Goal: Task Accomplishment & Management: Manage account settings

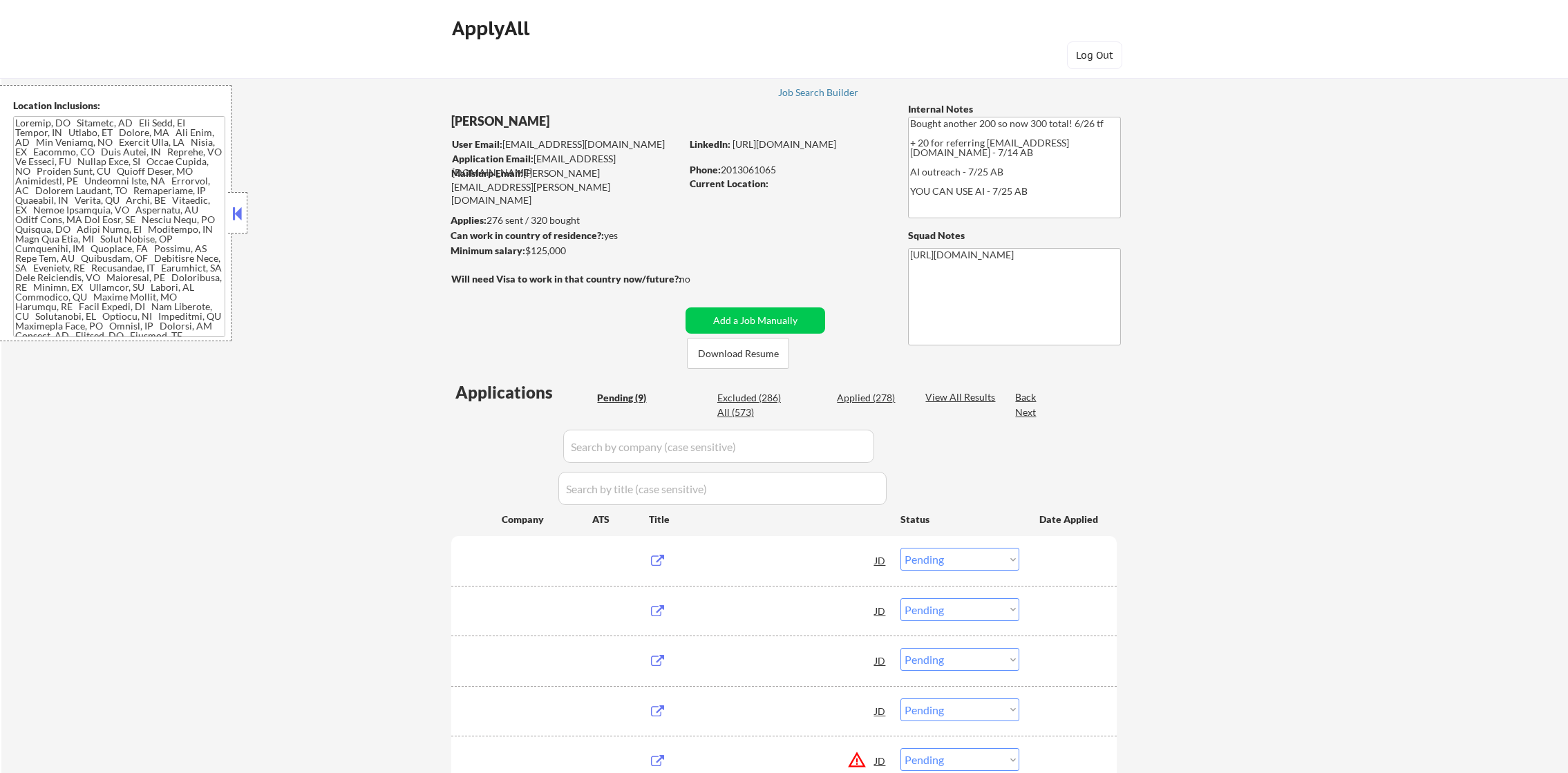
select select ""pending""
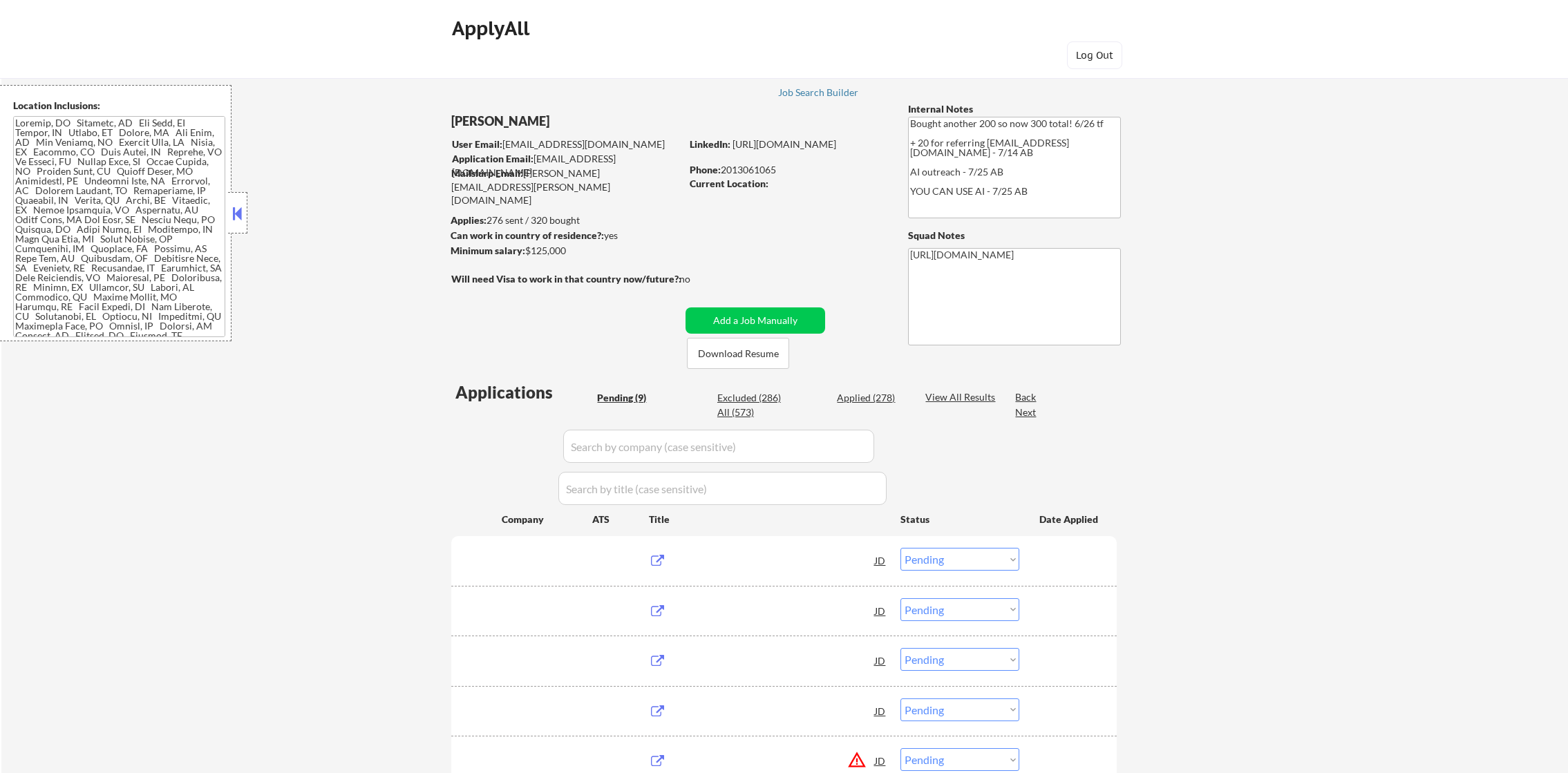
select select ""pending""
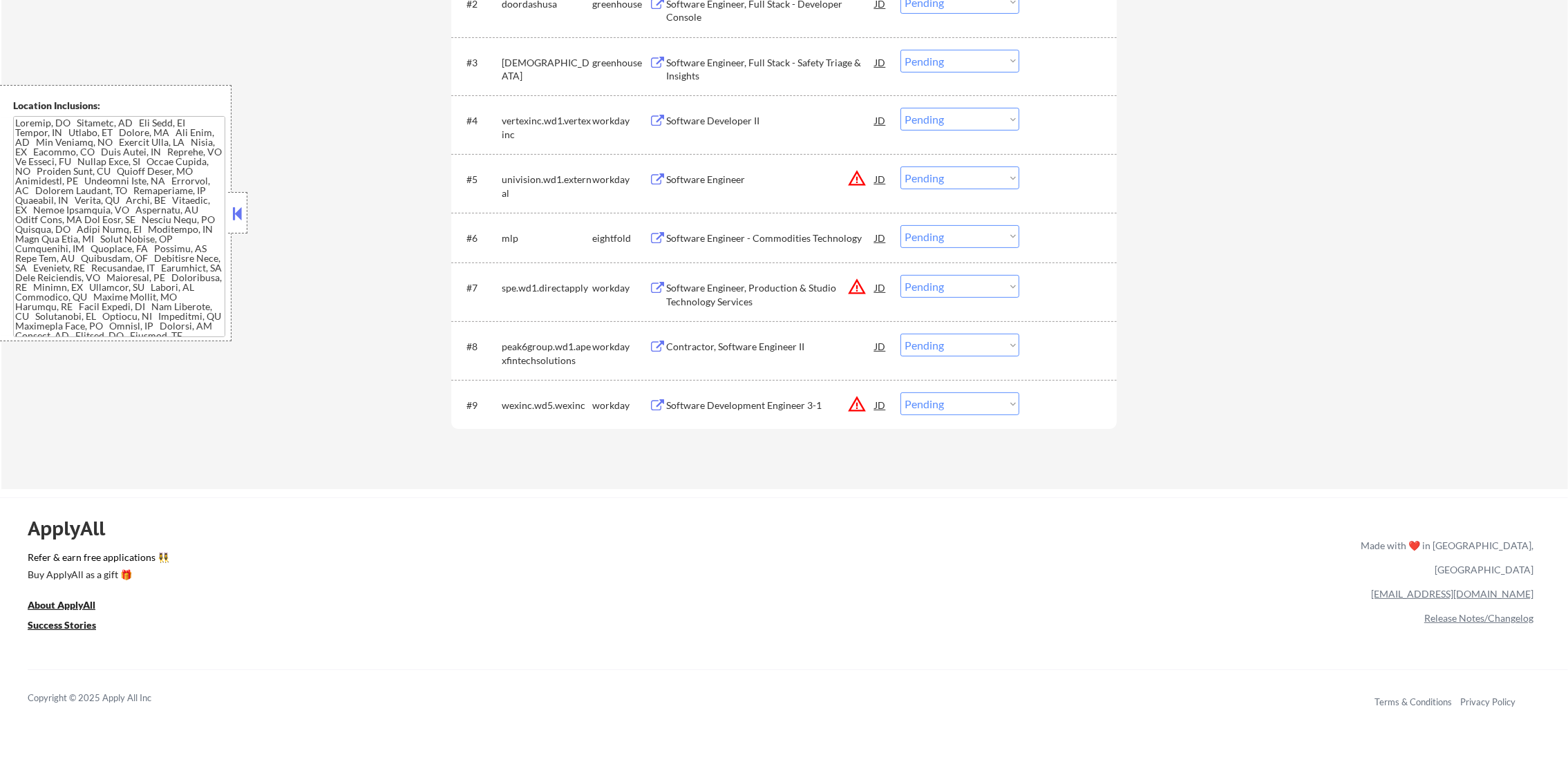
scroll to position [560, 0]
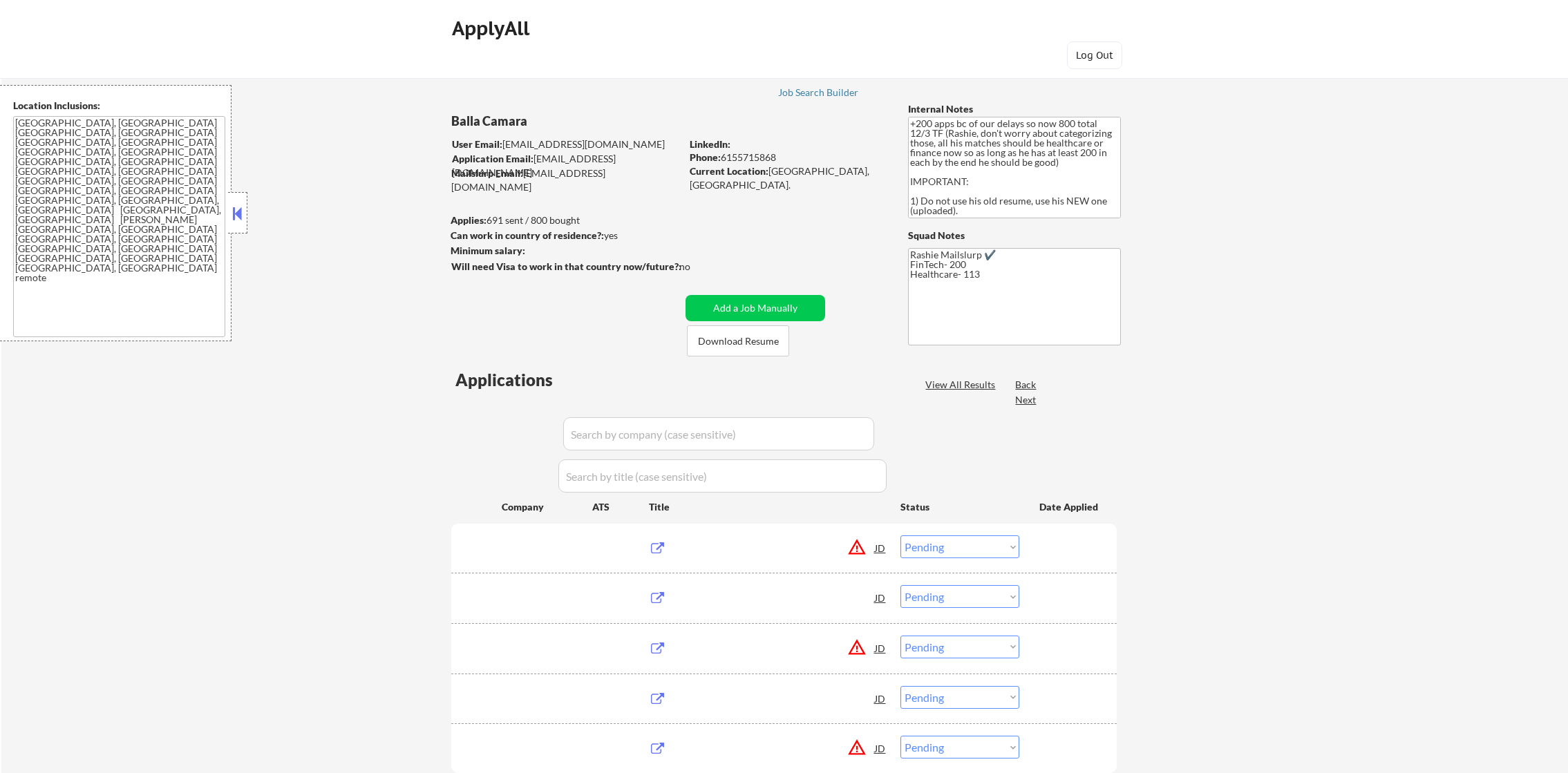
select select ""pending""
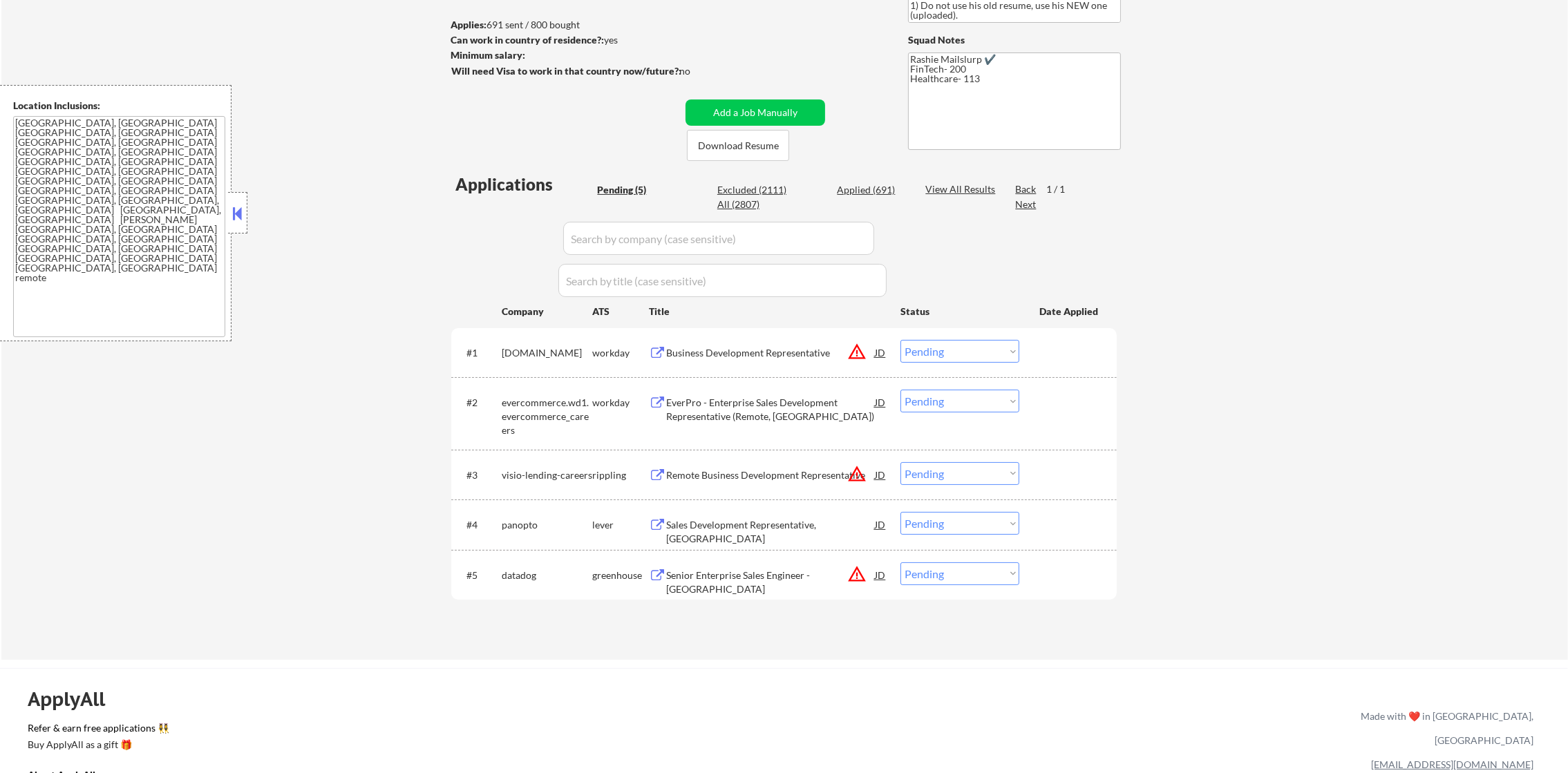
scroll to position [207, 0]
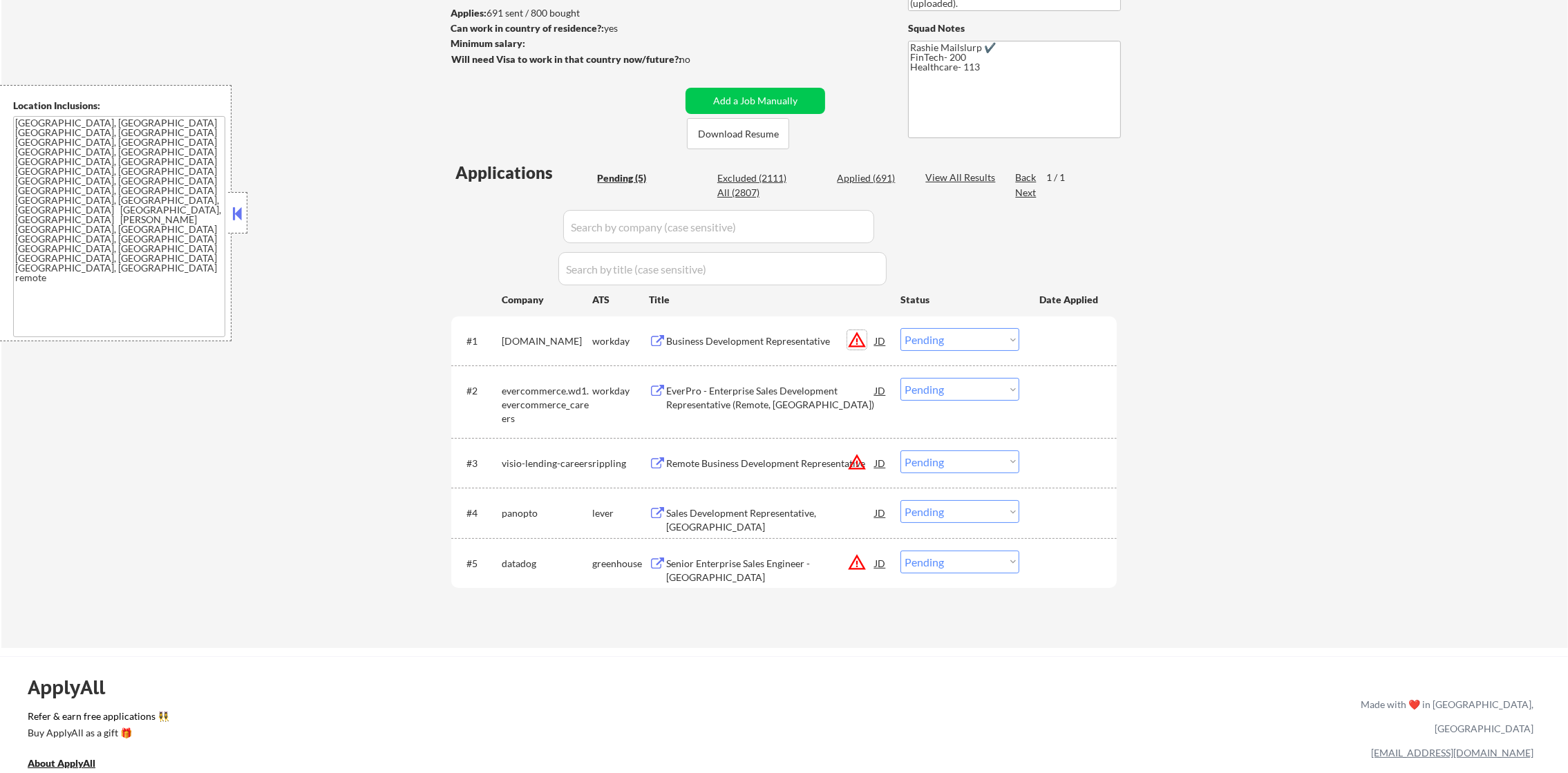
click at [857, 334] on button "warning_amber" at bounding box center [857, 340] width 20 height 20
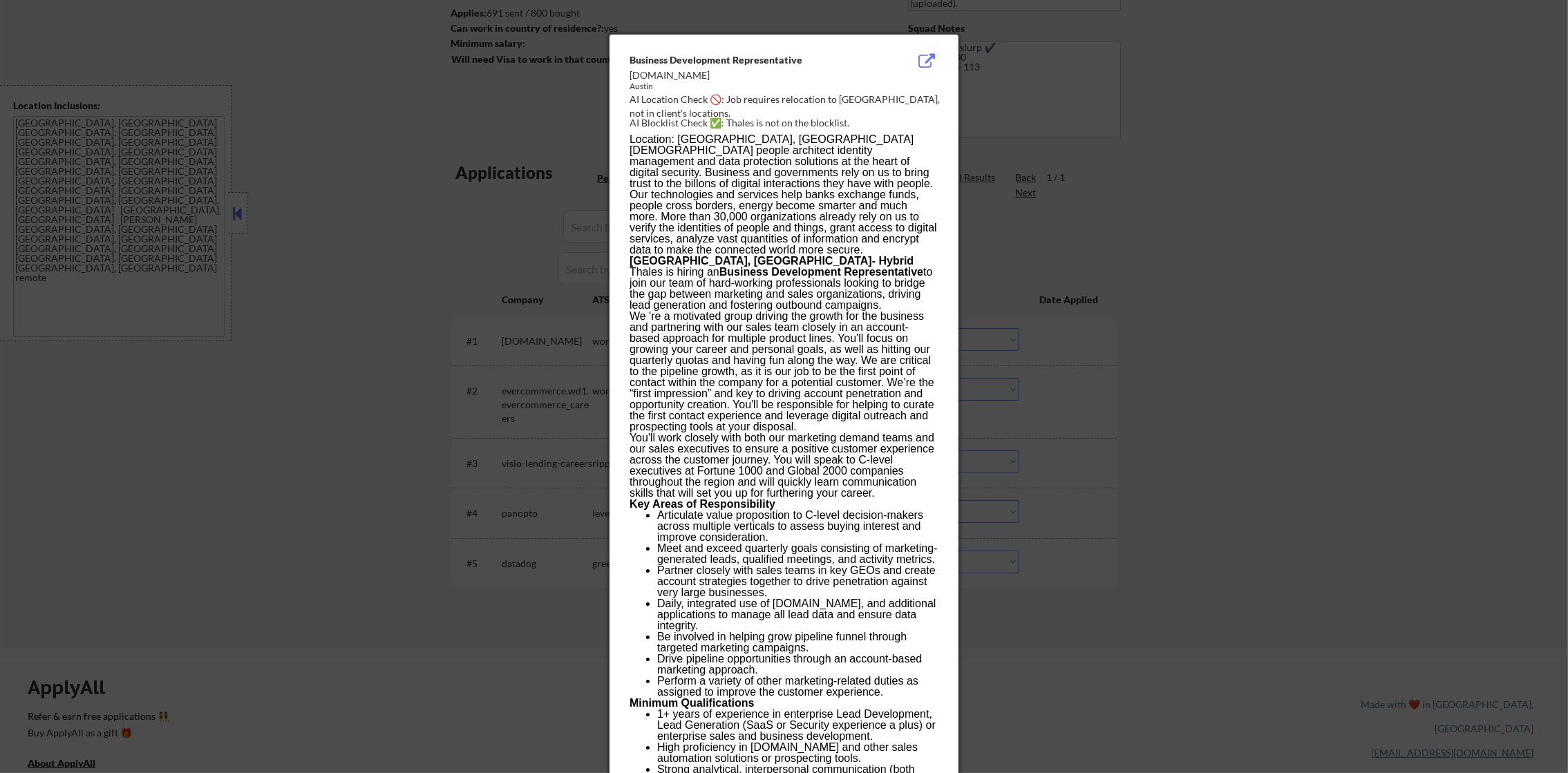
click at [1033, 327] on div at bounding box center [784, 386] width 1568 height 773
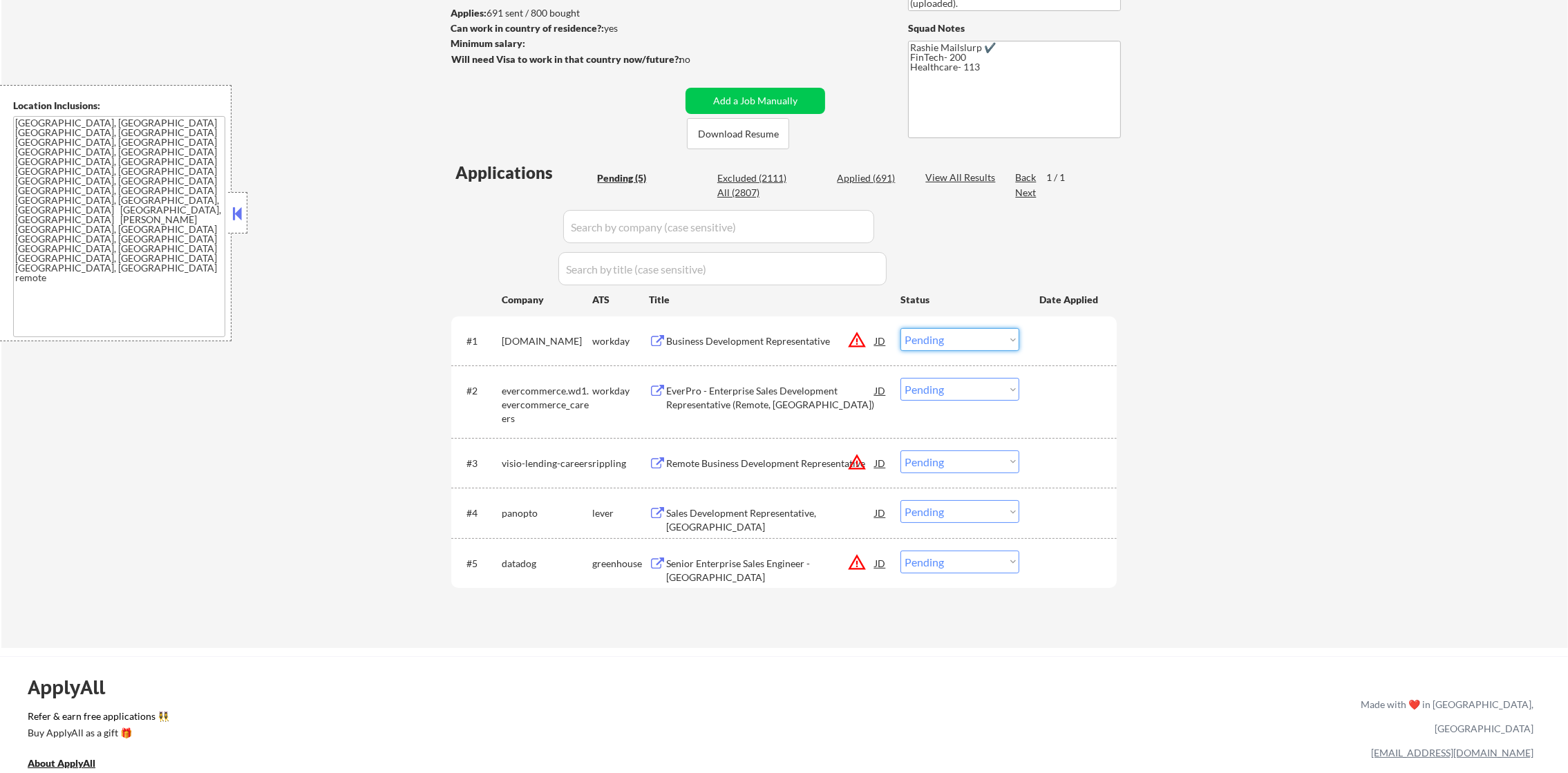
drag, startPoint x: 957, startPoint y: 345, endPoint x: 954, endPoint y: 354, distance: 9.5
click at [957, 345] on select "Choose an option... Pending Applied Excluded (Questions) Excluded (Expired) Exc…" at bounding box center [959, 339] width 119 height 23
click at [900, 328] on select "Choose an option... Pending Applied Excluded (Questions) Excluded (Expired) Exc…" at bounding box center [959, 339] width 119 height 23
select select ""pending""
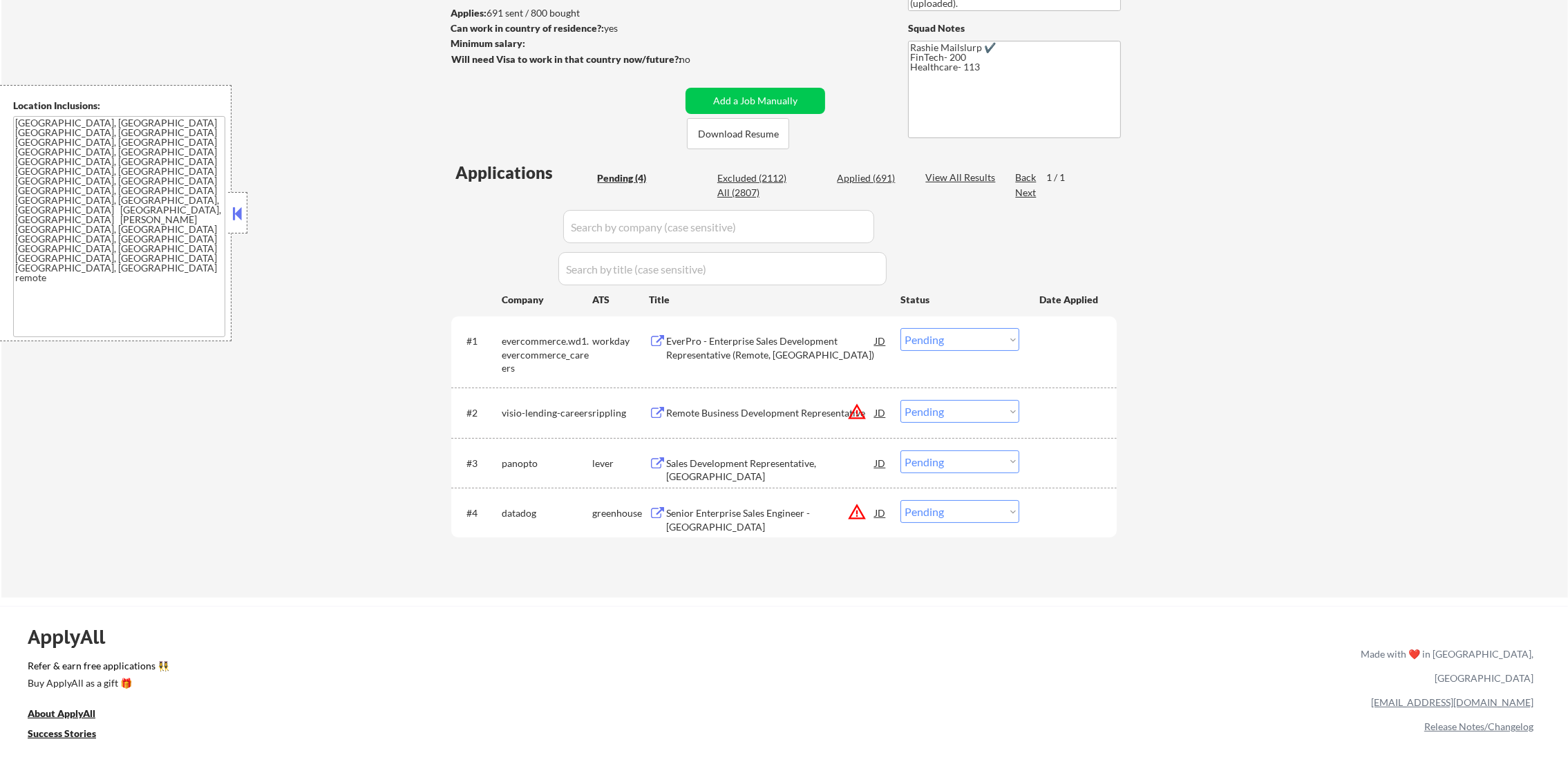
click at [860, 413] on button "warning_amber" at bounding box center [857, 412] width 20 height 20
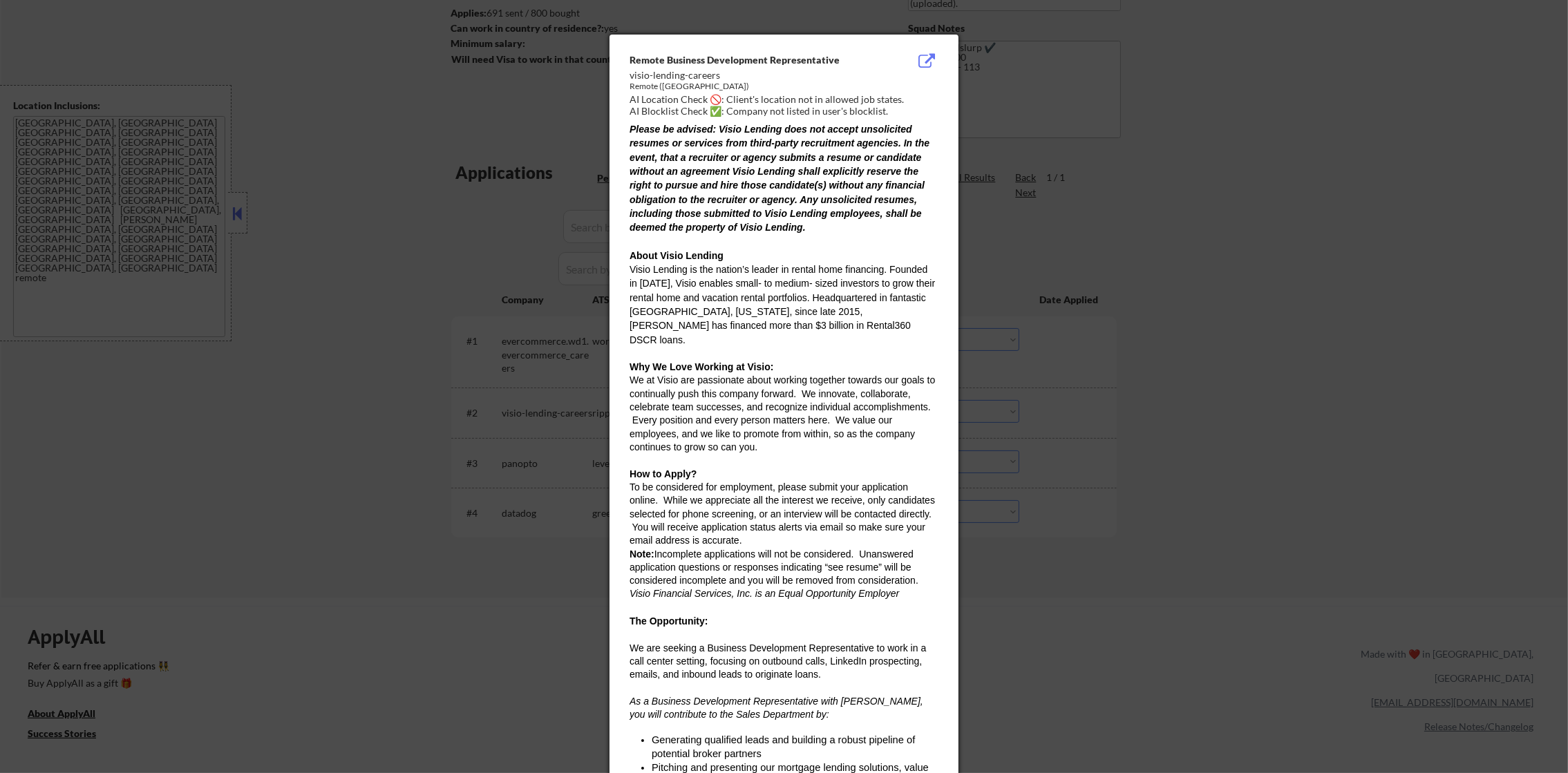
click at [1167, 329] on div at bounding box center [784, 386] width 1568 height 773
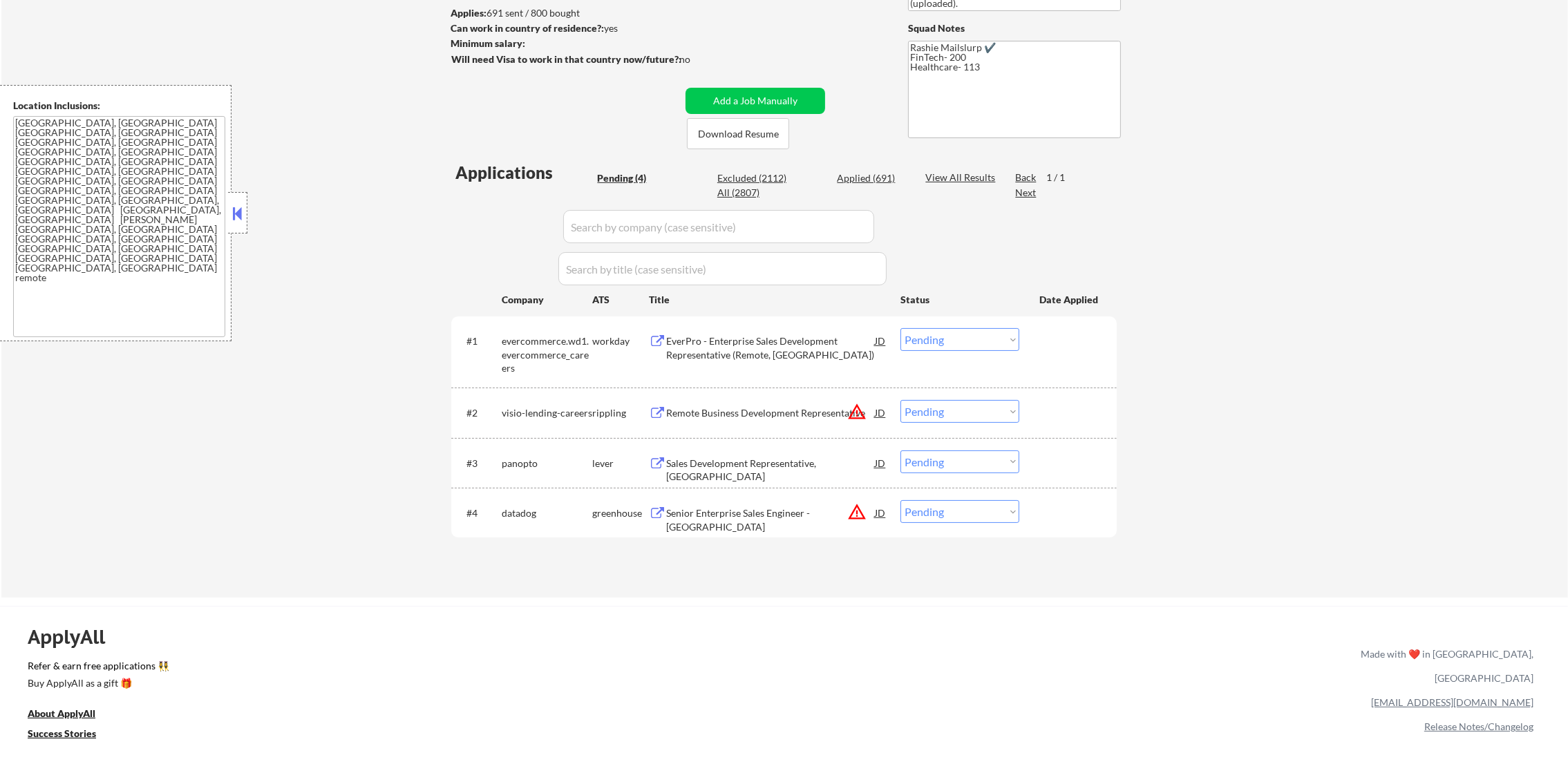
click at [989, 420] on select "Choose an option... Pending Applied Excluded (Questions) Excluded (Expired) Exc…" at bounding box center [959, 411] width 119 height 23
click at [900, 400] on select "Choose an option... Pending Applied Excluded (Questions) Excluded (Expired) Exc…" at bounding box center [959, 411] width 119 height 23
click at [850, 514] on button "warning_amber" at bounding box center [857, 512] width 20 height 20
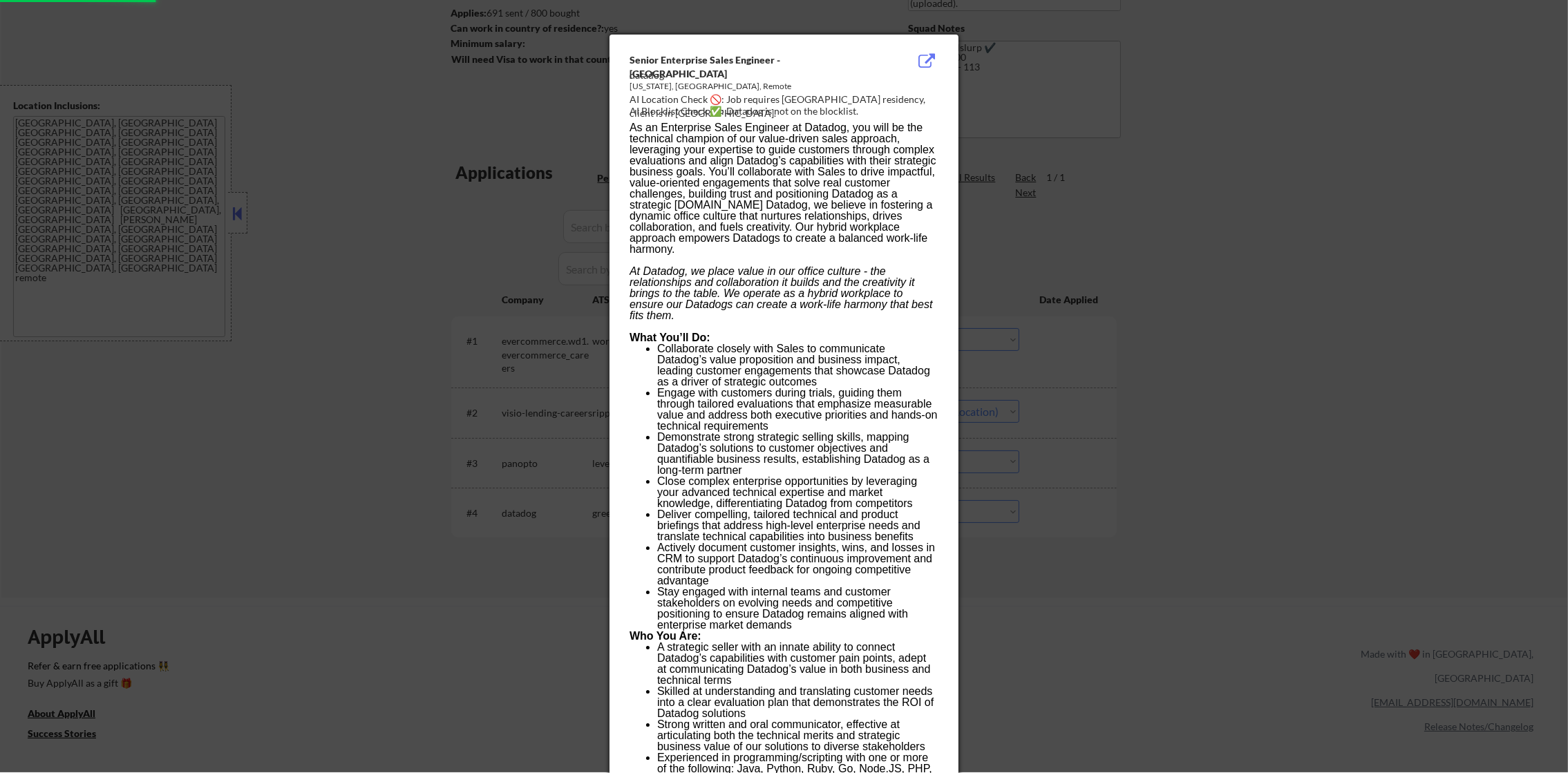
select select ""pending""
click at [1068, 514] on div at bounding box center [784, 386] width 1568 height 773
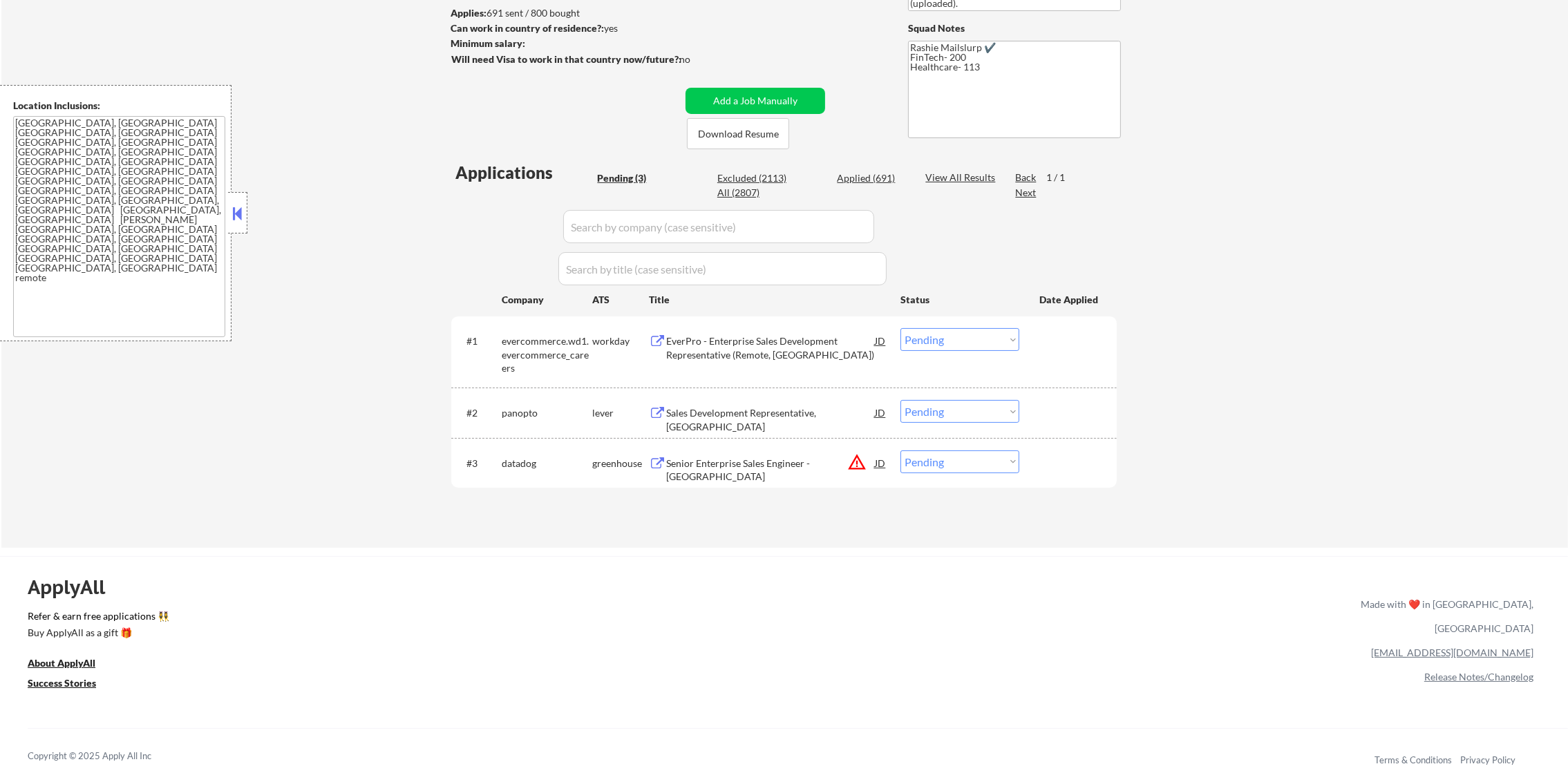
click at [914, 464] on select "Choose an option... Pending Applied Excluded (Questions) Excluded (Expired) Exc…" at bounding box center [959, 461] width 119 height 23
select select ""excluded__location_""
click at [900, 450] on select "Choose an option... Pending Applied Excluded (Questions) Excluded (Expired) Exc…" at bounding box center [959, 461] width 119 height 23
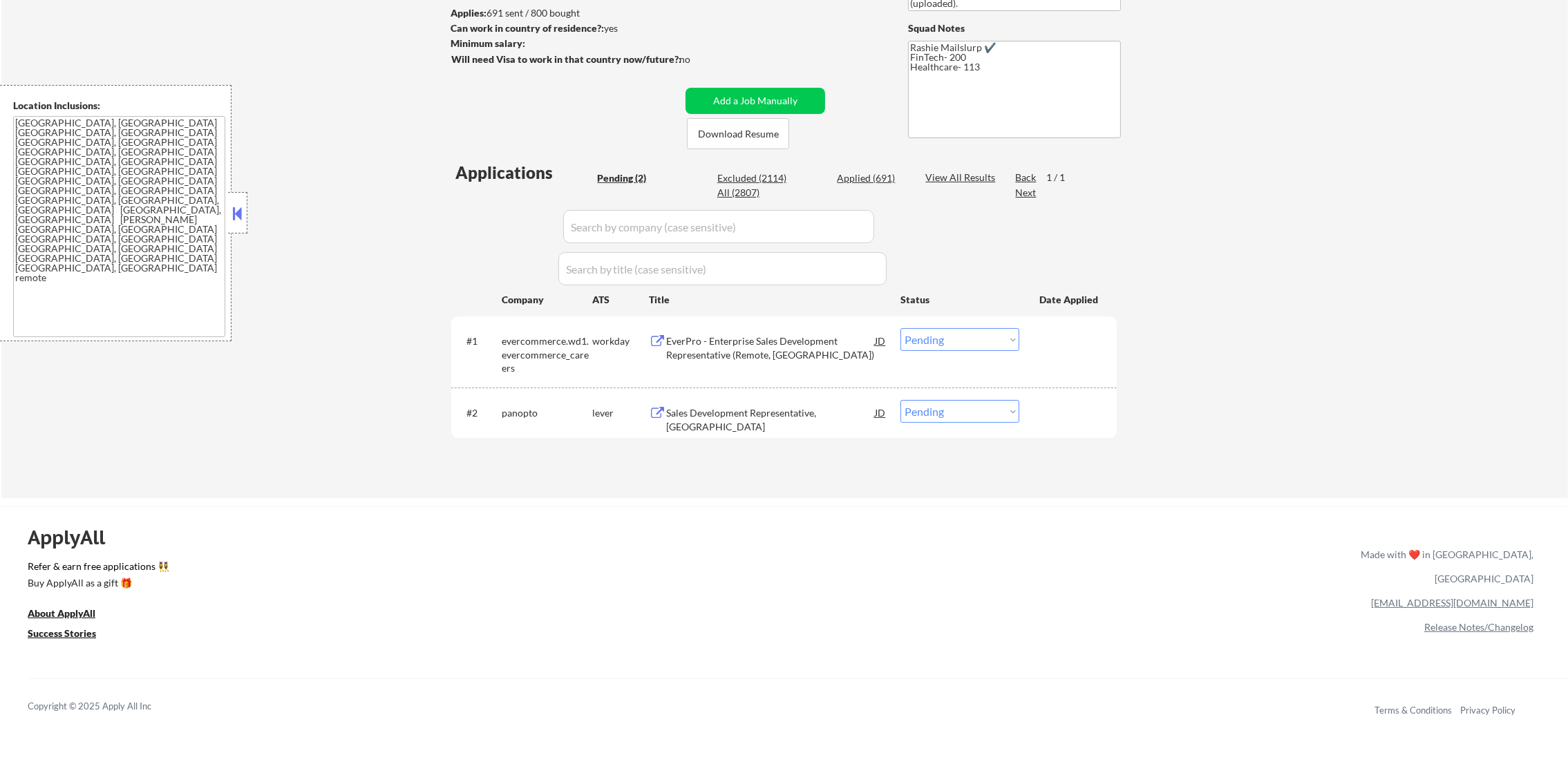
click at [741, 353] on div "EverPro - Enterprise Sales Development Representative (Remote, US)" at bounding box center [770, 348] width 209 height 27
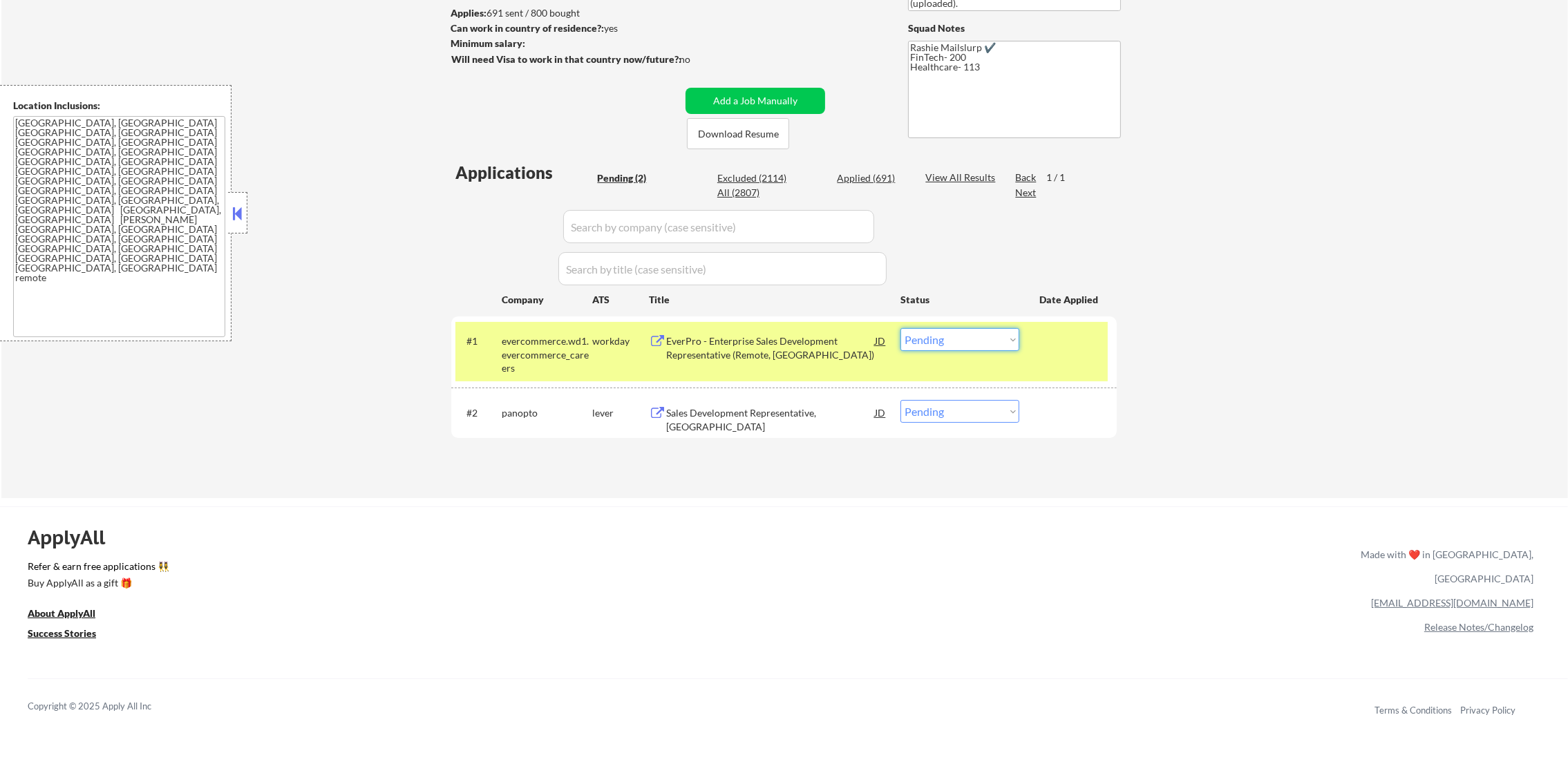
click at [940, 336] on select "Choose an option... Pending Applied Excluded (Questions) Excluded (Expired) Exc…" at bounding box center [959, 339] width 119 height 23
click at [900, 328] on select "Choose an option... Pending Applied Excluded (Questions) Excluded (Expired) Exc…" at bounding box center [959, 339] width 119 height 23
click at [587, 355] on div "evercommerce.wd1.evercommerce_careers" at bounding box center [547, 355] width 90 height 41
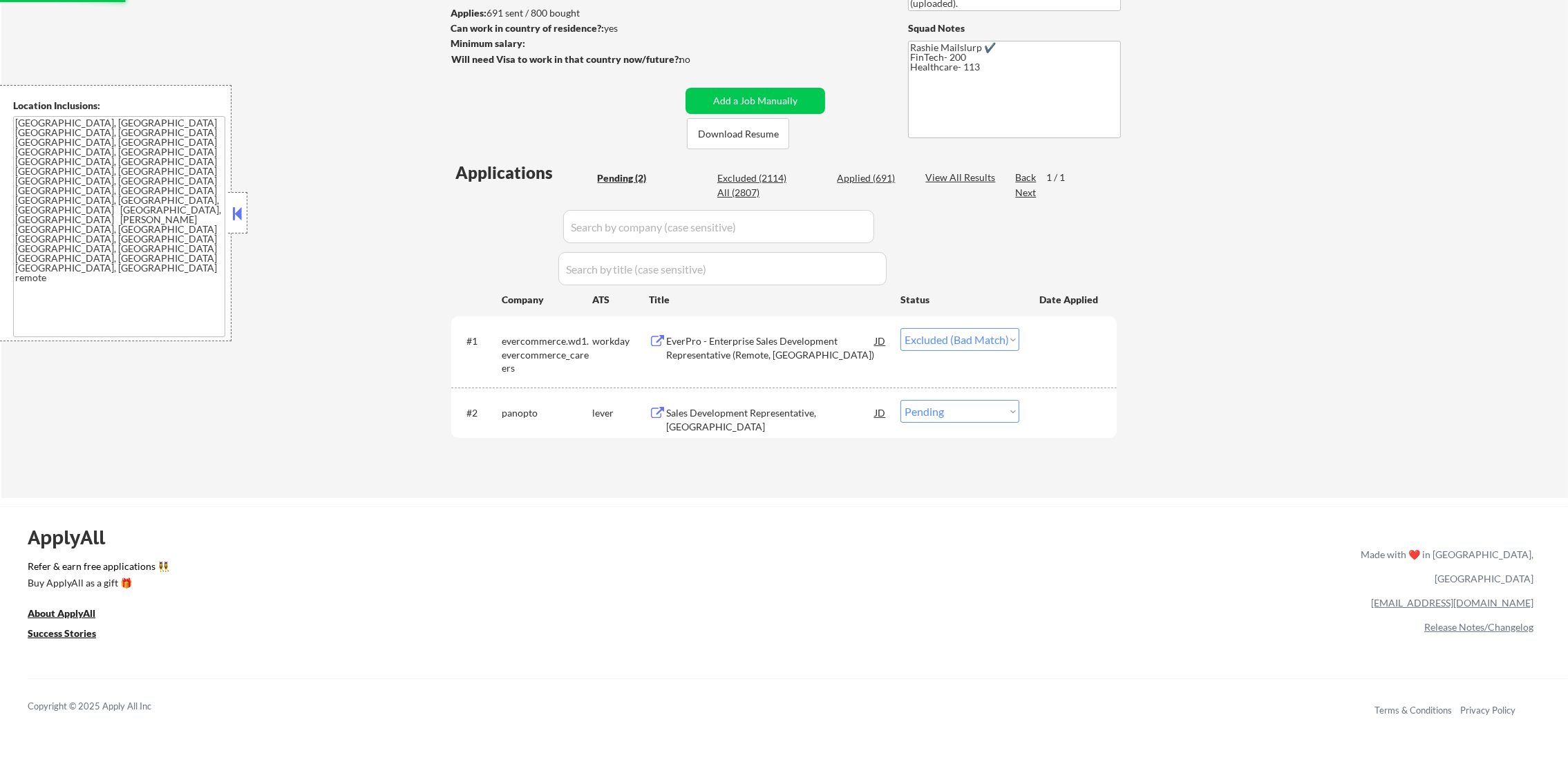
click at [744, 422] on div "Sales Development Representative, Americas" at bounding box center [770, 412] width 209 height 25
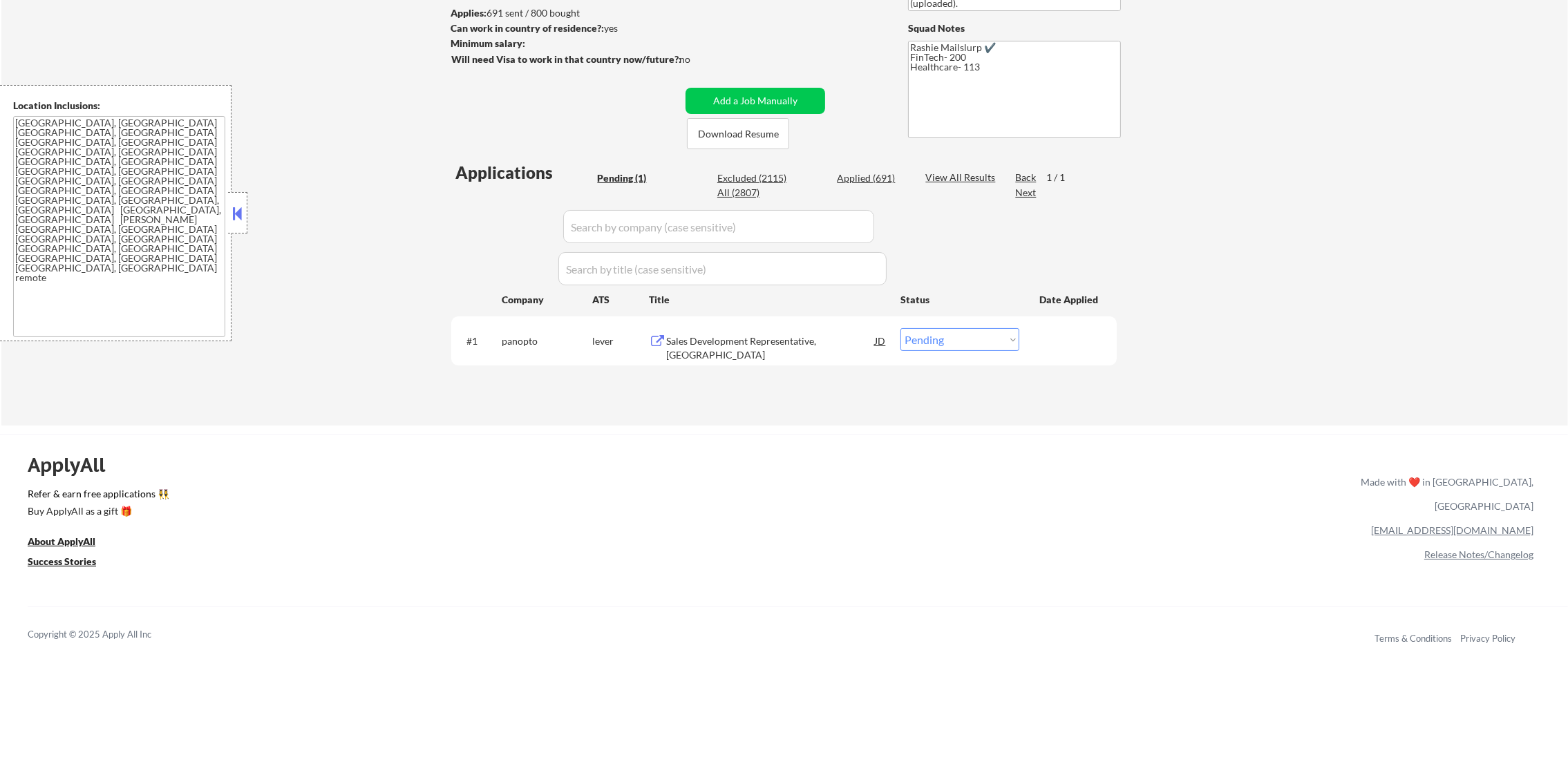
click at [974, 343] on select "Choose an option... Pending Applied Excluded (Questions) Excluded (Expired) Exc…" at bounding box center [959, 339] width 119 height 23
select select ""excluded__bad_match_""
click at [900, 328] on select "Choose an option... Pending Applied Excluded (Questions) Excluded (Expired) Exc…" at bounding box center [959, 339] width 119 height 23
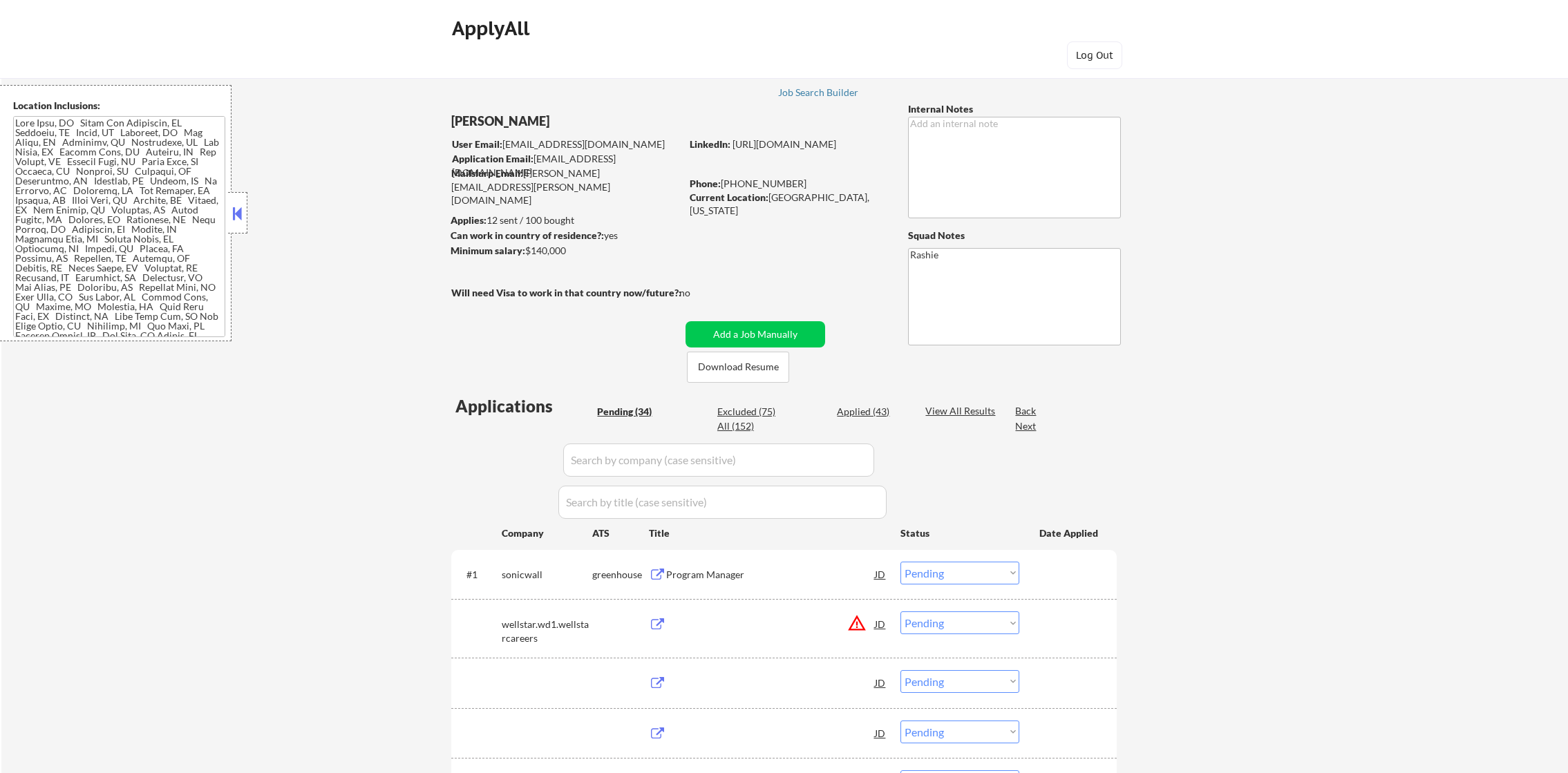
select select ""pending""
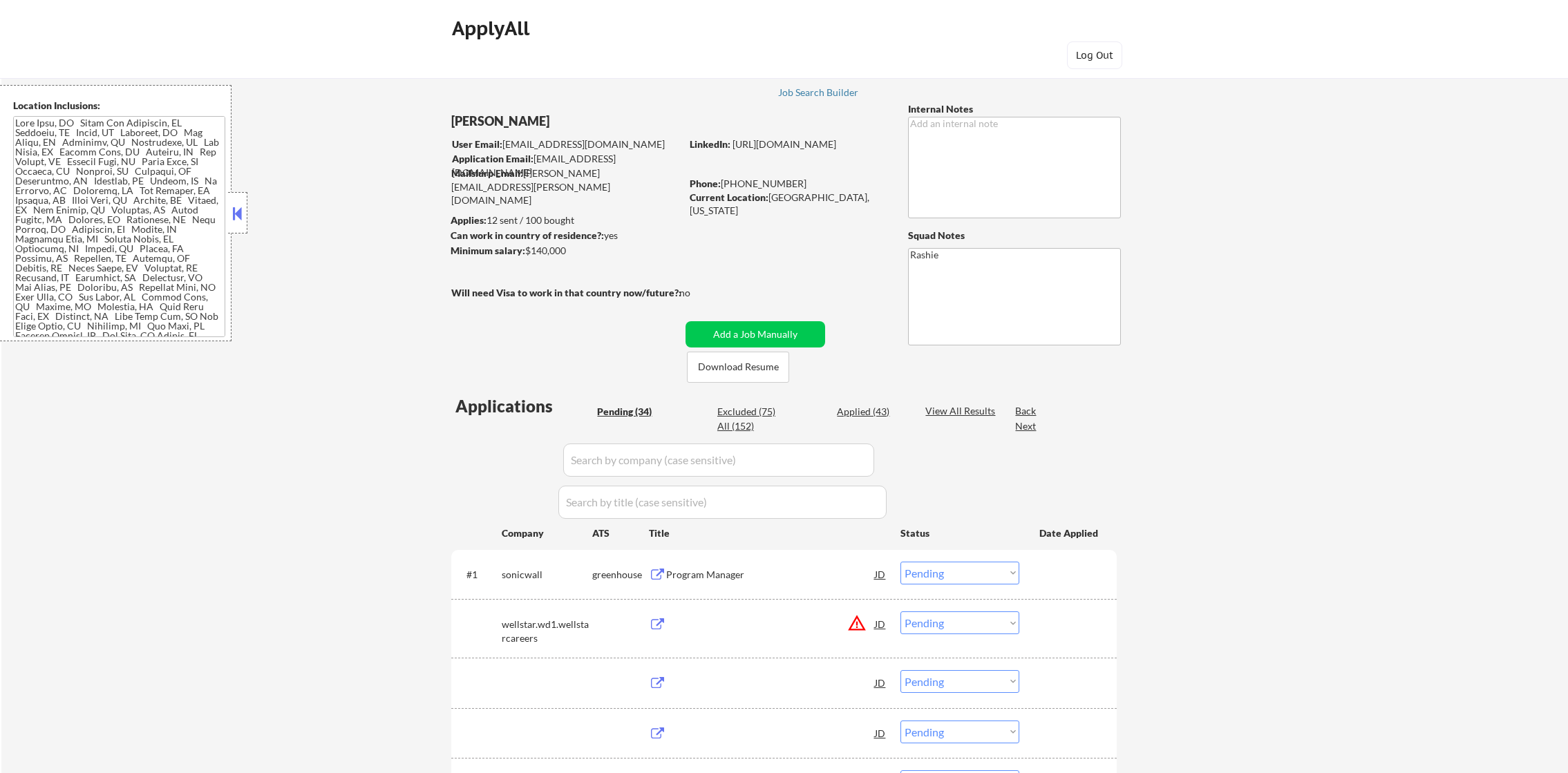
select select ""pending""
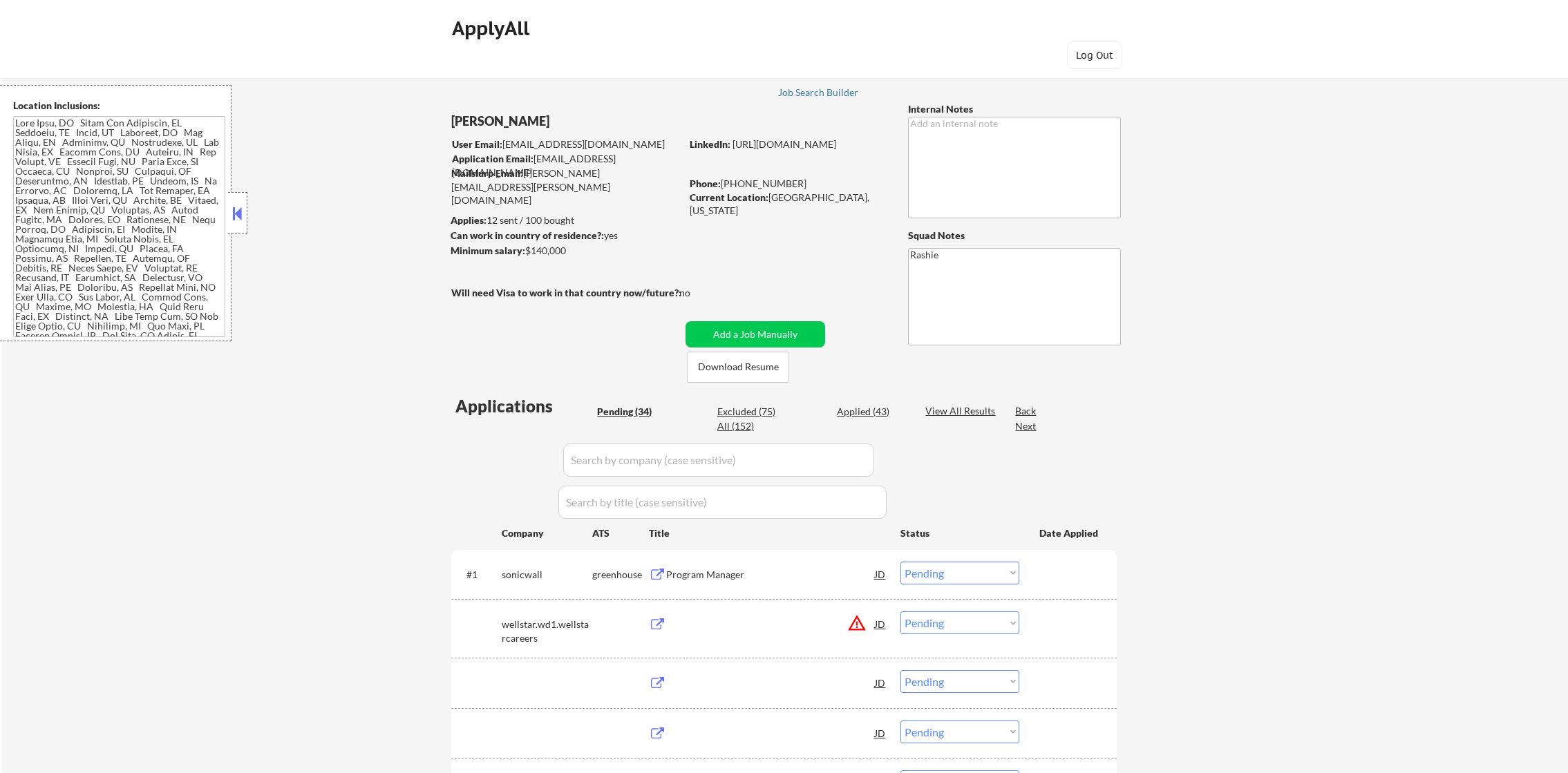
select select ""pending""
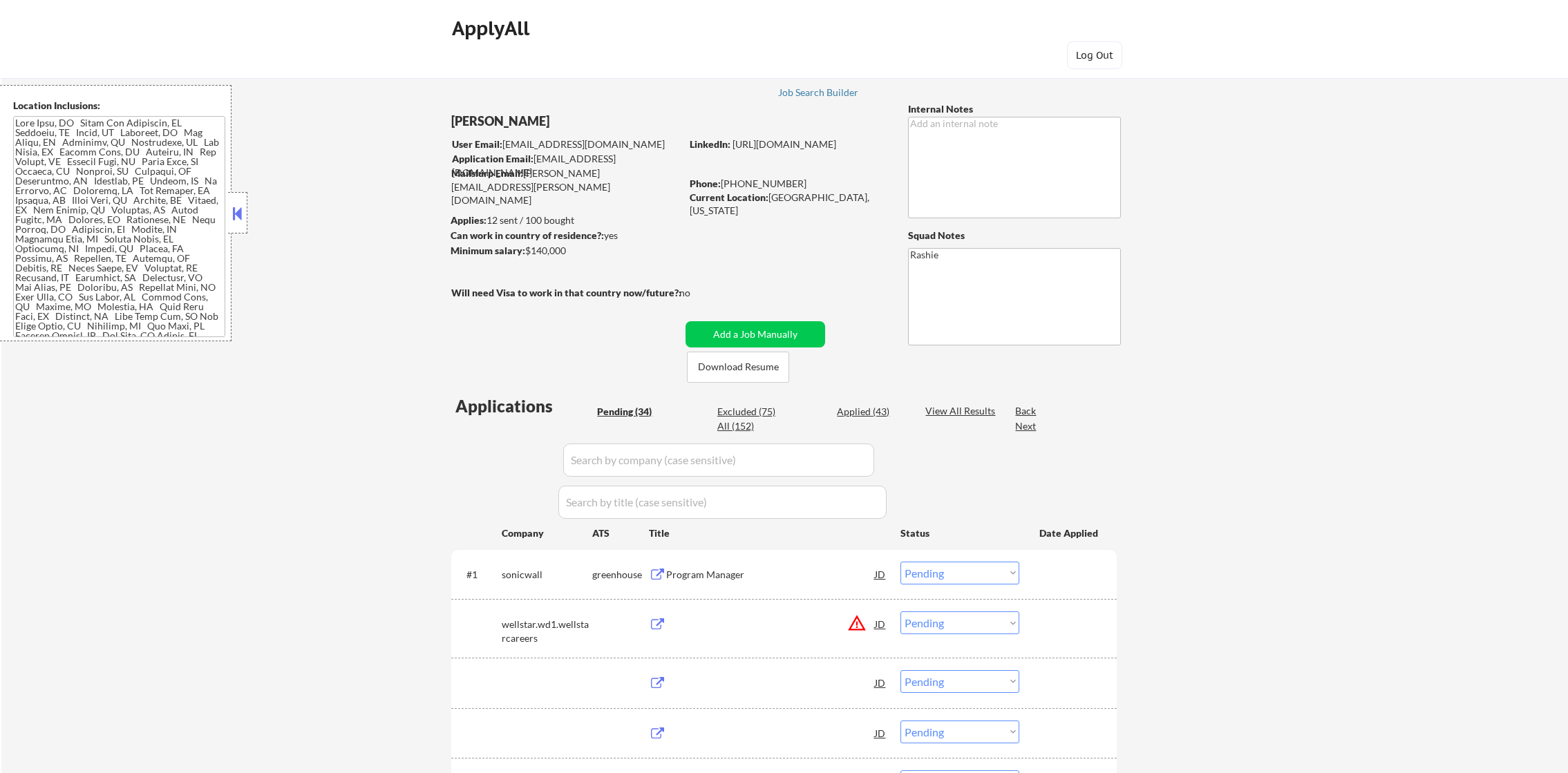
select select ""pending""
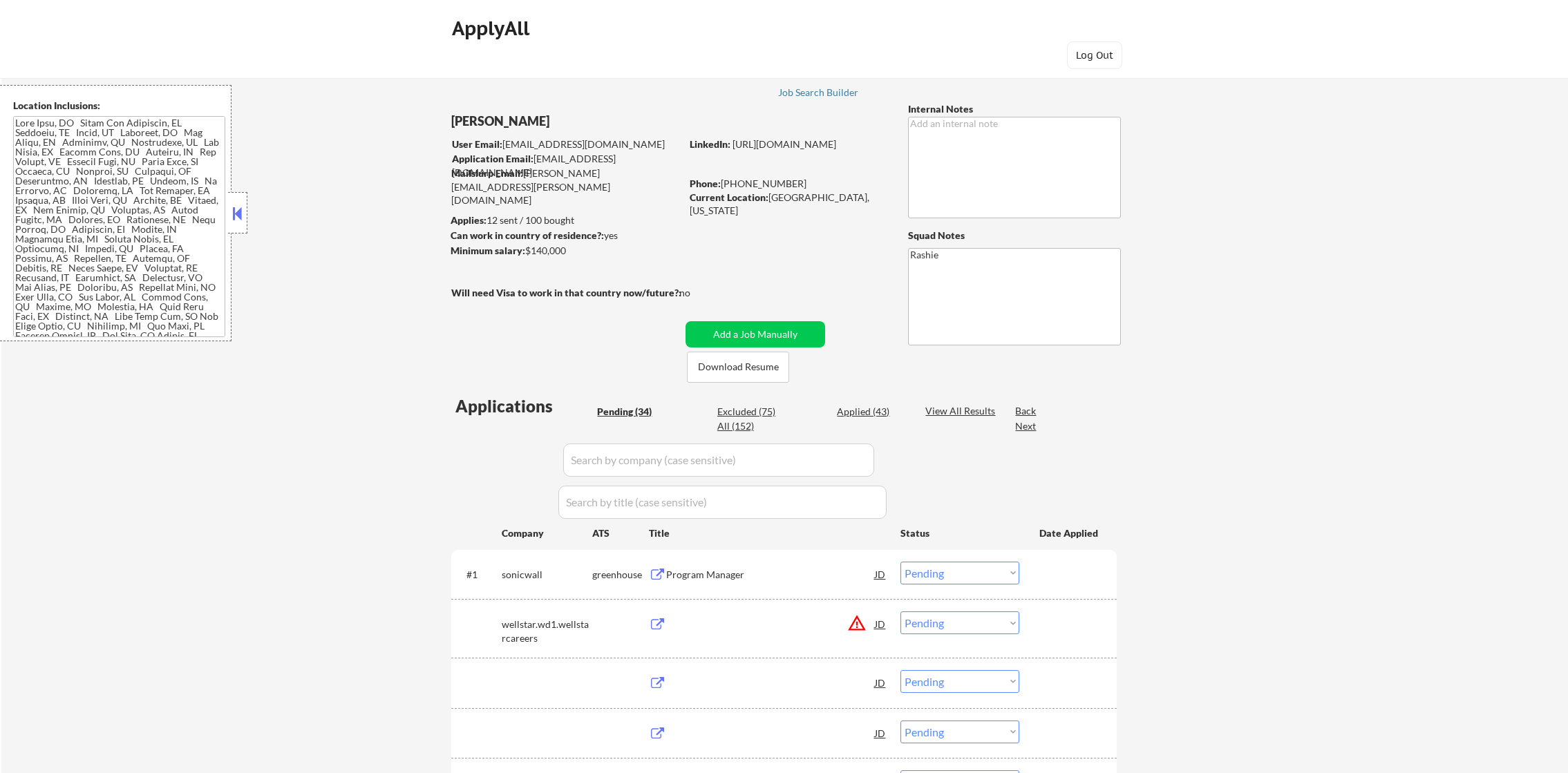
select select ""pending""
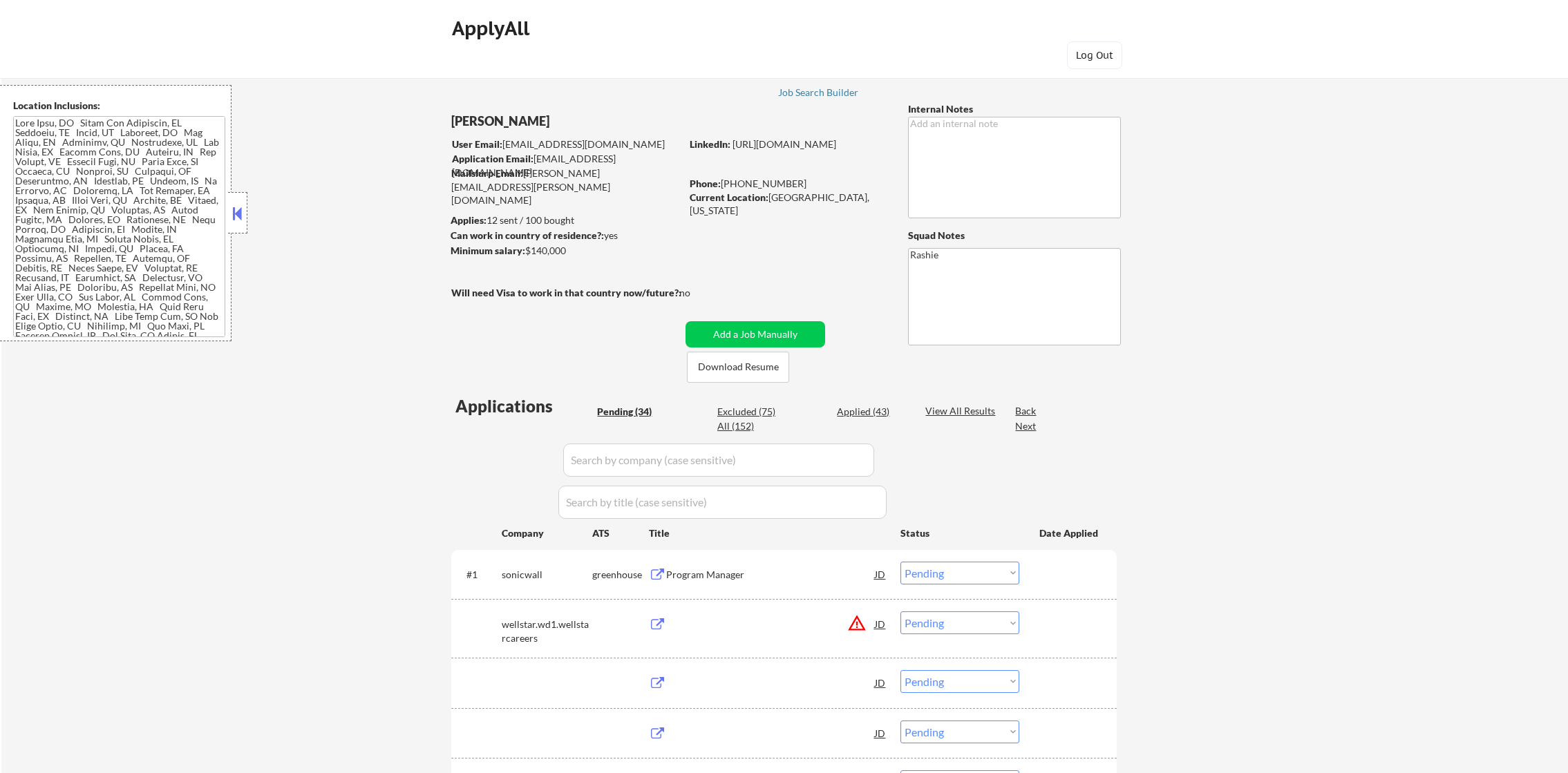
select select ""pending""
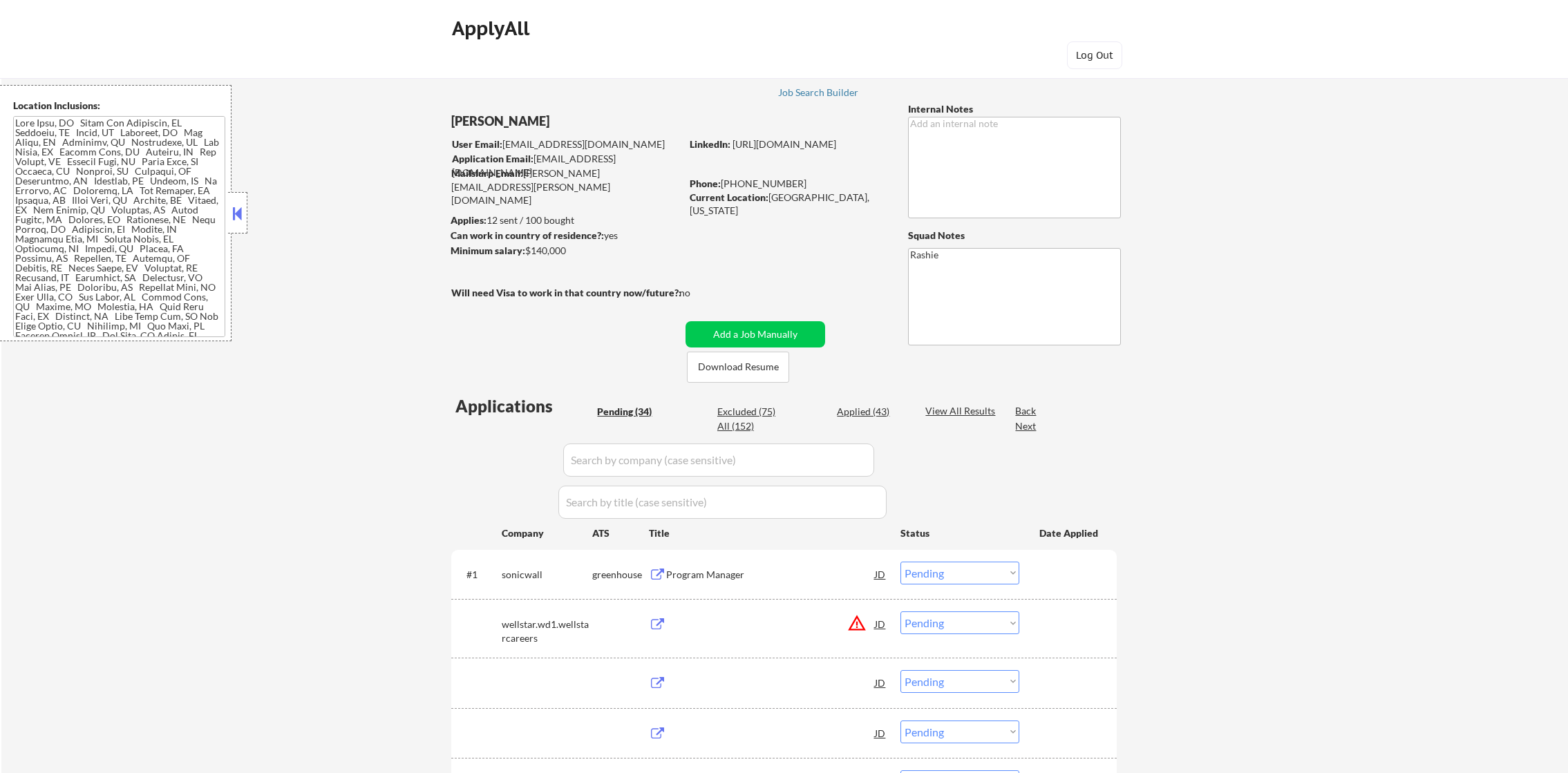
select select ""pending""
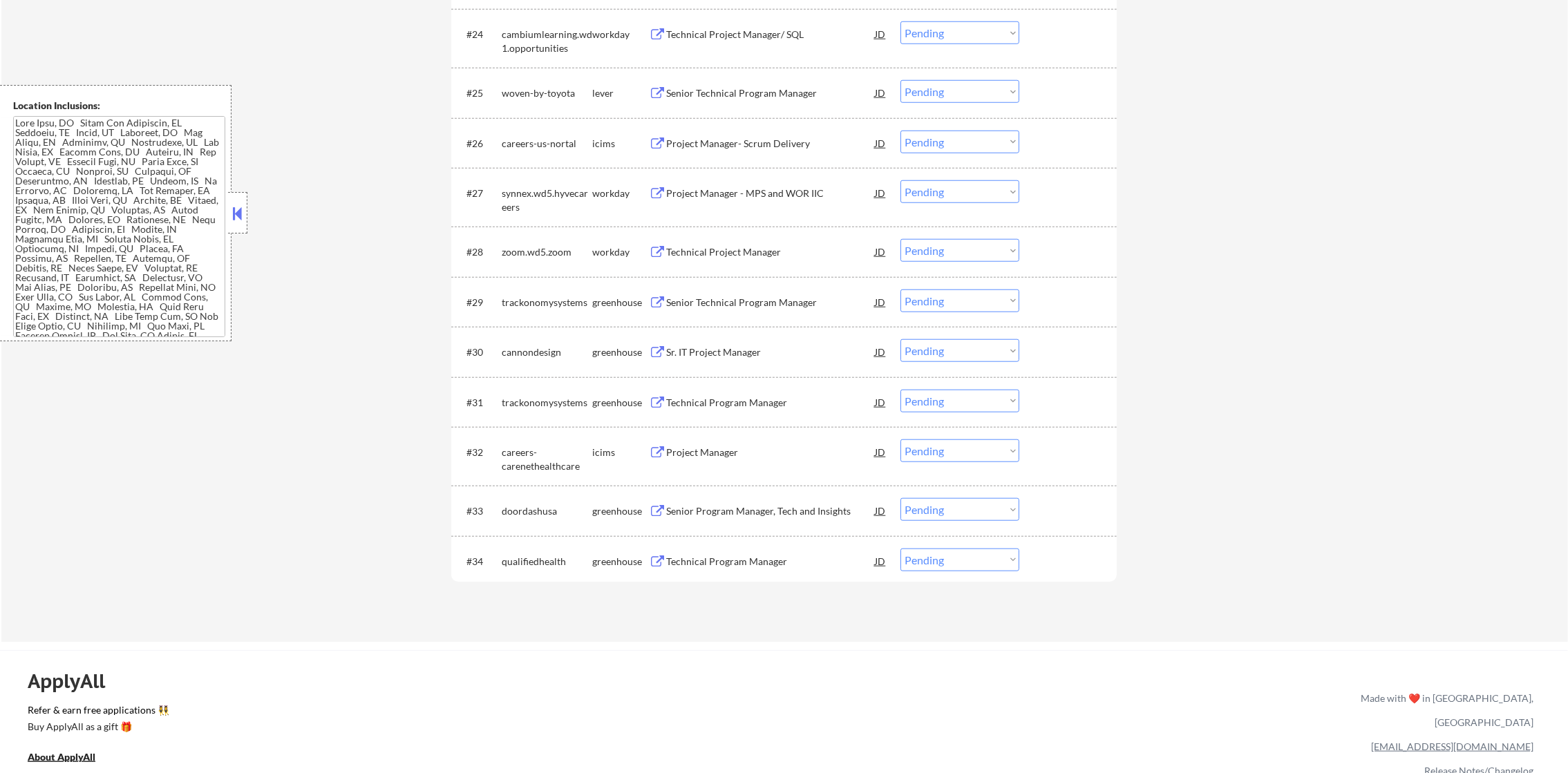
scroll to position [1900, 0]
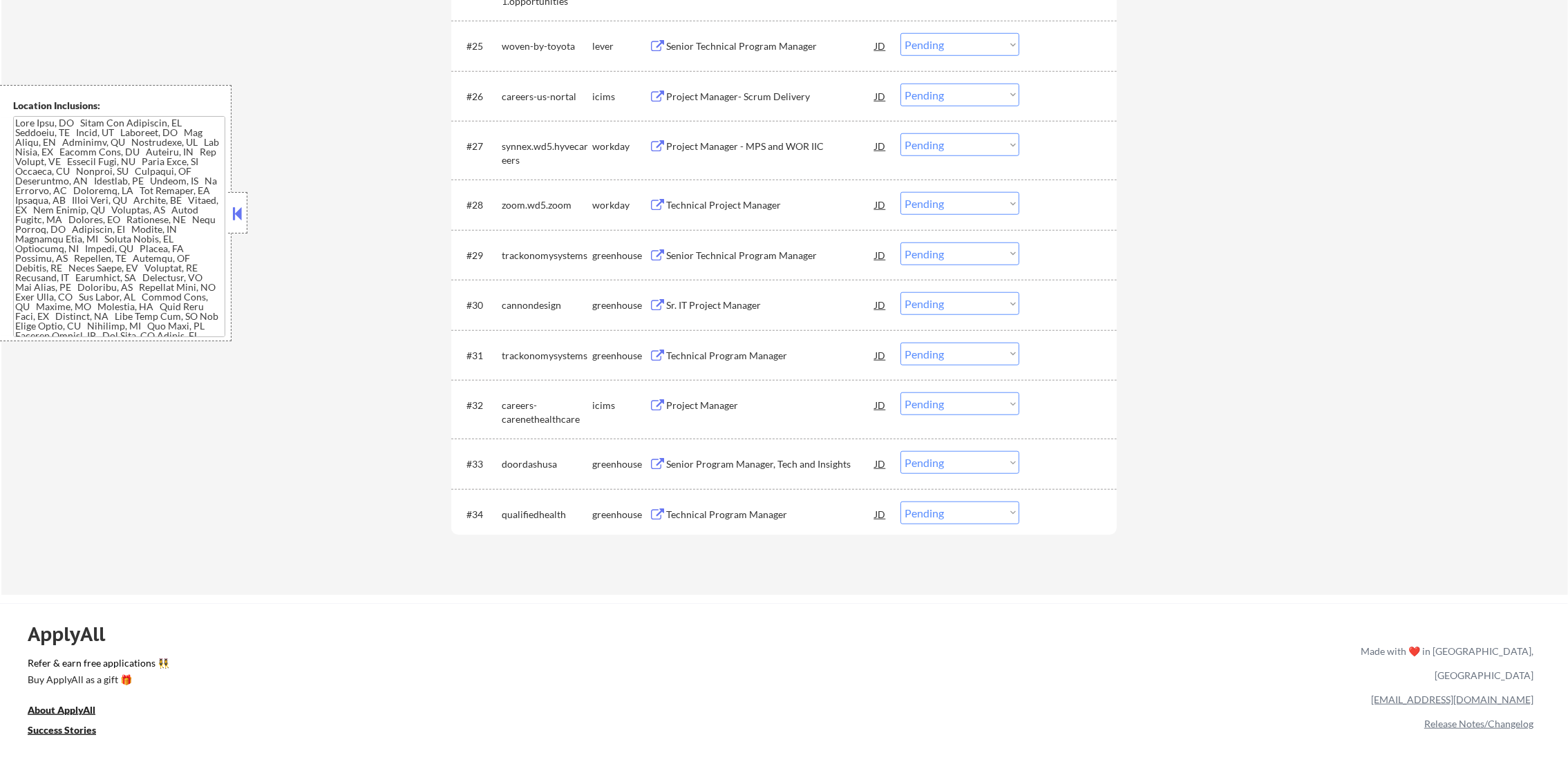
click at [765, 519] on div "Technical Program Manager" at bounding box center [770, 514] width 209 height 14
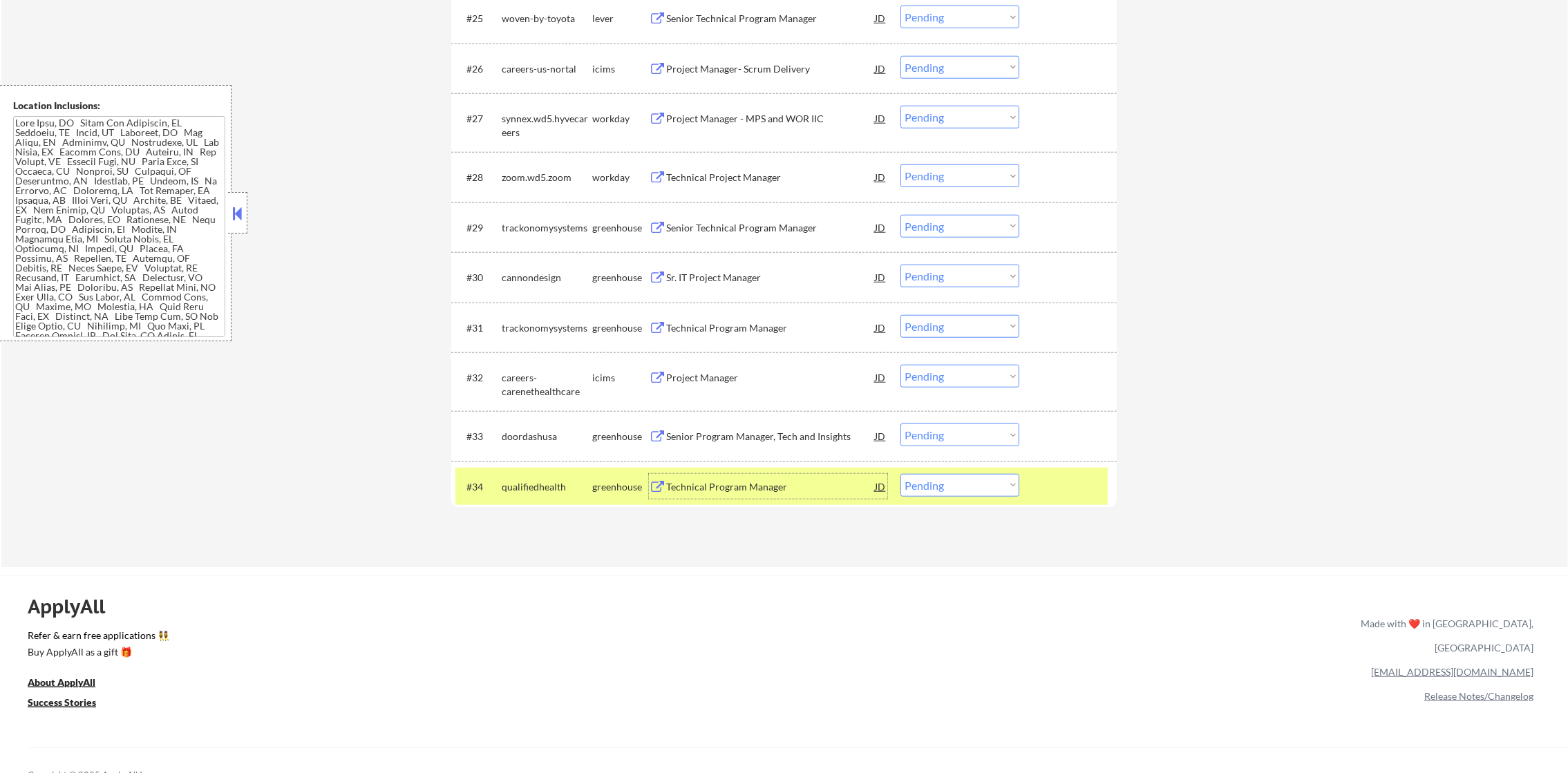
scroll to position [2107, 0]
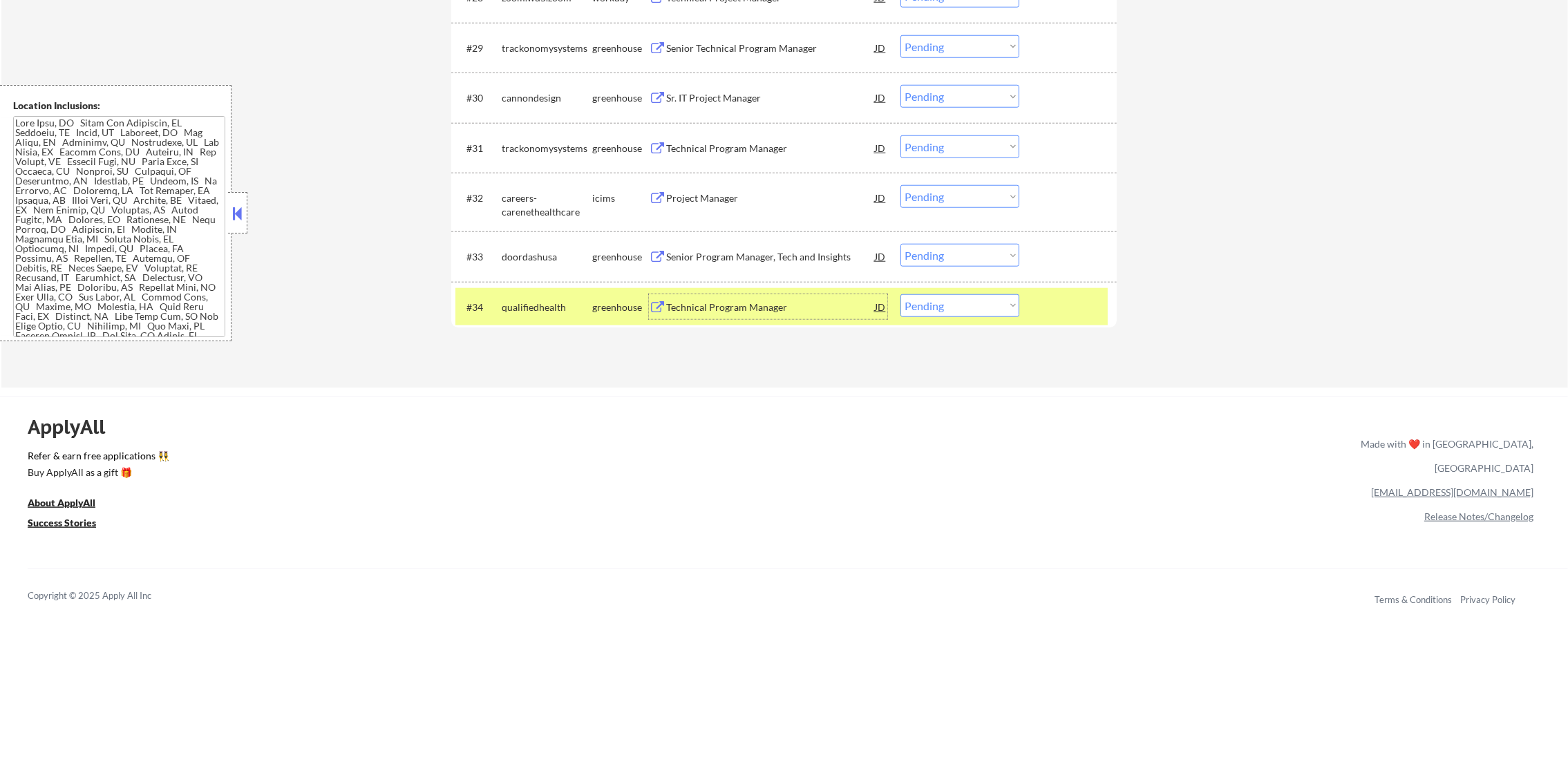
click at [557, 303] on div "qualifiedhealth" at bounding box center [547, 307] width 90 height 14
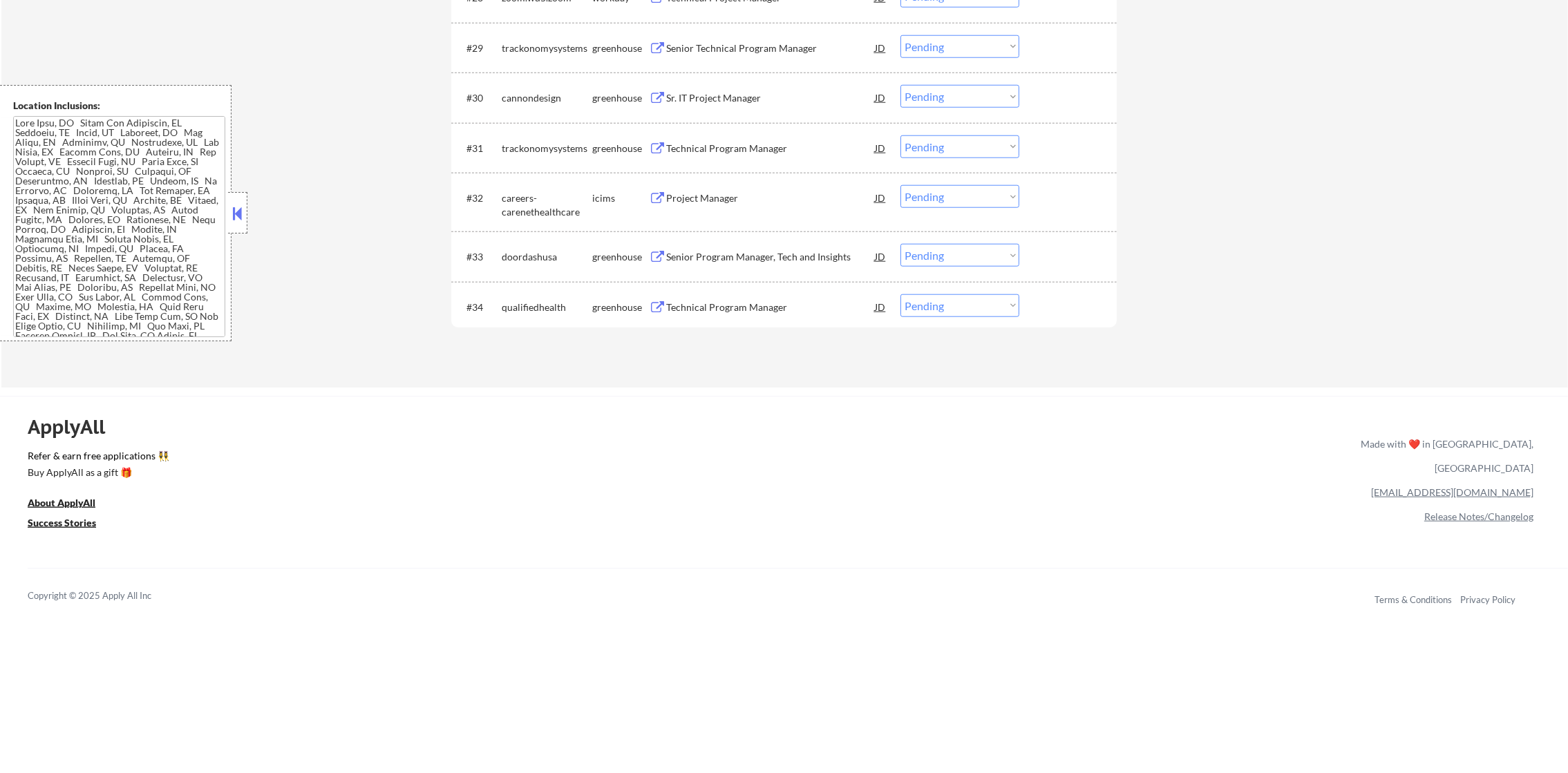
click at [765, 142] on div "Technical Program Manager" at bounding box center [770, 148] width 209 height 14
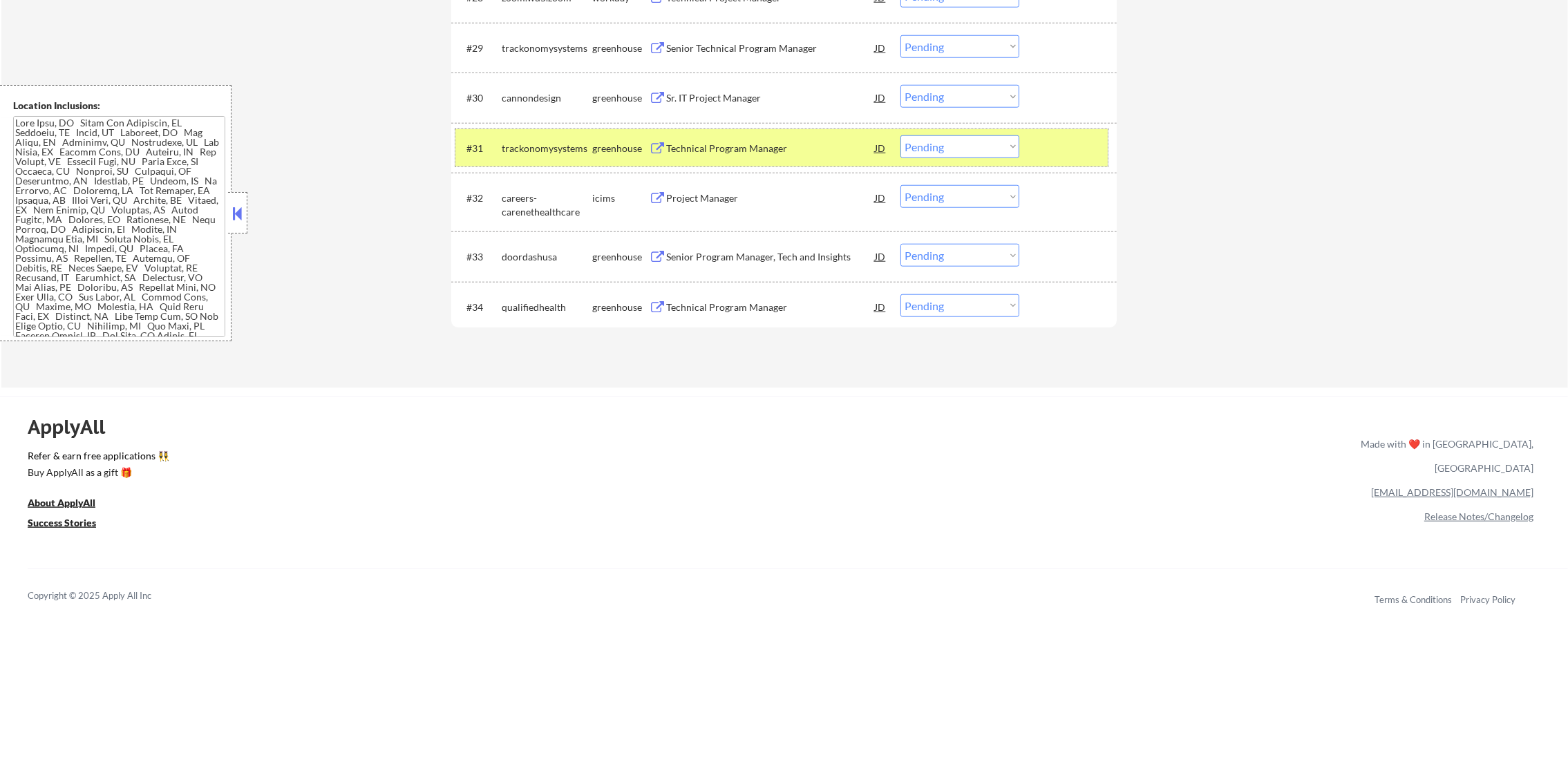
click at [548, 142] on div "trackonomysystems" at bounding box center [547, 148] width 90 height 14
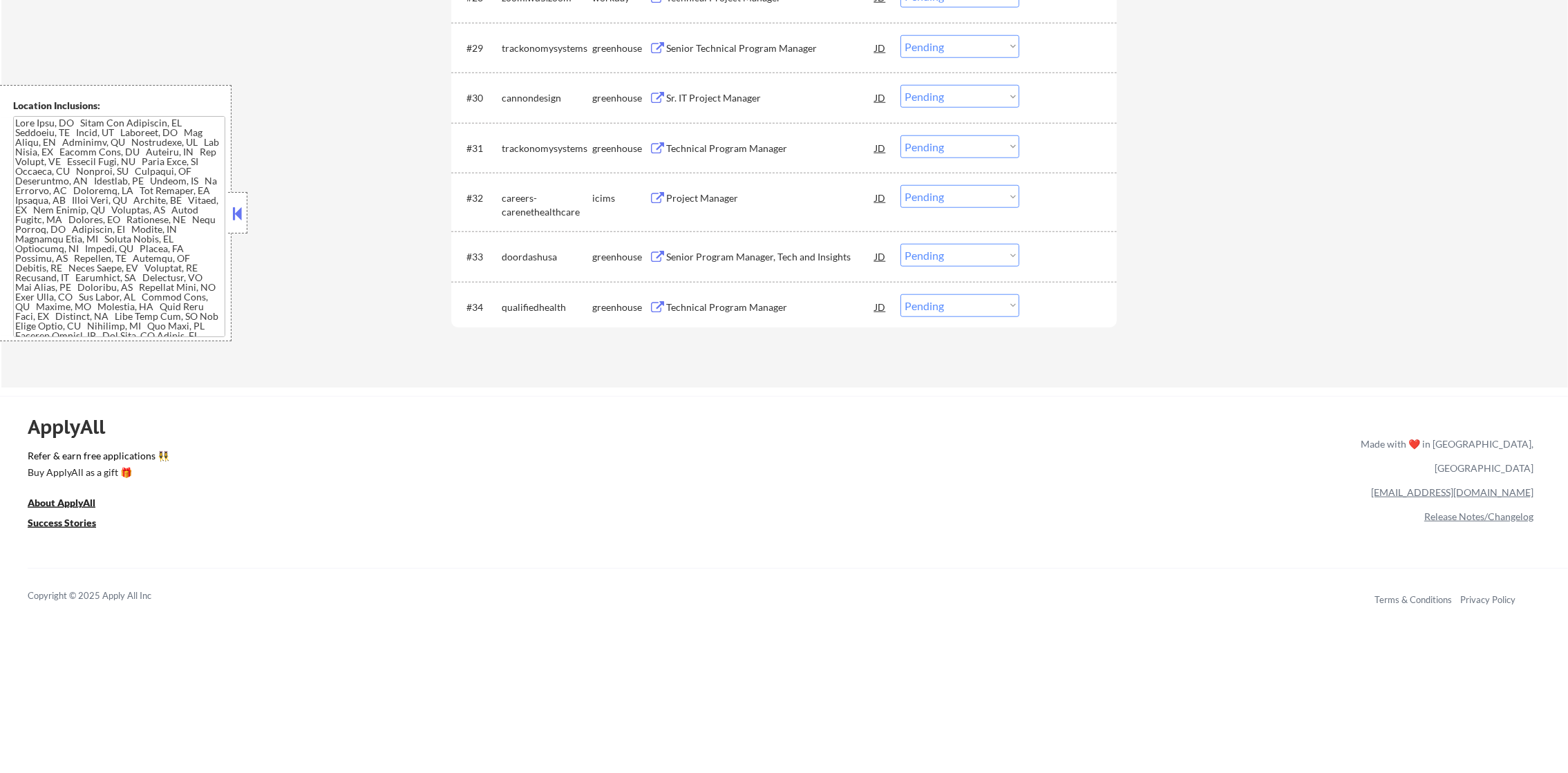
click at [753, 93] on div "Sr. IT Project Manager" at bounding box center [770, 98] width 209 height 14
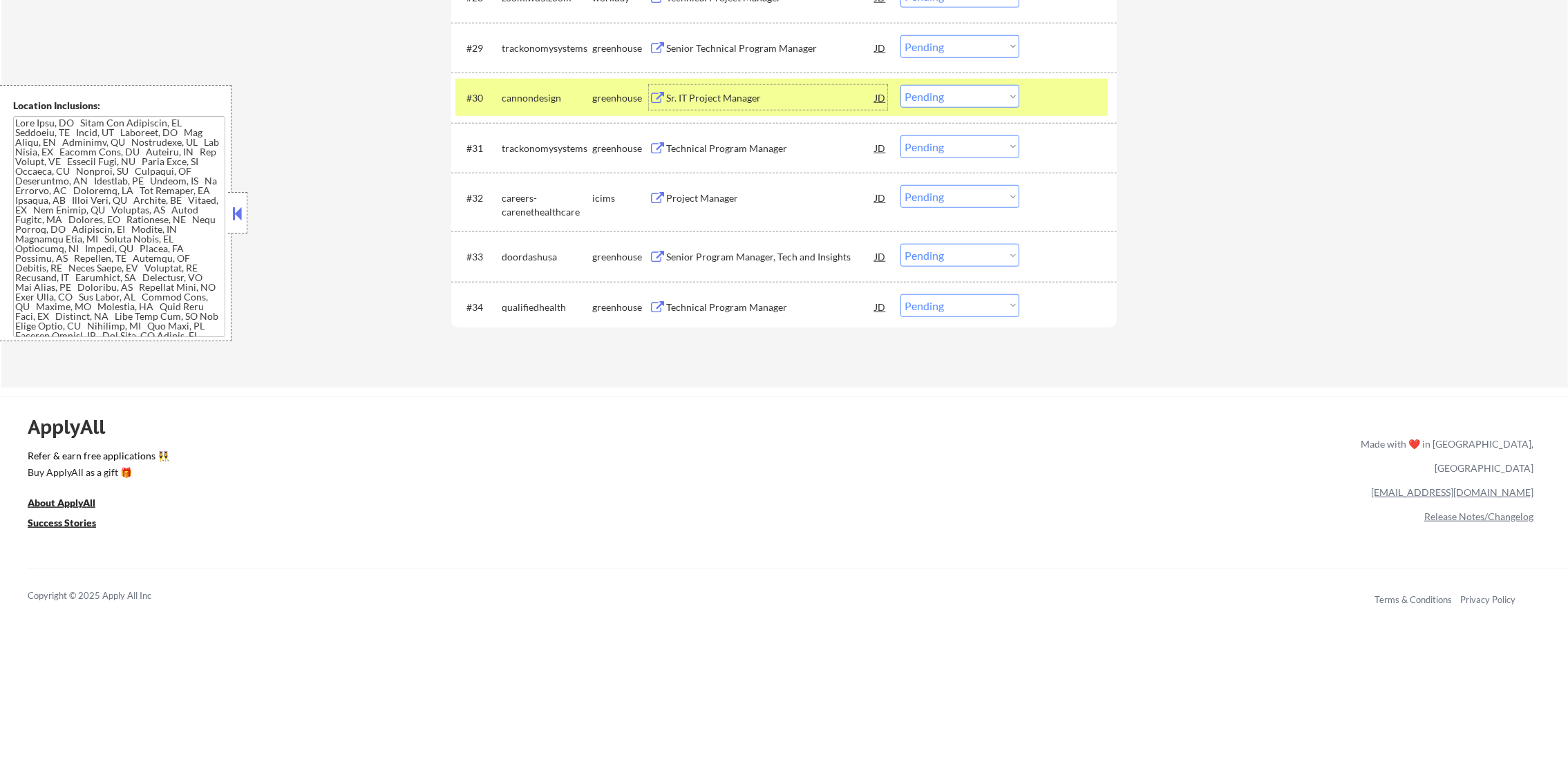
click at [519, 94] on div "cannondesign" at bounding box center [547, 98] width 90 height 14
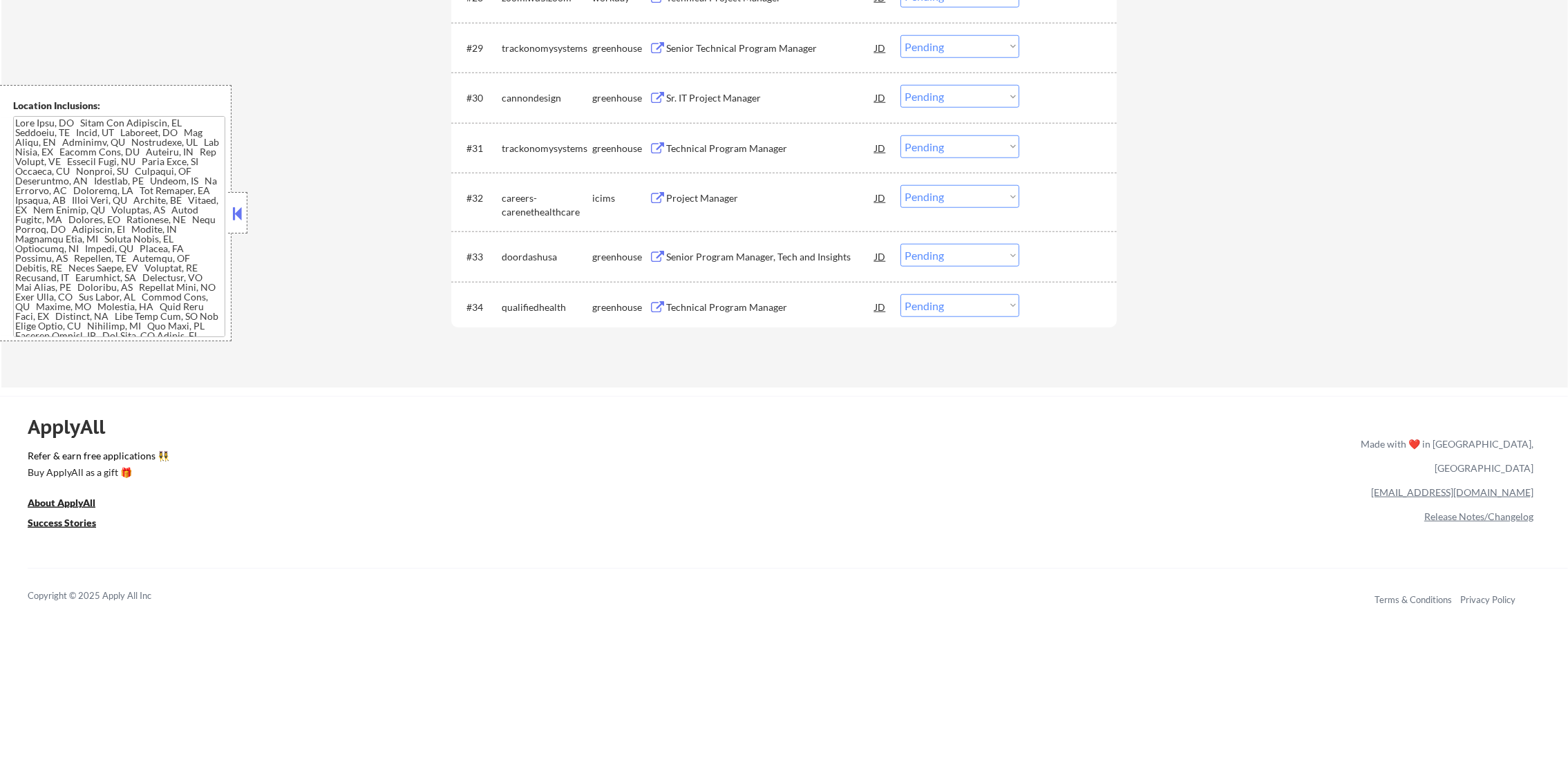
click at [986, 141] on select "Choose an option... Pending Applied Excluded (Questions) Excluded (Expired) Exc…" at bounding box center [959, 147] width 119 height 23
click at [900, 135] on select "Choose an option... Pending Applied Excluded (Questions) Excluded (Expired) Exc…" at bounding box center [959, 147] width 119 height 23
select select ""pending""
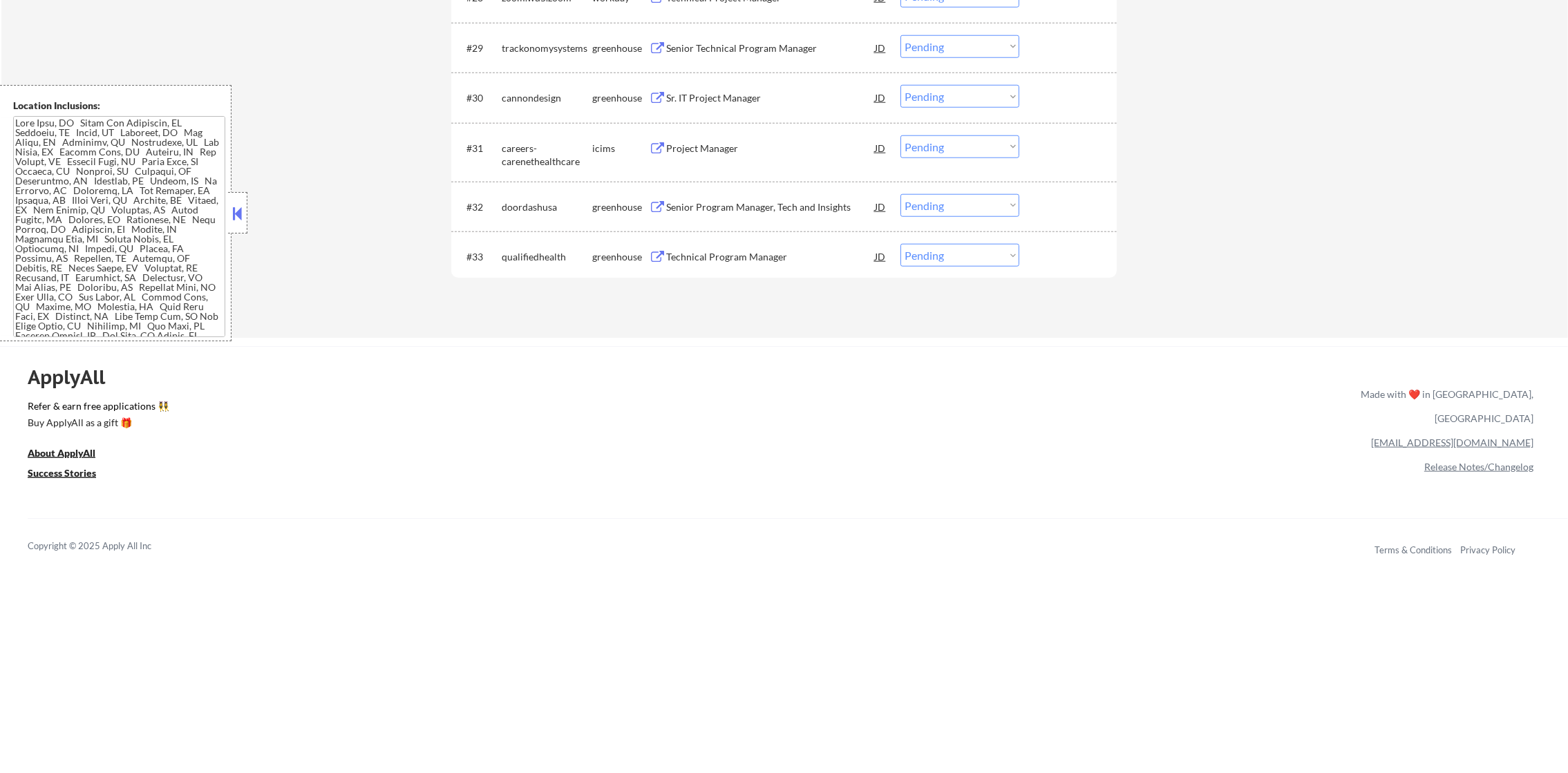
click at [721, 41] on div "Senior Technical Program Manager" at bounding box center [770, 48] width 209 height 14
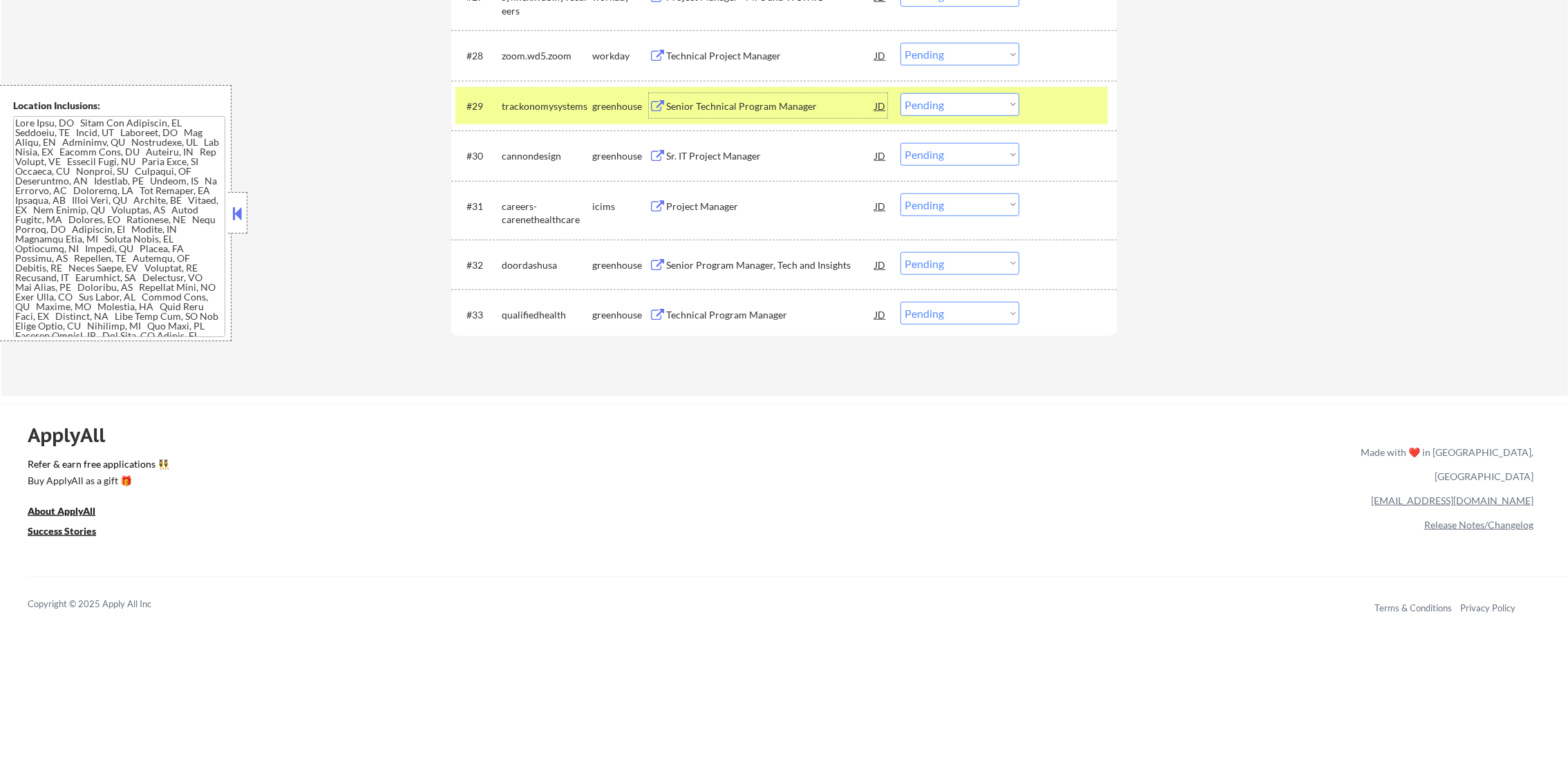
scroll to position [1934, 0]
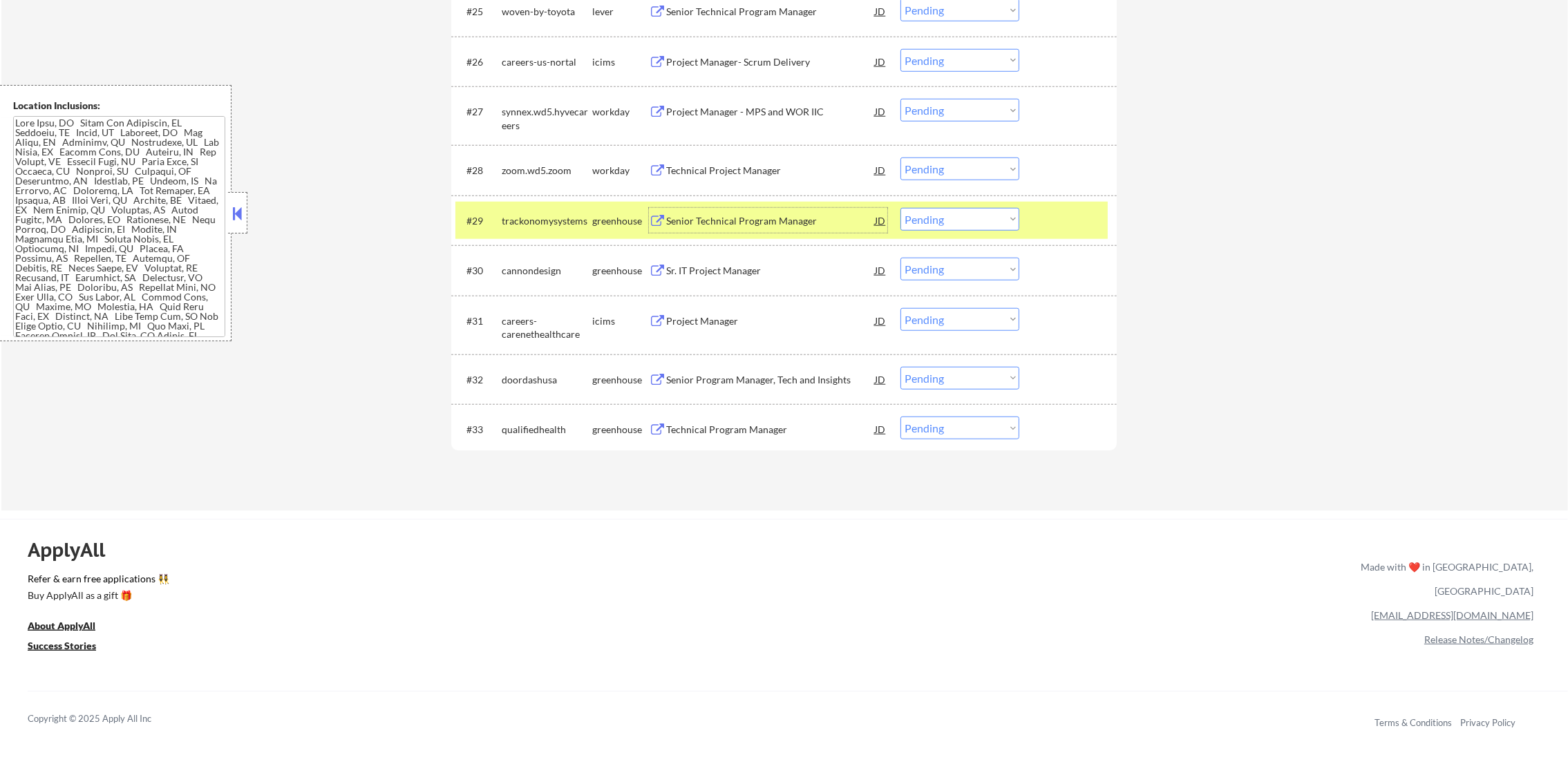
click at [557, 239] on div "#29 trackonomysystems greenhouse Senior Technical Program Manager JD Choose an …" at bounding box center [783, 221] width 665 height 50
click at [758, 167] on div "Technical Project Manager" at bounding box center [770, 170] width 209 height 14
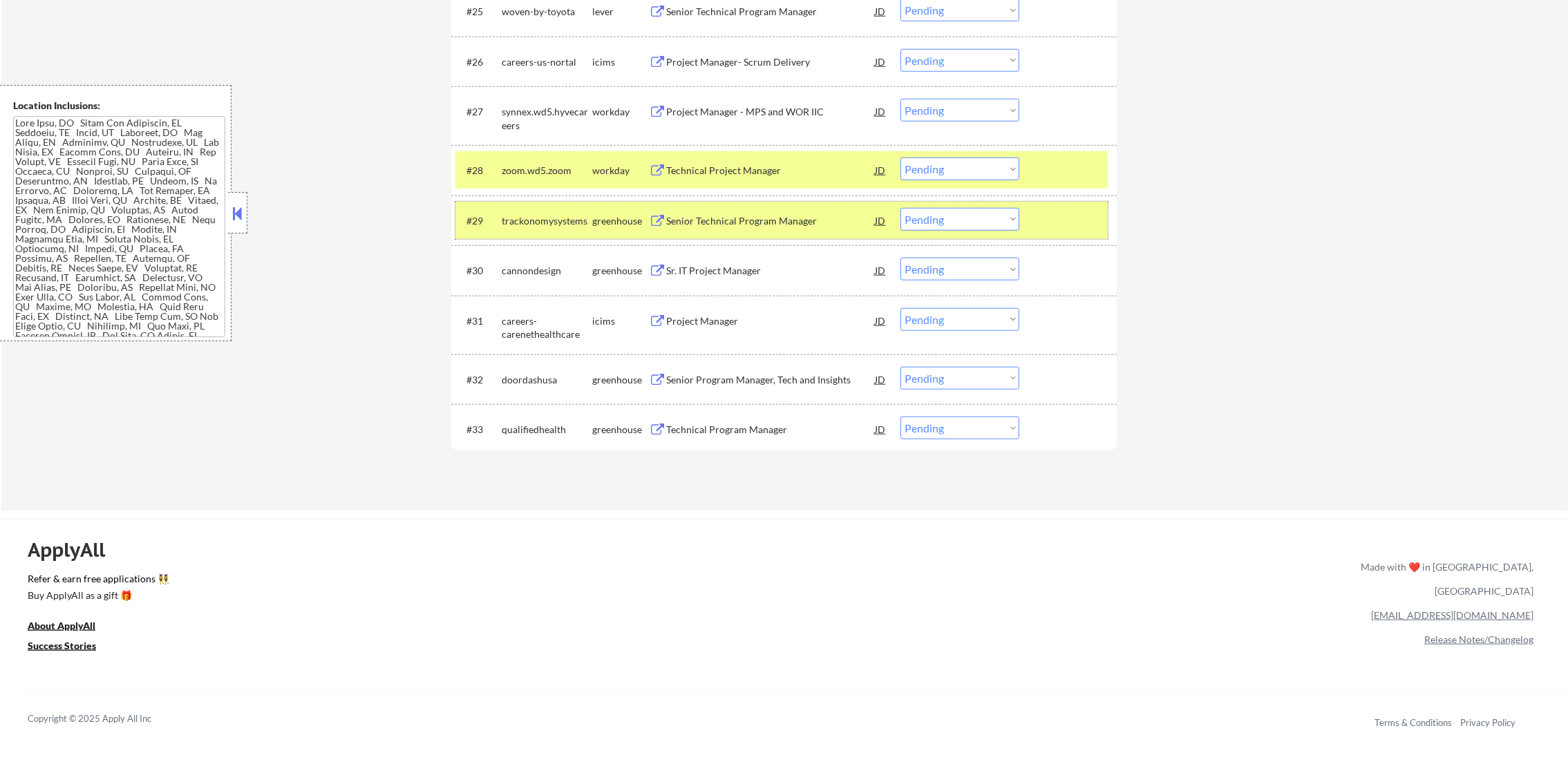
click at [532, 228] on div "trackonomysystems" at bounding box center [547, 220] width 90 height 25
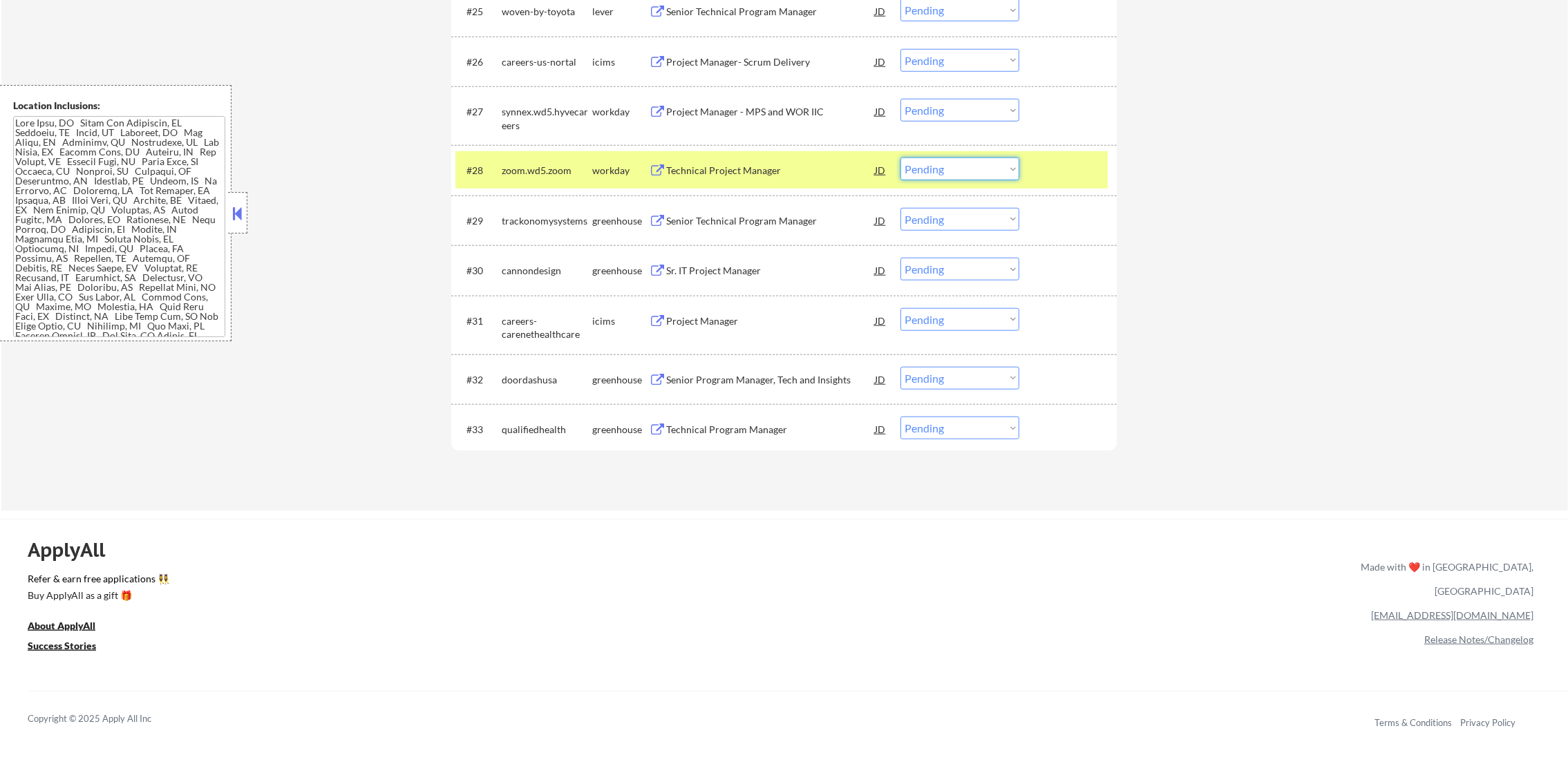
drag, startPoint x: 935, startPoint y: 163, endPoint x: 938, endPoint y: 169, distance: 6.7
click at [935, 163] on select "Choose an option... Pending Applied Excluded (Questions) Excluded (Expired) Exc…" at bounding box center [959, 169] width 119 height 23
click at [900, 157] on select "Choose an option... Pending Applied Excluded (Questions) Excluded (Expired) Exc…" at bounding box center [959, 169] width 119 height 23
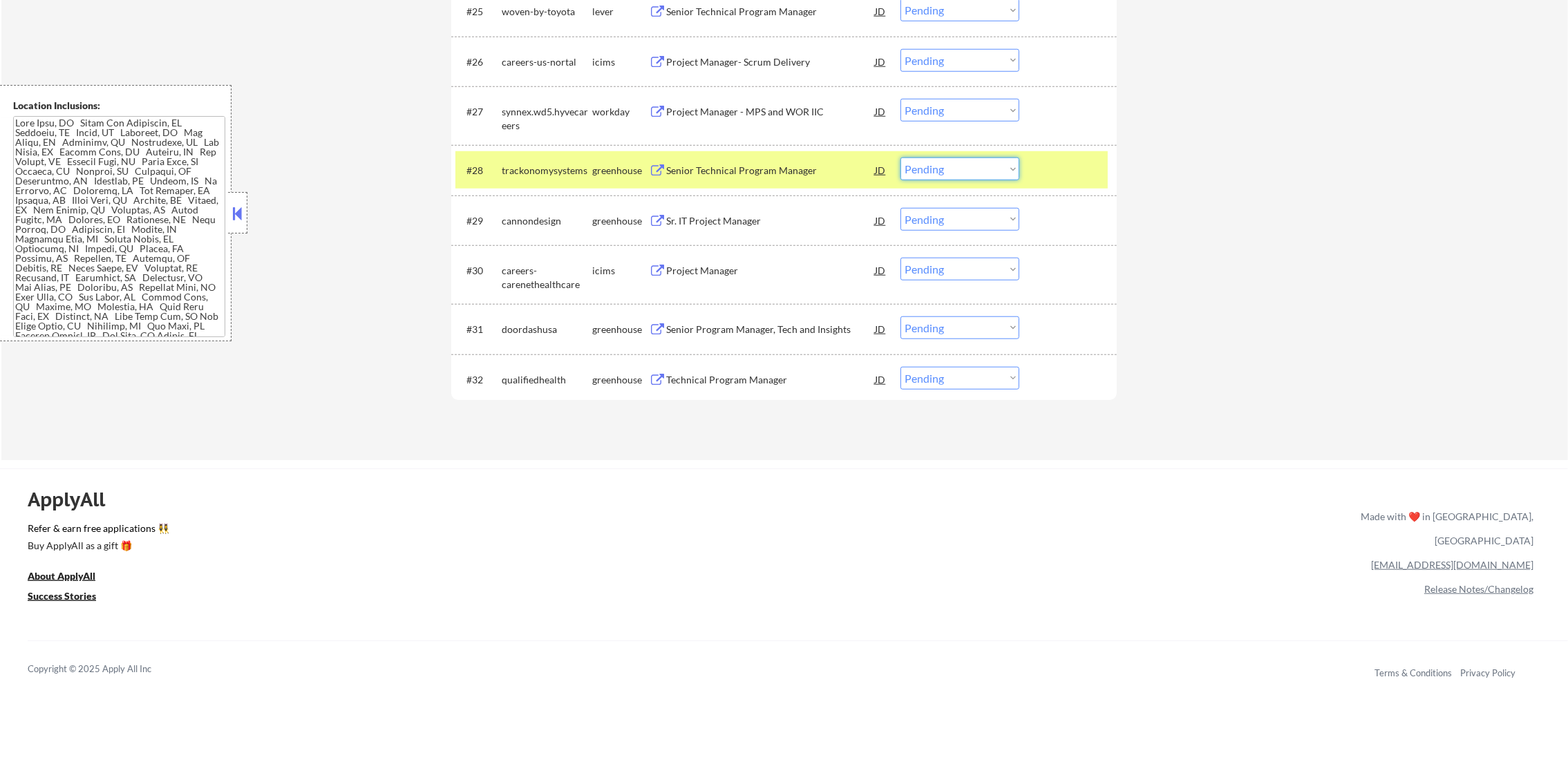
click at [967, 165] on select "Choose an option... Pending Applied Excluded (Questions) Excluded (Expired) Exc…" at bounding box center [959, 169] width 119 height 23
click at [900, 157] on select "Choose an option... Pending Applied Excluded (Questions) Excluded (Expired) Exc…" at bounding box center [959, 169] width 119 height 23
select select ""pending""
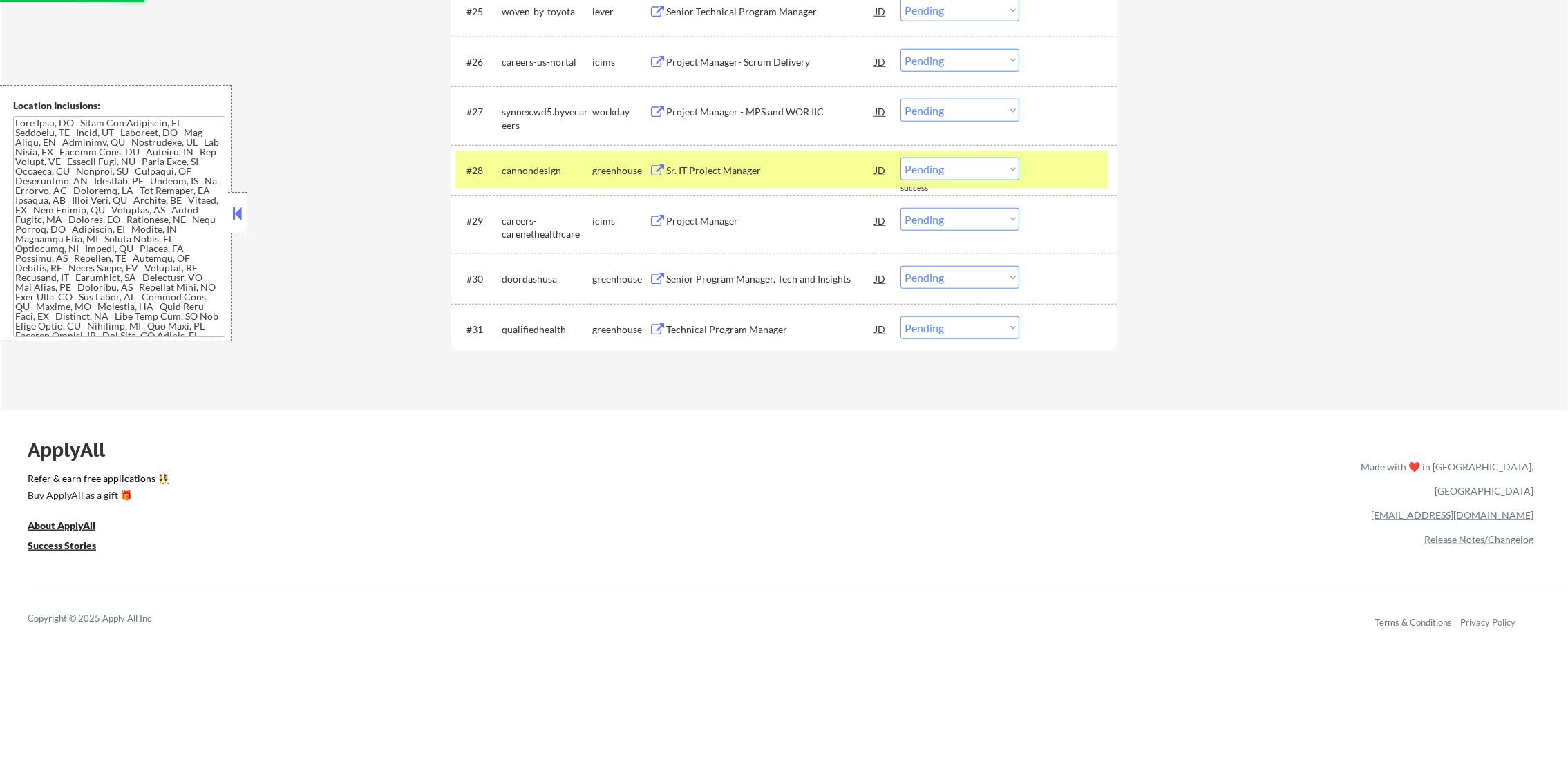
click at [538, 172] on div "cannondesign" at bounding box center [547, 170] width 90 height 14
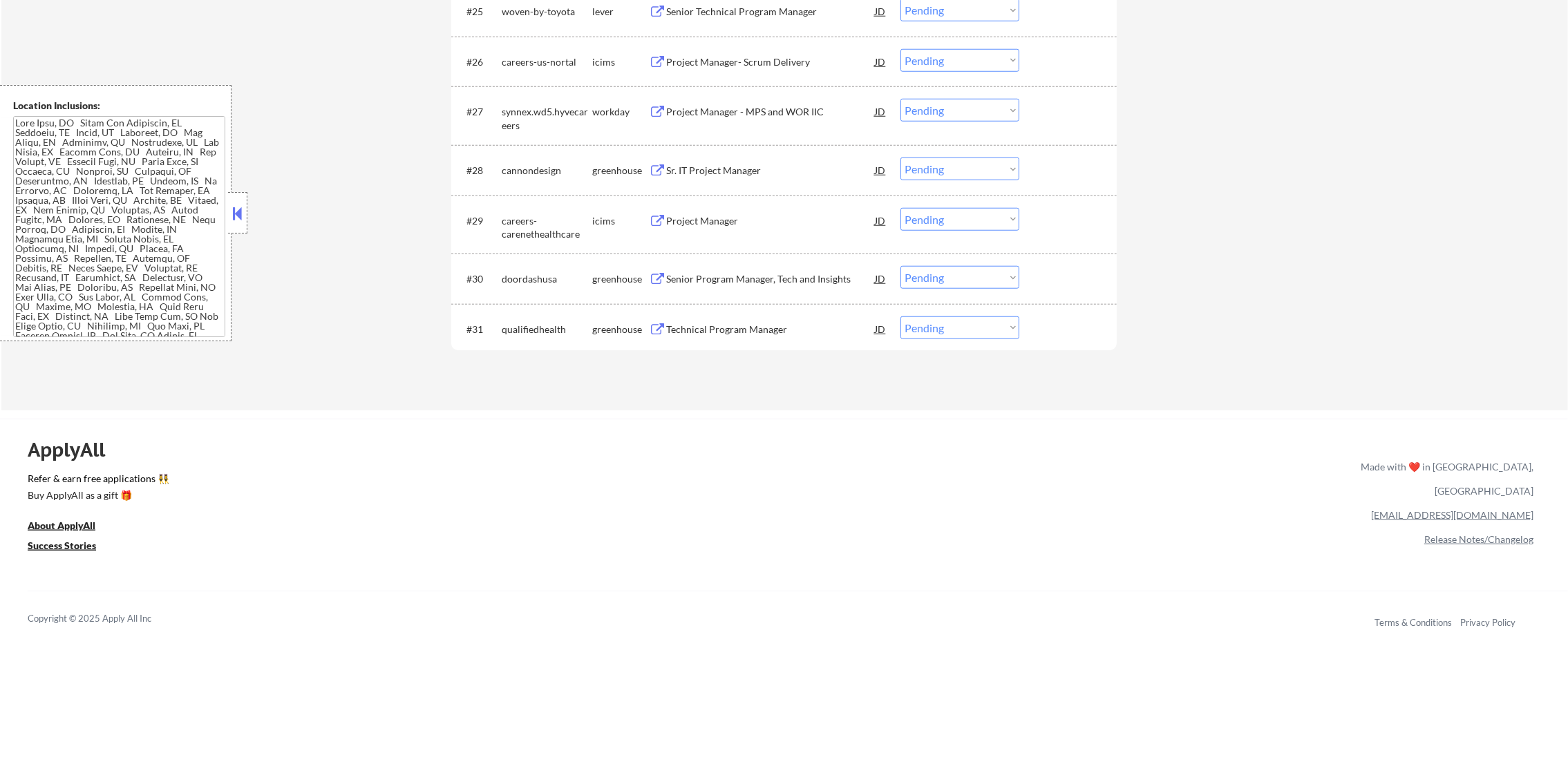
click at [691, 113] on div "Project Manager - MPS and WOR IIC" at bounding box center [770, 111] width 209 height 14
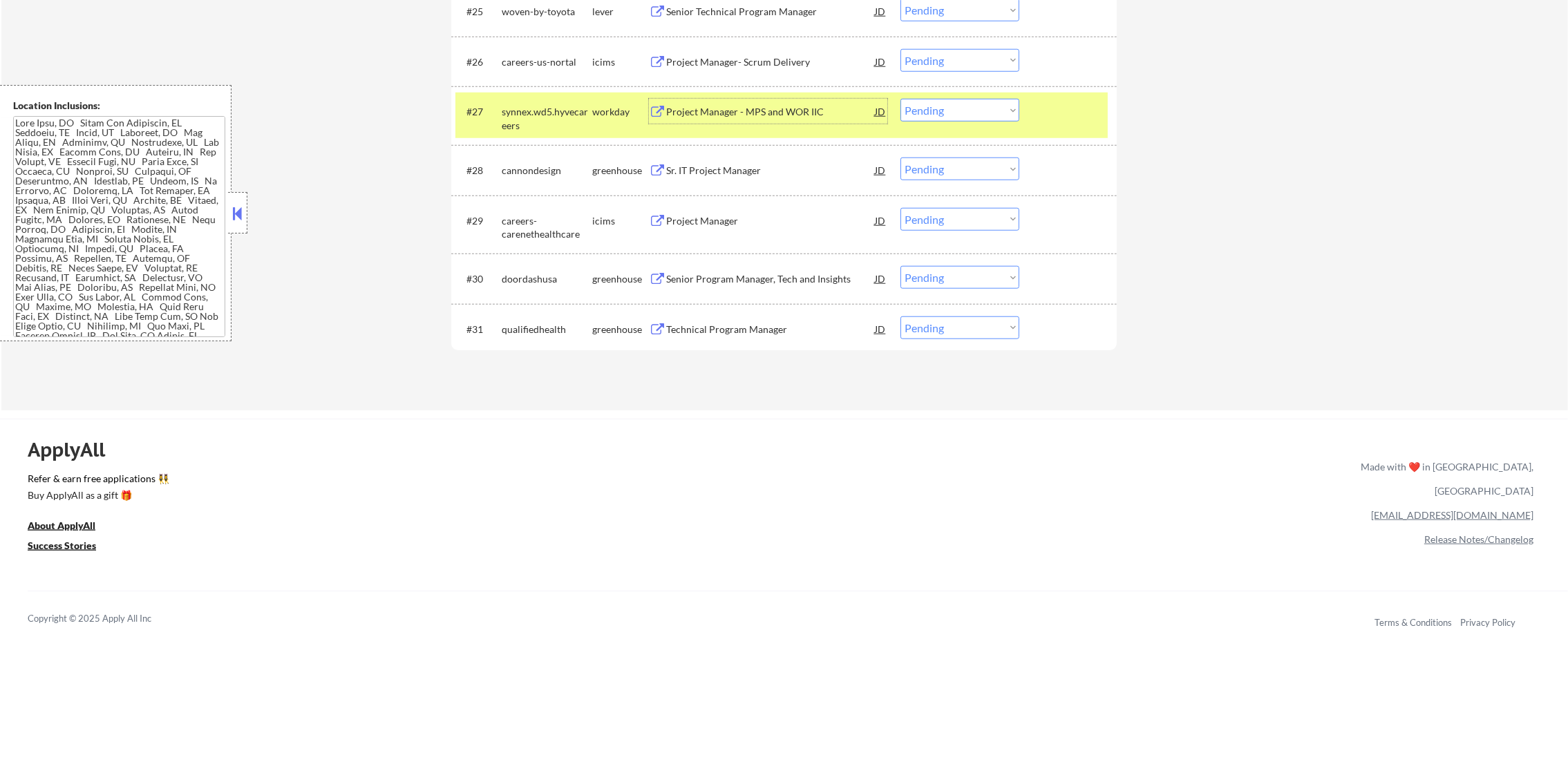
click at [809, 112] on div "Project Manager - MPS and WOR IIC" at bounding box center [770, 111] width 209 height 14
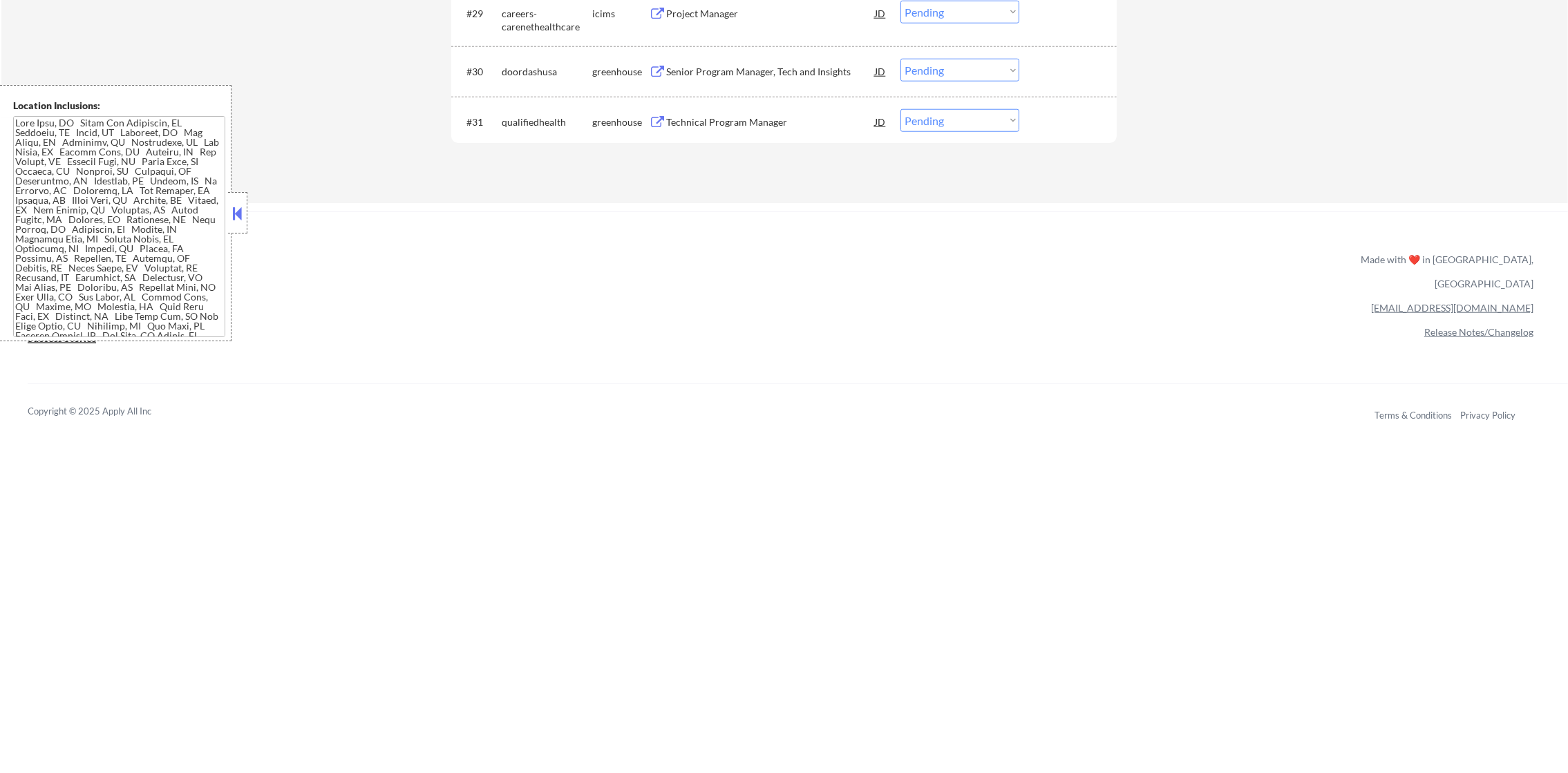
scroll to position [1866, 0]
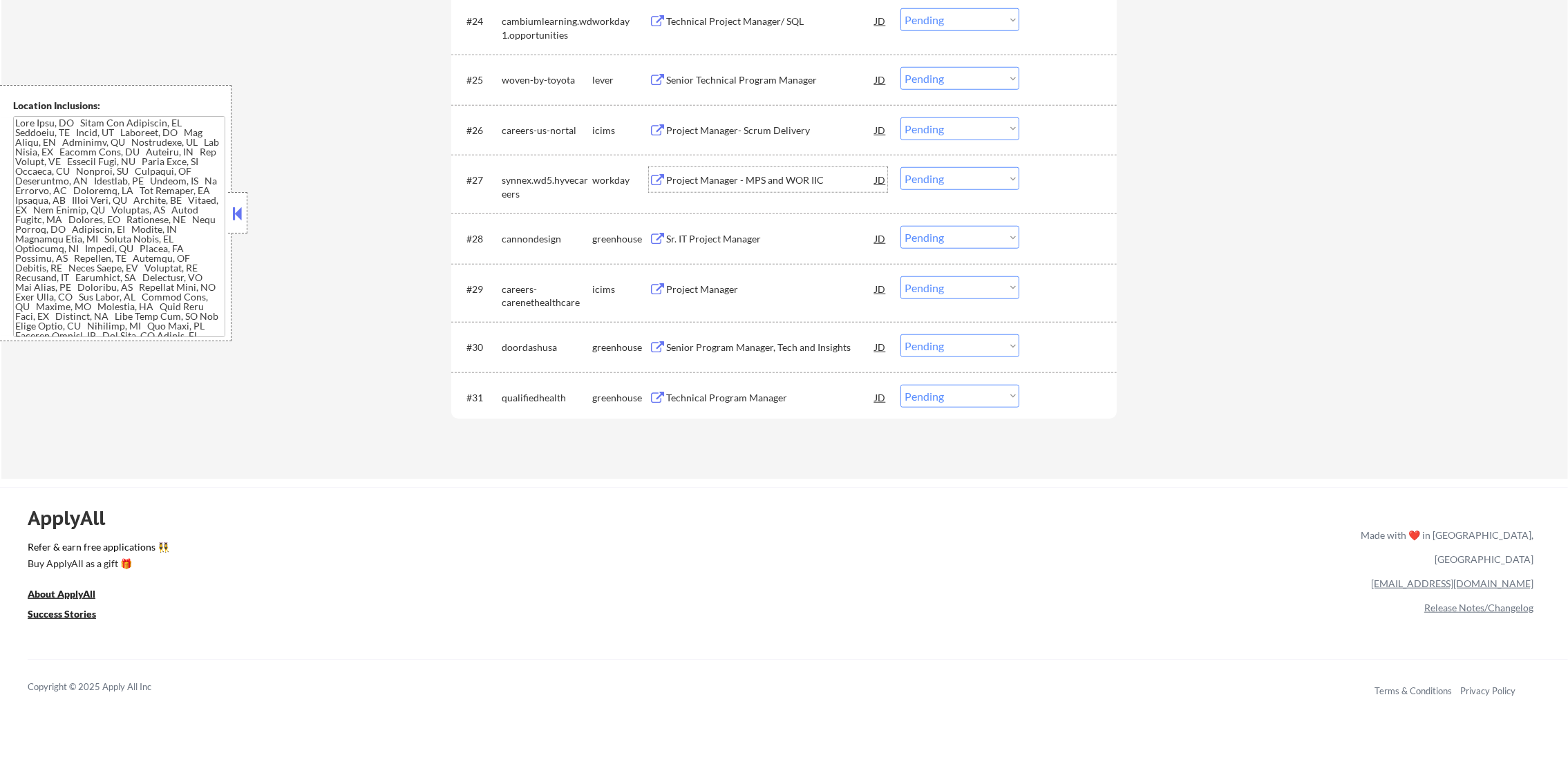
click at [532, 175] on div "synnex.wd5.hyvecareers" at bounding box center [547, 187] width 90 height 27
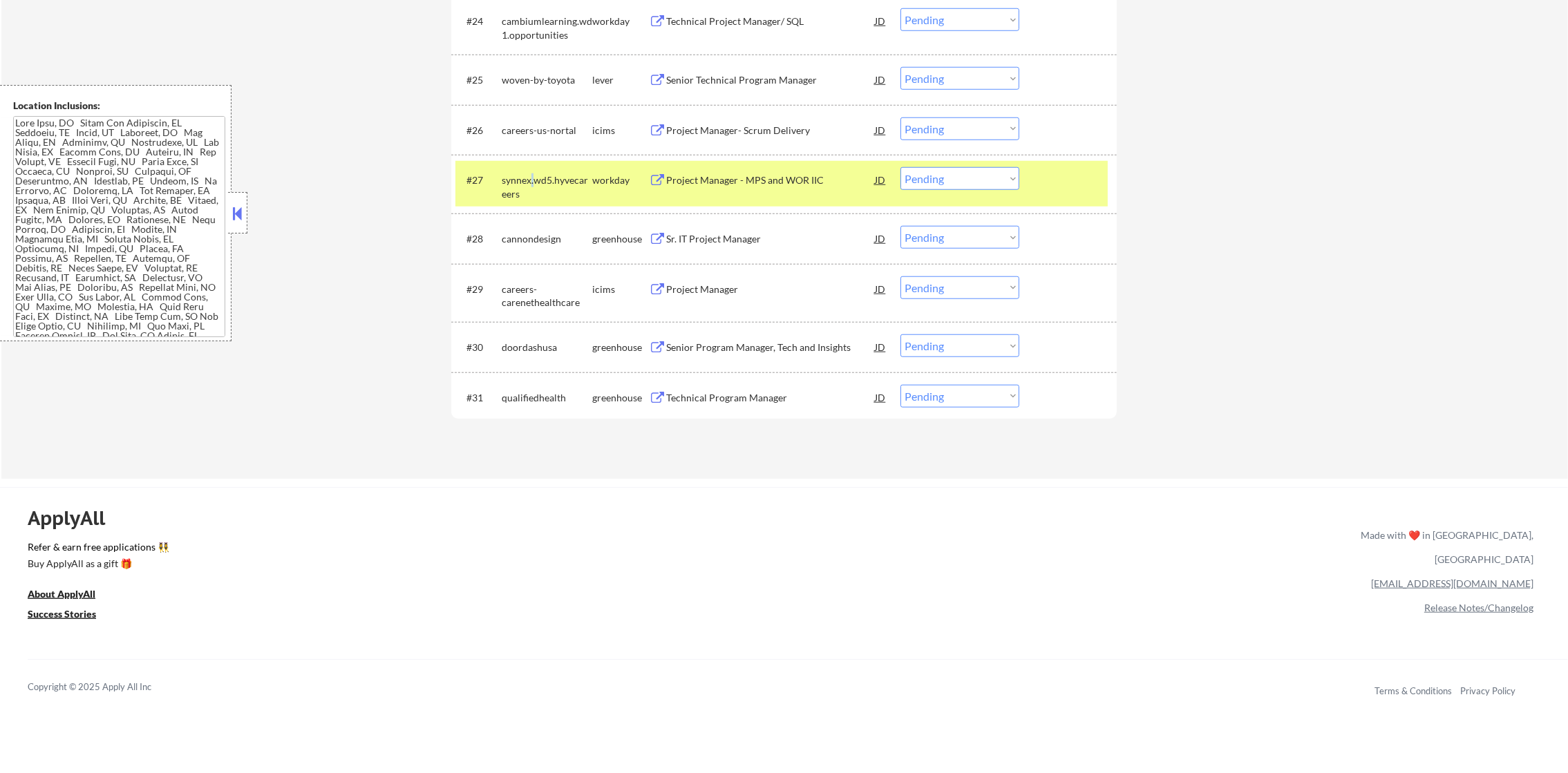
click at [532, 175] on div "synnex.wd5.hyvecareers" at bounding box center [547, 187] width 90 height 27
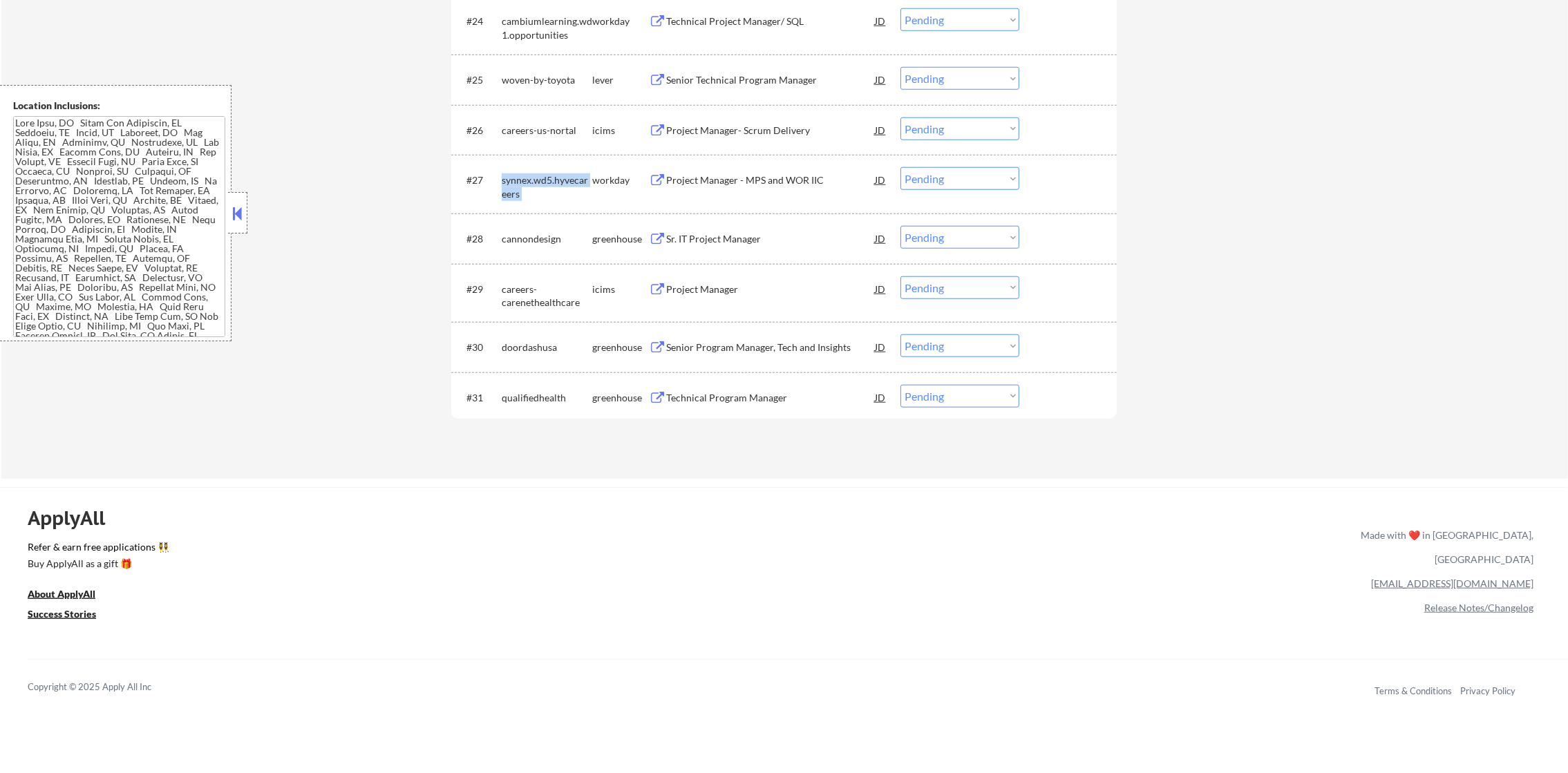
click at [532, 175] on div "synnex.wd5.hyvecareers" at bounding box center [547, 187] width 90 height 27
copy div "synnex.wd5.hyvecareers"
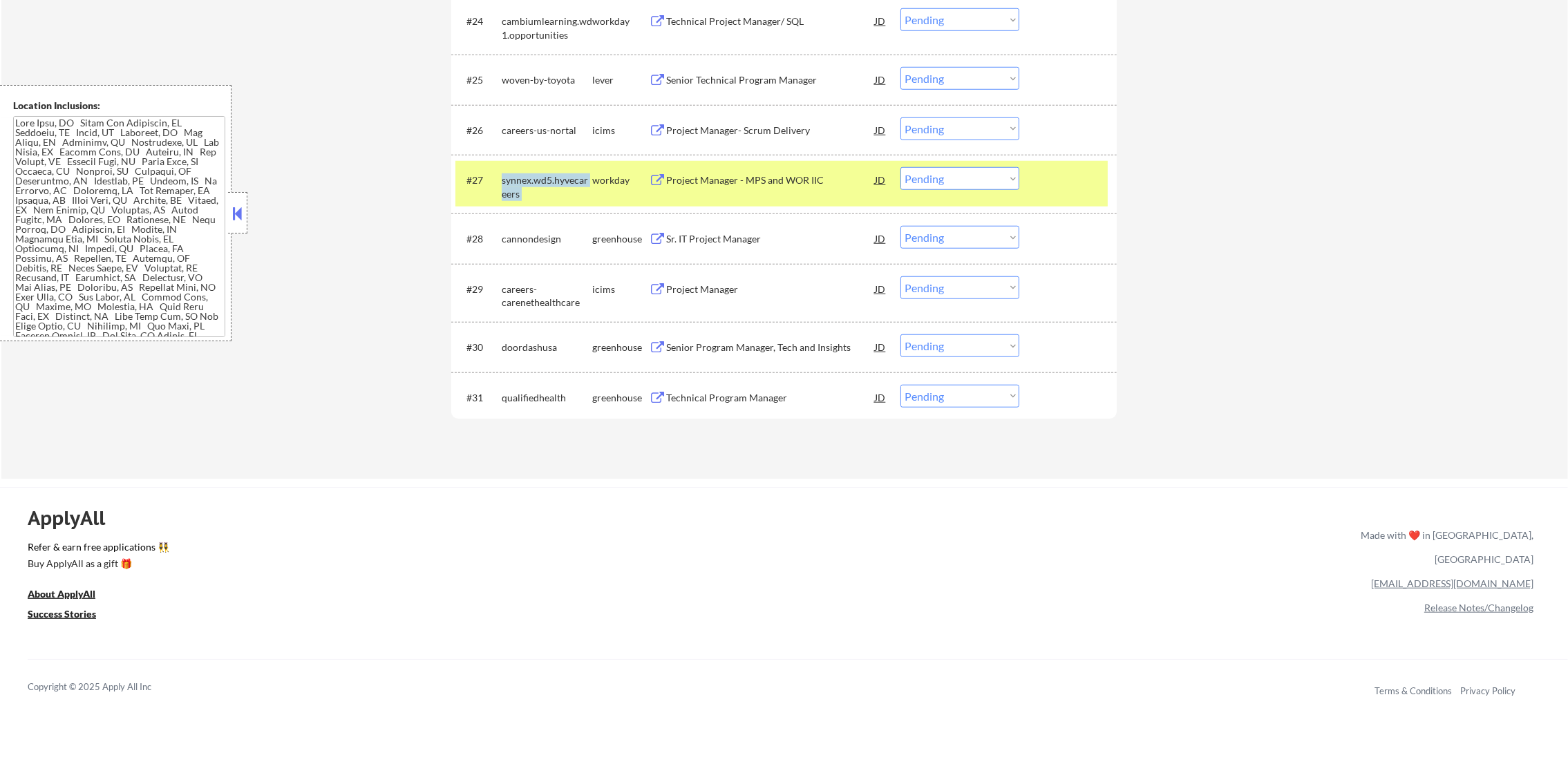
scroll to position [0, 0]
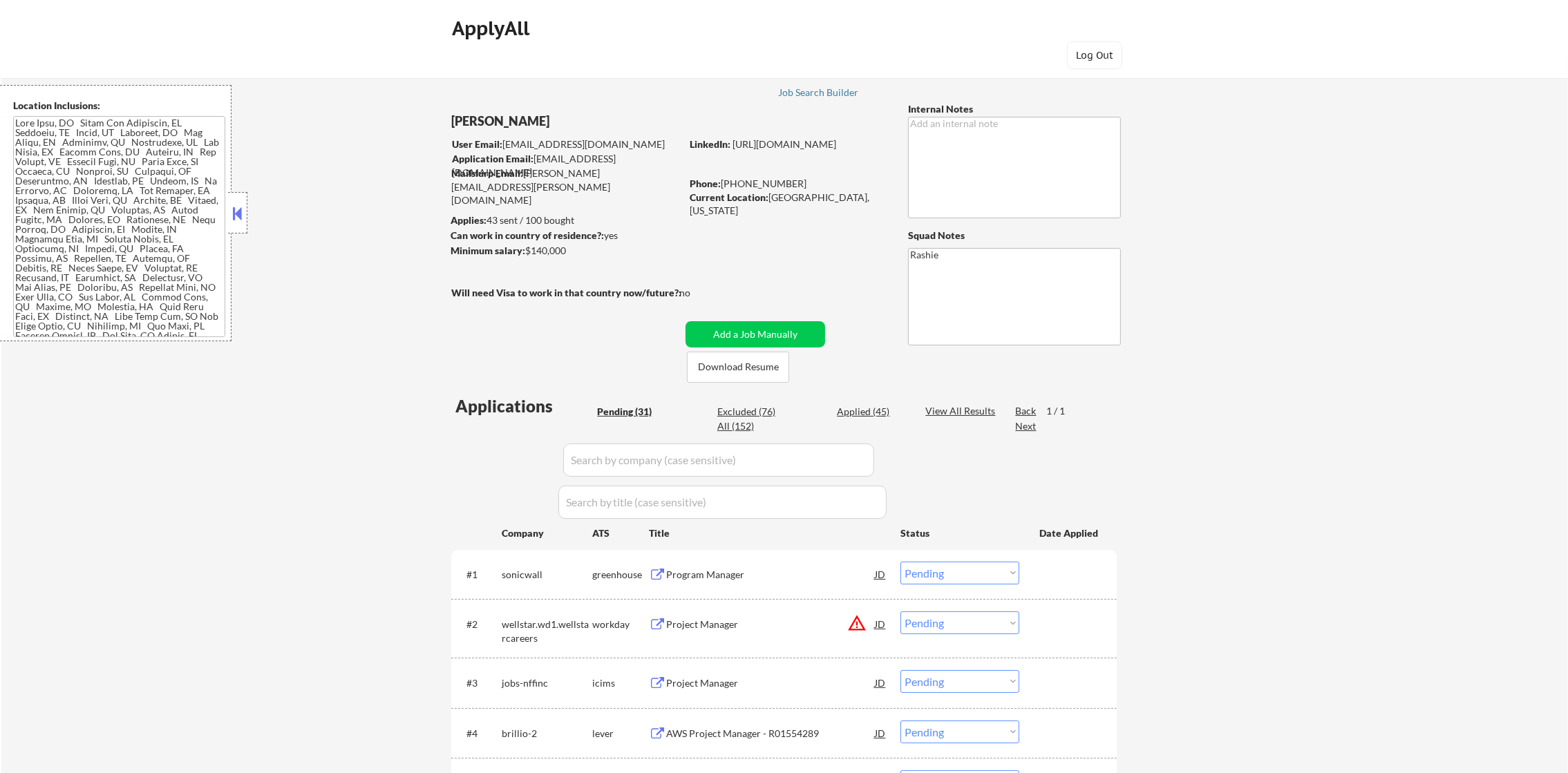
click at [740, 422] on div "All (152)" at bounding box center [752, 426] width 69 height 14
select select ""applied""
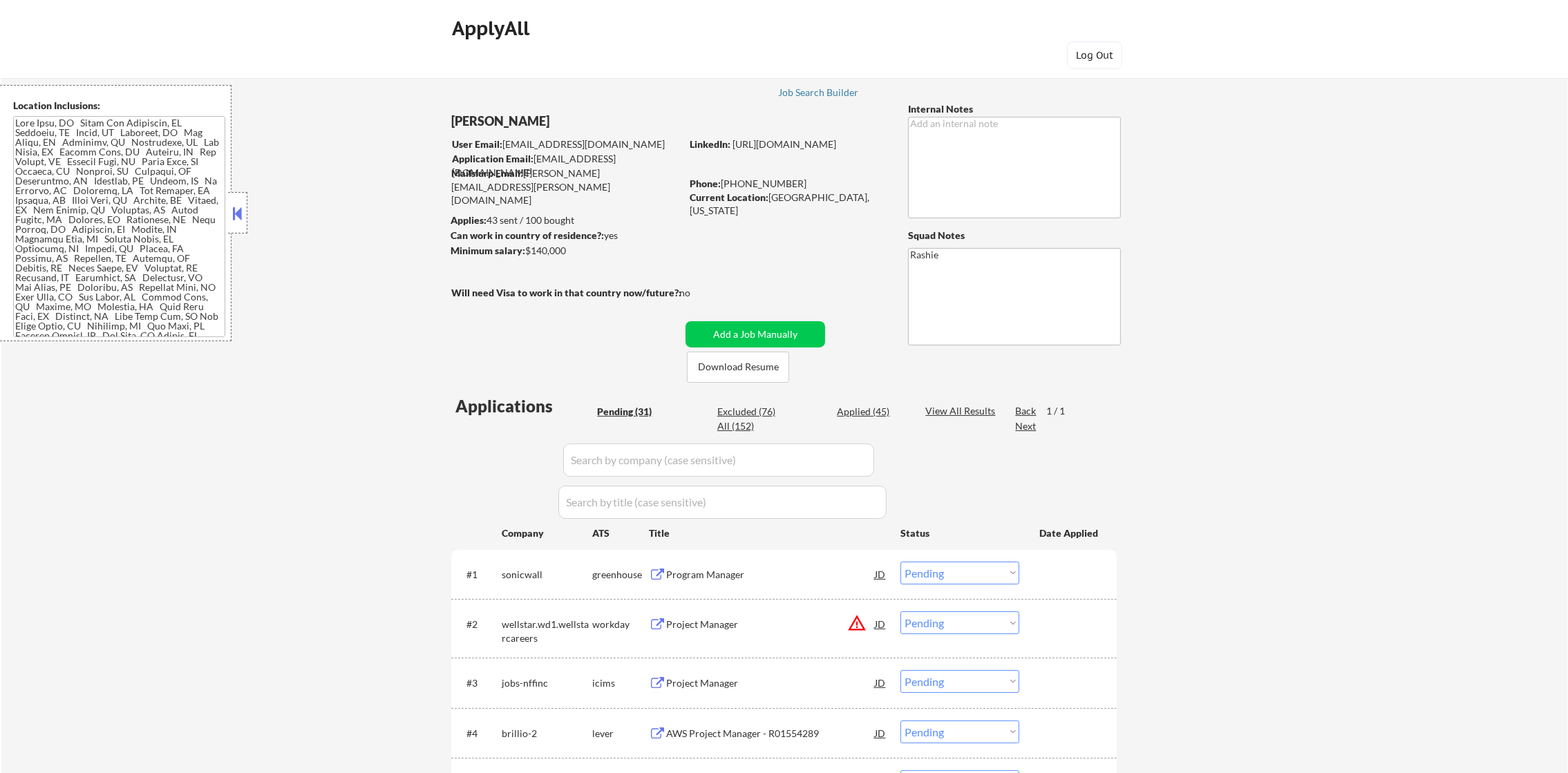
select select ""applied""
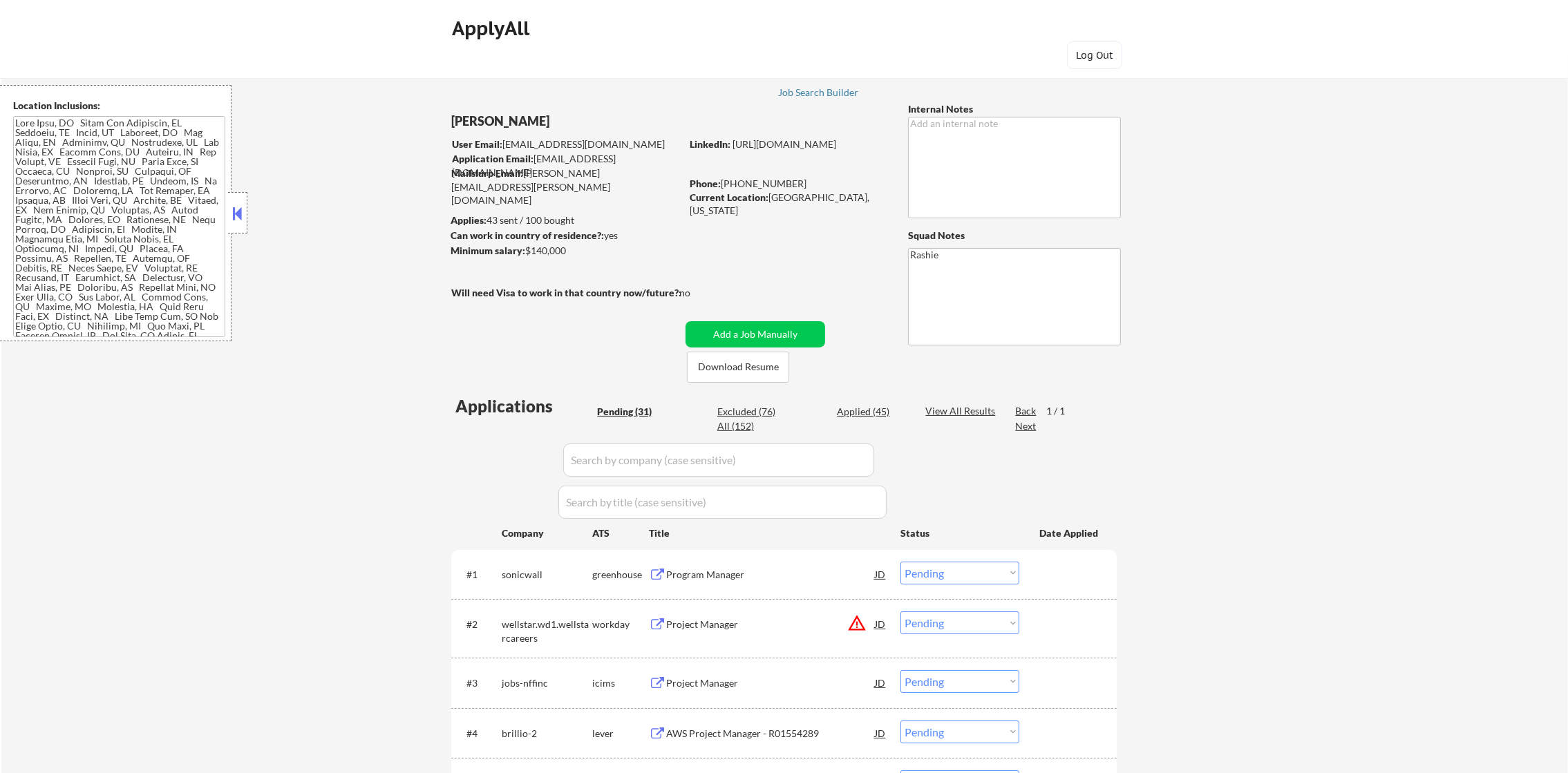
select select ""applied""
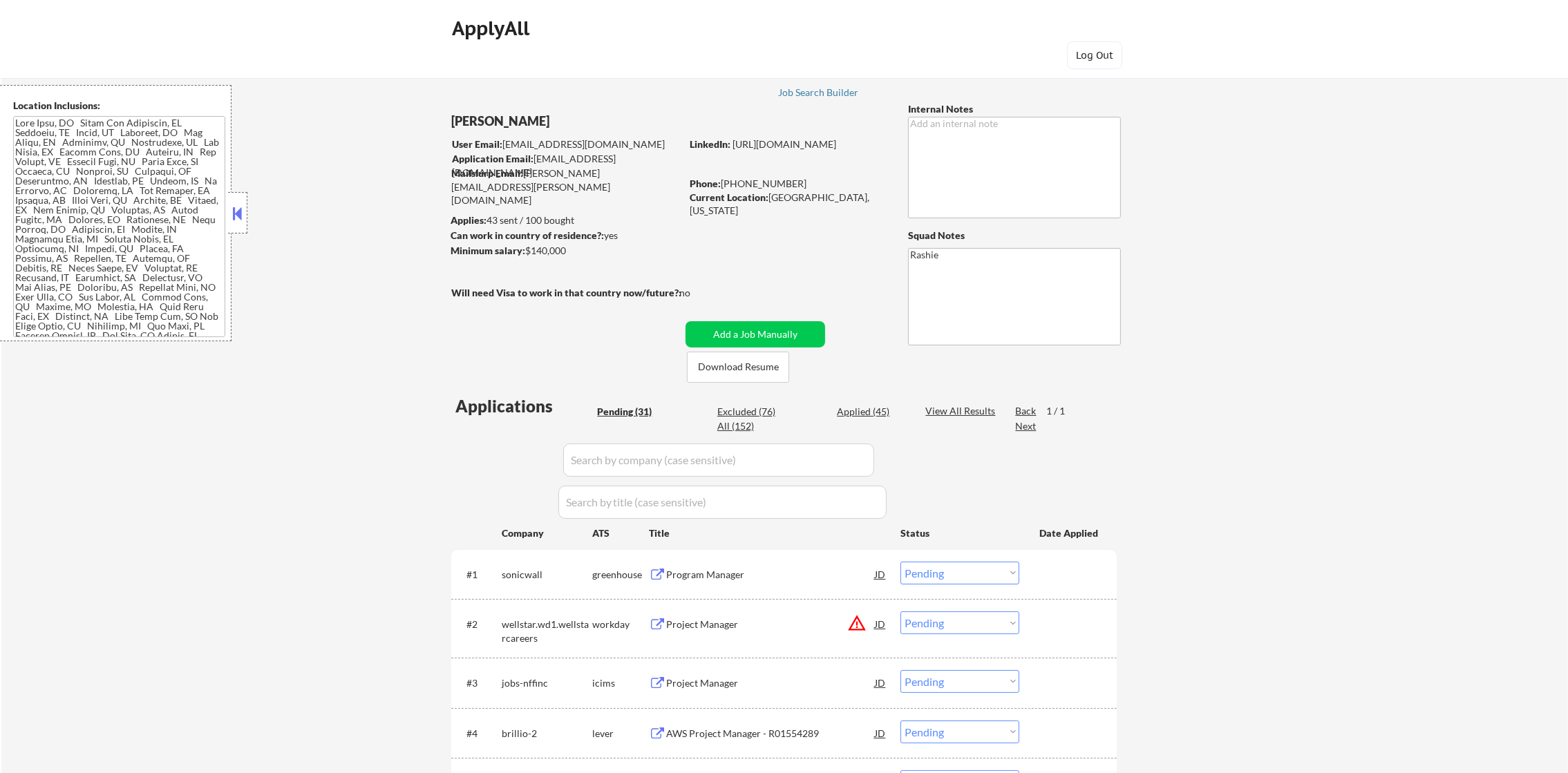
select select ""applied""
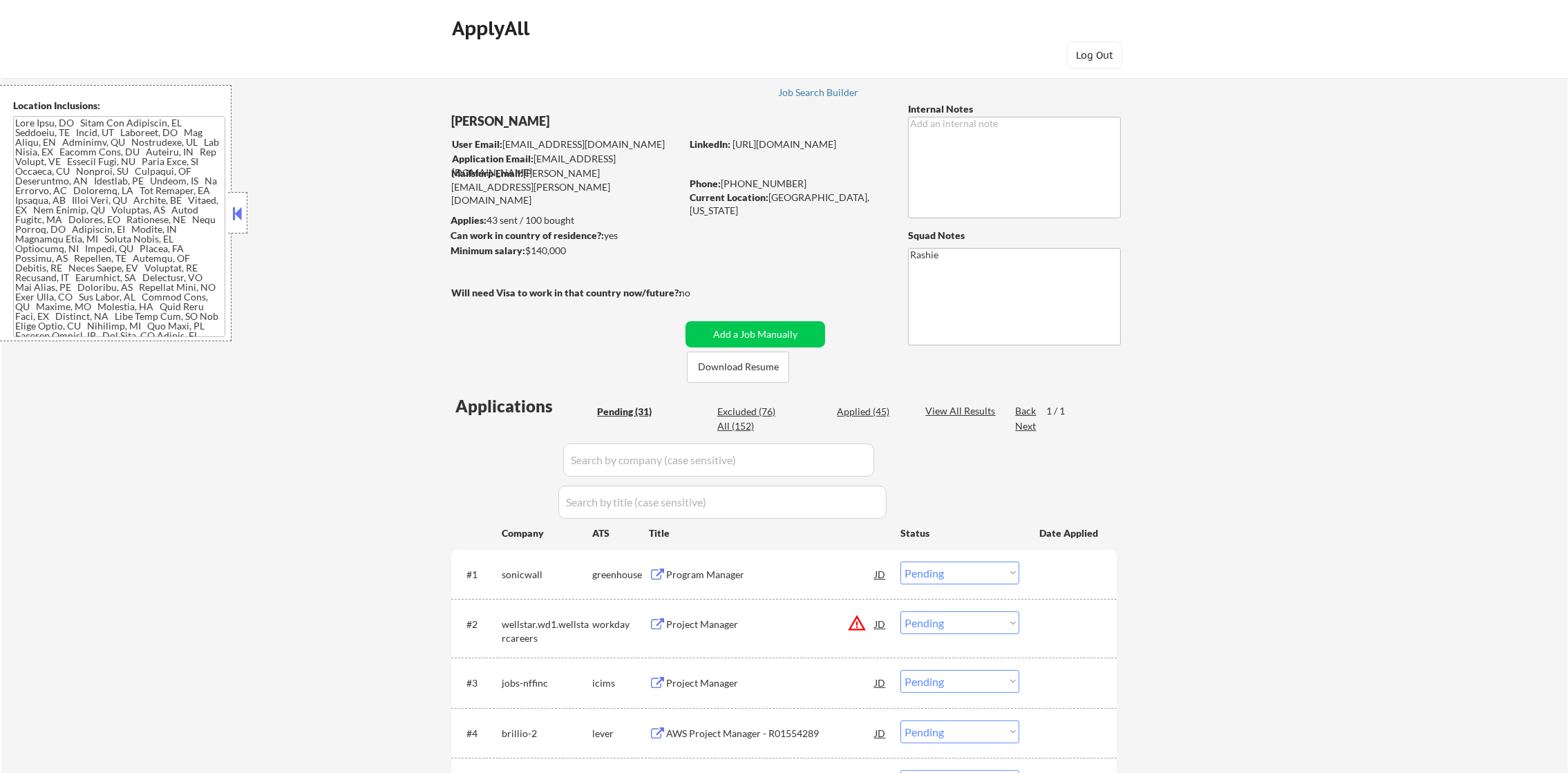
select select ""applied""
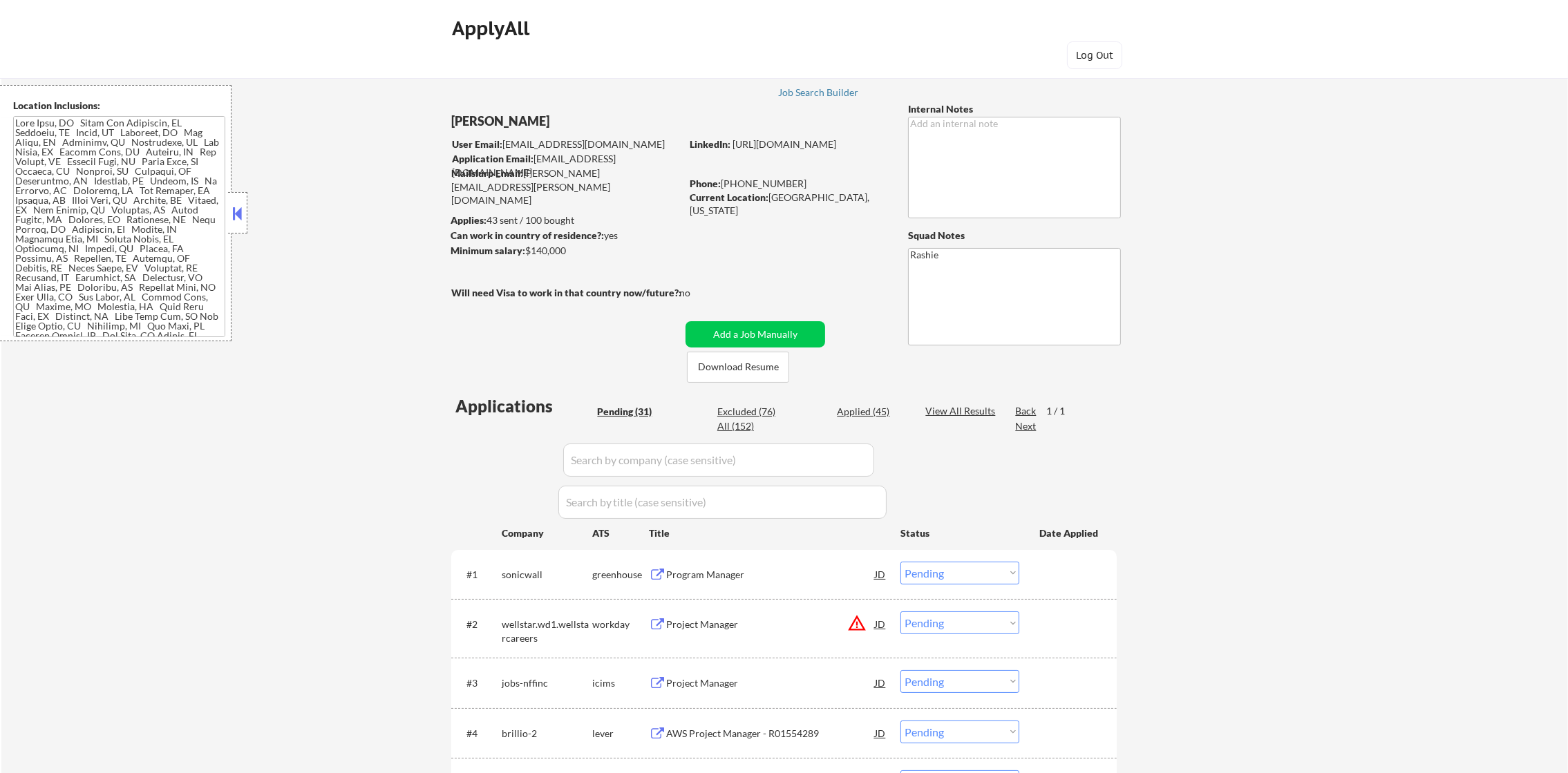
select select ""applied""
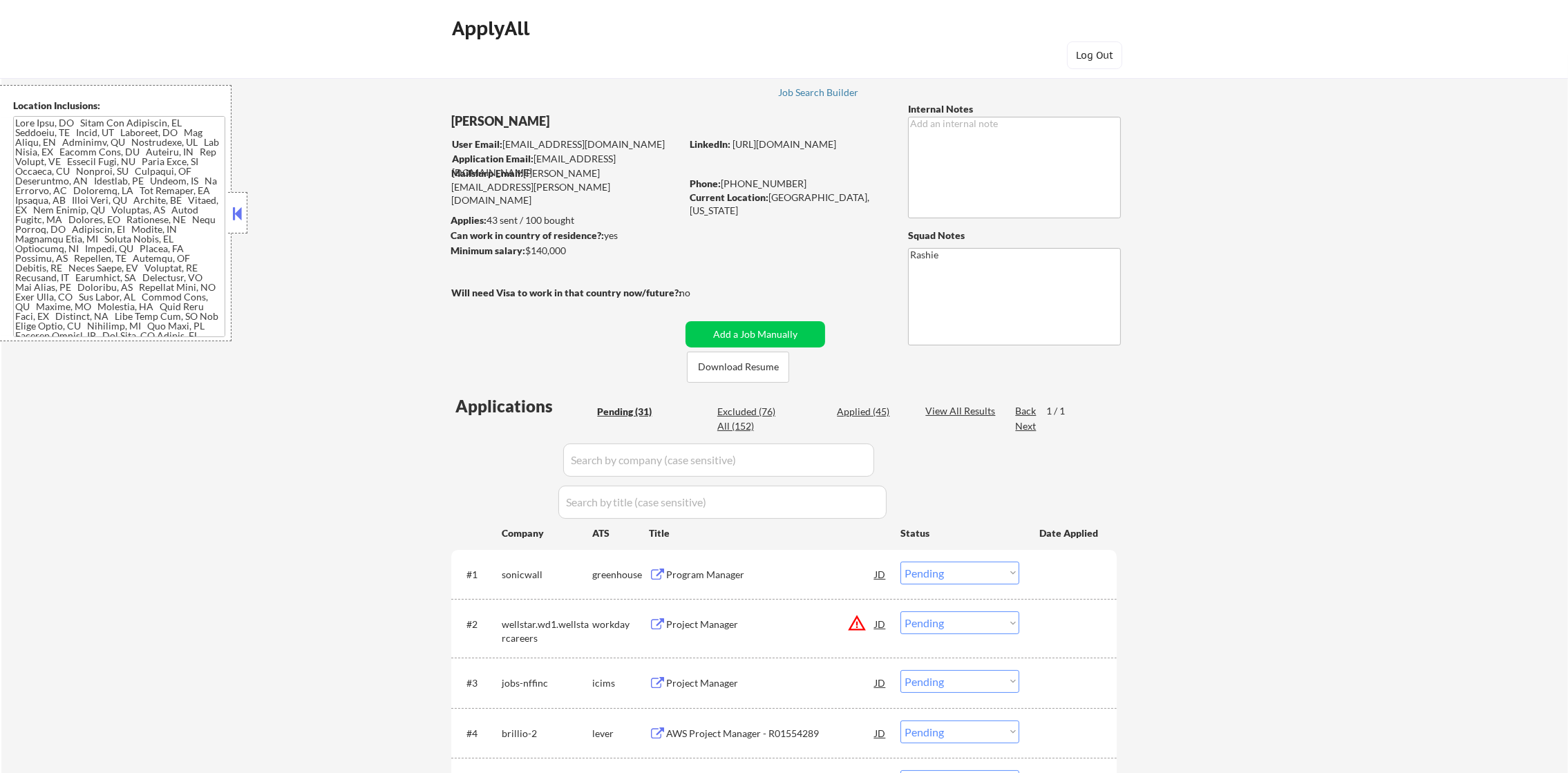
select select ""applied""
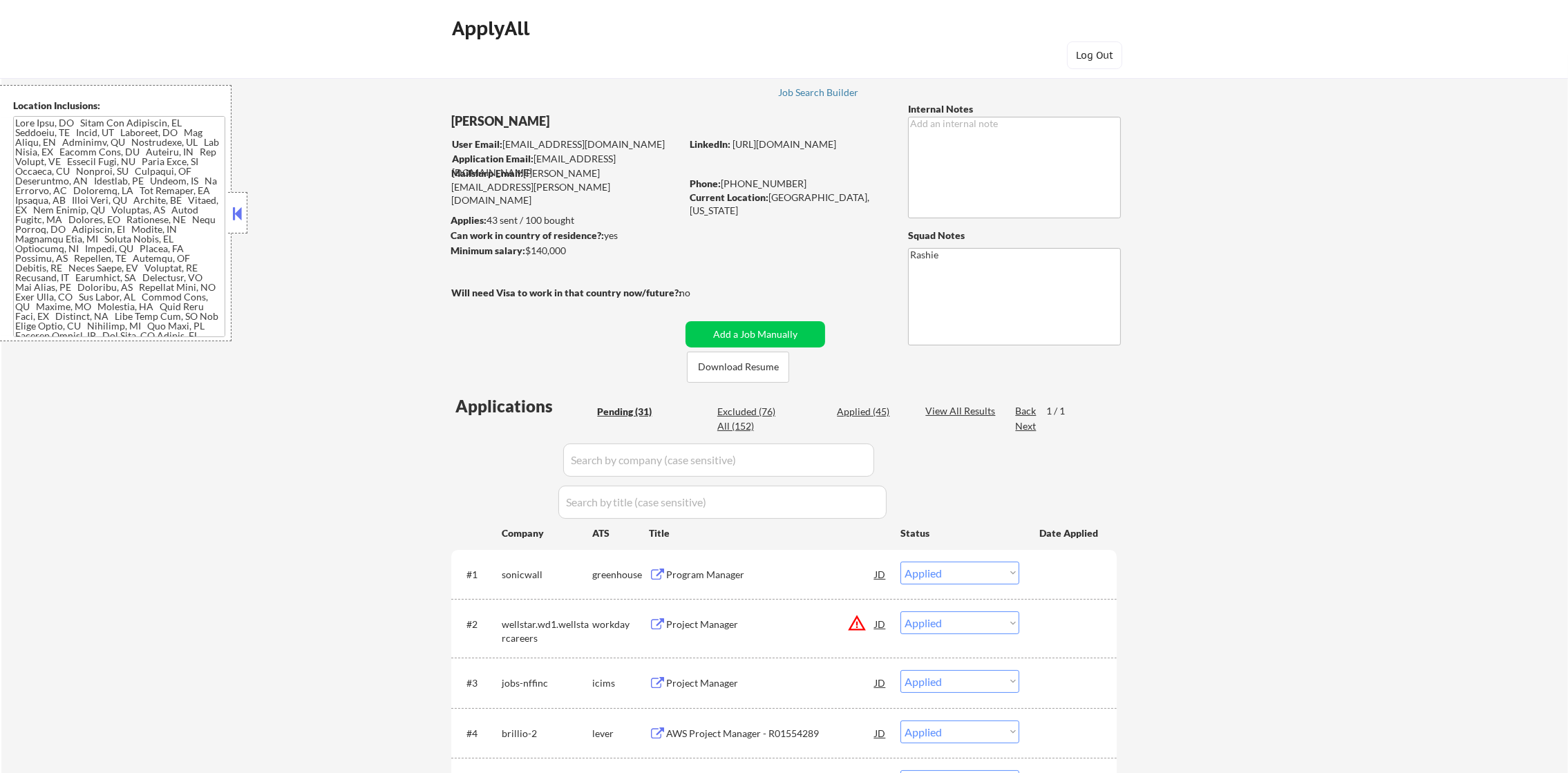
select select ""applied""
select select ""excluded__expired_""
select select ""applied""
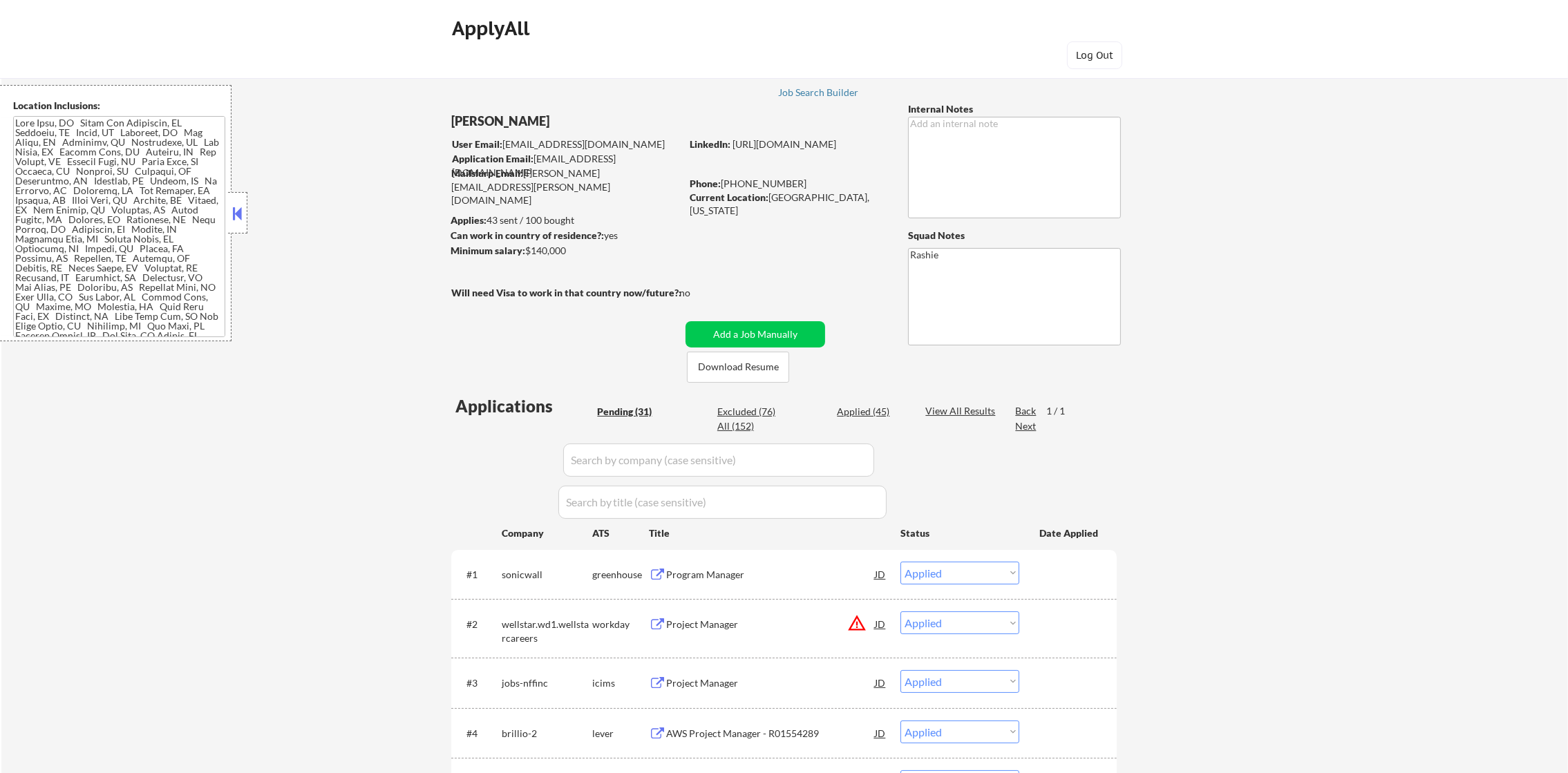
select select ""applied""
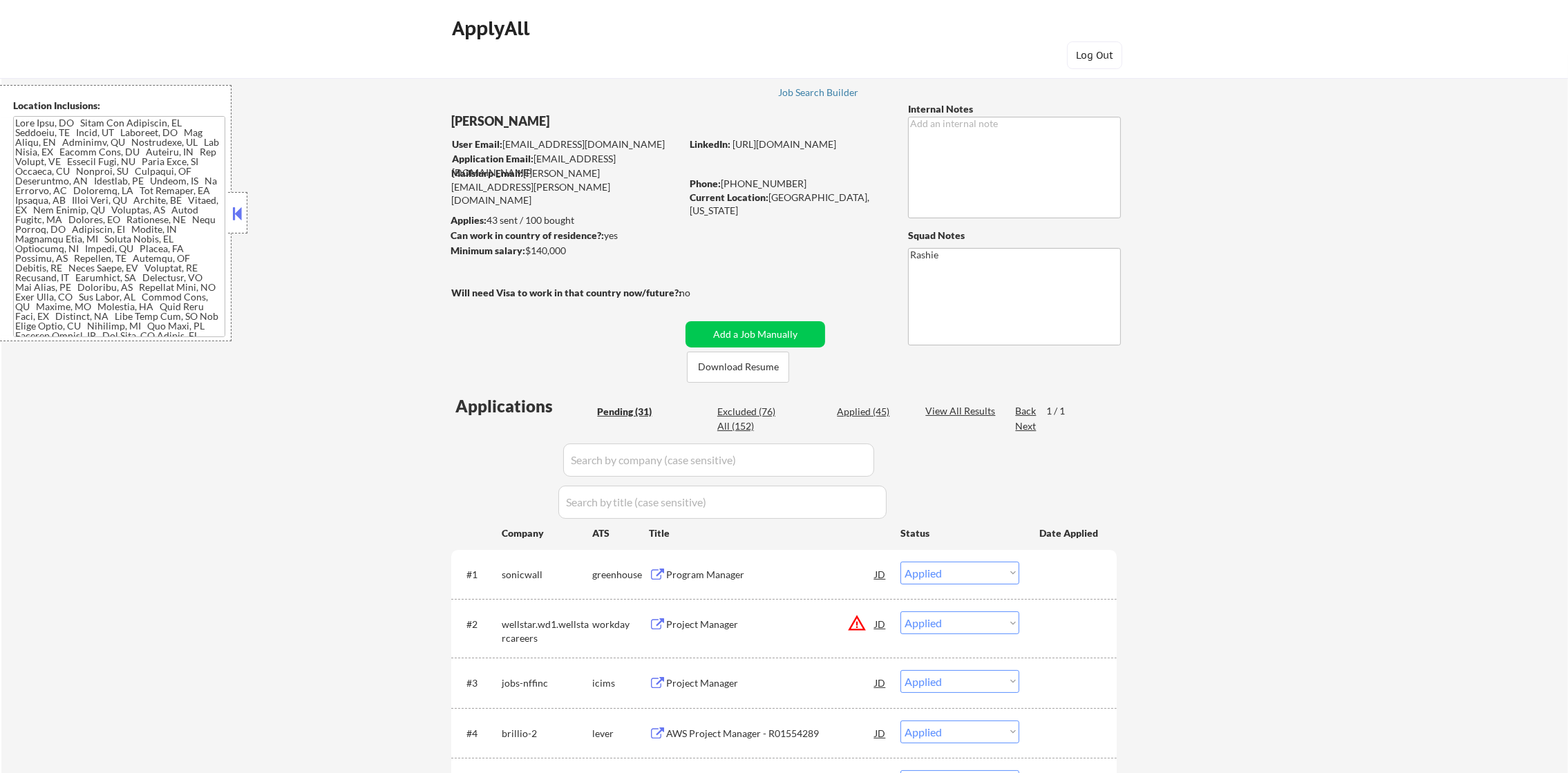
select select ""applied""
select select ""excluded__location_""
select select ""pending""
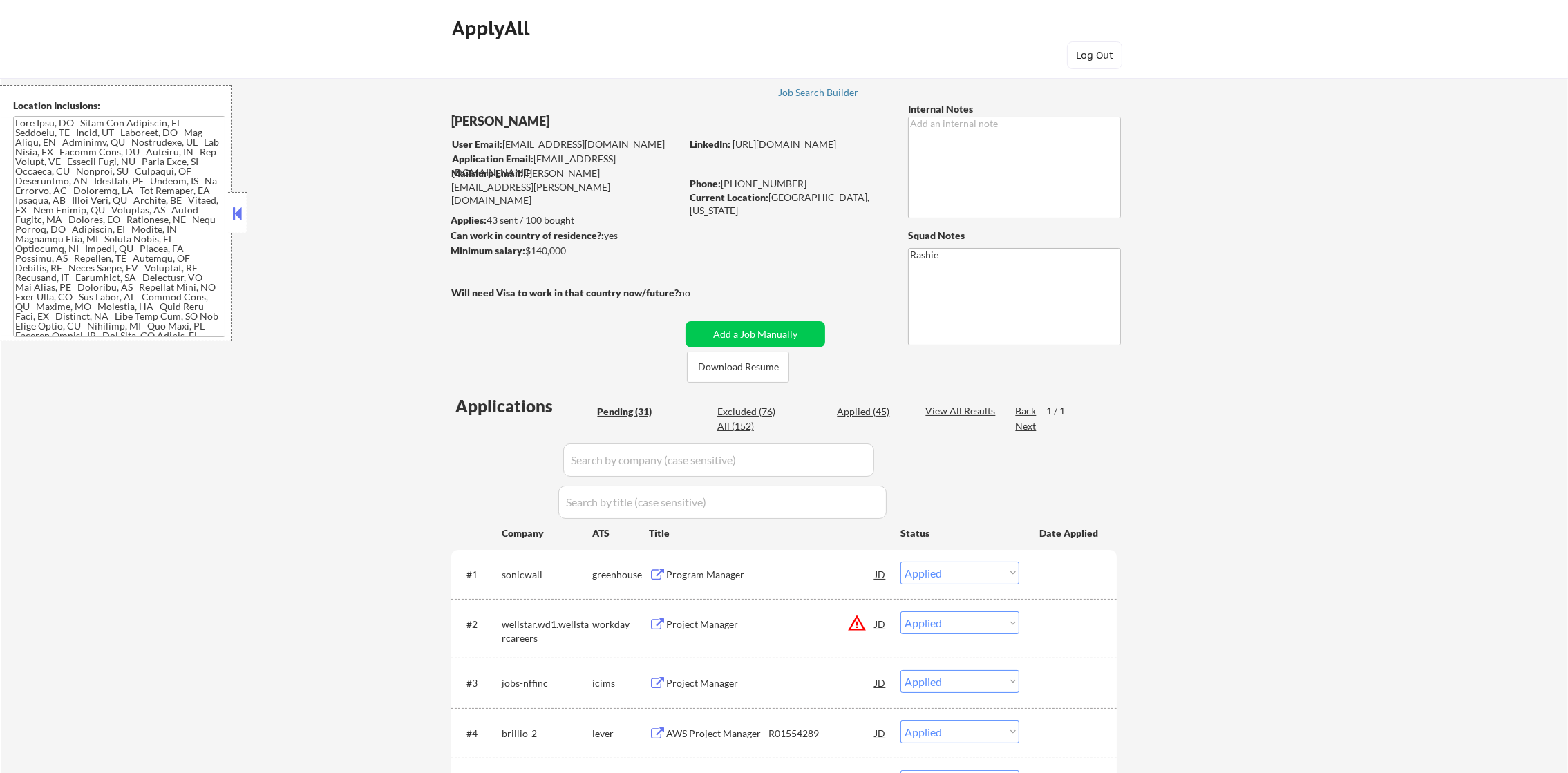
select select ""pending""
select select ""excluded""
select select ""pending""
select select ""excluded__expired_""
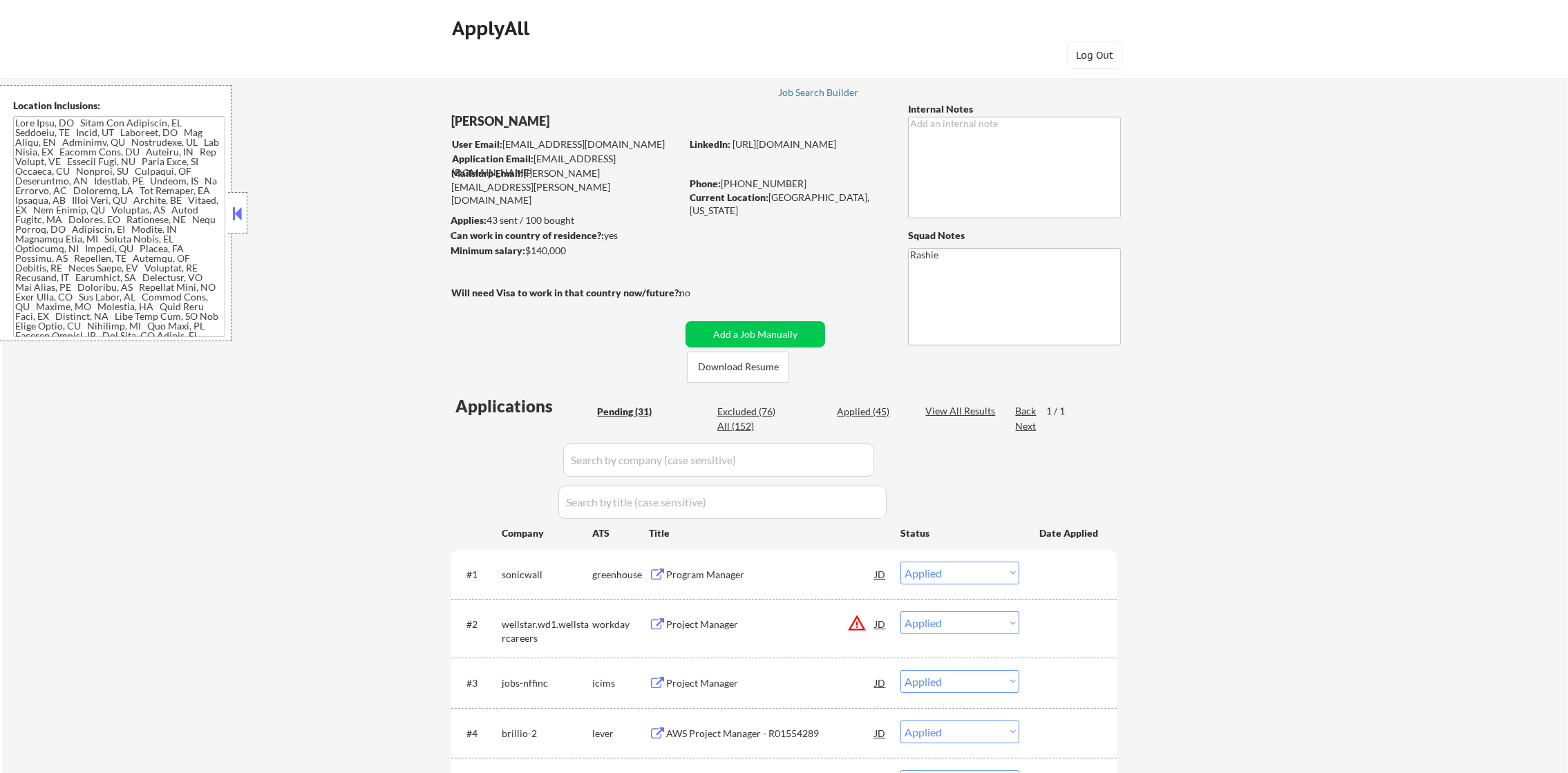
select select ""excluded""
select select ""excluded__expired_""
select select ""pending""
select select ""excluded__salary_""
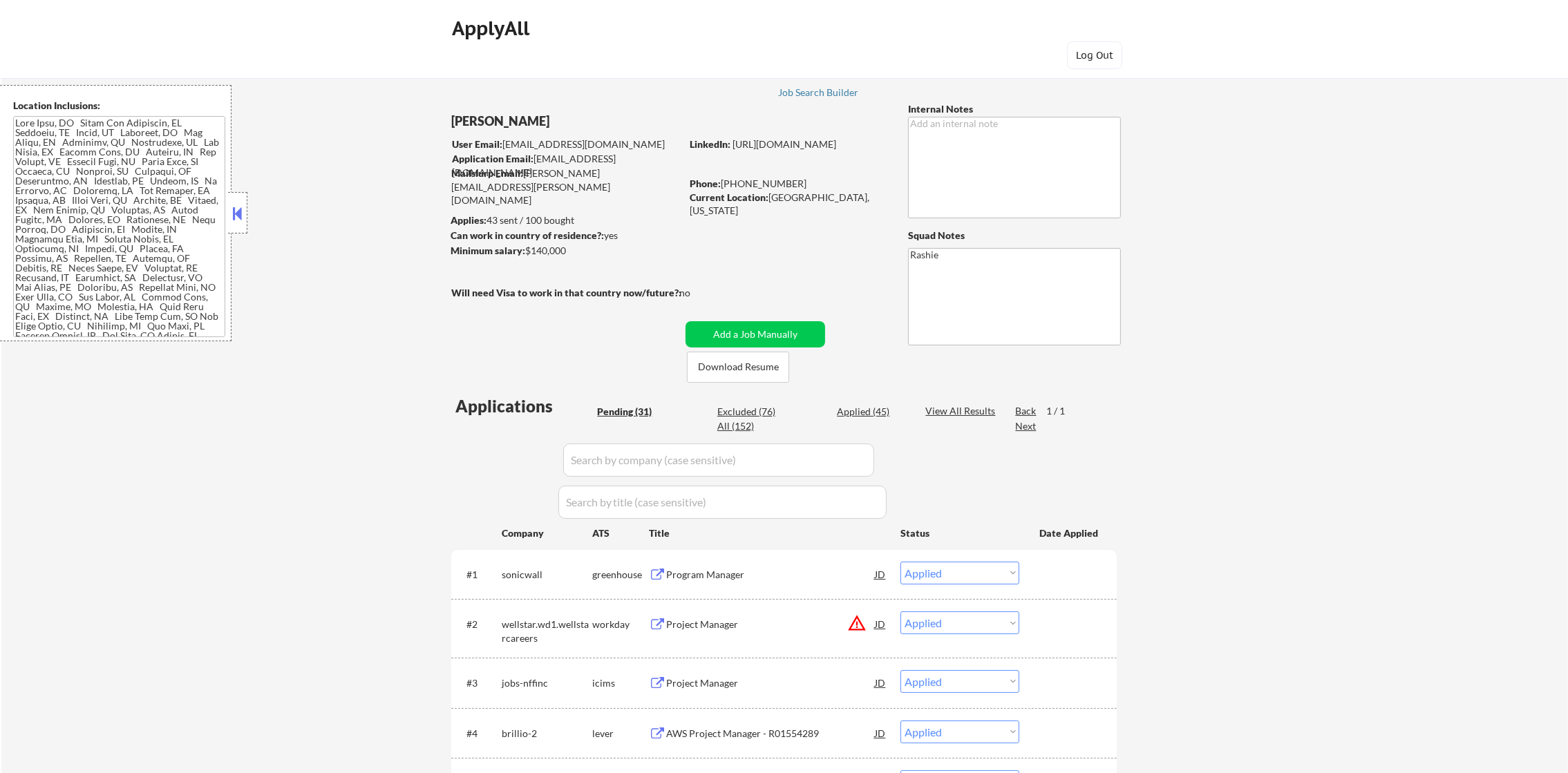
select select ""excluded__expired_""
select select ""pending""
select select ""excluded""
select select ""excluded__expired_""
select select ""excluded__location_""
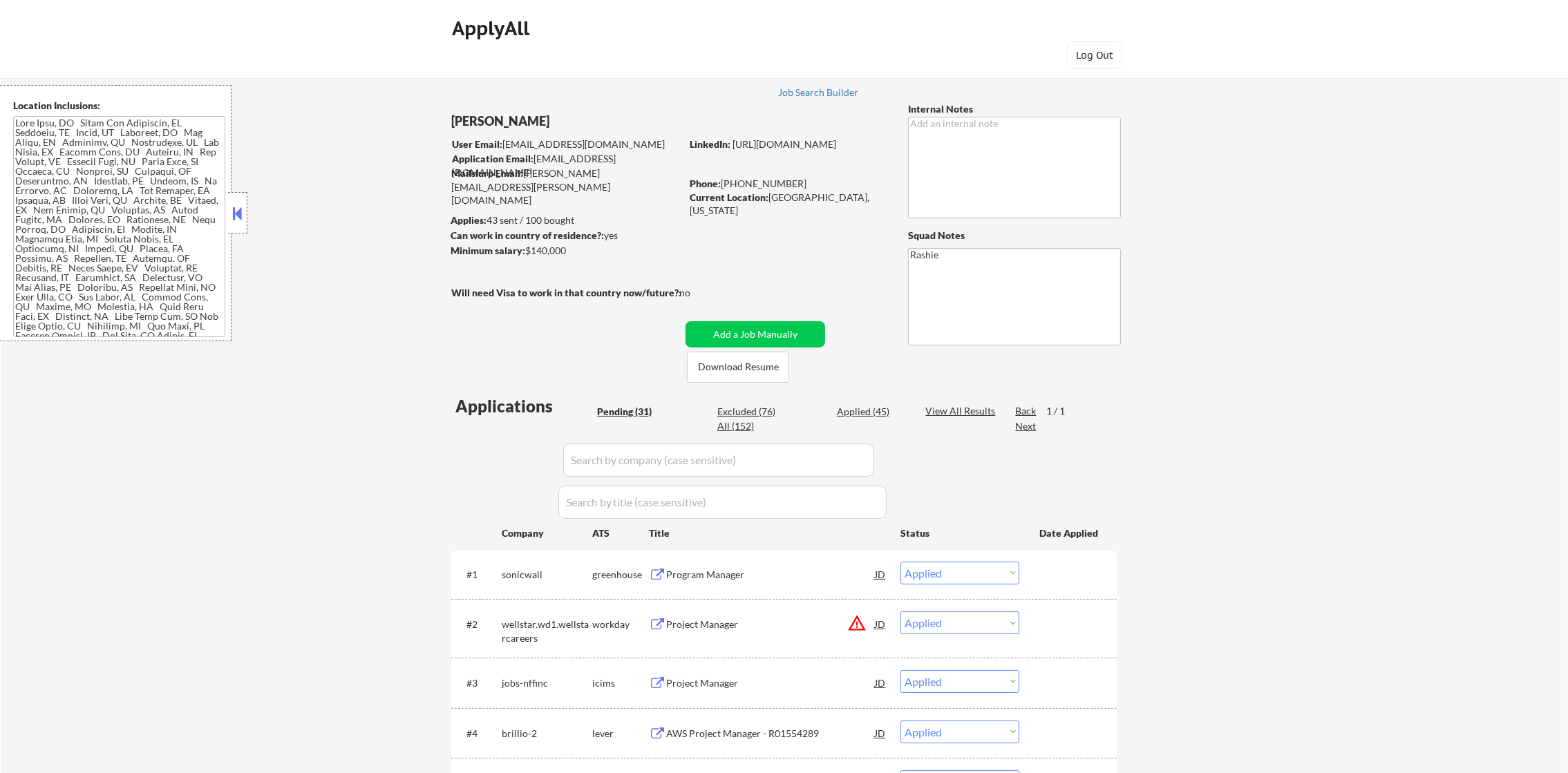
select select ""excluded""
select select ""pending""
select select ""excluded__expired_""
select select ""excluded__location_""
select select ""excluded__salary_""
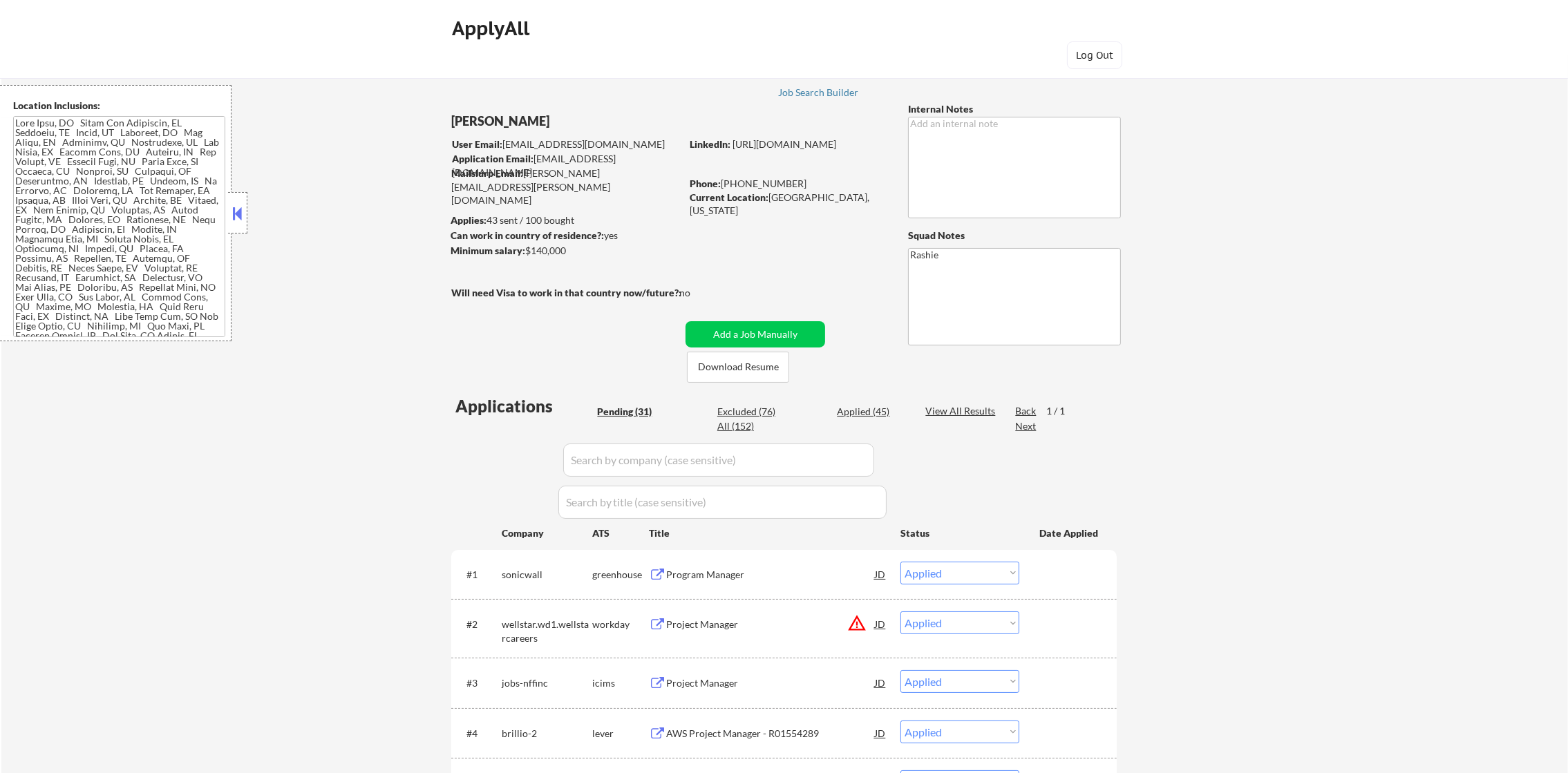
select select ""pending""
select select ""excluded__expired_""
select select ""pending""
select select ""excluded__location_""
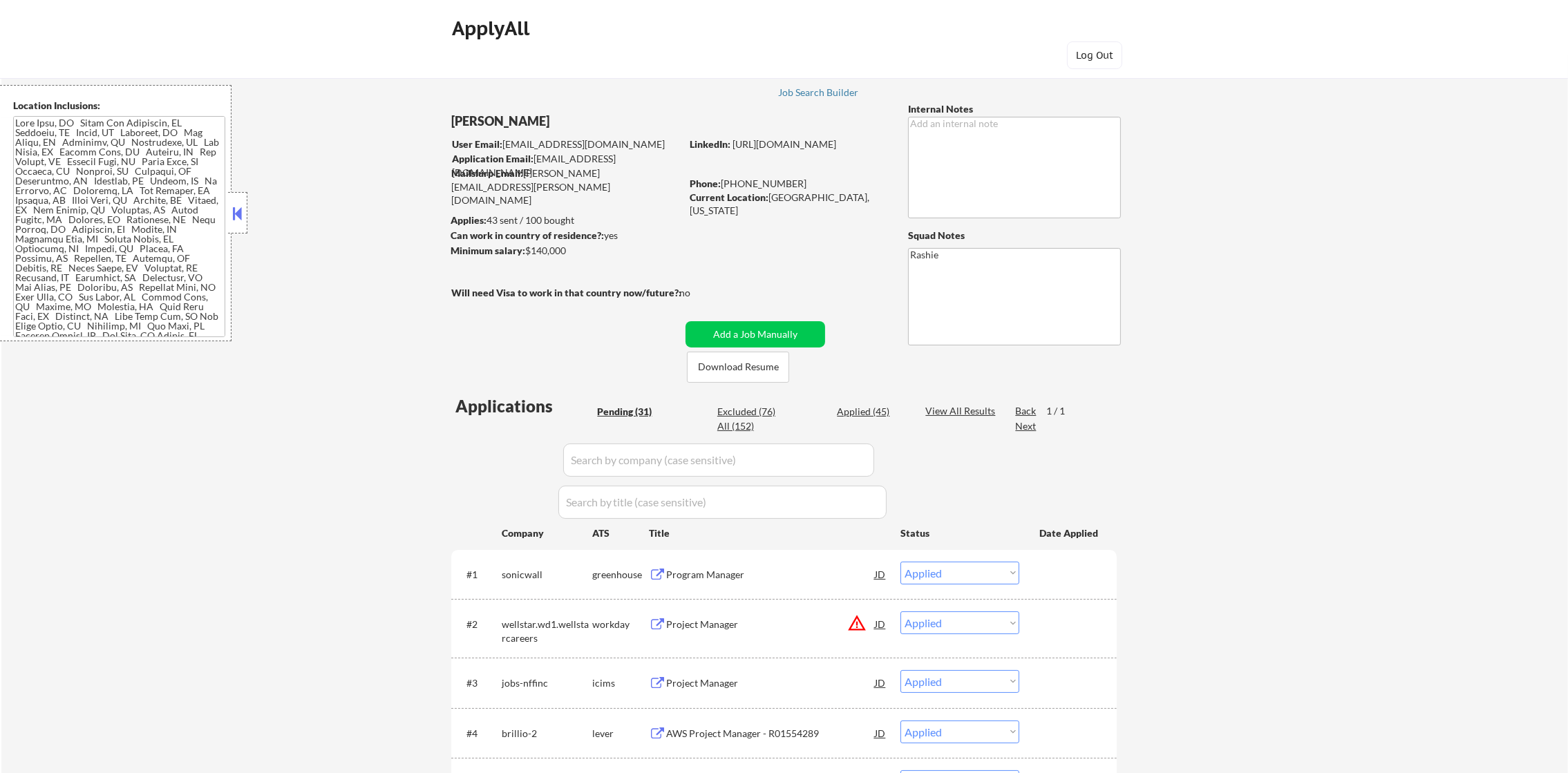
select select ""excluded__location_""
select select ""pending""
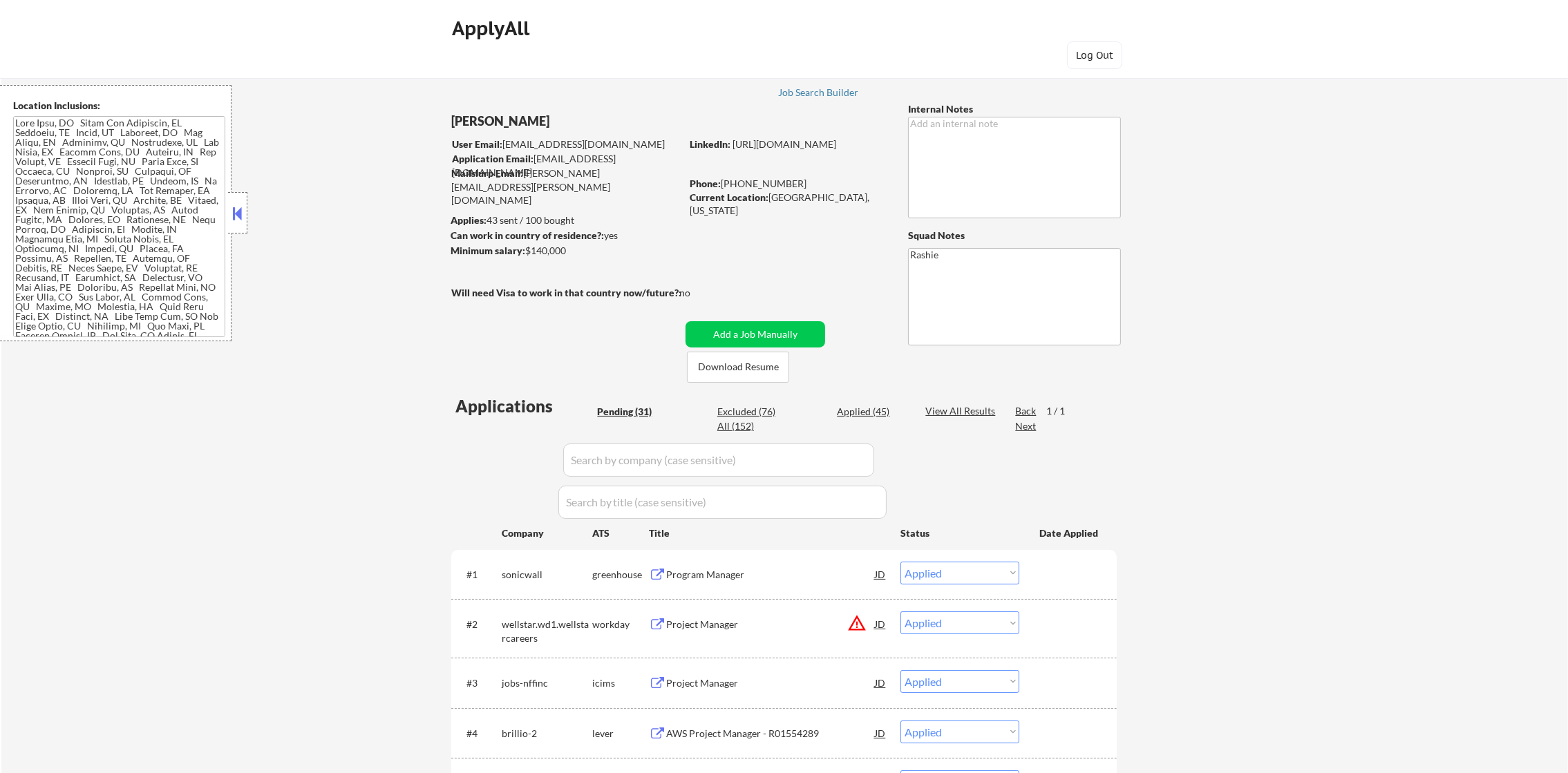
select select ""pending""
select select ""excluded__expired_""
select select ""pending""
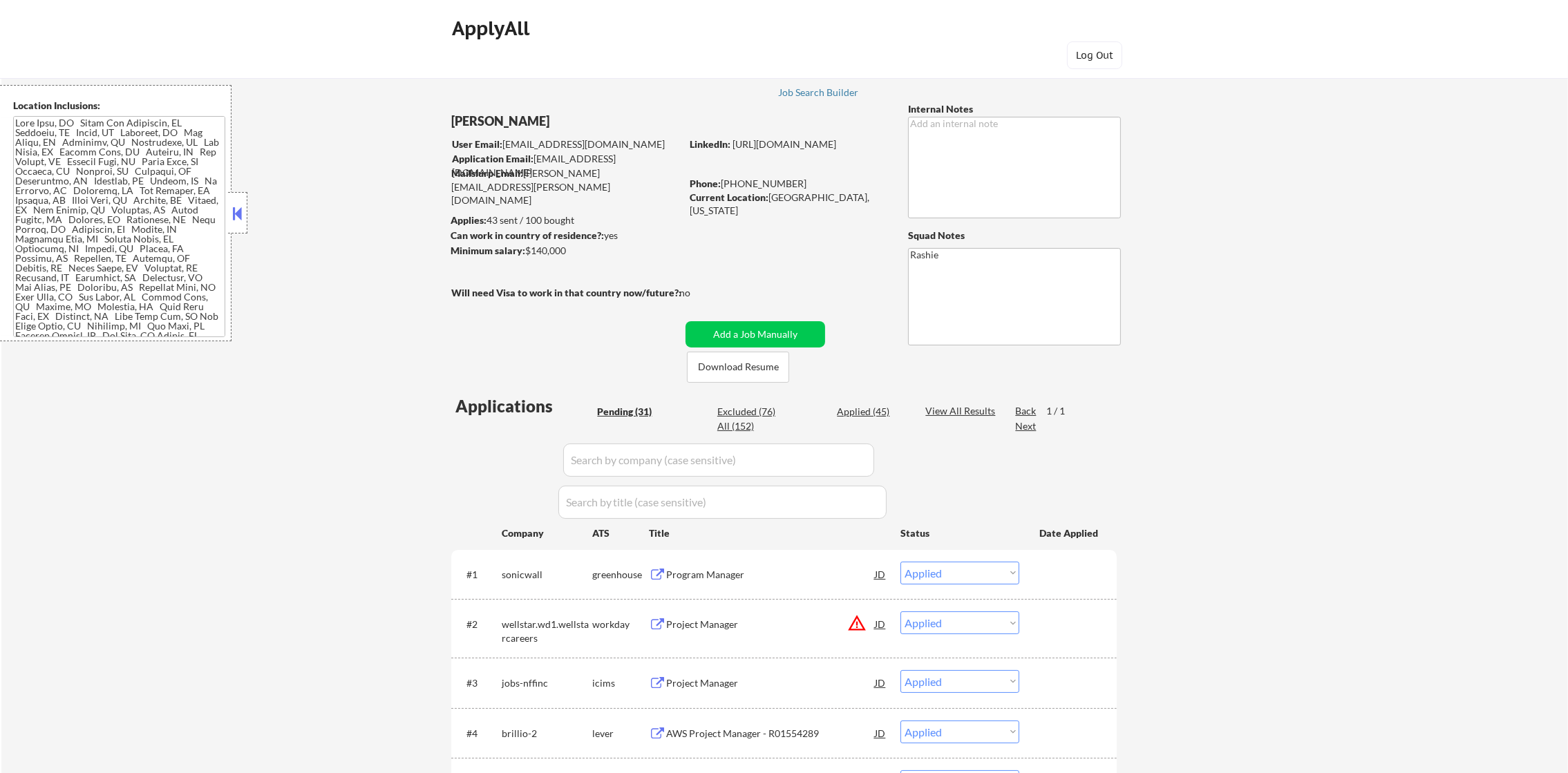
select select ""excluded__expired_""
select select ""pending""
select select ""excluded__expired_""
select select ""pending""
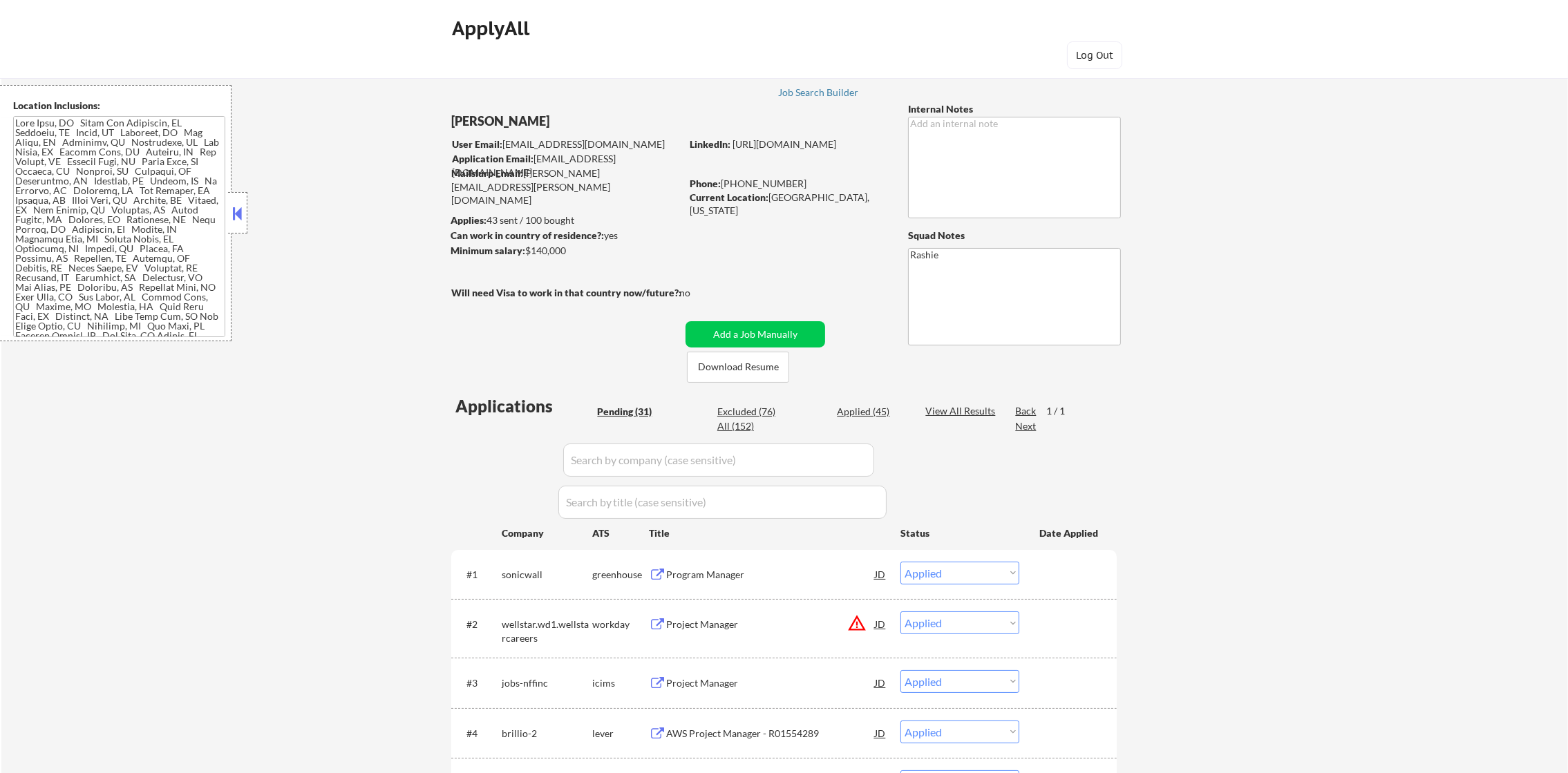
select select ""pending""
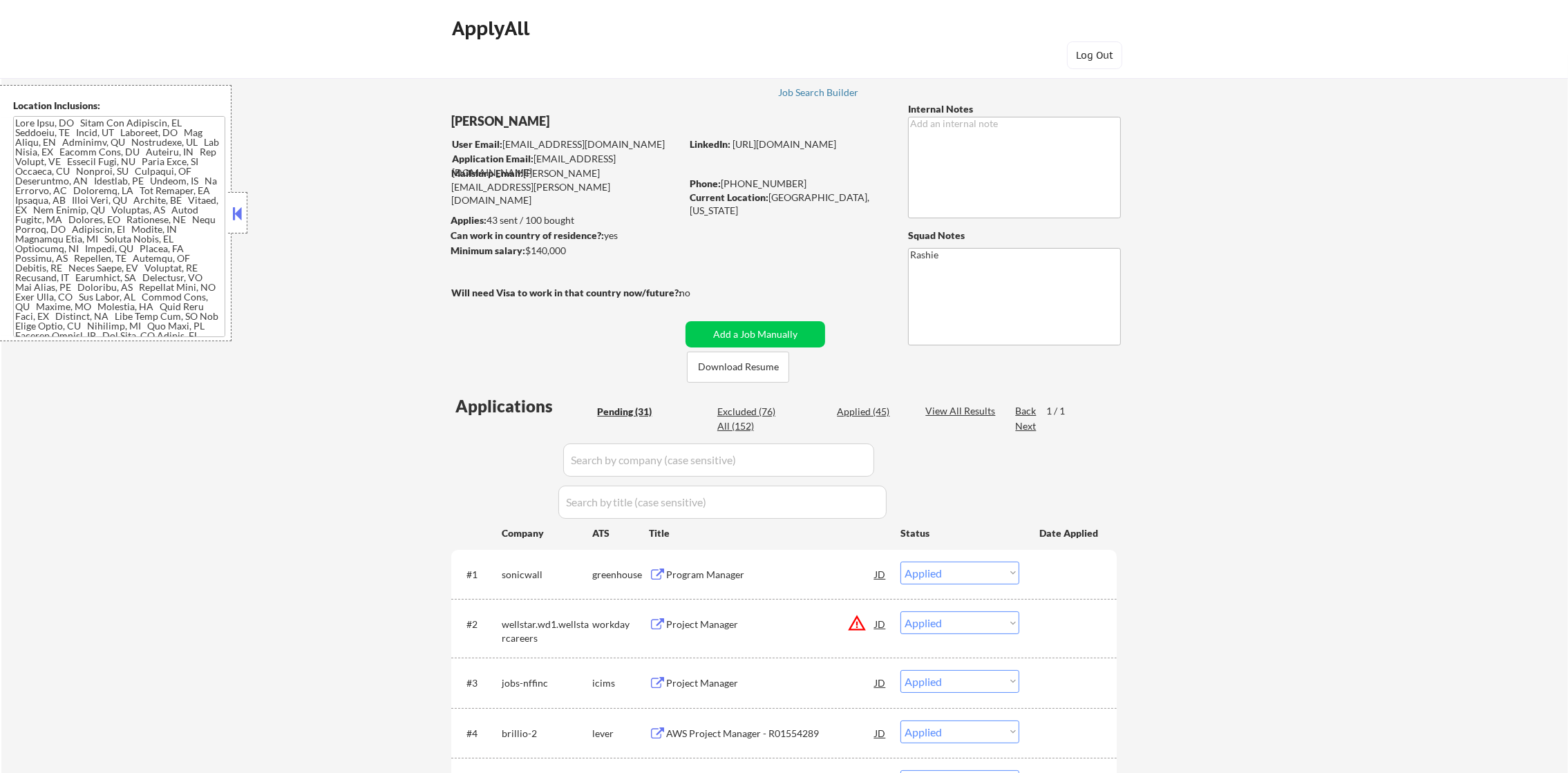
select select ""excluded__expired_""
select select ""pending""
select select ""excluded__salary_""
select select ""pending""
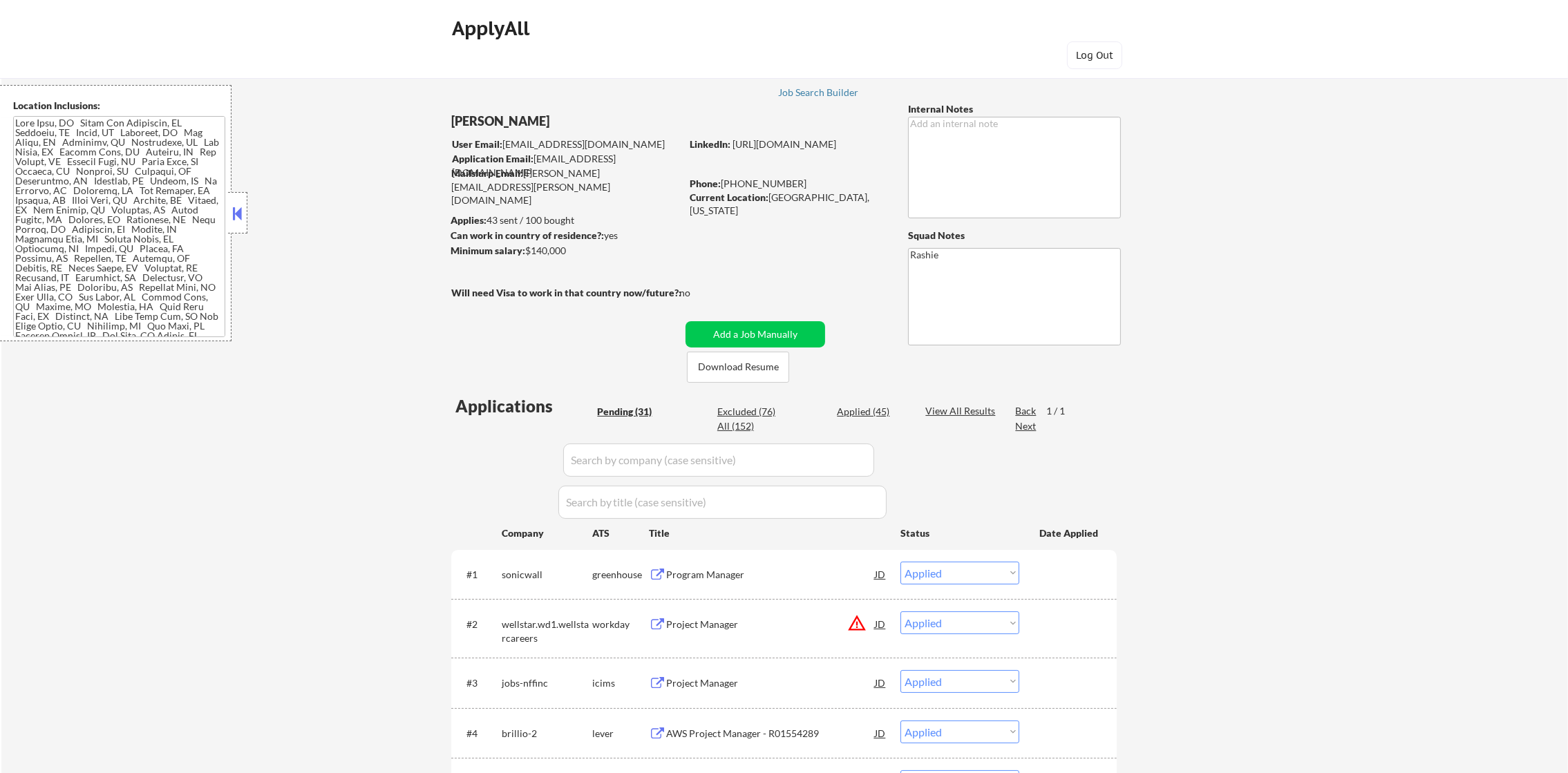
select select ""excluded__location_""
click at [600, 469] on input "input" at bounding box center [718, 460] width 311 height 33
paste input "synnex.wd5.hyvecareers"
type input "synnex.wd5.hyvecareers"
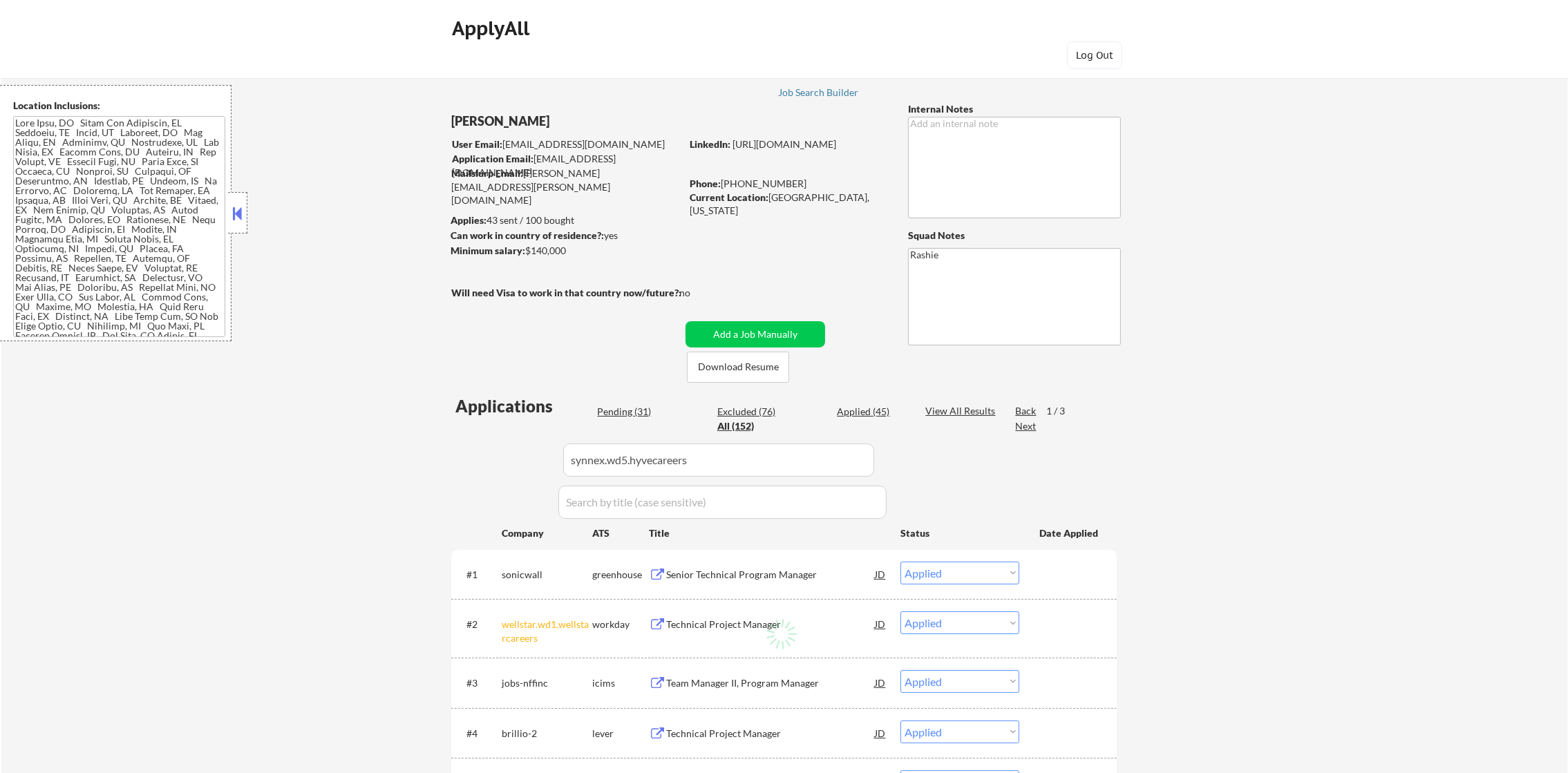
scroll to position [242, 0]
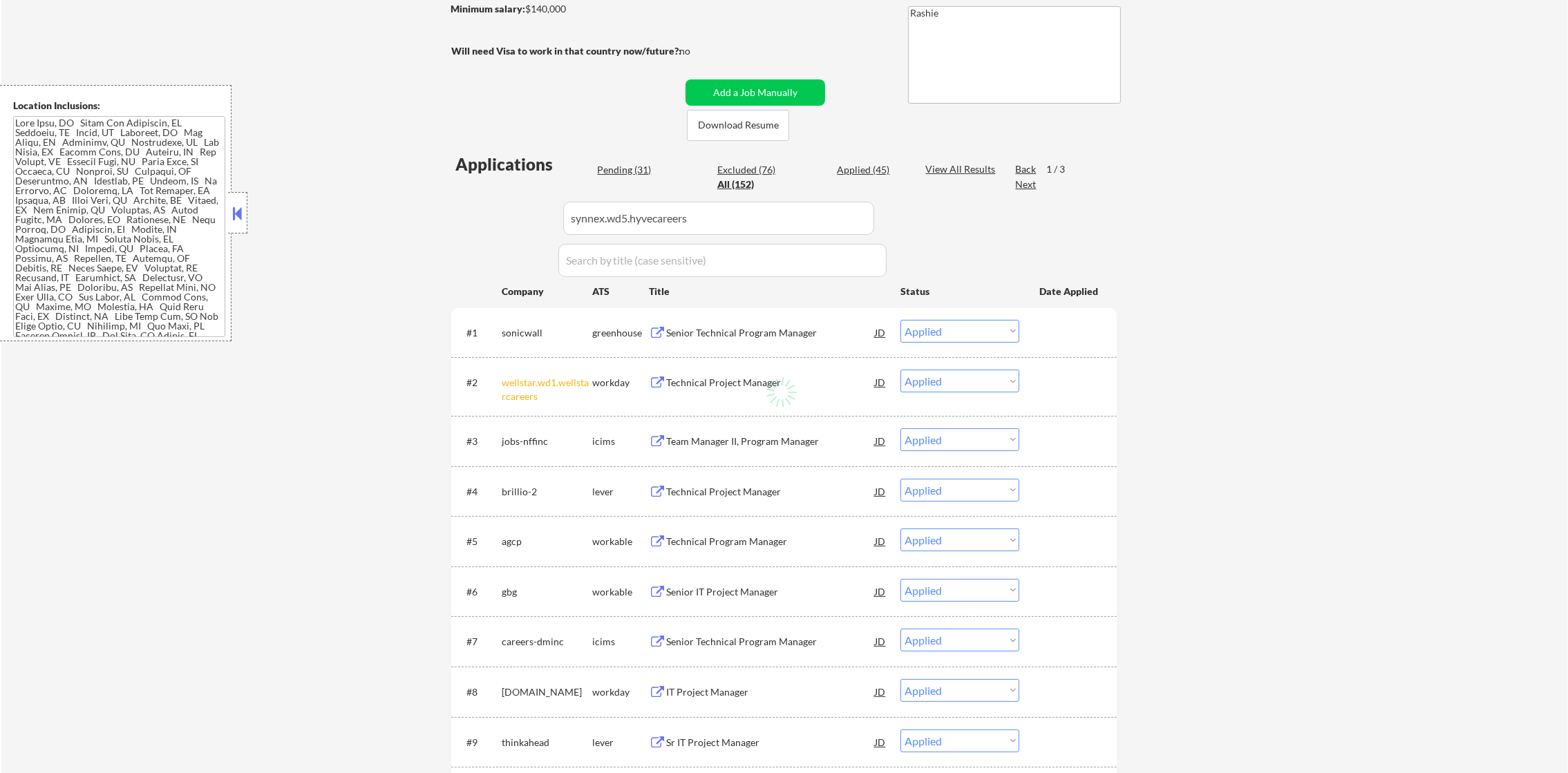
select select ""pending""
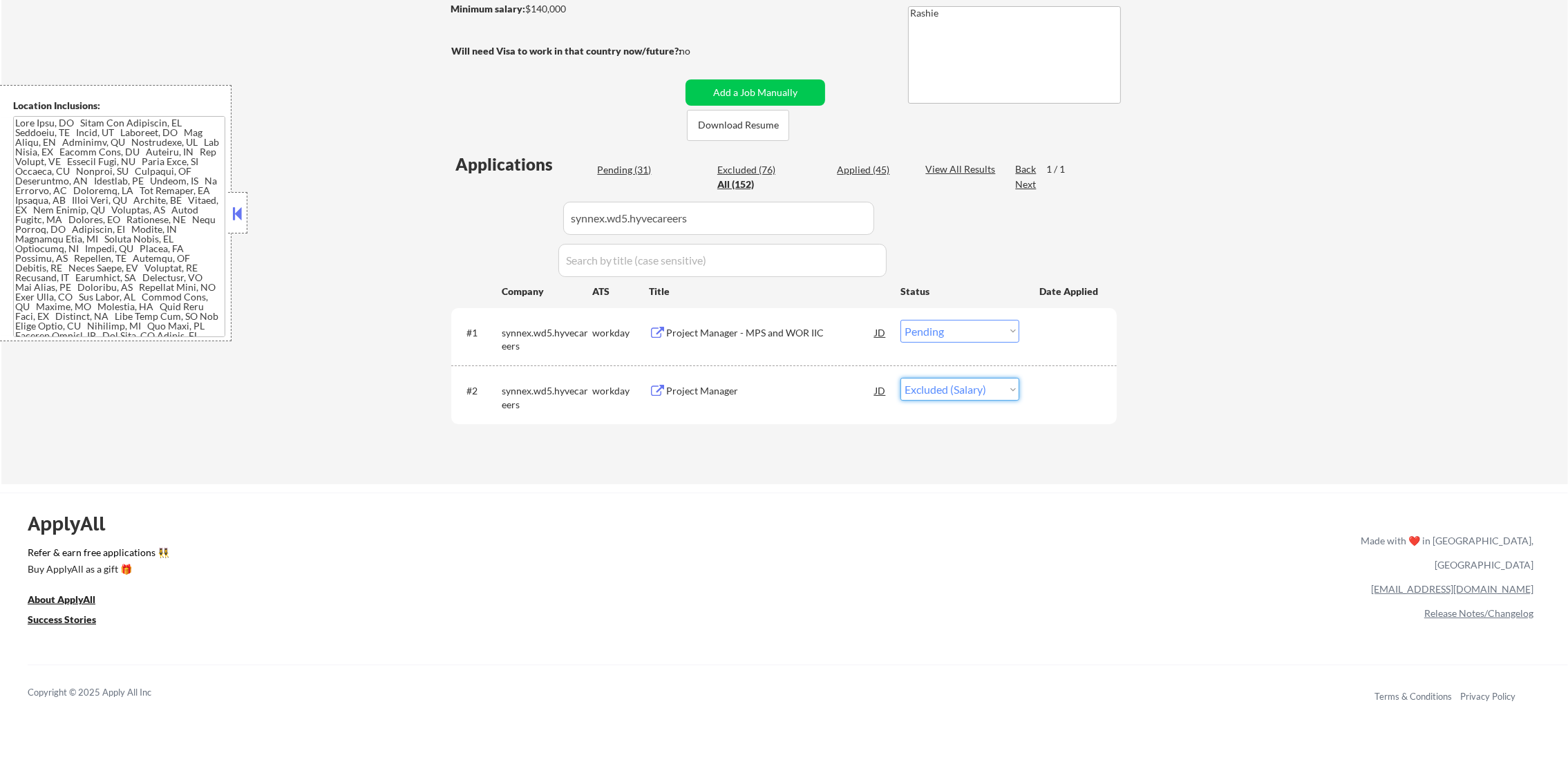
drag, startPoint x: 936, startPoint y: 386, endPoint x: 934, endPoint y: 402, distance: 16.1
click at [935, 394] on select "Choose an option... Pending Applied Excluded (Questions) Excluded (Expired) Exc…" at bounding box center [959, 389] width 119 height 23
select select ""excluded""
click at [900, 378] on select "Choose an option... Pending Applied Excluded (Questions) Excluded (Expired) Exc…" at bounding box center [959, 389] width 119 height 23
click at [965, 331] on select "Choose an option... Pending Applied Excluded (Questions) Excluded (Expired) Exc…" at bounding box center [959, 331] width 119 height 23
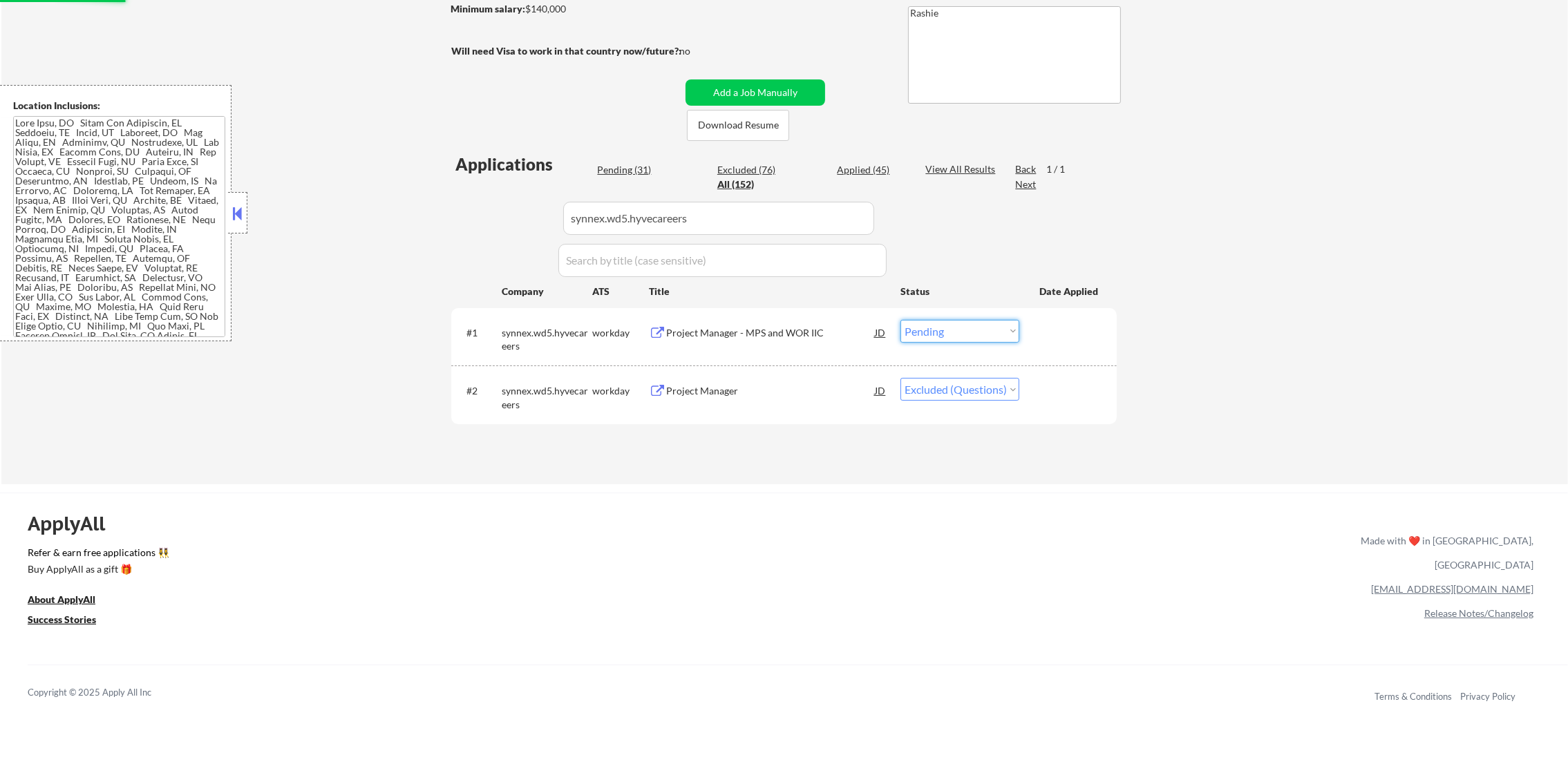
select select ""excluded""
click at [900, 320] on select "Choose an option... Pending Applied Excluded (Questions) Excluded (Expired) Exc…" at bounding box center [959, 331] width 119 height 23
drag, startPoint x: 636, startPoint y: 245, endPoint x: 555, endPoint y: 243, distance: 81.0
click at [557, 243] on div "Applications Pending (31) Excluded (76) Applied (45) All (152) View All Results…" at bounding box center [783, 306] width 665 height 306
click at [413, 199] on div "← Return to /applysquad Mailslurp Inbox Job Search Builder [PERSON_NAME] User E…" at bounding box center [785, 148] width 1566 height 671
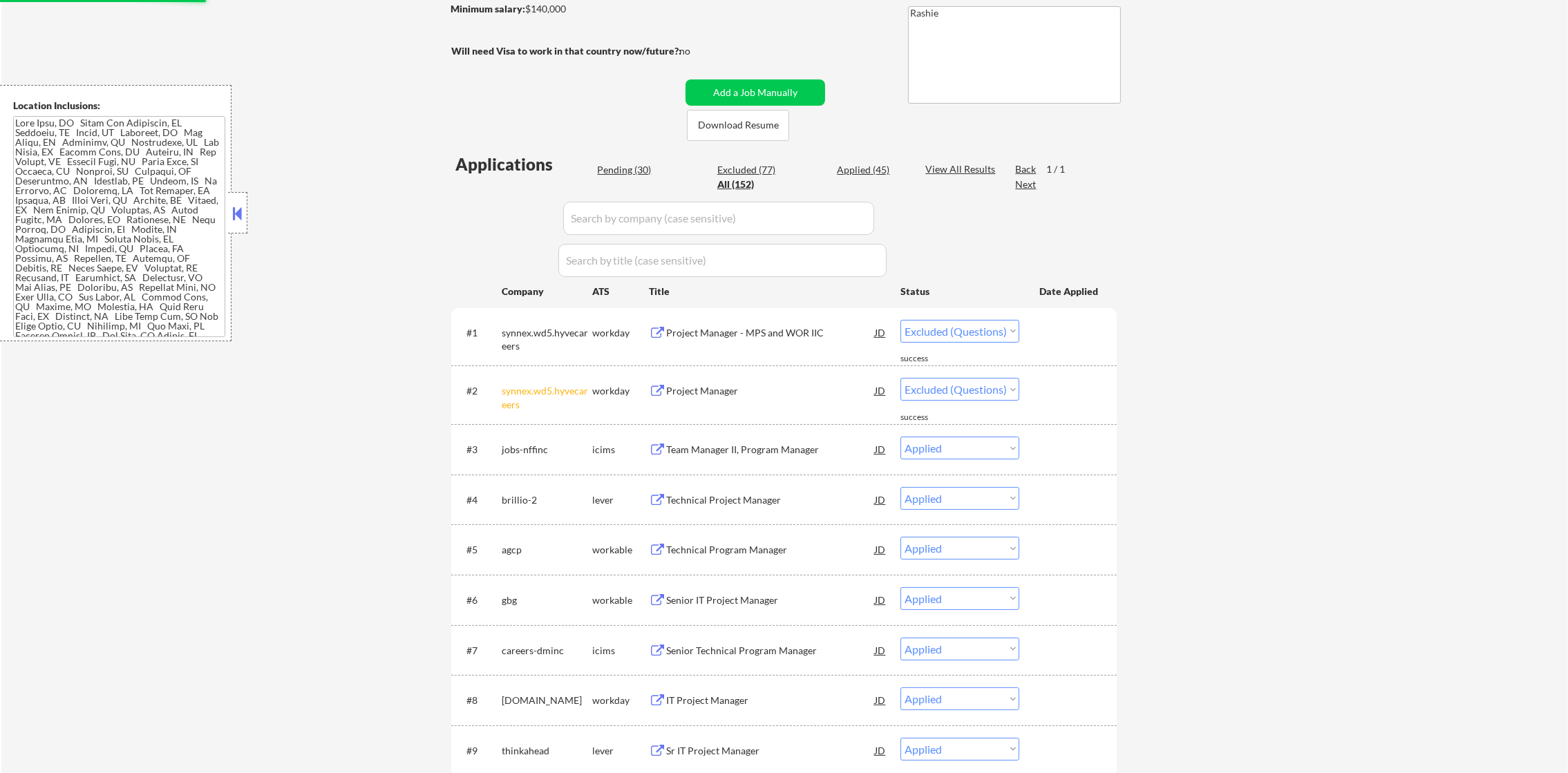
select select ""applied""
click at [620, 169] on div "Pending (30)" at bounding box center [632, 170] width 69 height 14
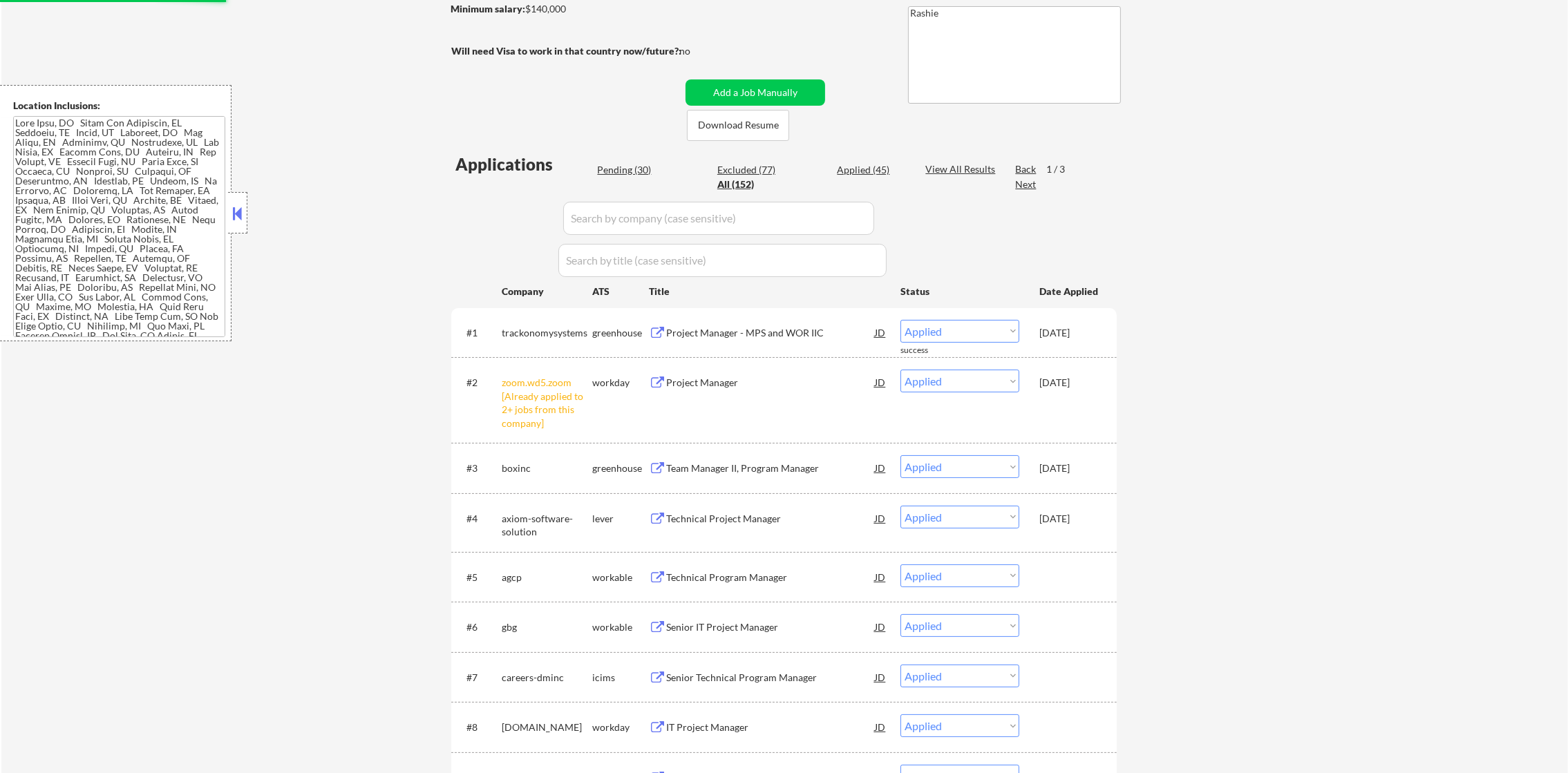
select select ""pending""
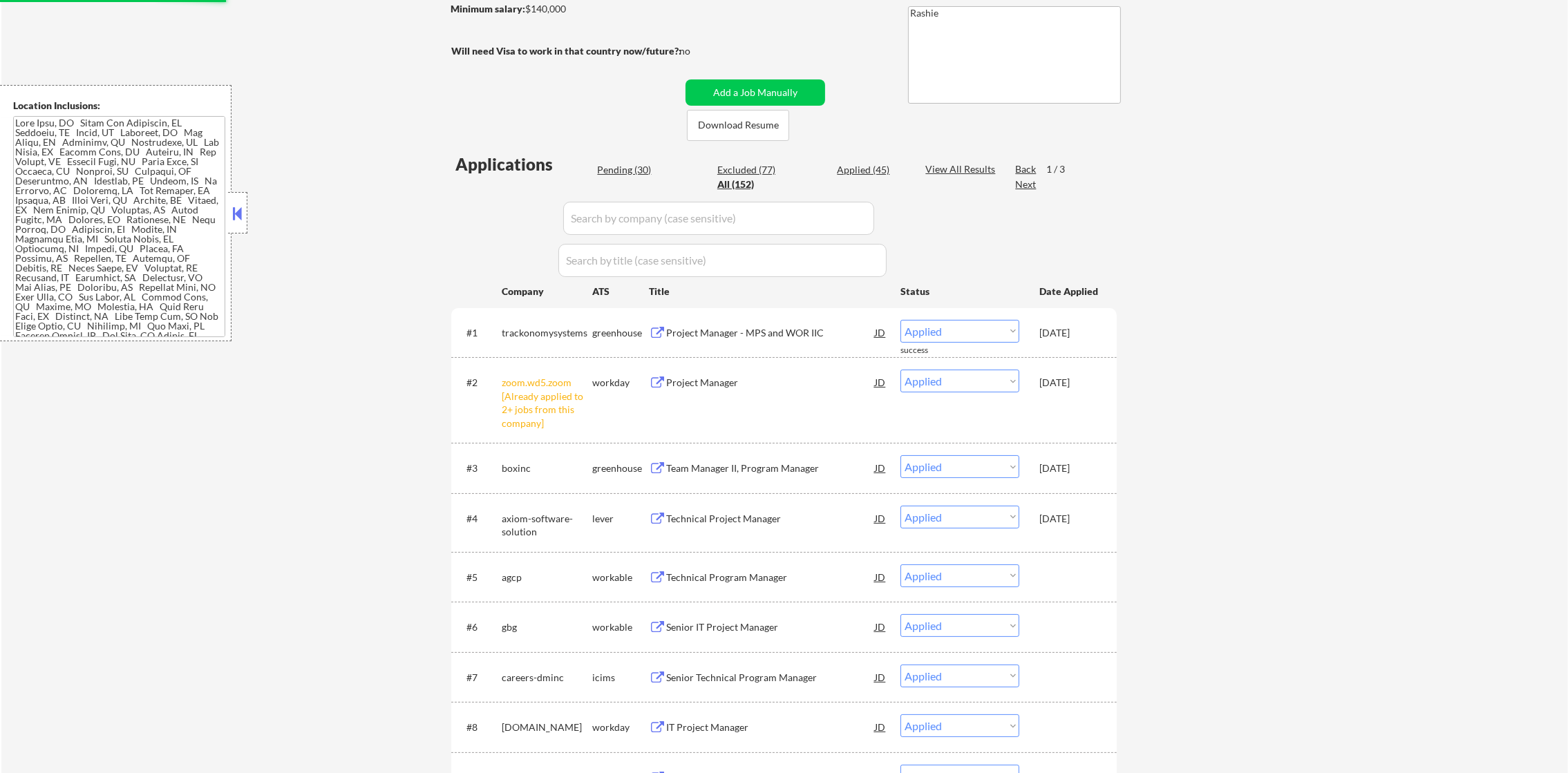
select select ""pending""
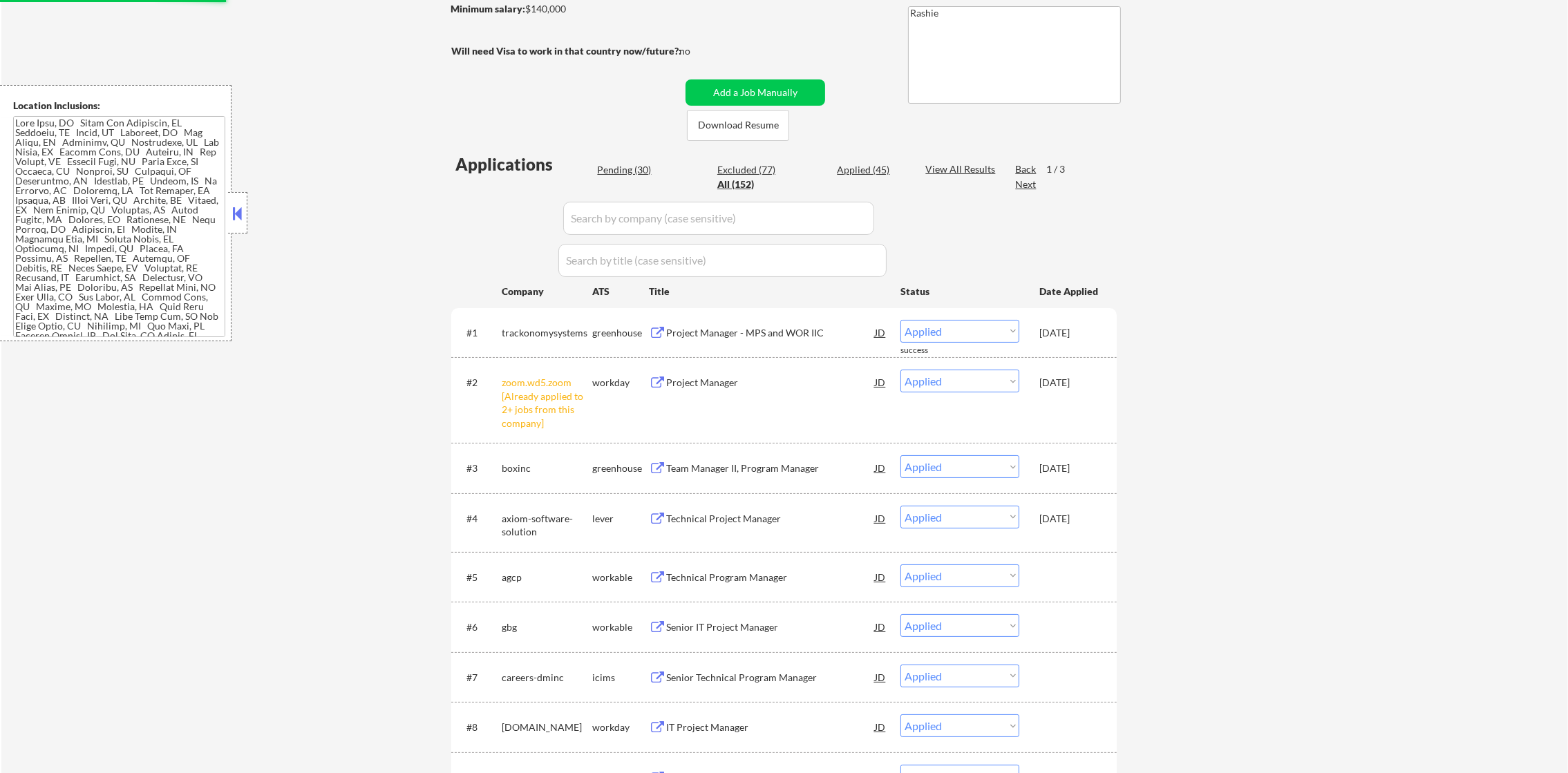
select select ""pending""
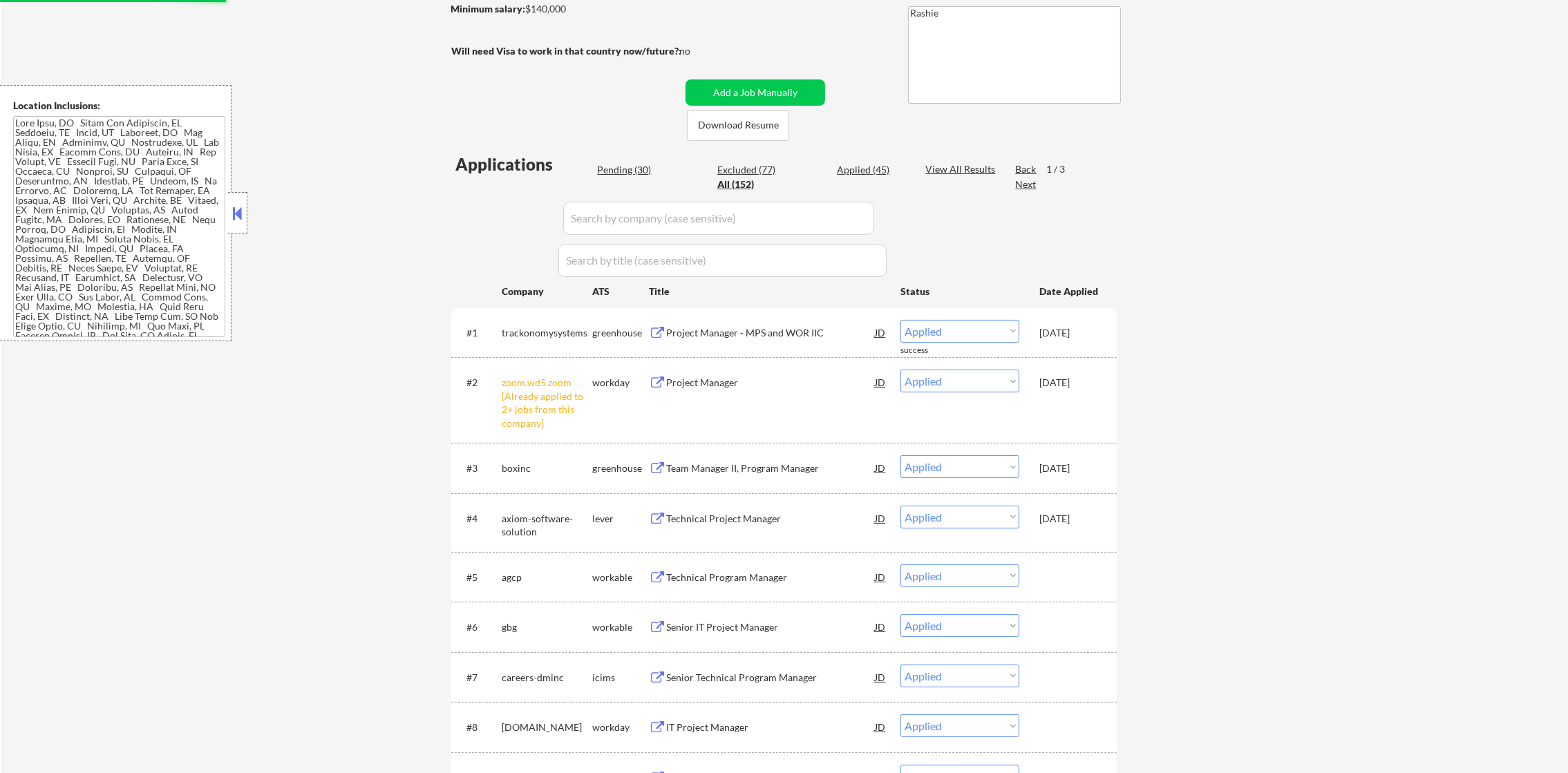
select select ""pending""
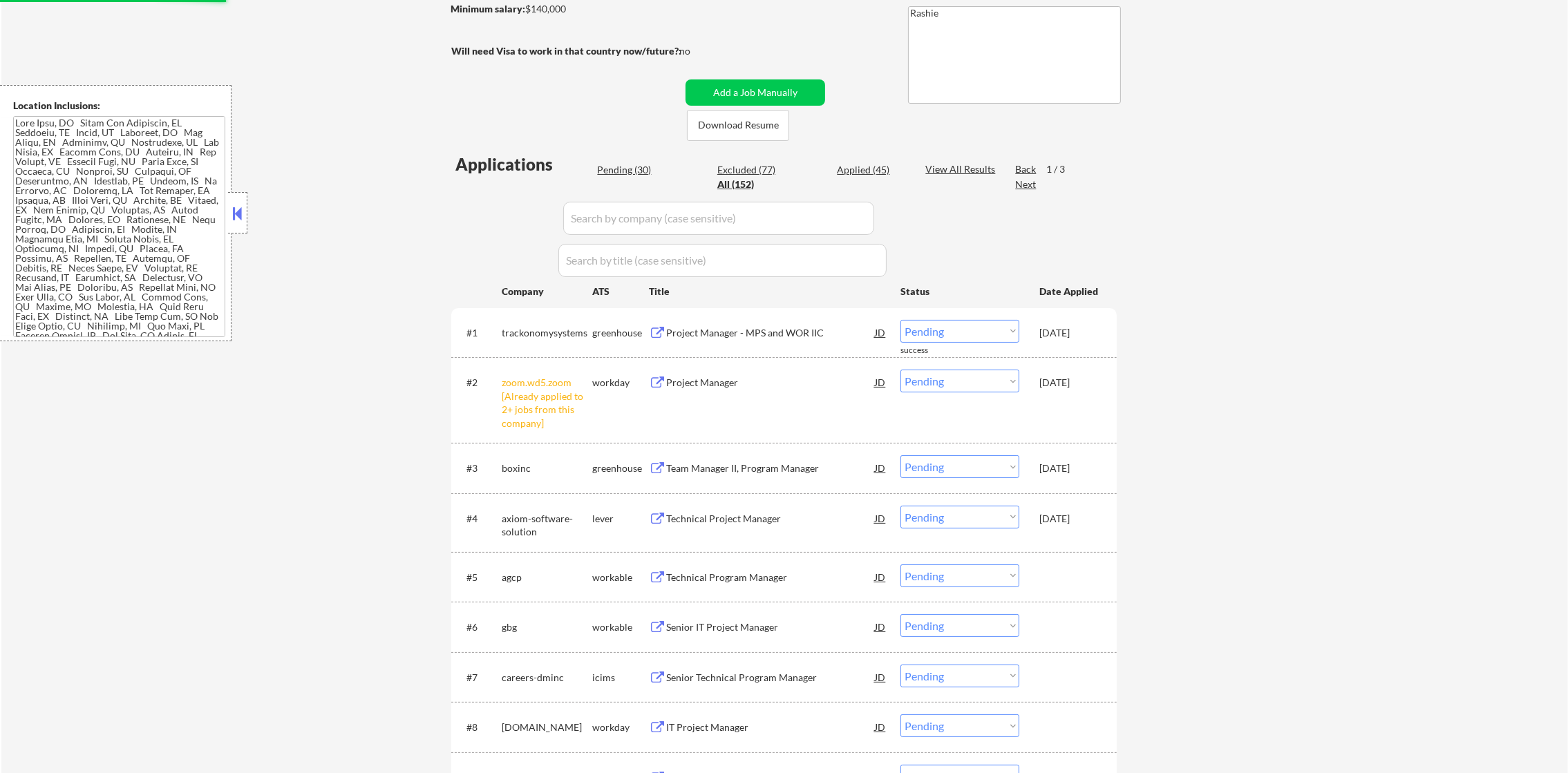
select select ""pending""
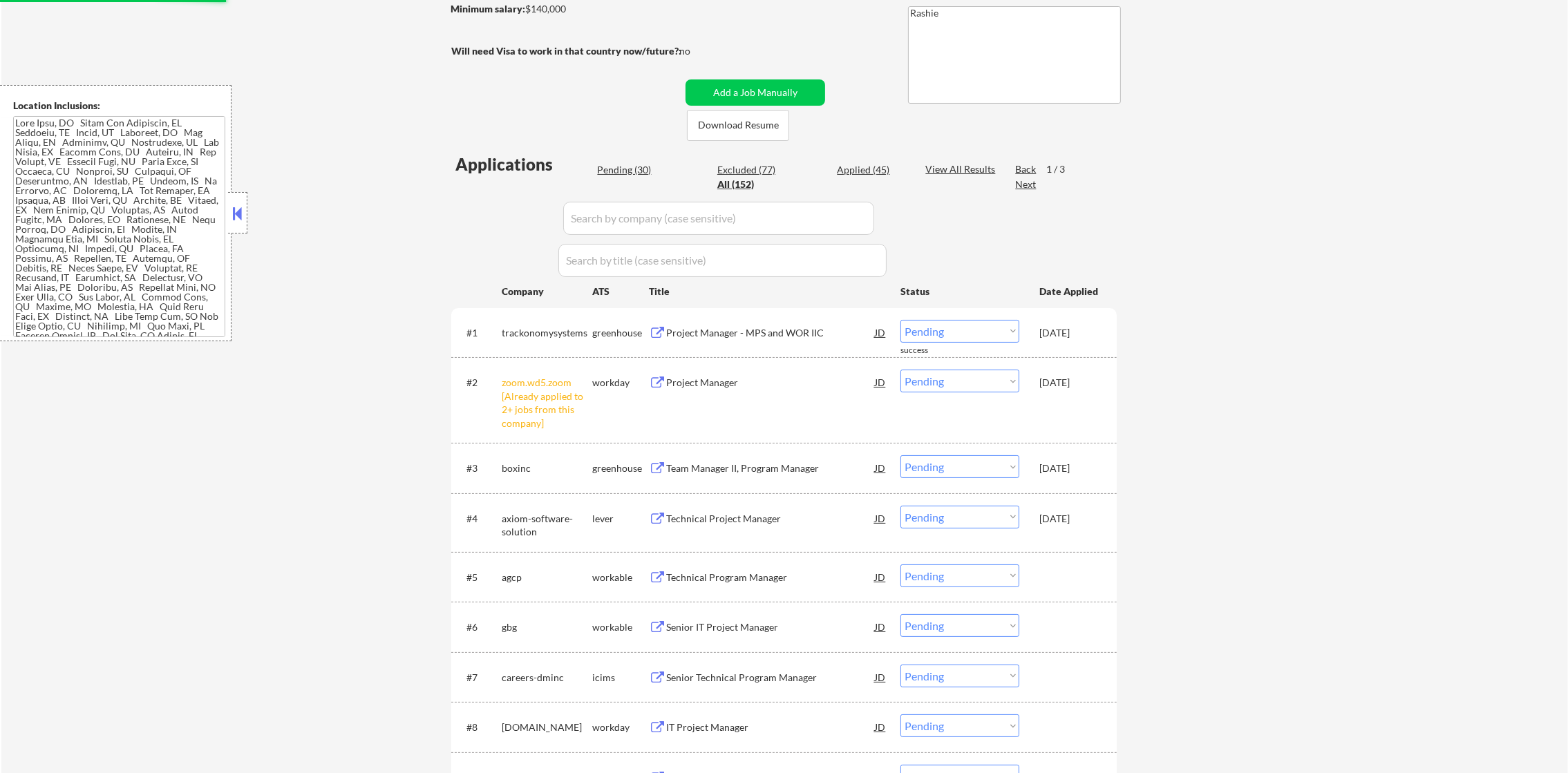
select select ""pending""
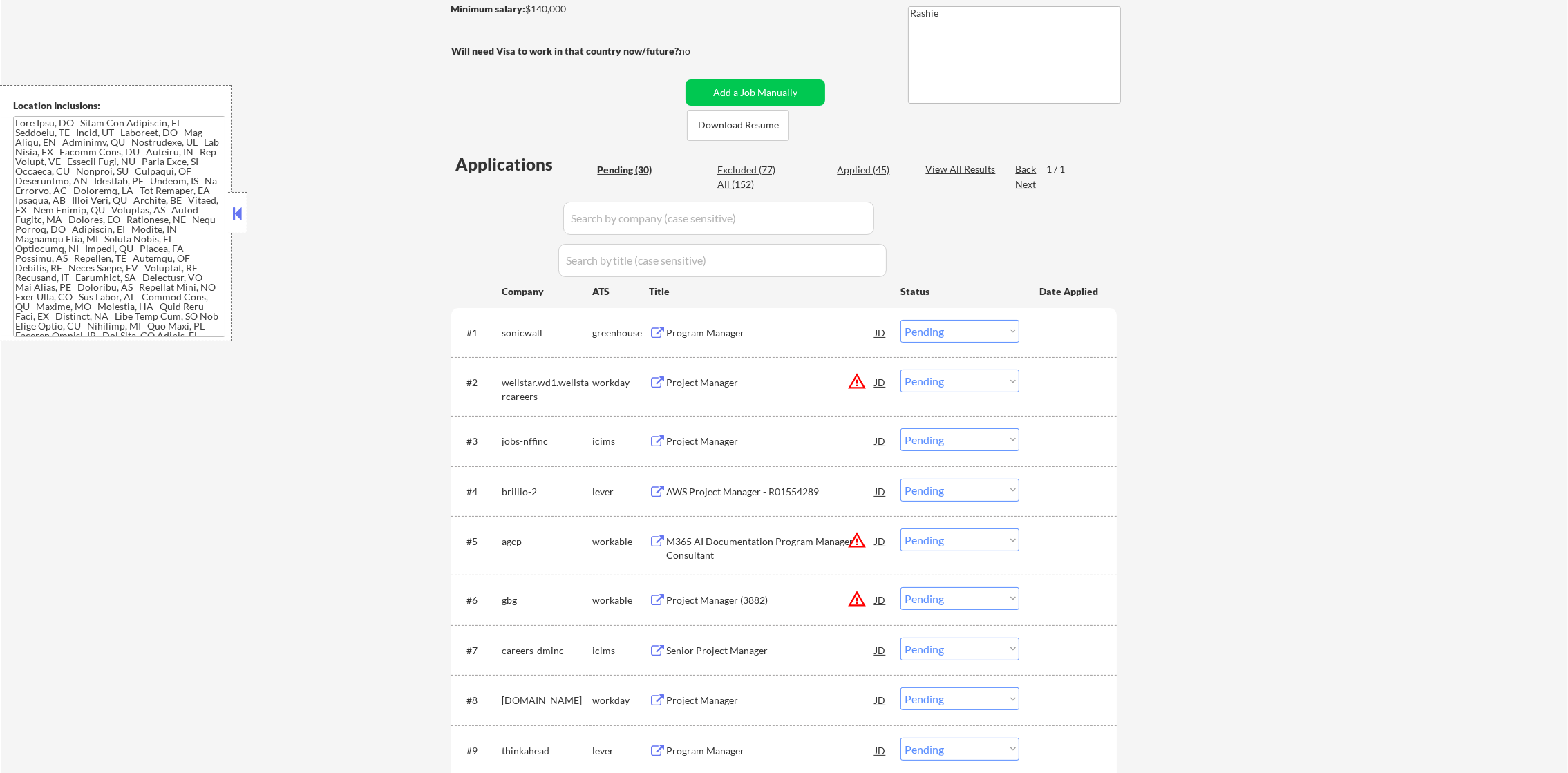
scroll to position [379, 0]
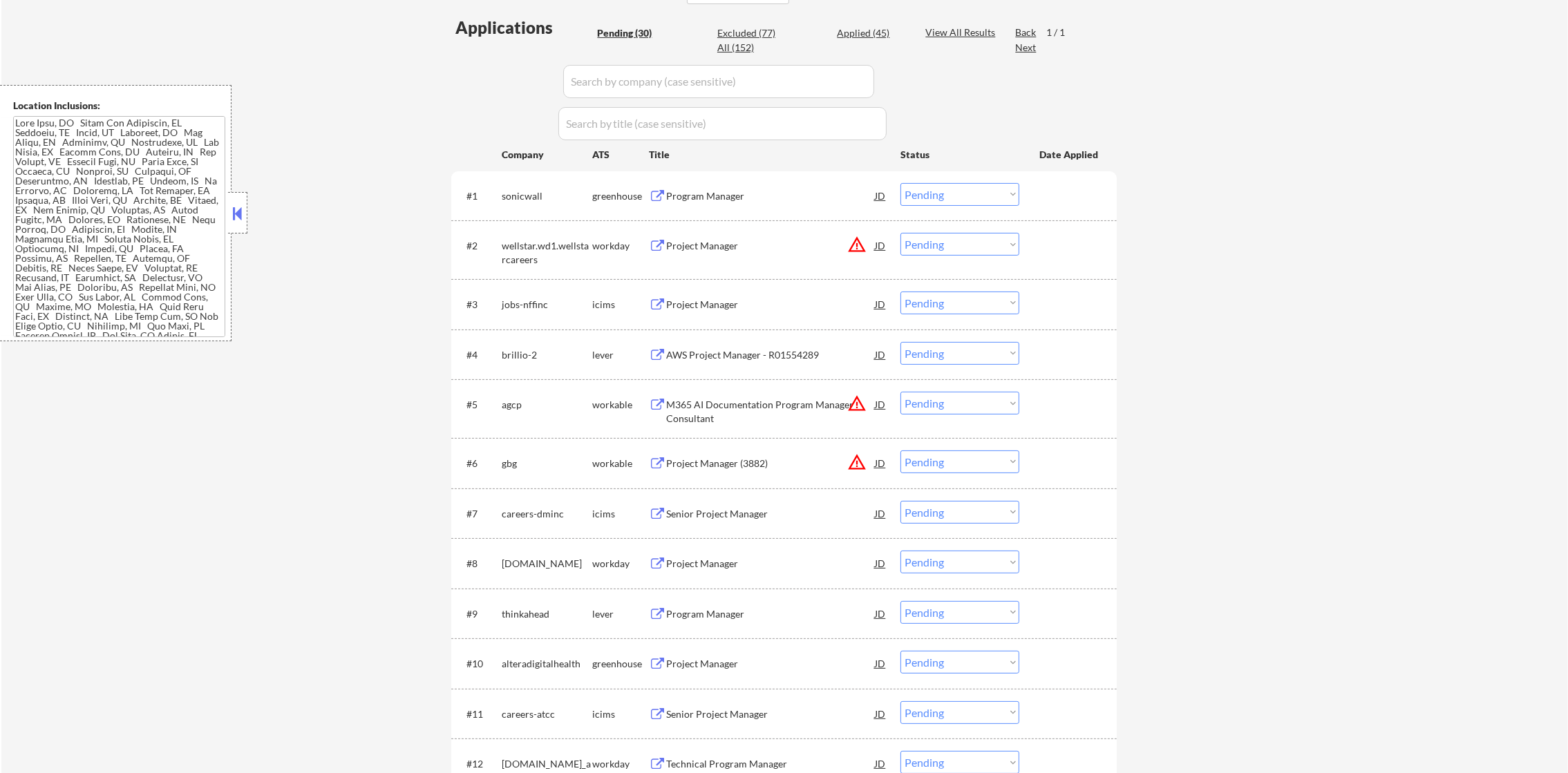
drag, startPoint x: 1582, startPoint y: 123, endPoint x: 1582, endPoint y: 166, distance: 43.0
click at [1567, 394] on html "← Return to /applysquad Mailslurp Inbox Job Search Builder [PERSON_NAME] User E…" at bounding box center [784, 8] width 1568 height 773
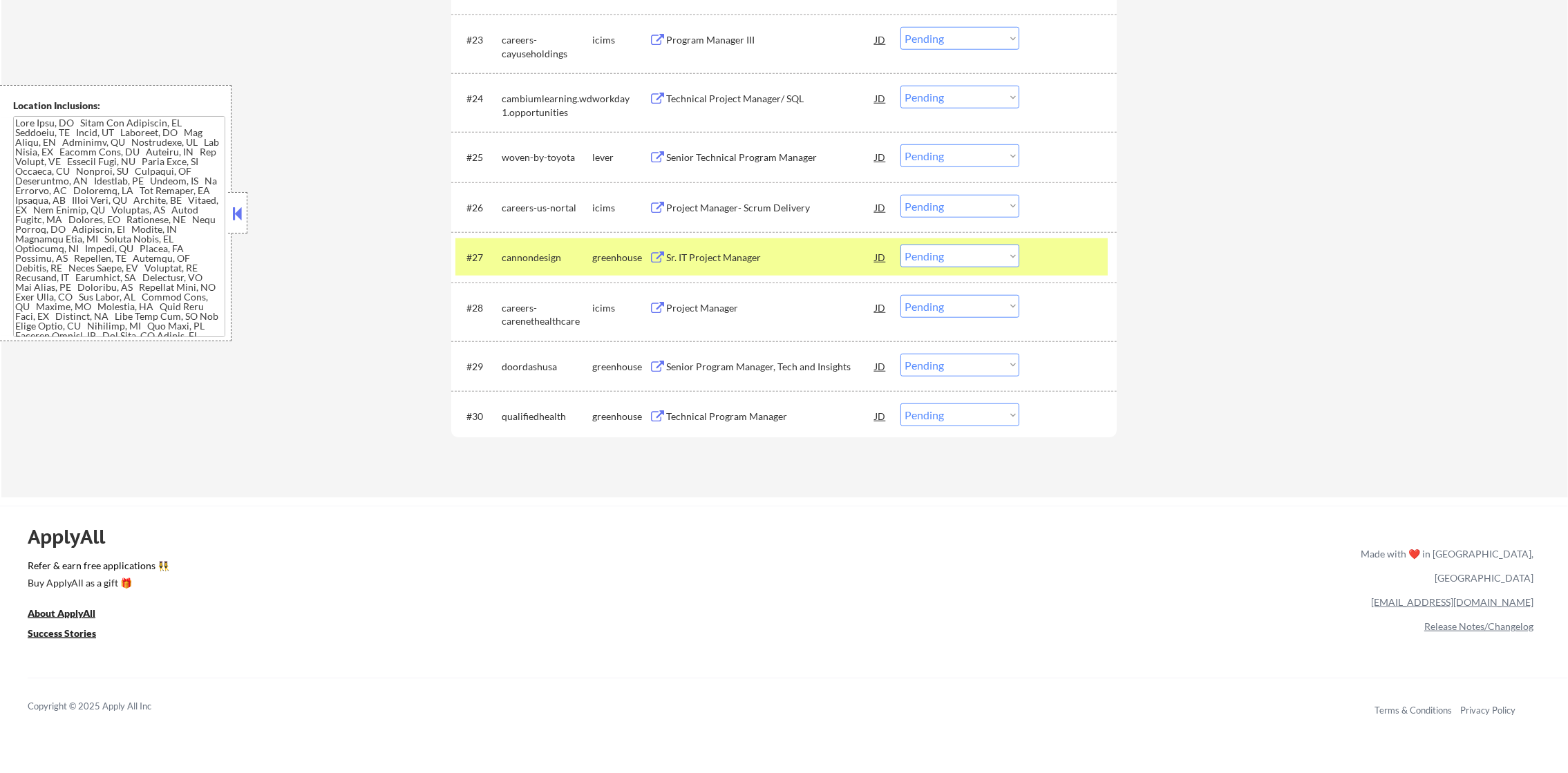
click at [578, 268] on div "cannondesign" at bounding box center [547, 257] width 90 height 25
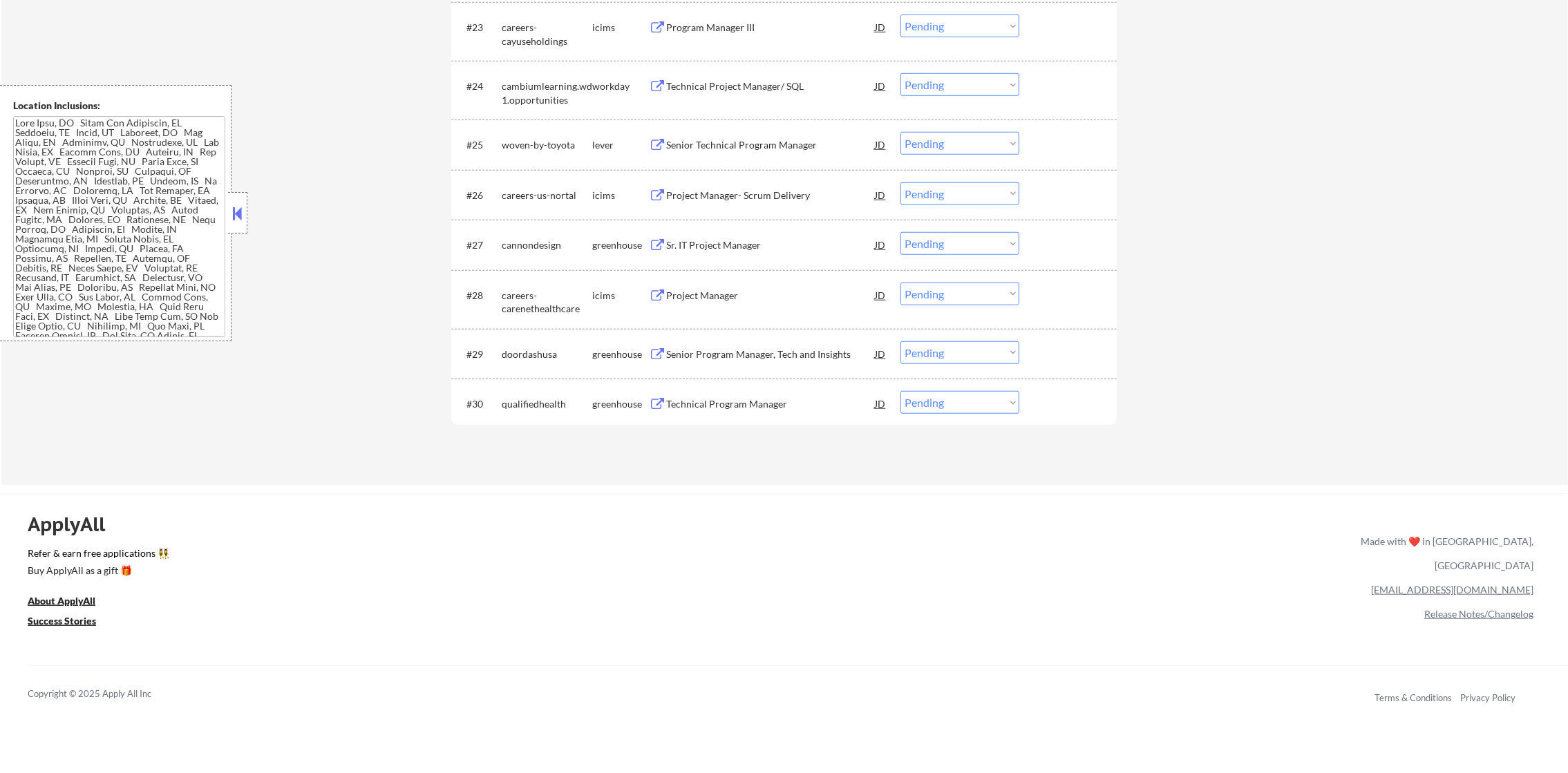
scroll to position [1858, 0]
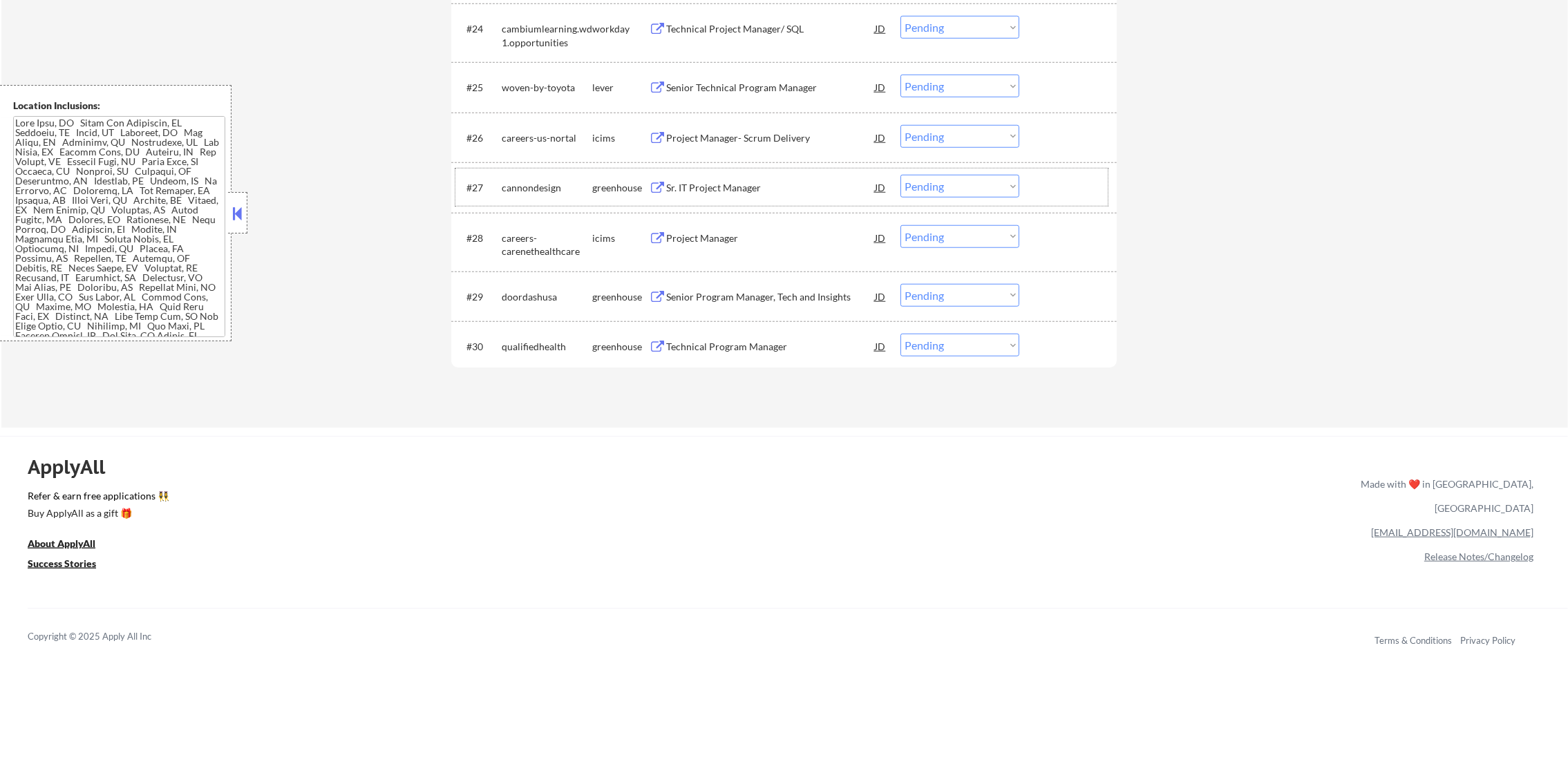
click at [754, 128] on div "Project Manager- Scrum Delivery" at bounding box center [770, 137] width 209 height 25
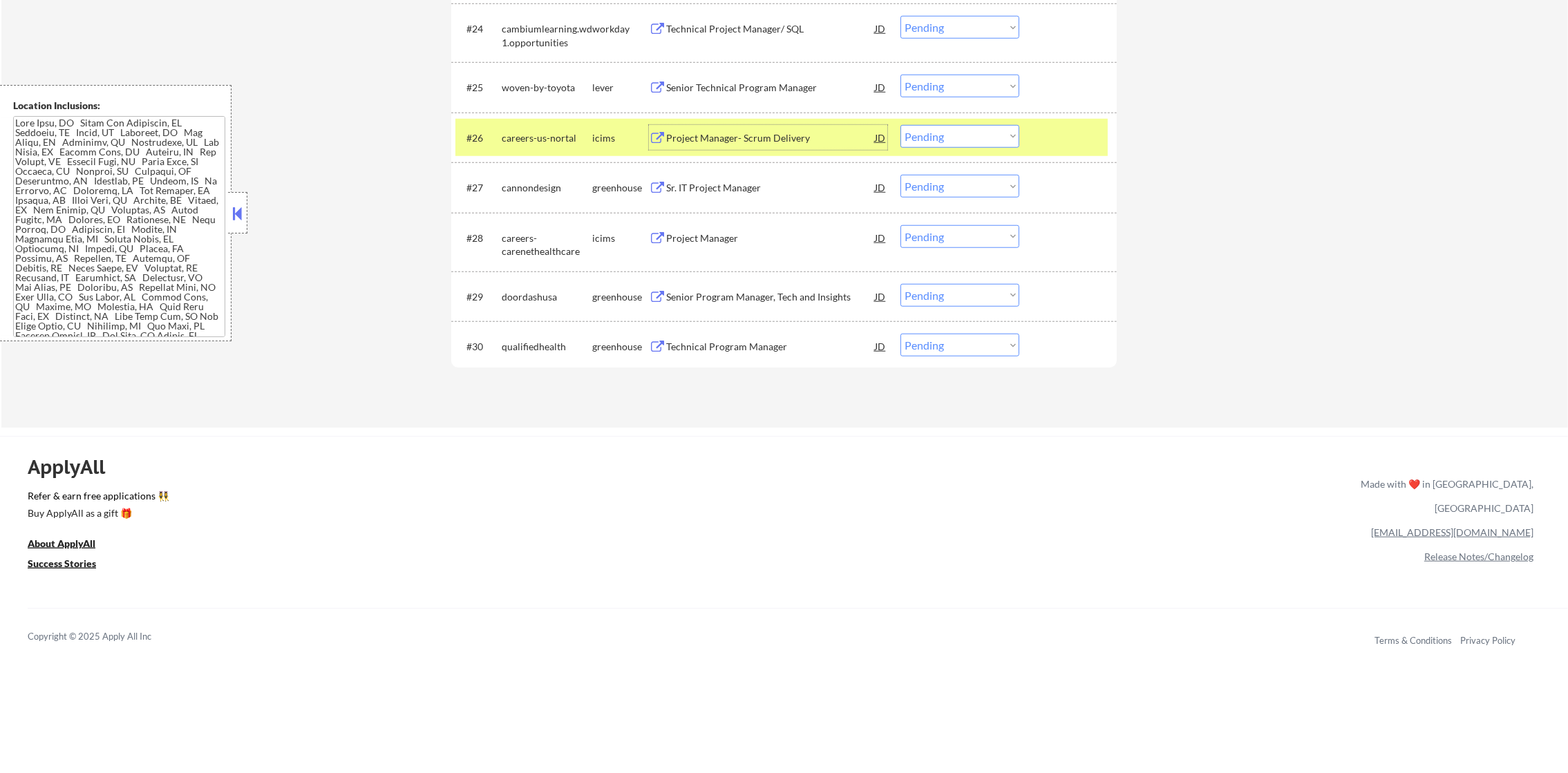
drag, startPoint x: 908, startPoint y: 140, endPoint x: 917, endPoint y: 138, distance: 9.2
click at [917, 138] on select "Choose an option... Pending Applied Excluded (Questions) Excluded (Expired) Exc…" at bounding box center [959, 136] width 119 height 23
click at [900, 125] on select "Choose an option... Pending Applied Excluded (Questions) Excluded (Expired) Exc…" at bounding box center [959, 136] width 119 height 23
select select ""pending""
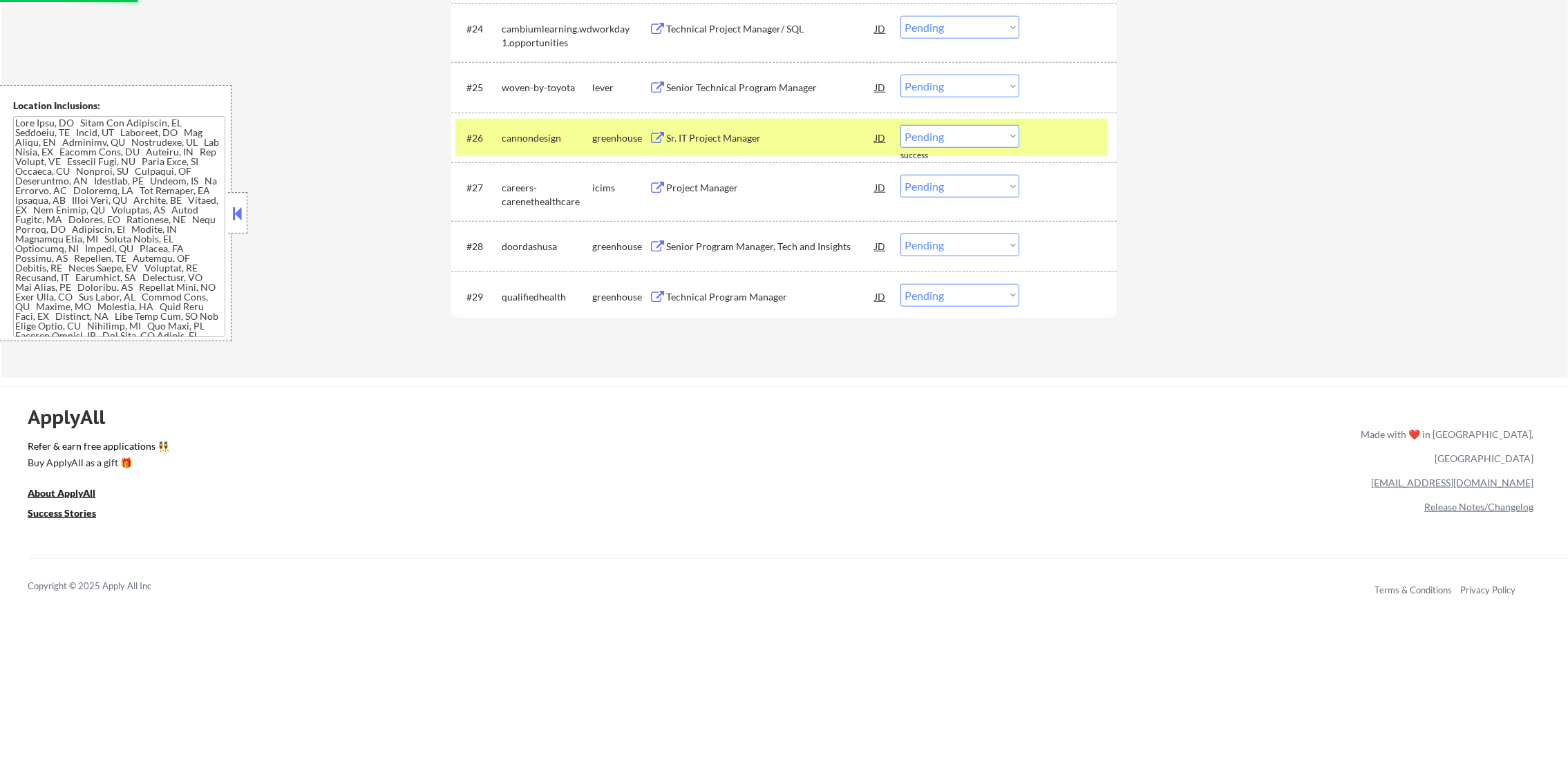
click at [758, 90] on div "Senior Technical Program Manager" at bounding box center [770, 87] width 209 height 14
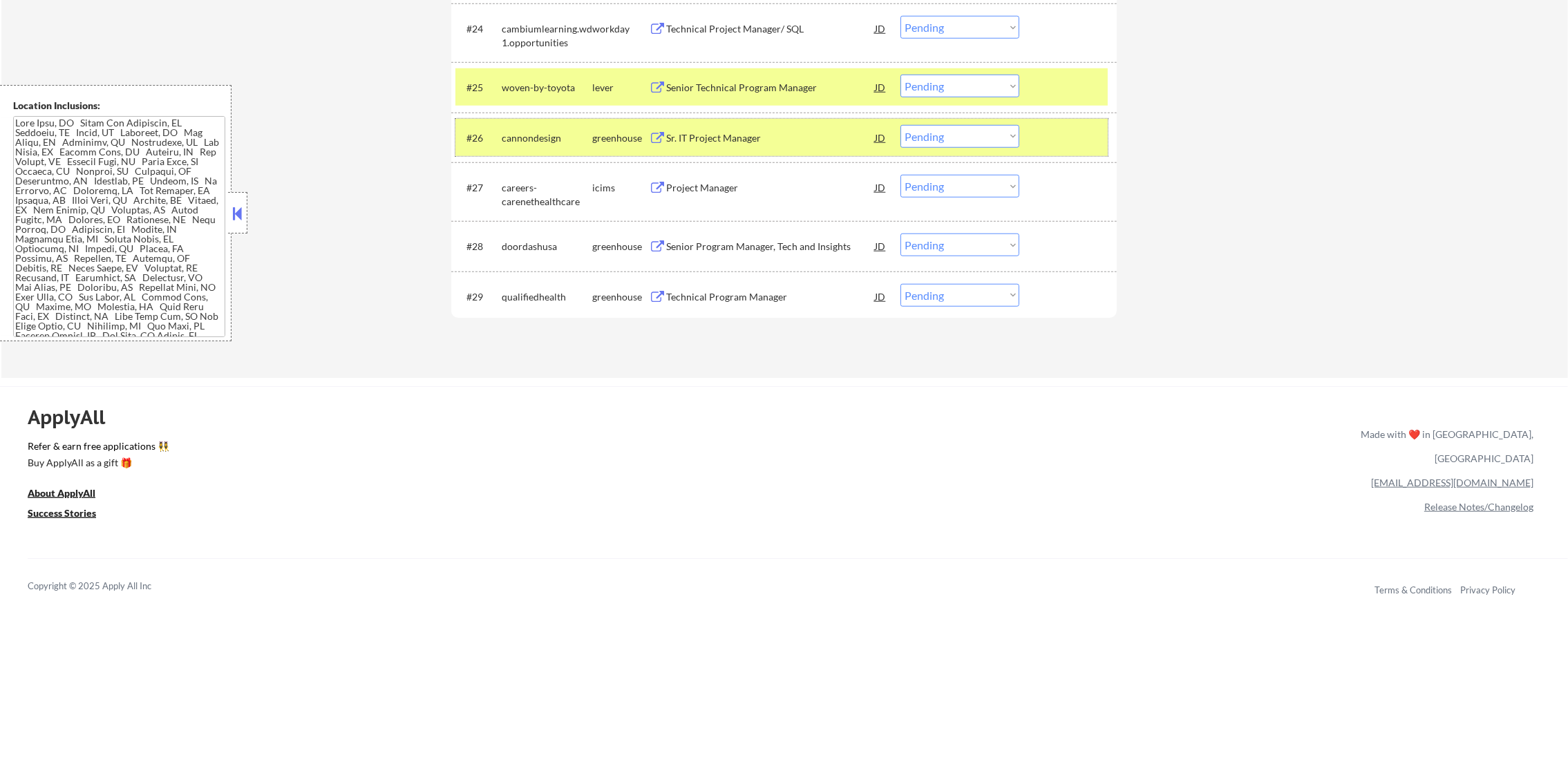
click at [520, 139] on div "cannondesign" at bounding box center [547, 138] width 90 height 14
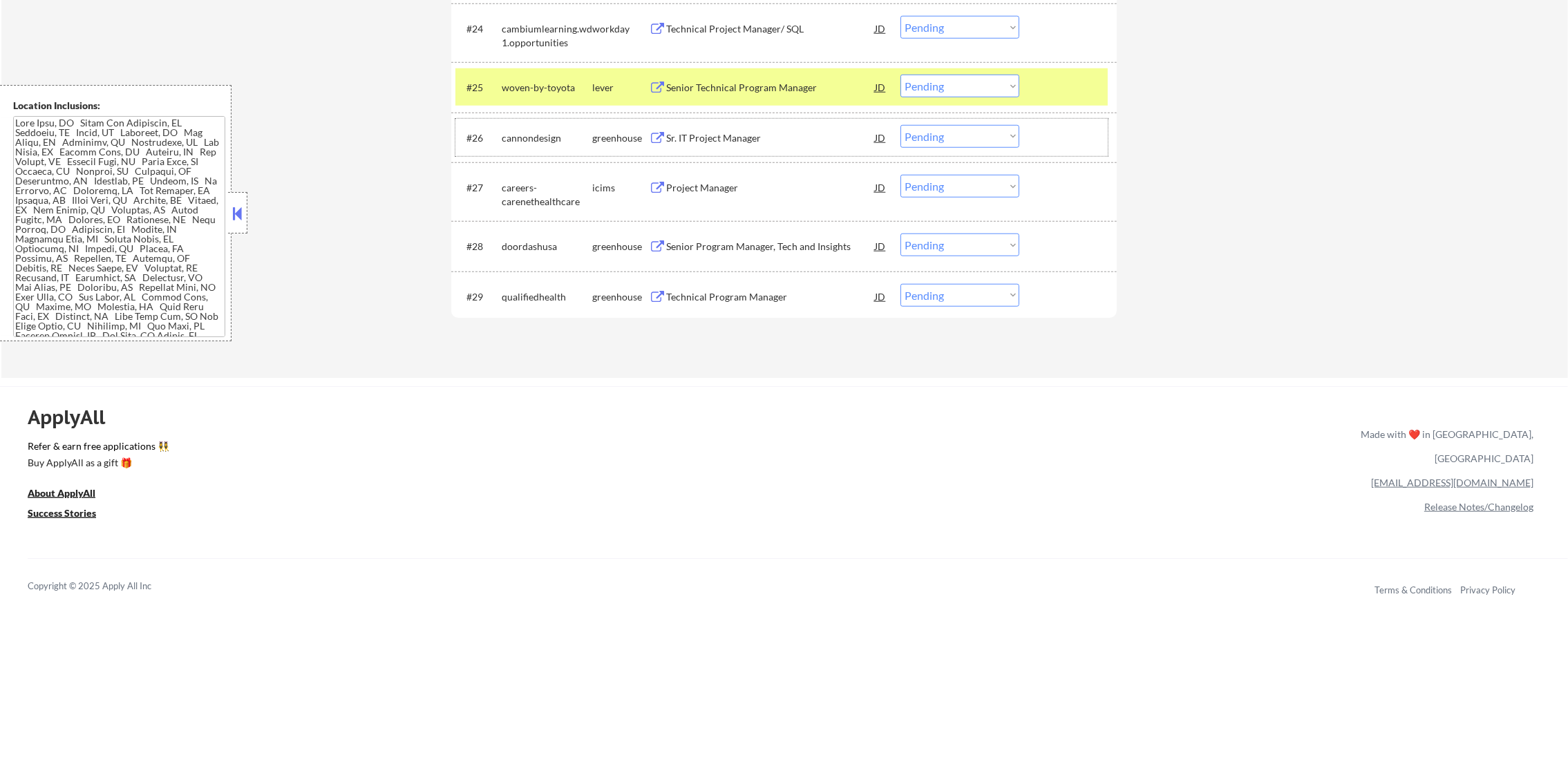
click at [935, 88] on select "Choose an option... Pending Applied Excluded (Questions) Excluded (Expired) Exc…" at bounding box center [959, 86] width 119 height 23
click at [900, 75] on select "Choose an option... Pending Applied Excluded (Questions) Excluded (Expired) Exc…" at bounding box center [959, 86] width 119 height 23
select select ""pending""
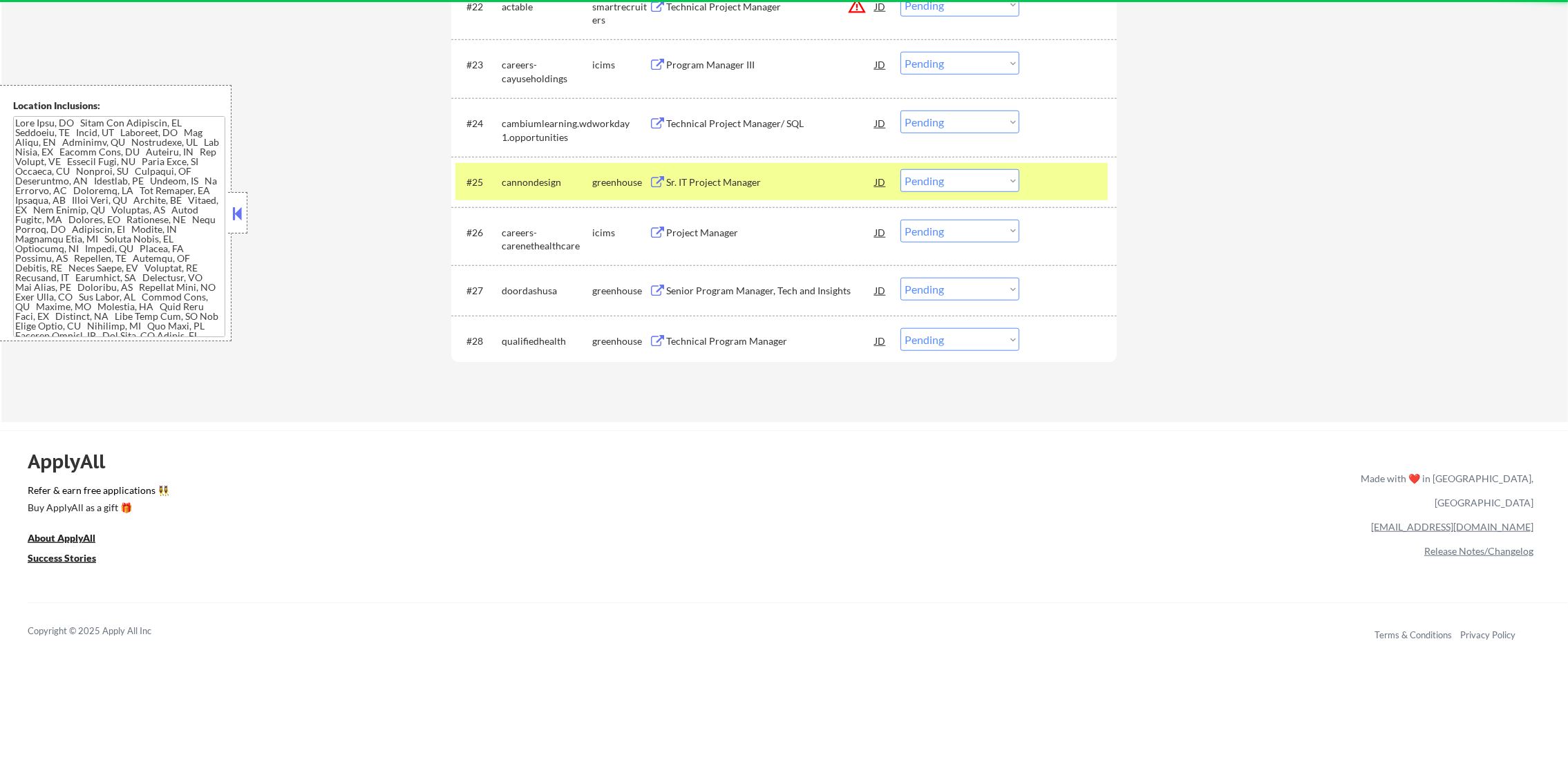
scroll to position [1754, 0]
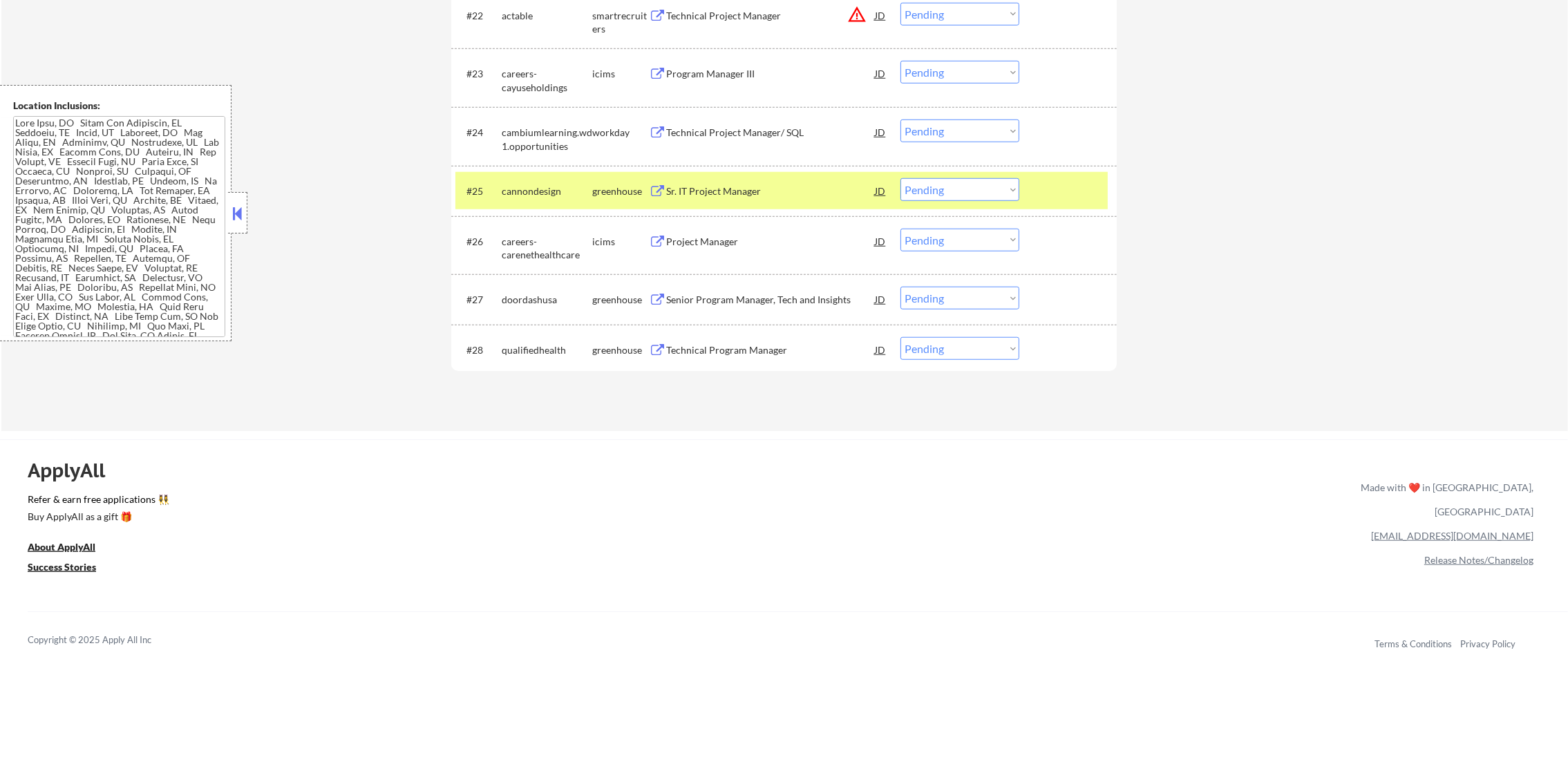
click at [534, 185] on div "cannondesign" at bounding box center [547, 191] width 90 height 14
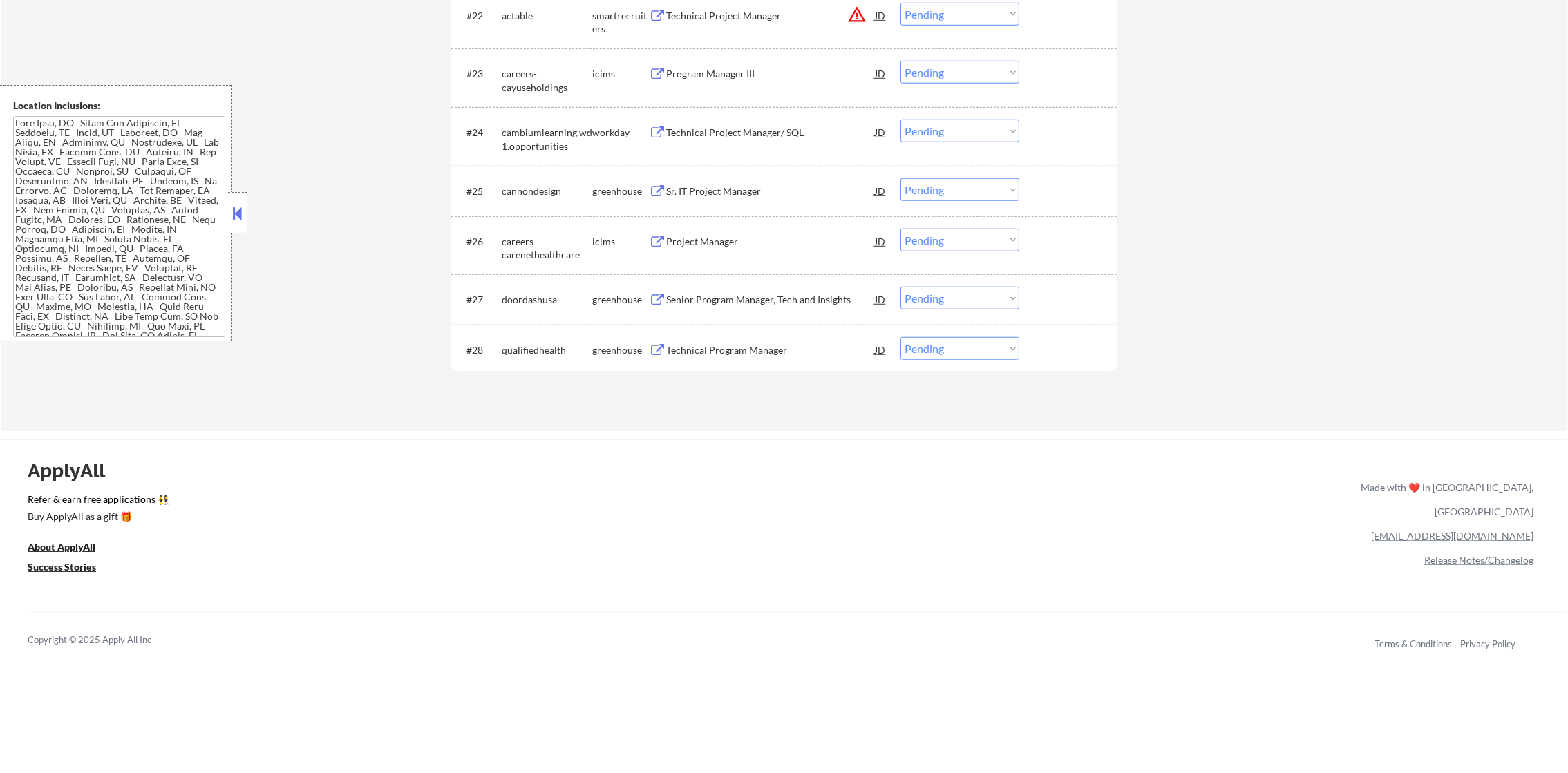
click at [773, 129] on div "Technical Project Manager/ SQL" at bounding box center [770, 132] width 209 height 14
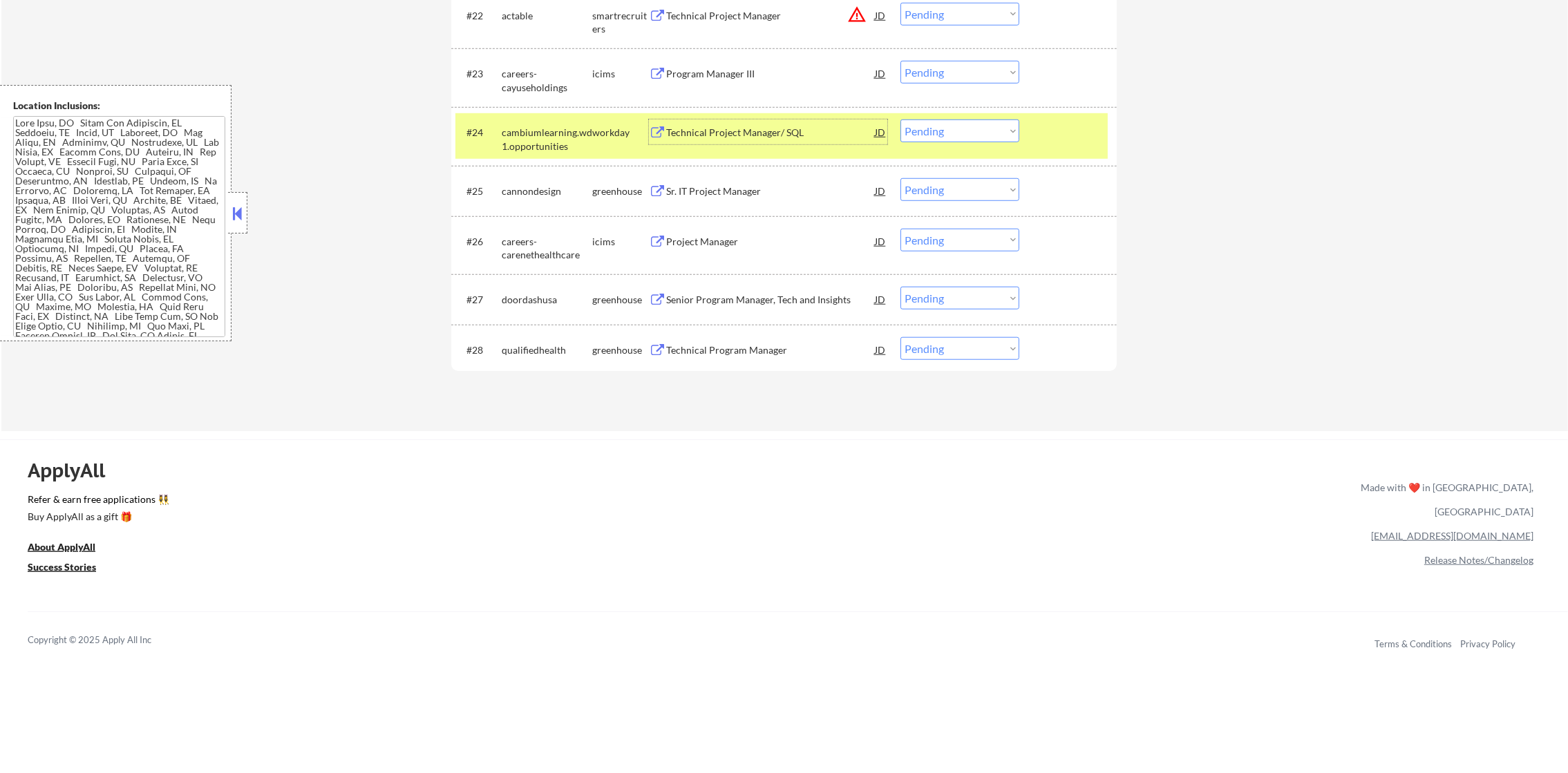
click at [934, 137] on select "Choose an option... Pending Applied Excluded (Questions) Excluded (Expired) Exc…" at bounding box center [959, 131] width 119 height 23
click at [900, 120] on select "Choose an option... Pending Applied Excluded (Questions) Excluded (Expired) Exc…" at bounding box center [959, 131] width 119 height 23
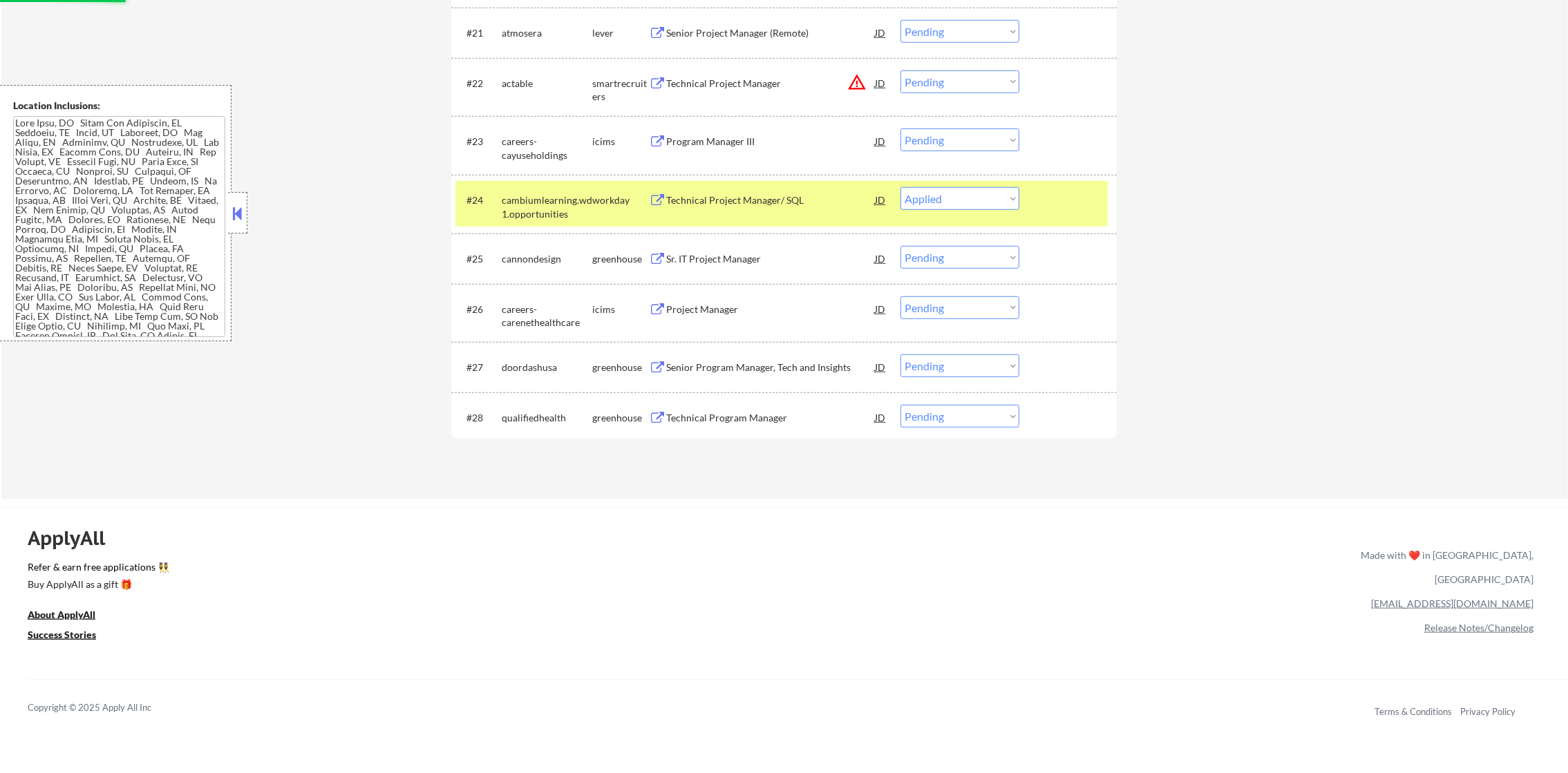
scroll to position [1685, 0]
click at [528, 205] on div "cambiumlearning.wd1.opportunities" at bounding box center [547, 209] width 90 height 27
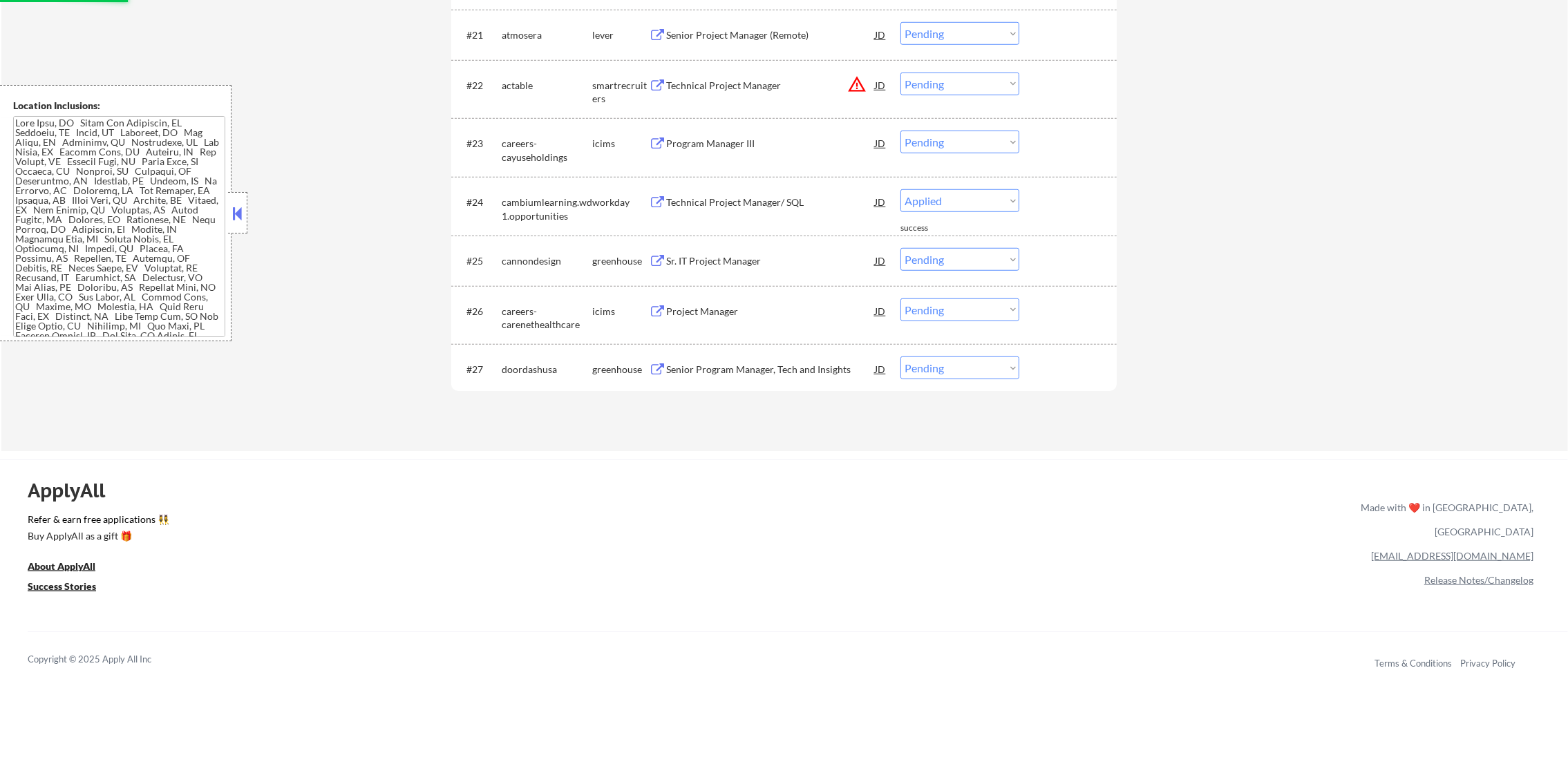
select select ""pending""
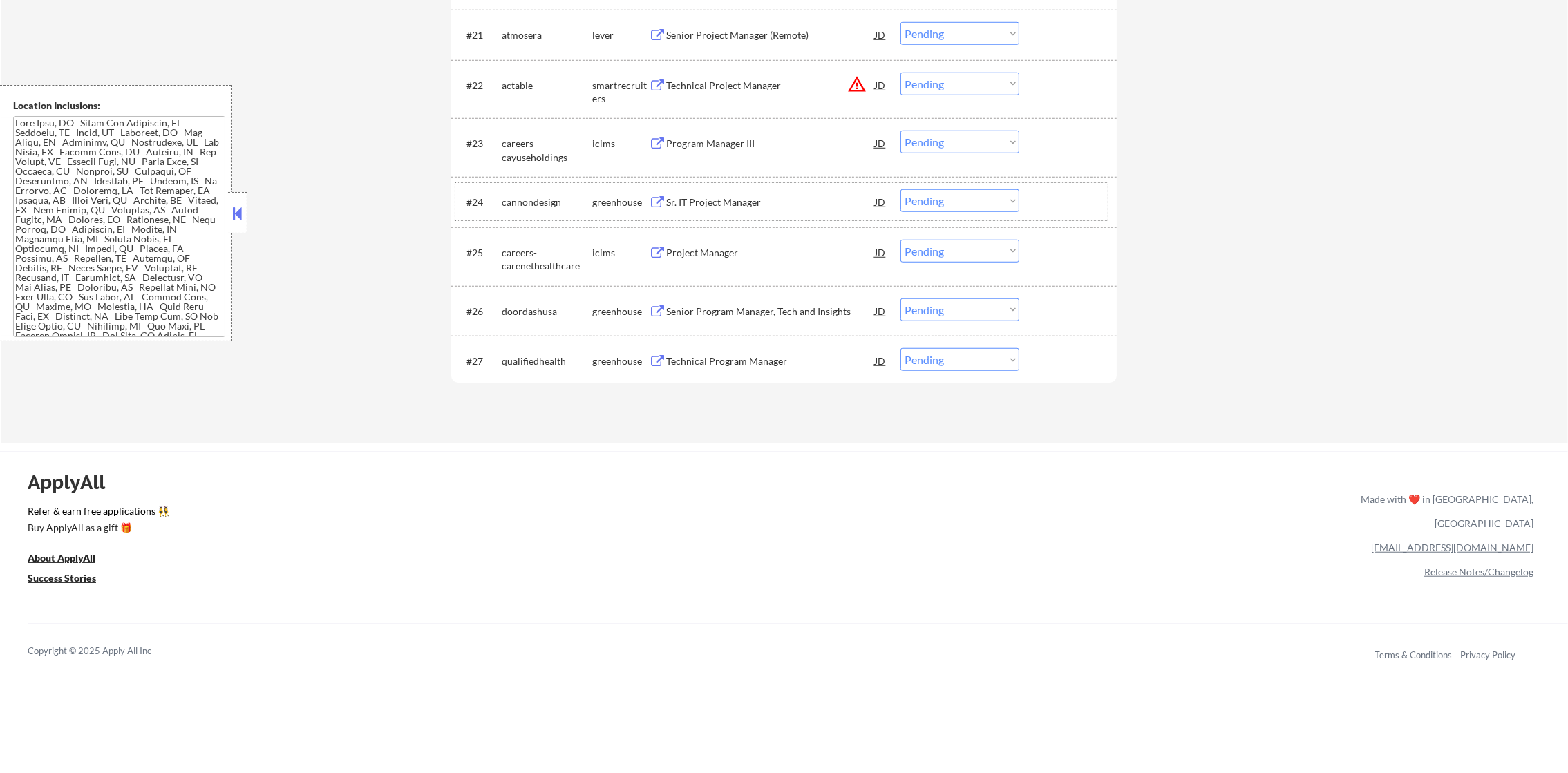
click at [715, 131] on div "Program Manager III" at bounding box center [770, 142] width 209 height 25
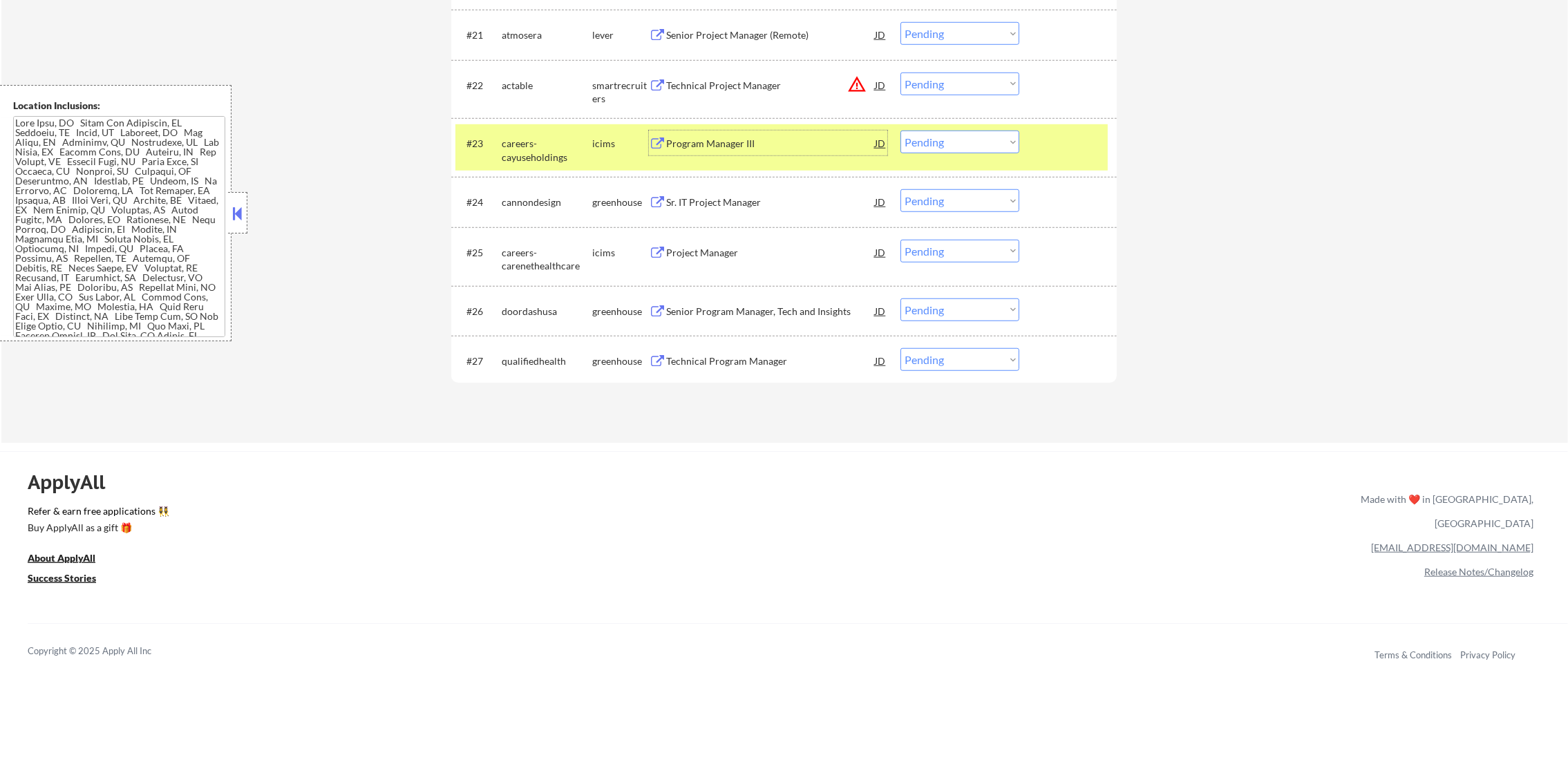
click at [921, 153] on select "Choose an option... Pending Applied Excluded (Questions) Excluded (Expired) Exc…" at bounding box center [959, 142] width 119 height 23
click at [900, 130] on select "Choose an option... Pending Applied Excluded (Questions) Excluded (Expired) Exc…" at bounding box center [959, 142] width 119 height 23
click at [519, 138] on div "careers-cayuseholdings" at bounding box center [547, 151] width 90 height 27
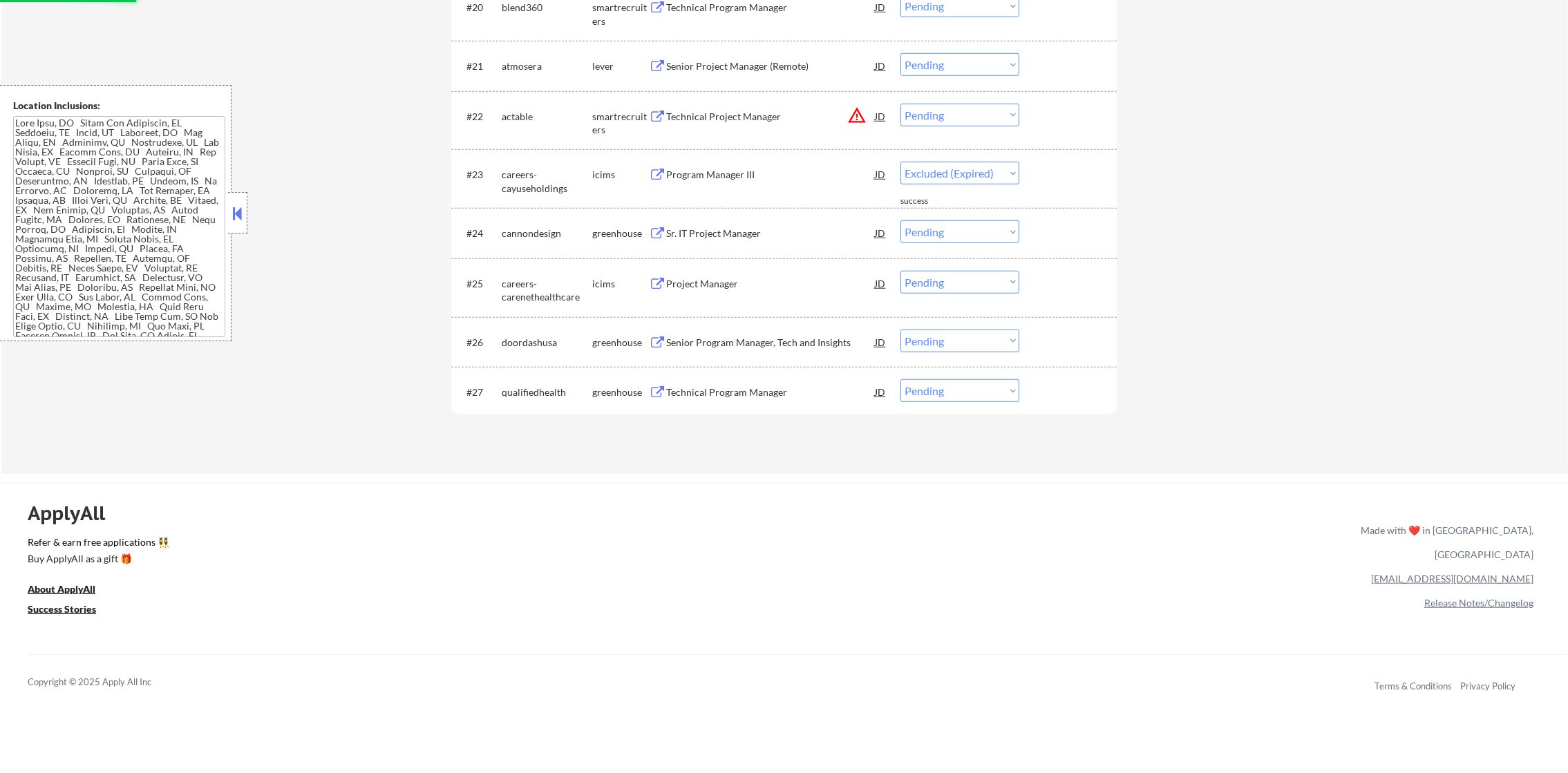
scroll to position [1617, 0]
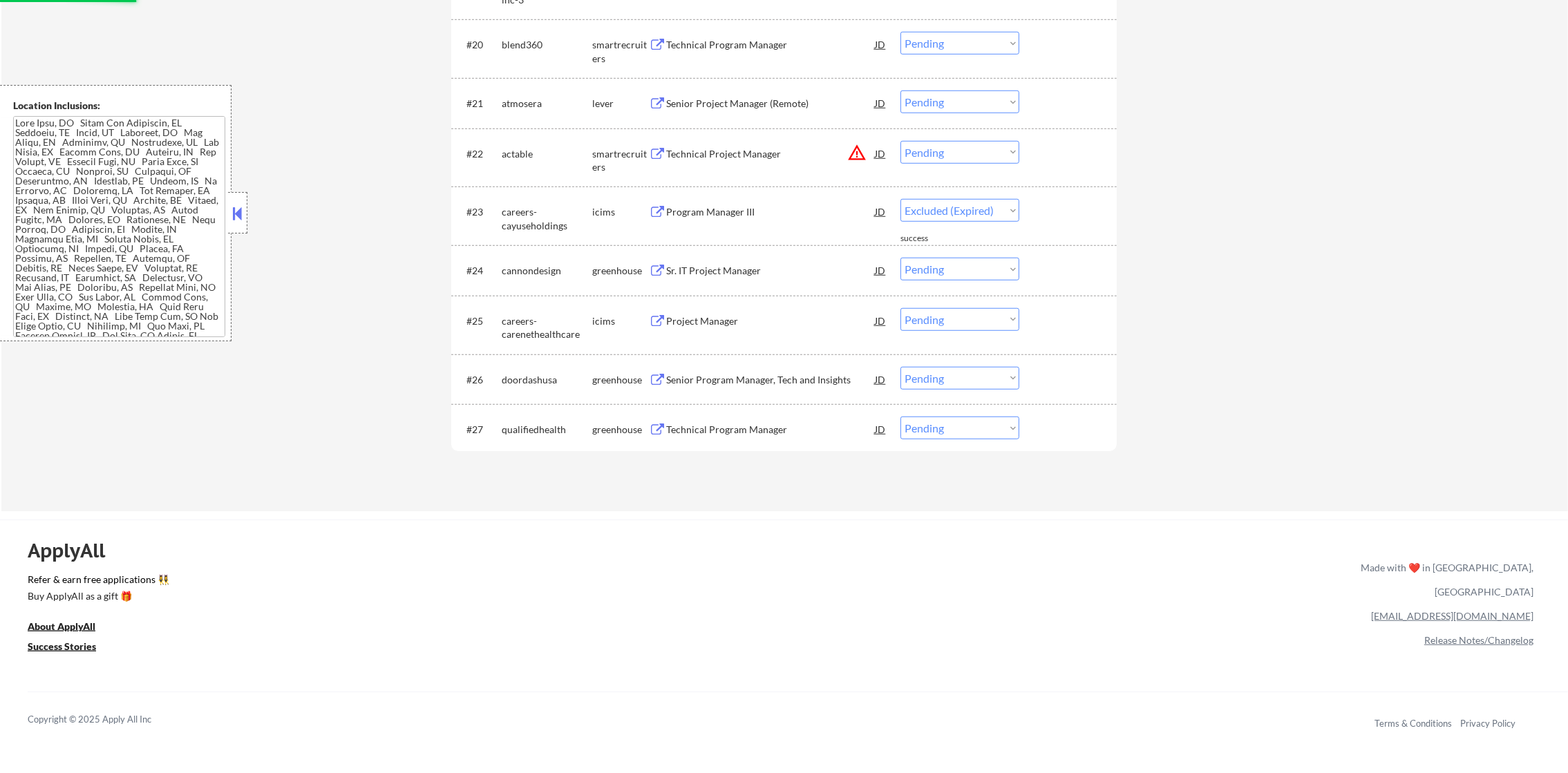
select select ""pending""
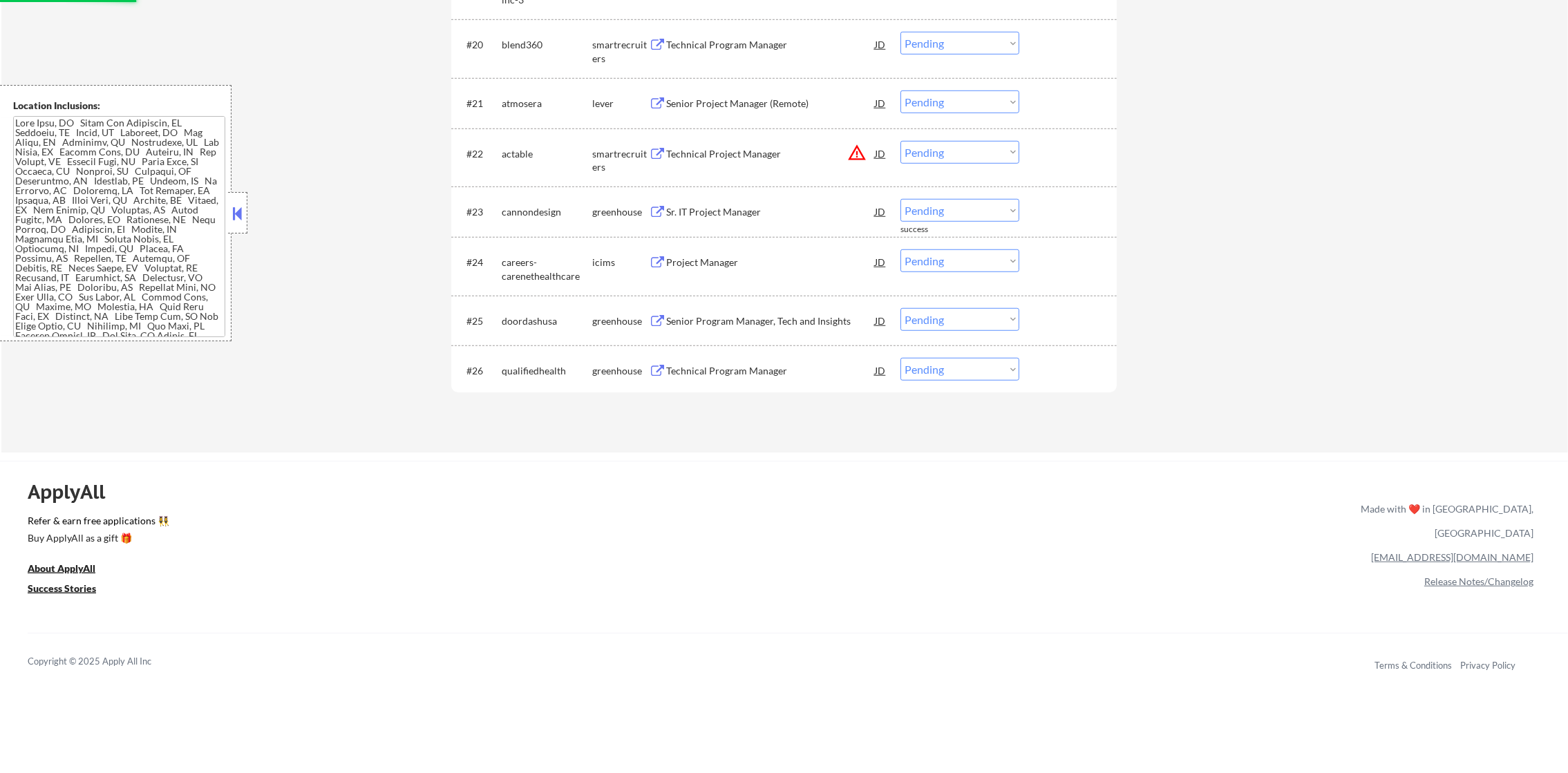
click at [855, 149] on button "warning_amber" at bounding box center [857, 153] width 20 height 20
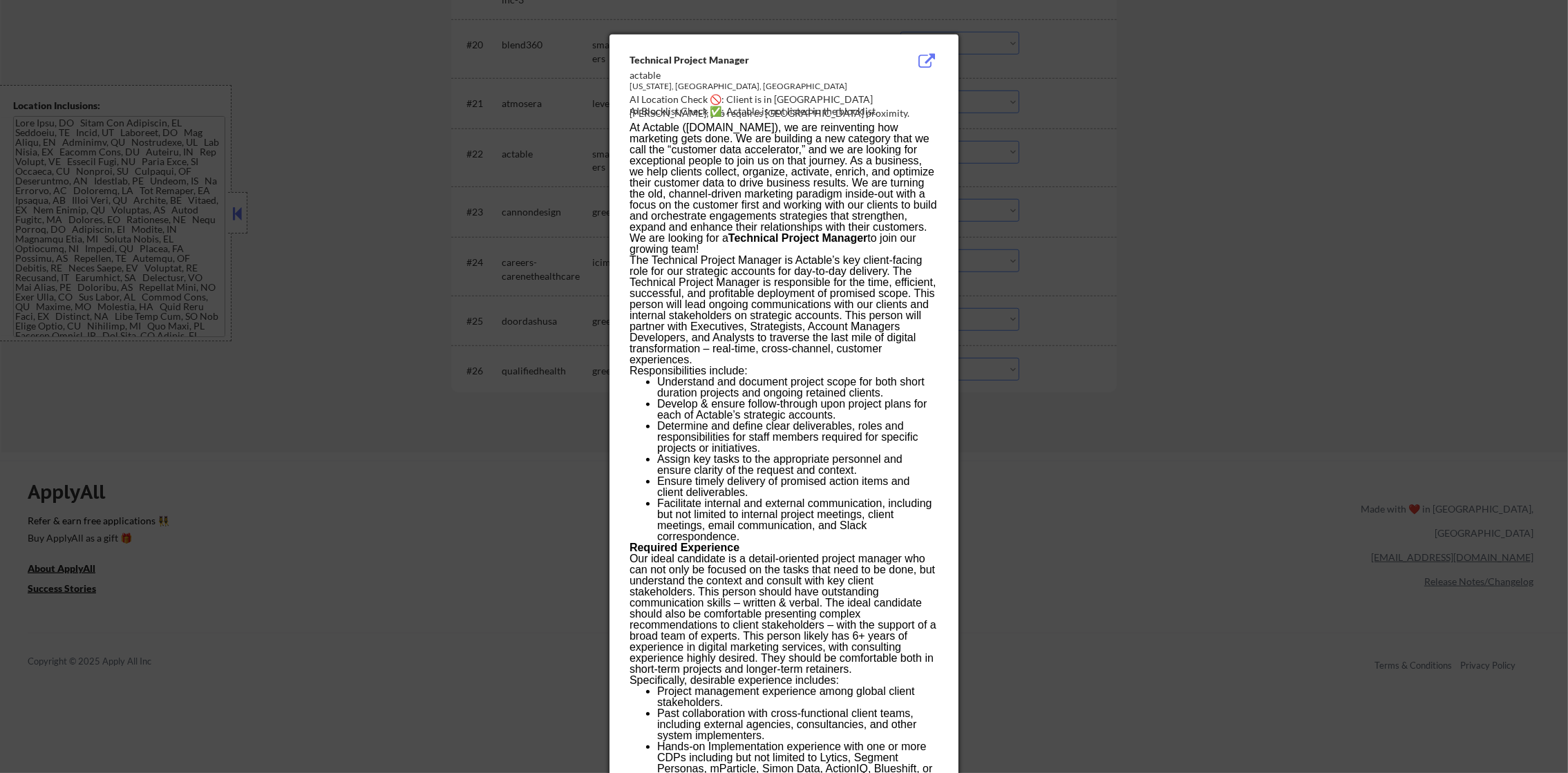
click at [1118, 115] on div at bounding box center [784, 386] width 1568 height 773
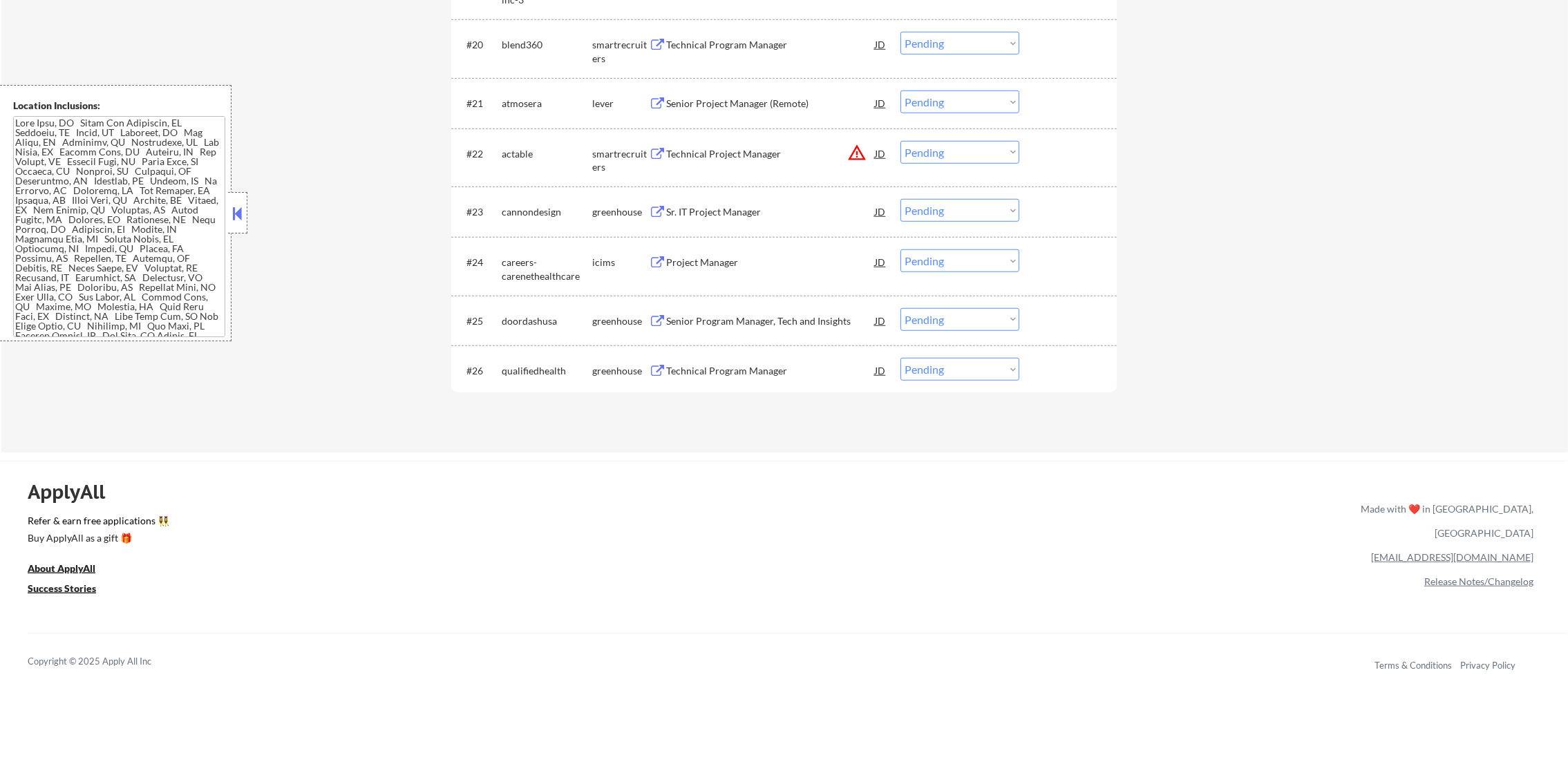
drag, startPoint x: 933, startPoint y: 151, endPoint x: 931, endPoint y: 162, distance: 11.2
click at [932, 152] on select "Choose an option... Pending Applied Excluded (Questions) Excluded (Expired) Exc…" at bounding box center [959, 152] width 119 height 23
click at [900, 141] on select "Choose an option... Pending Applied Excluded (Questions) Excluded (Expired) Exc…" at bounding box center [959, 152] width 119 height 23
select select ""pending""
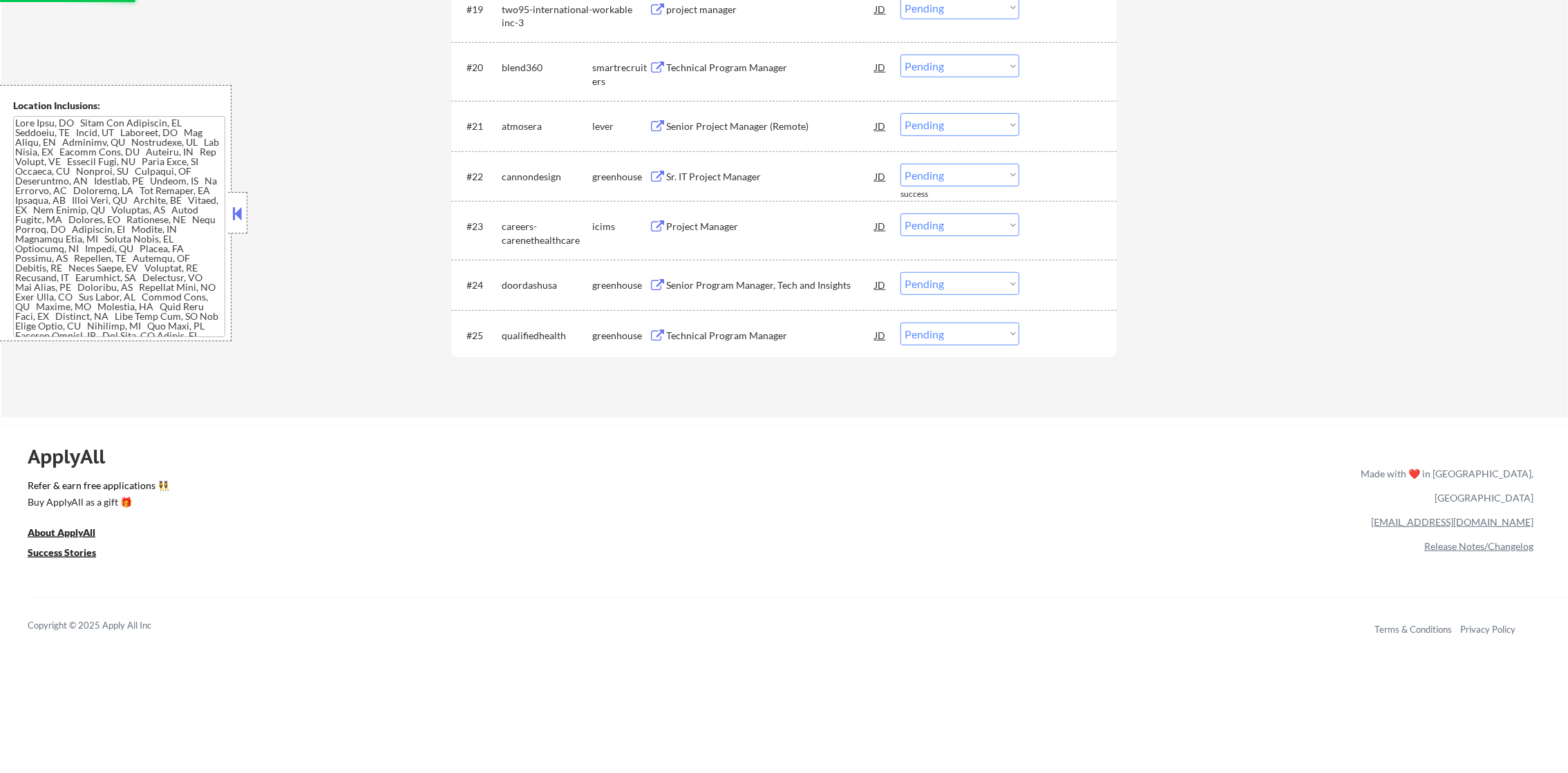
scroll to position [1581, 0]
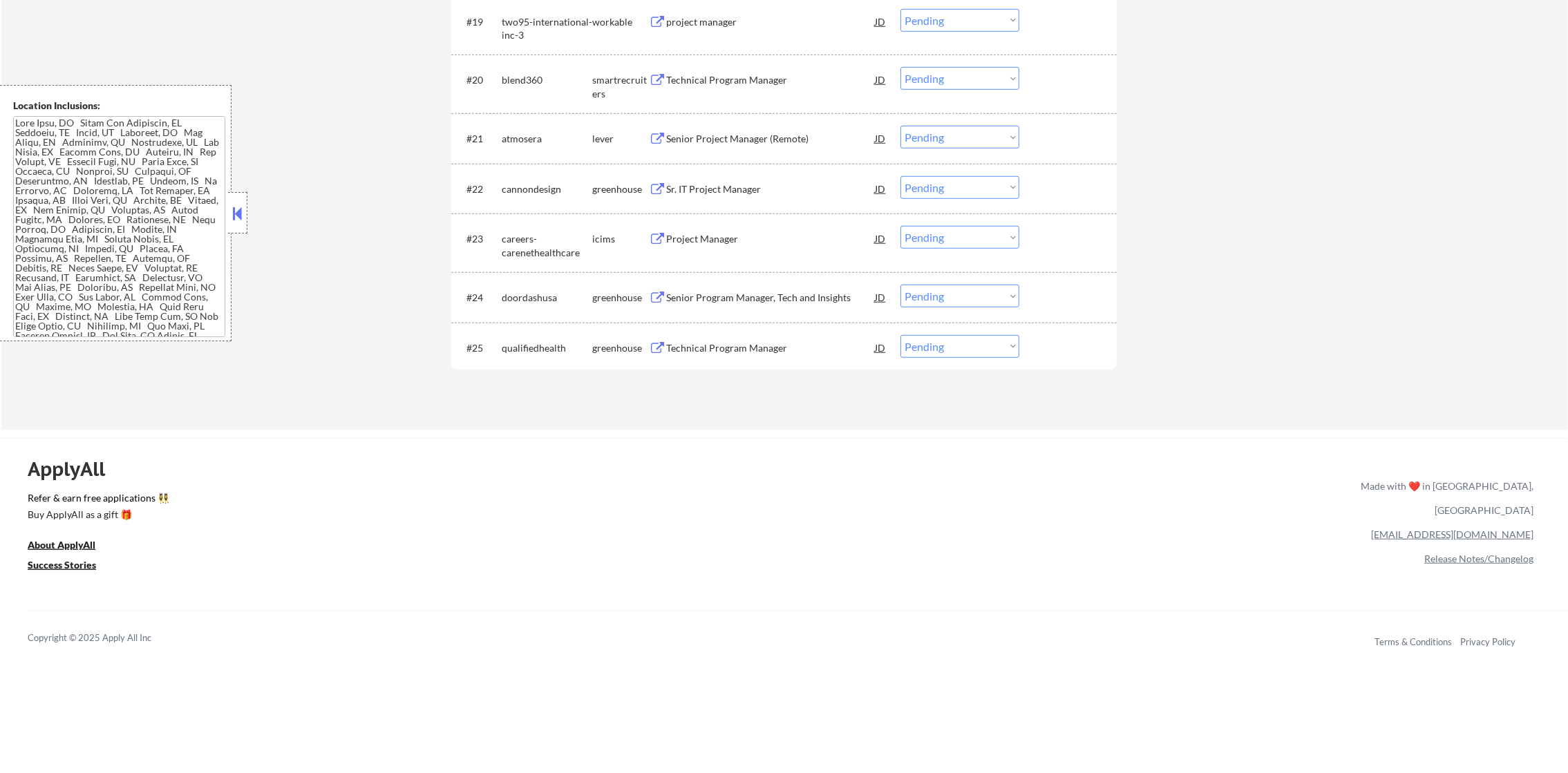
click at [731, 138] on div "Senior Project Manager (Remote)" at bounding box center [770, 138] width 209 height 14
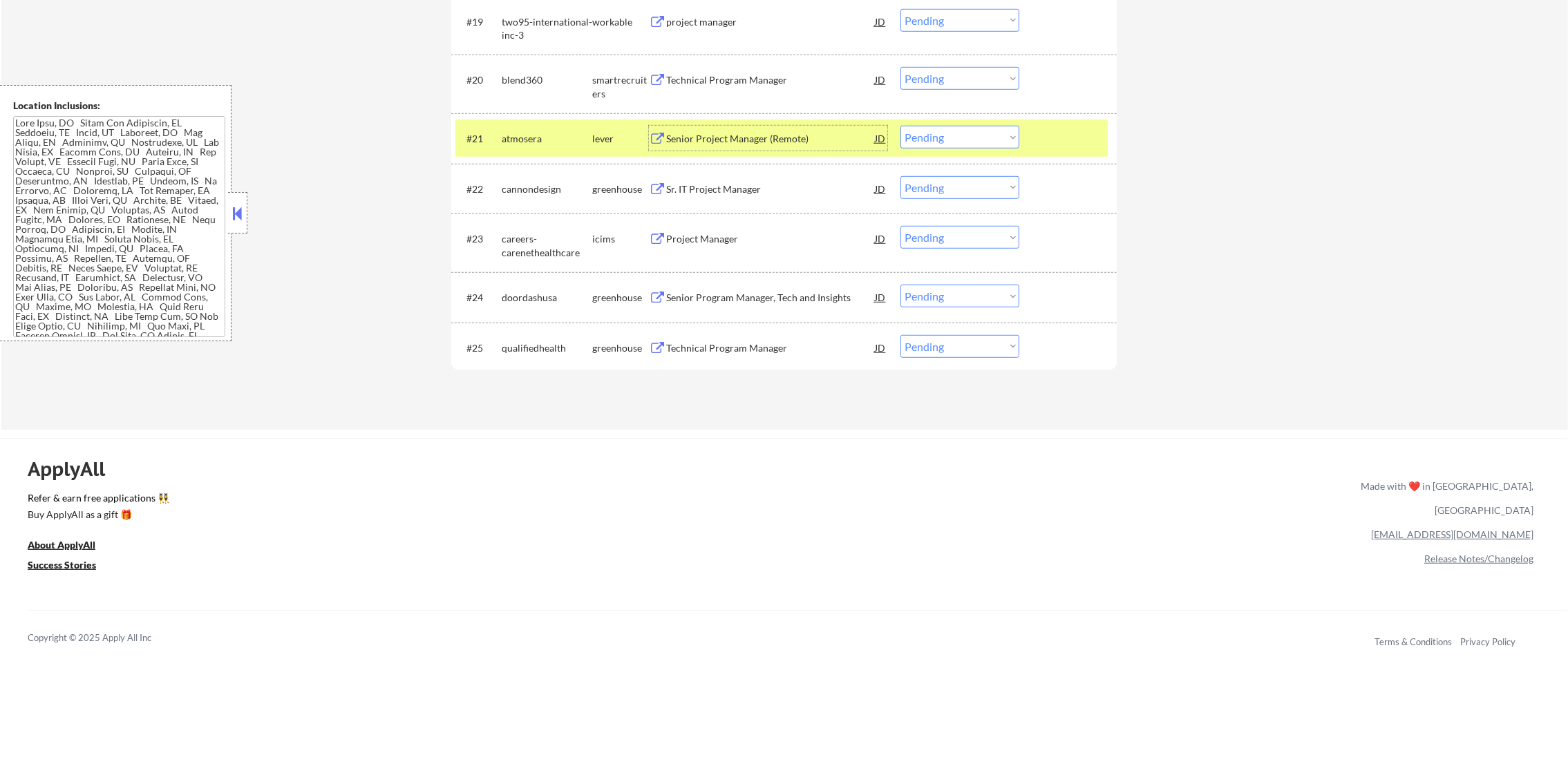
click at [926, 138] on select "Choose an option... Pending Applied Excluded (Questions) Excluded (Expired) Exc…" at bounding box center [959, 137] width 119 height 23
click at [900, 126] on select "Choose an option... Pending Applied Excluded (Questions) Excluded (Expired) Exc…" at bounding box center [959, 137] width 119 height 23
click at [541, 138] on div "atmosera" at bounding box center [547, 138] width 90 height 14
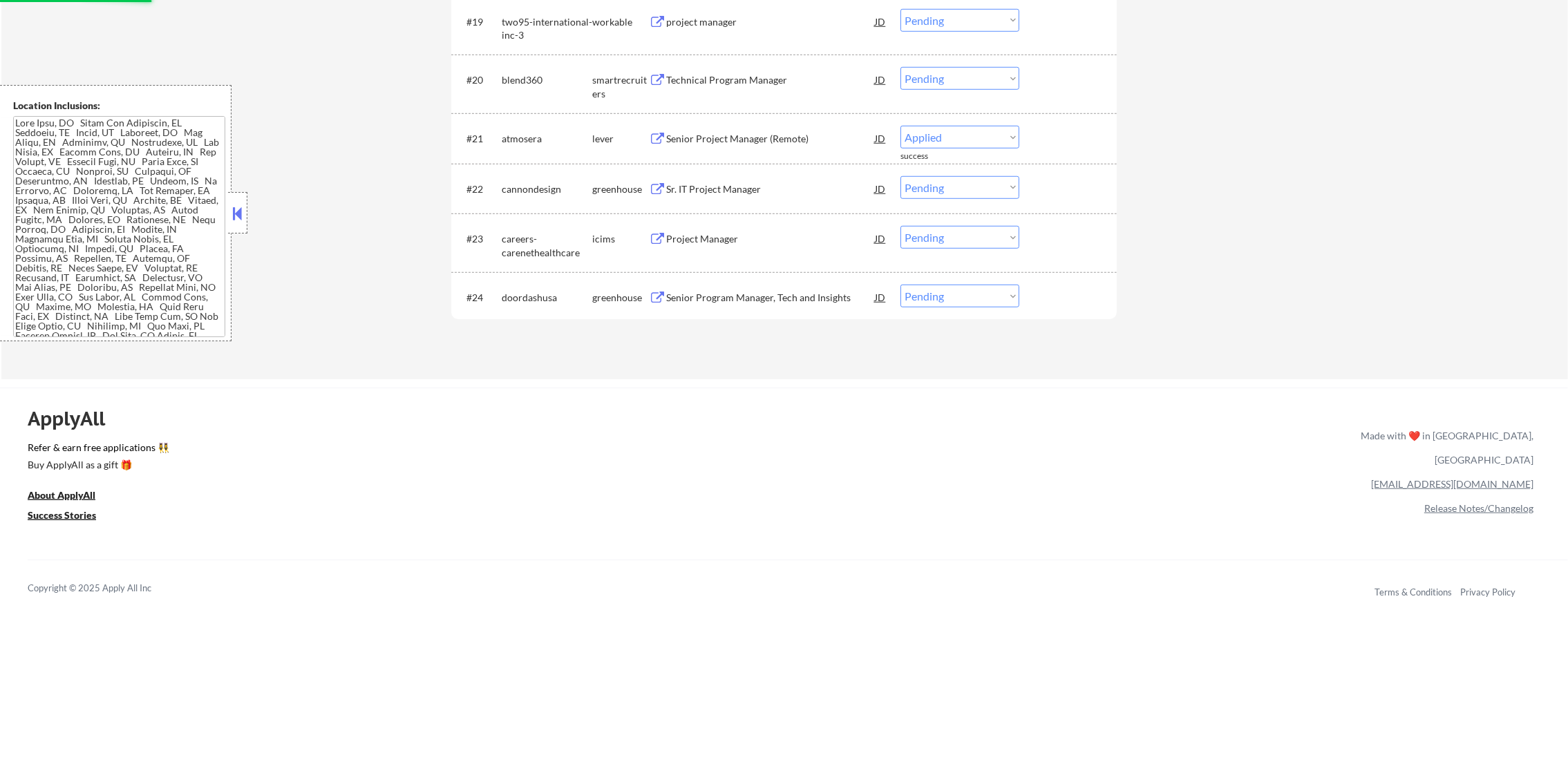
select select ""pending""
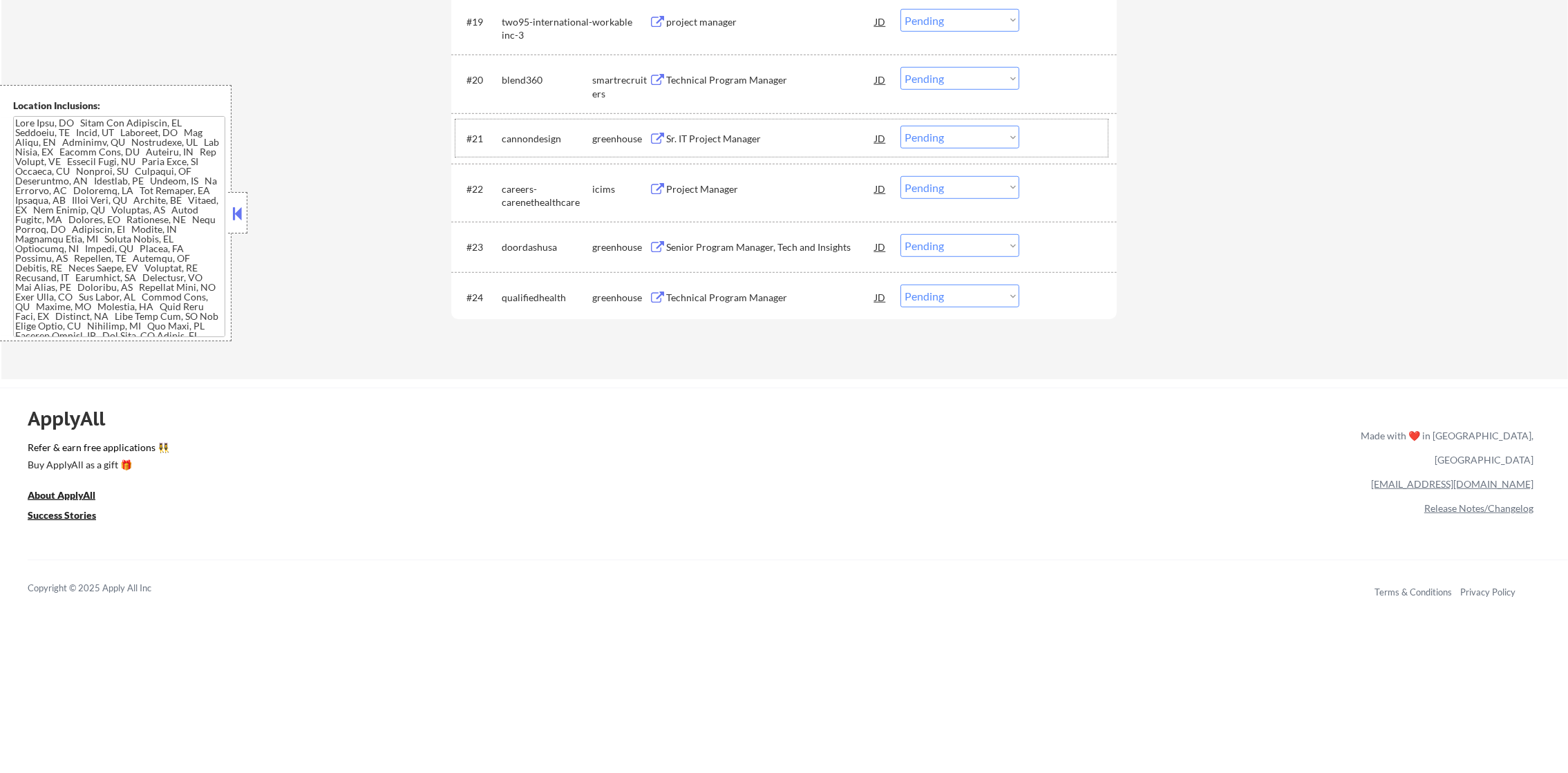
click at [778, 78] on div "Technical Program Manager" at bounding box center [770, 80] width 209 height 14
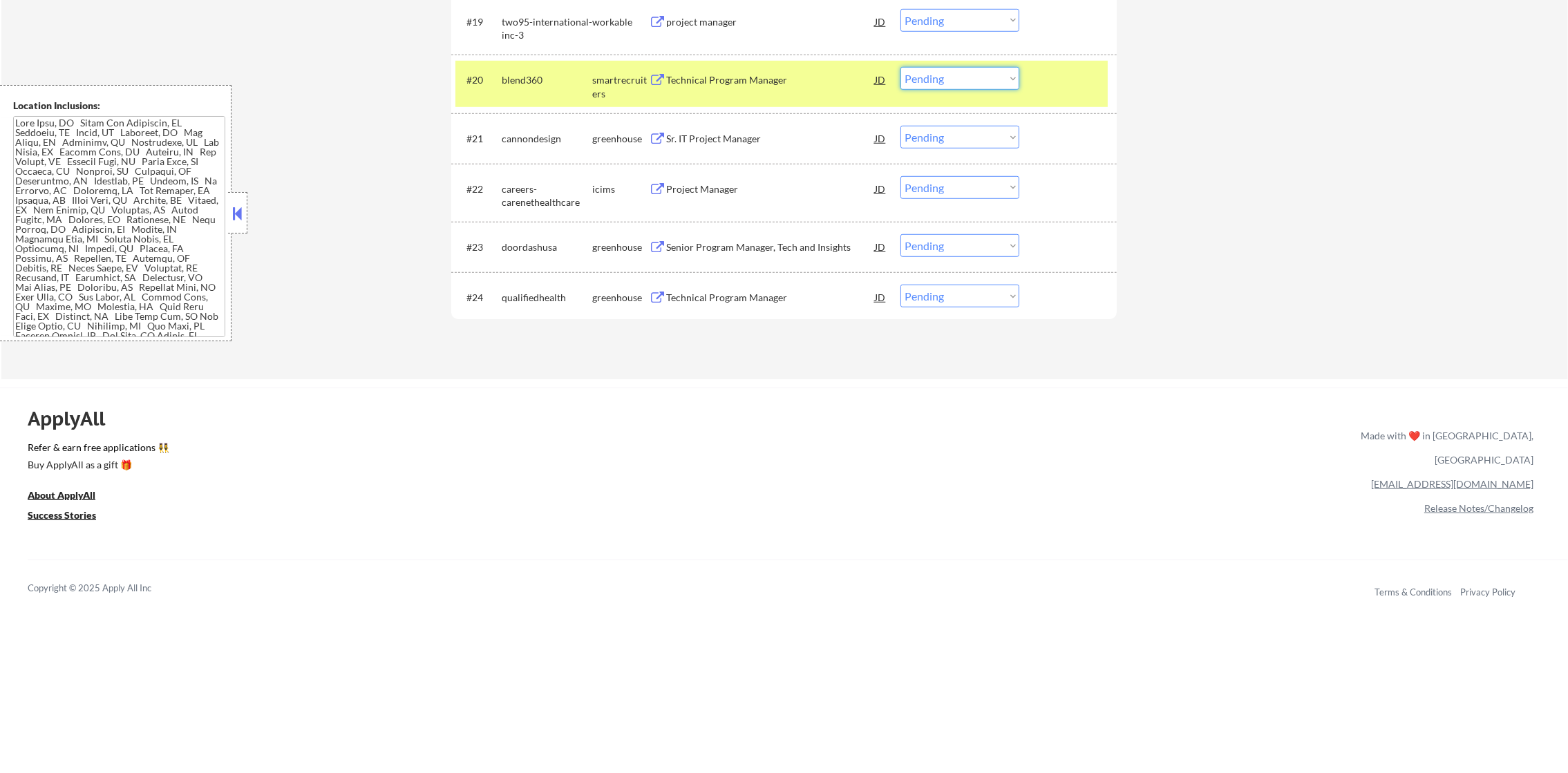
click at [936, 78] on select "Choose an option... Pending Applied Excluded (Questions) Excluded (Expired) Exc…" at bounding box center [959, 78] width 119 height 23
click at [900, 67] on select "Choose an option... Pending Applied Excluded (Questions) Excluded (Expired) Exc…" at bounding box center [959, 78] width 119 height 23
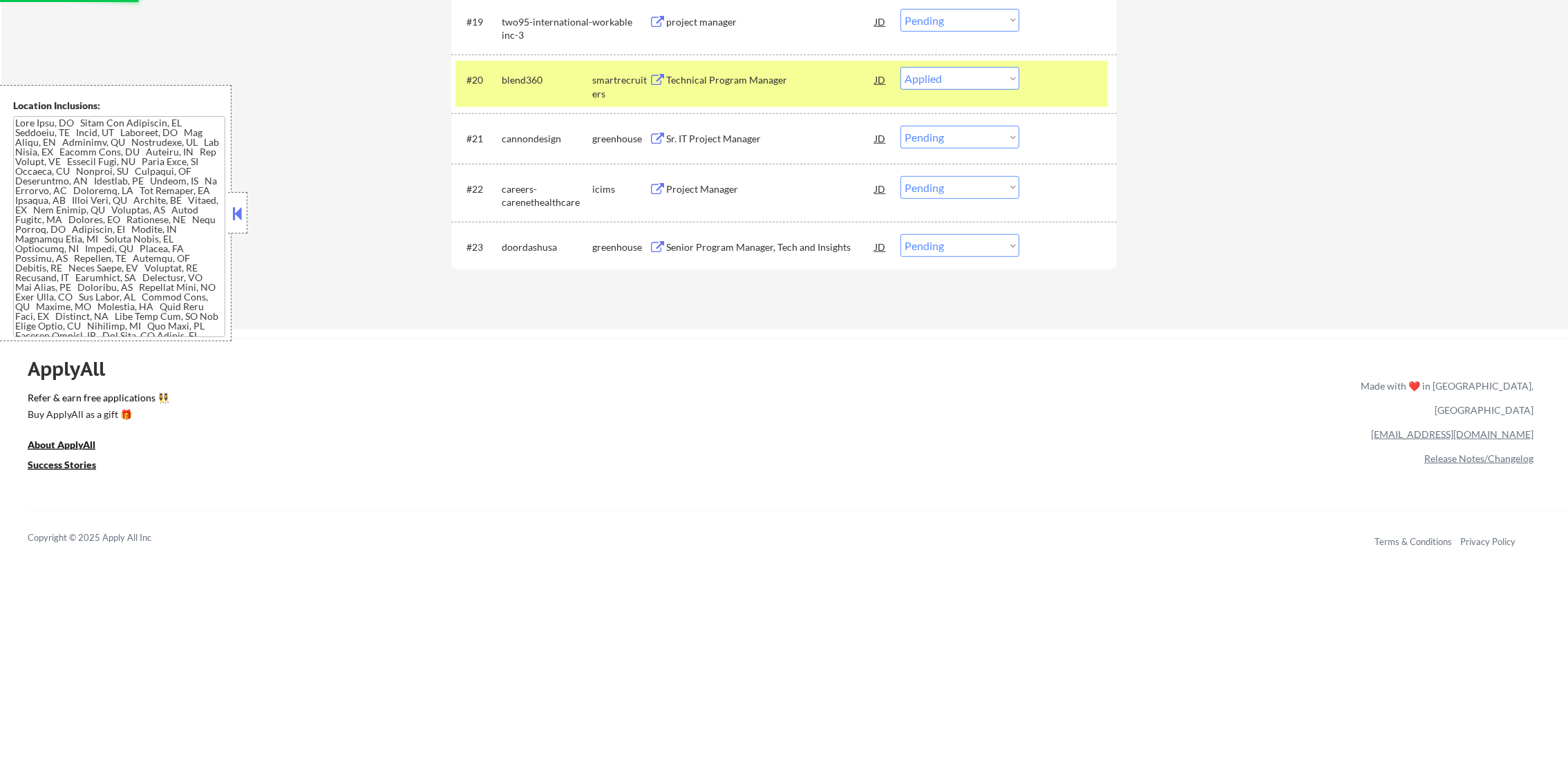
select select ""pending""
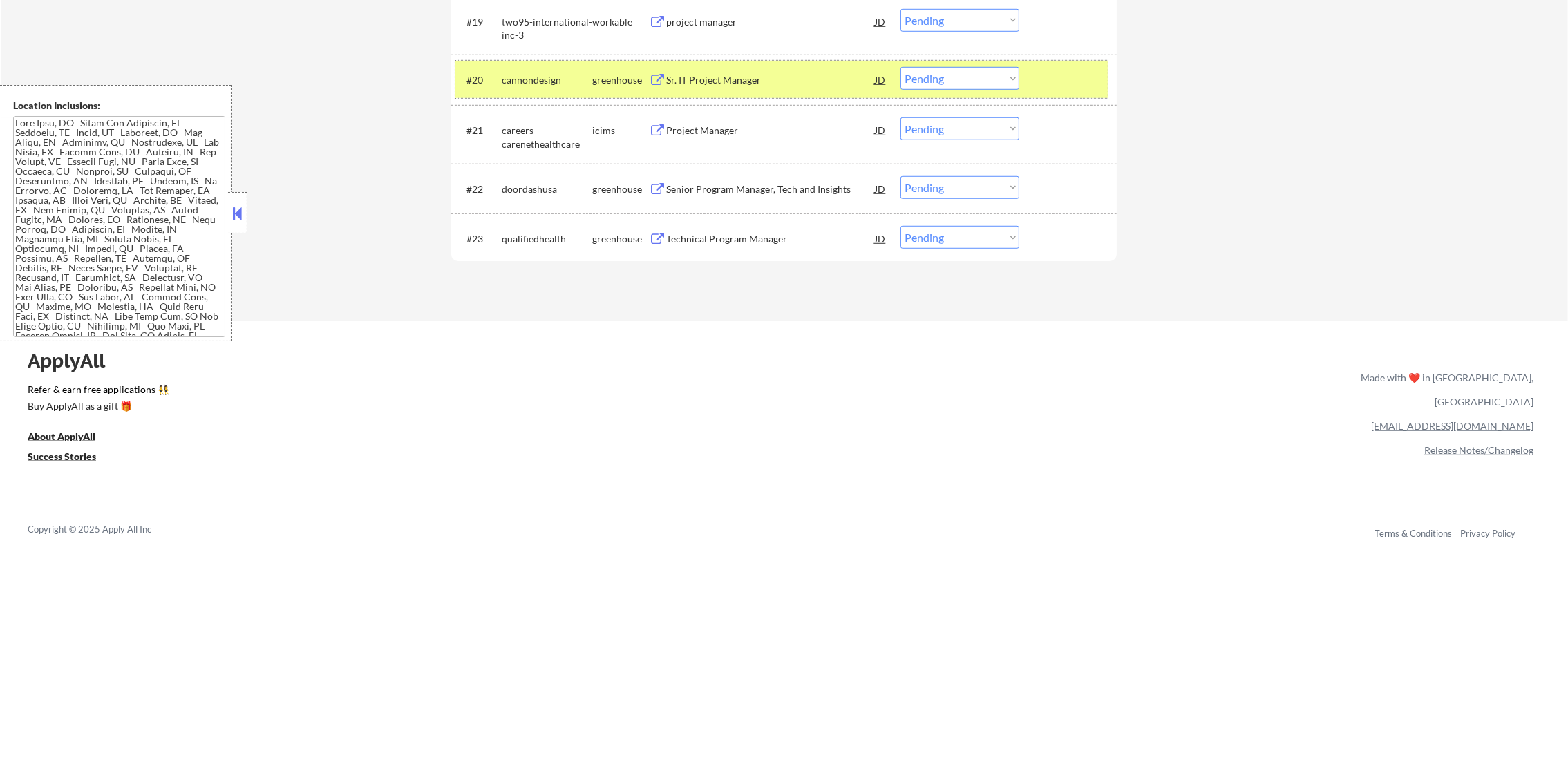
click at [544, 78] on div "cannondesign" at bounding box center [547, 80] width 90 height 14
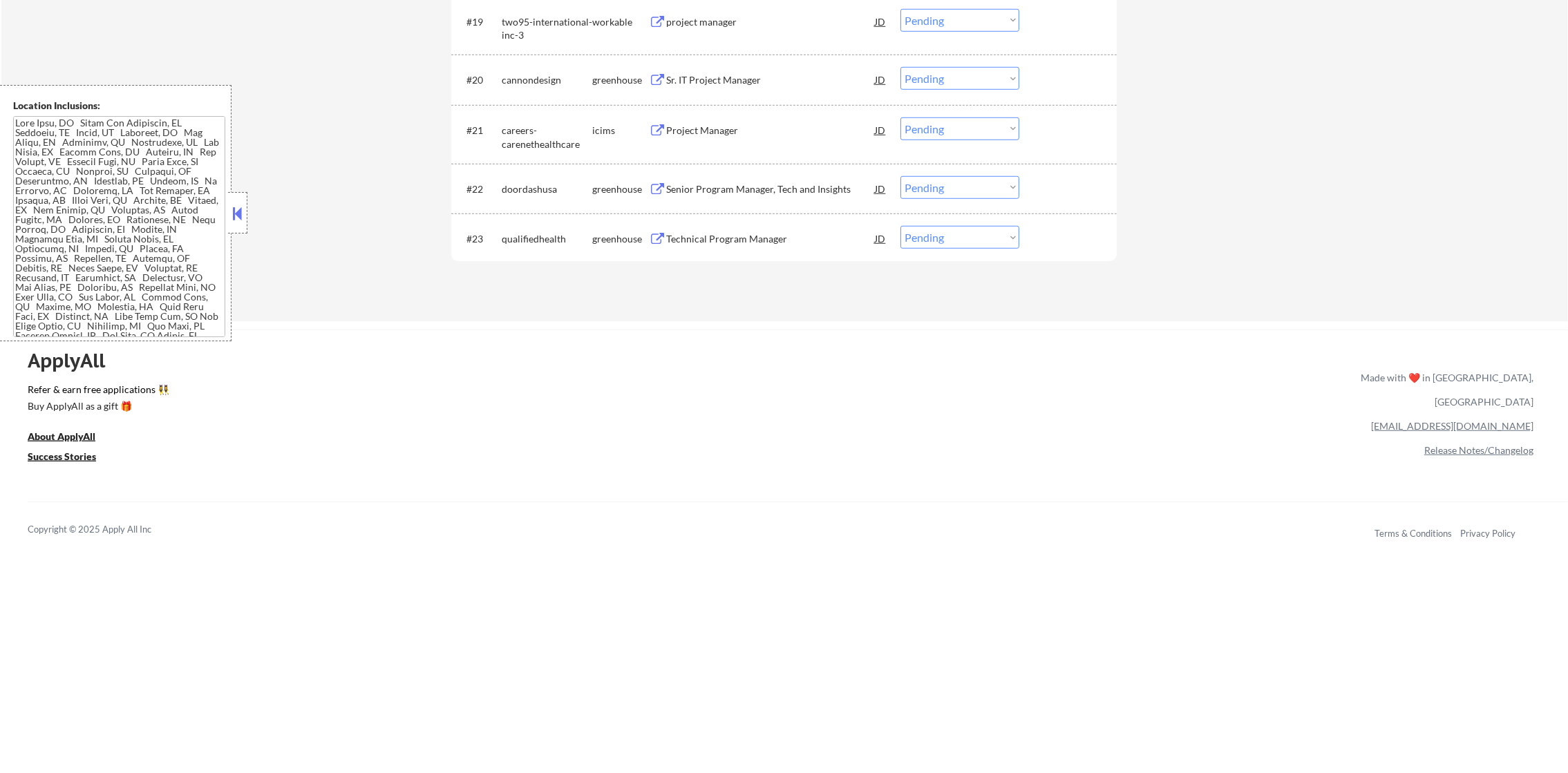
click at [729, 22] on div "project manager" at bounding box center [770, 22] width 209 height 14
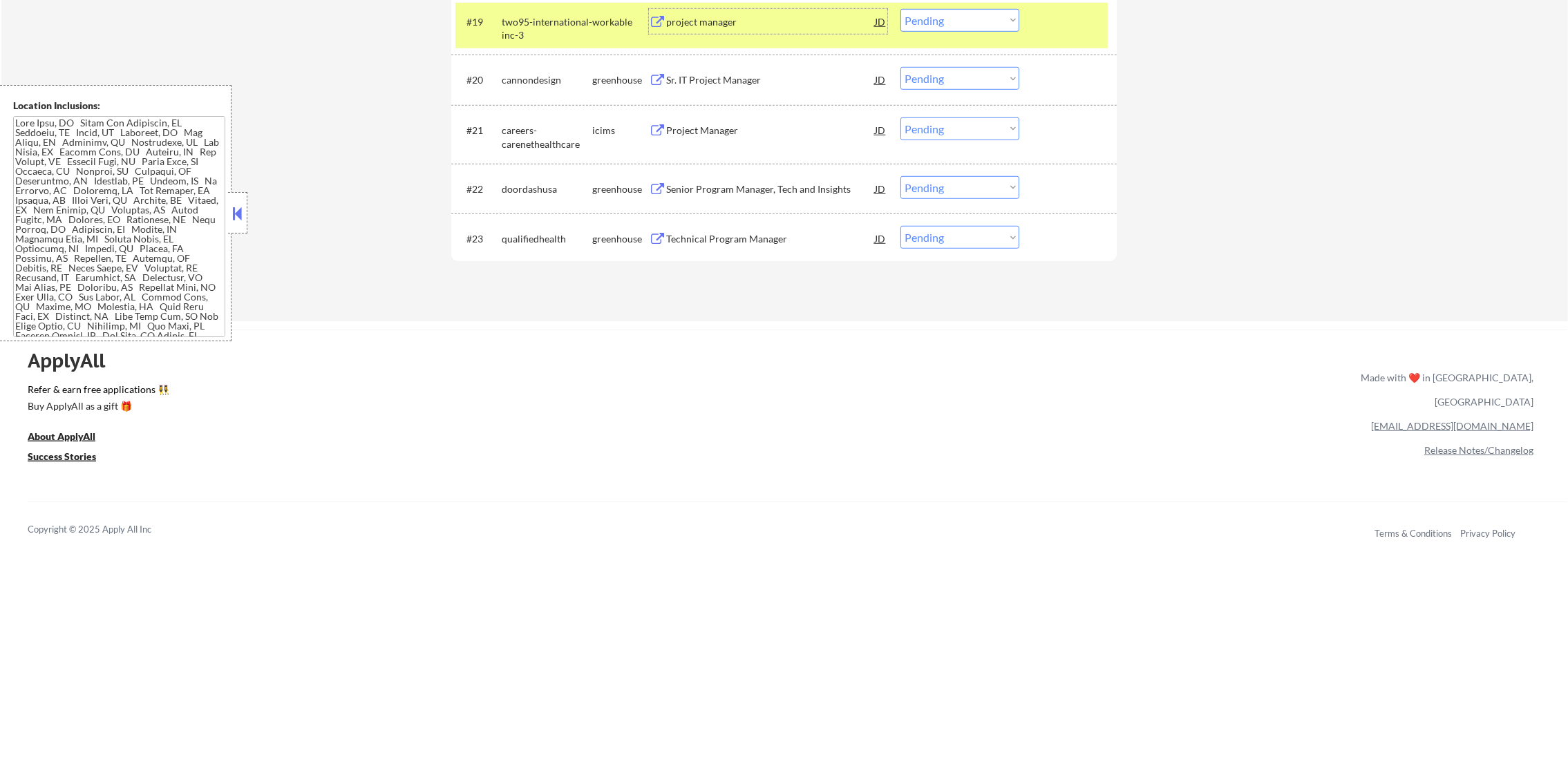
click at [978, 17] on select "Choose an option... Pending Applied Excluded (Questions) Excluded (Expired) Exc…" at bounding box center [959, 20] width 119 height 23
click at [900, 9] on select "Choose an option... Pending Applied Excluded (Questions) Excluded (Expired) Exc…" at bounding box center [959, 20] width 119 height 23
click at [535, 25] on div "two95-international-inc-3" at bounding box center [547, 29] width 90 height 27
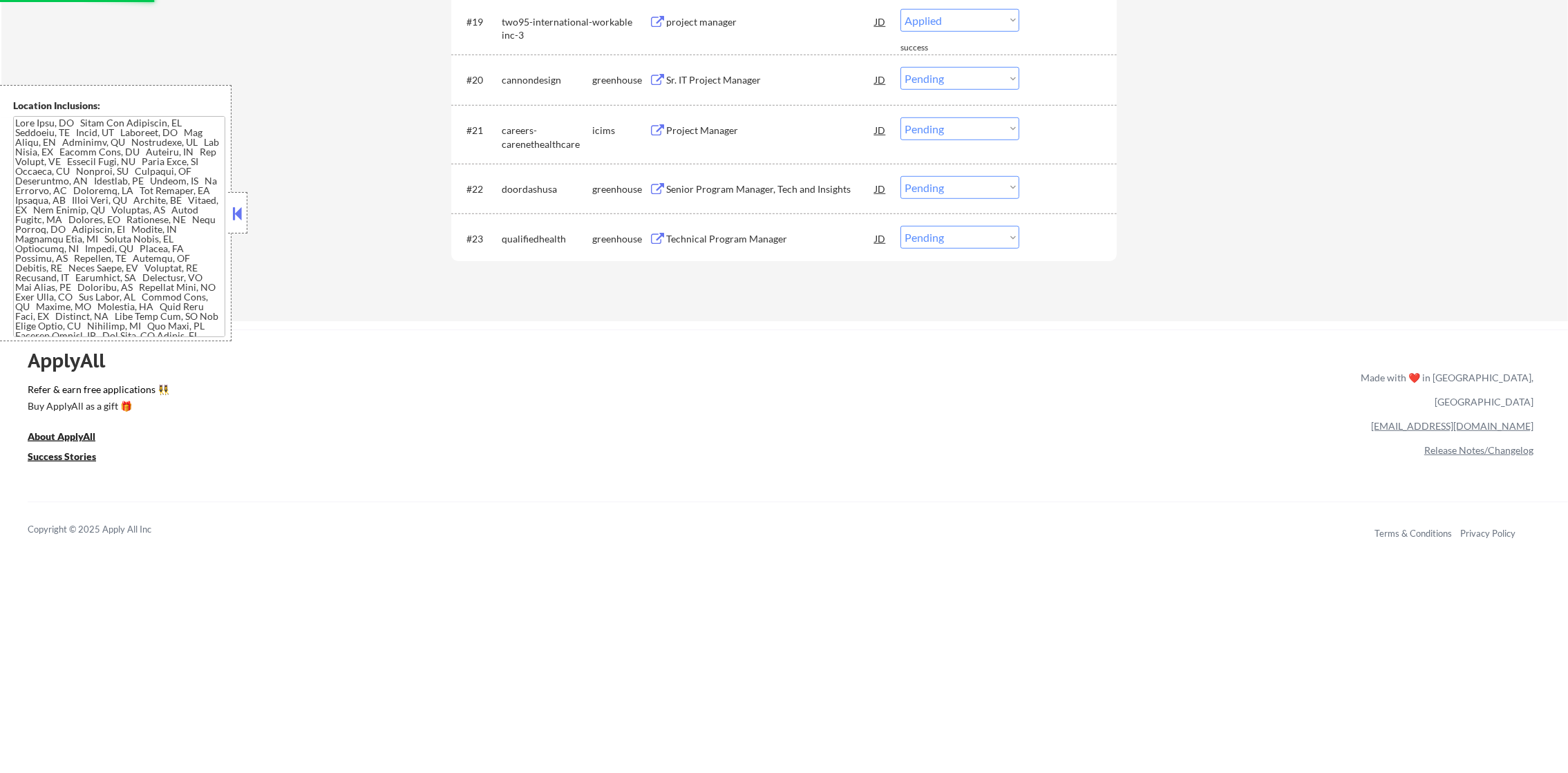
select select ""pending""
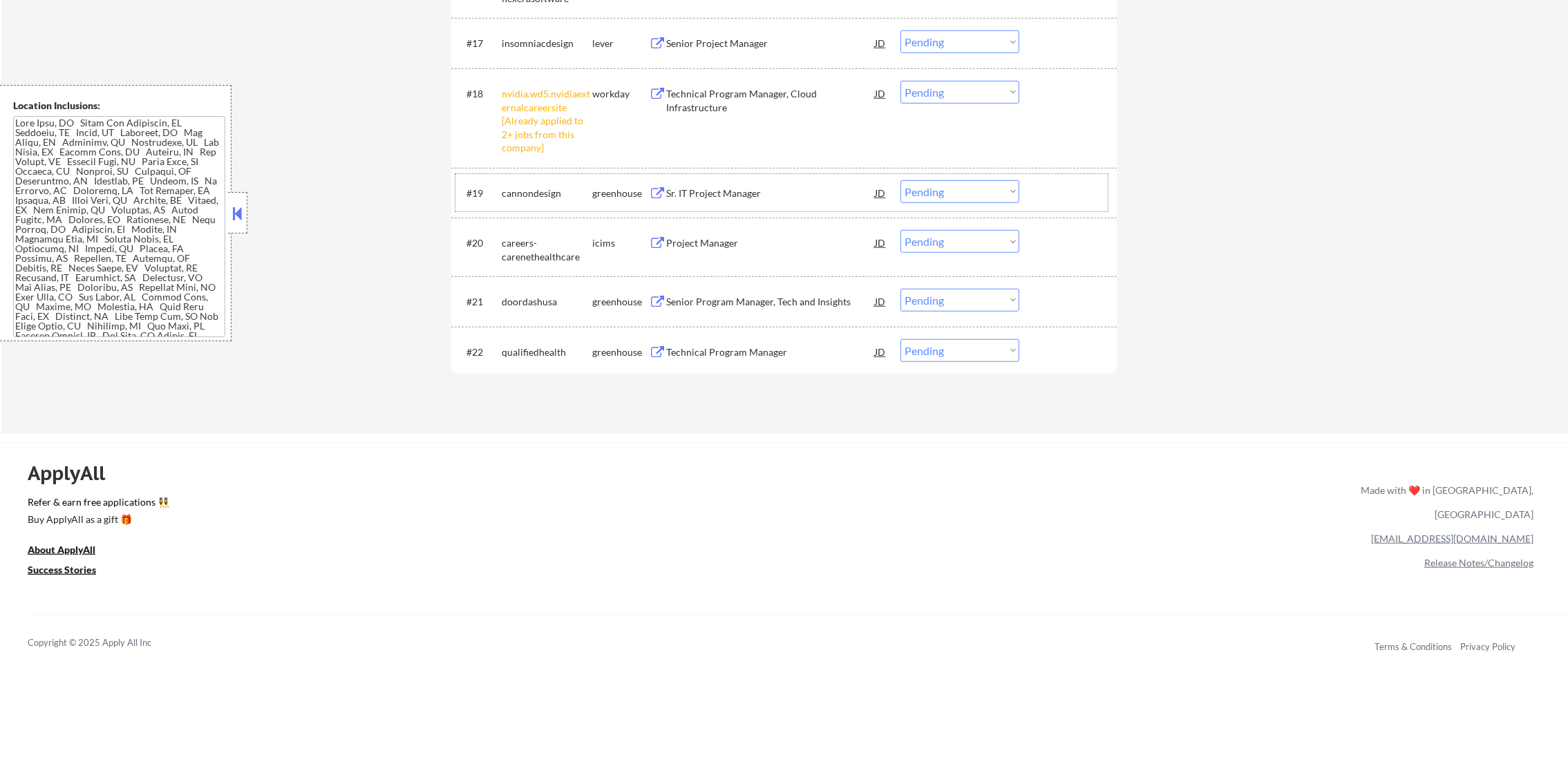
scroll to position [1409, 0]
drag, startPoint x: 944, startPoint y: 87, endPoint x: 948, endPoint y: 105, distance: 18.4
click at [944, 87] on select "Choose an option... Pending Applied Excluded (Questions) Excluded (Expired) Exc…" at bounding box center [959, 93] width 119 height 23
click at [900, 81] on select "Choose an option... Pending Applied Excluded (Questions) Excluded (Expired) Exc…" at bounding box center [959, 93] width 119 height 23
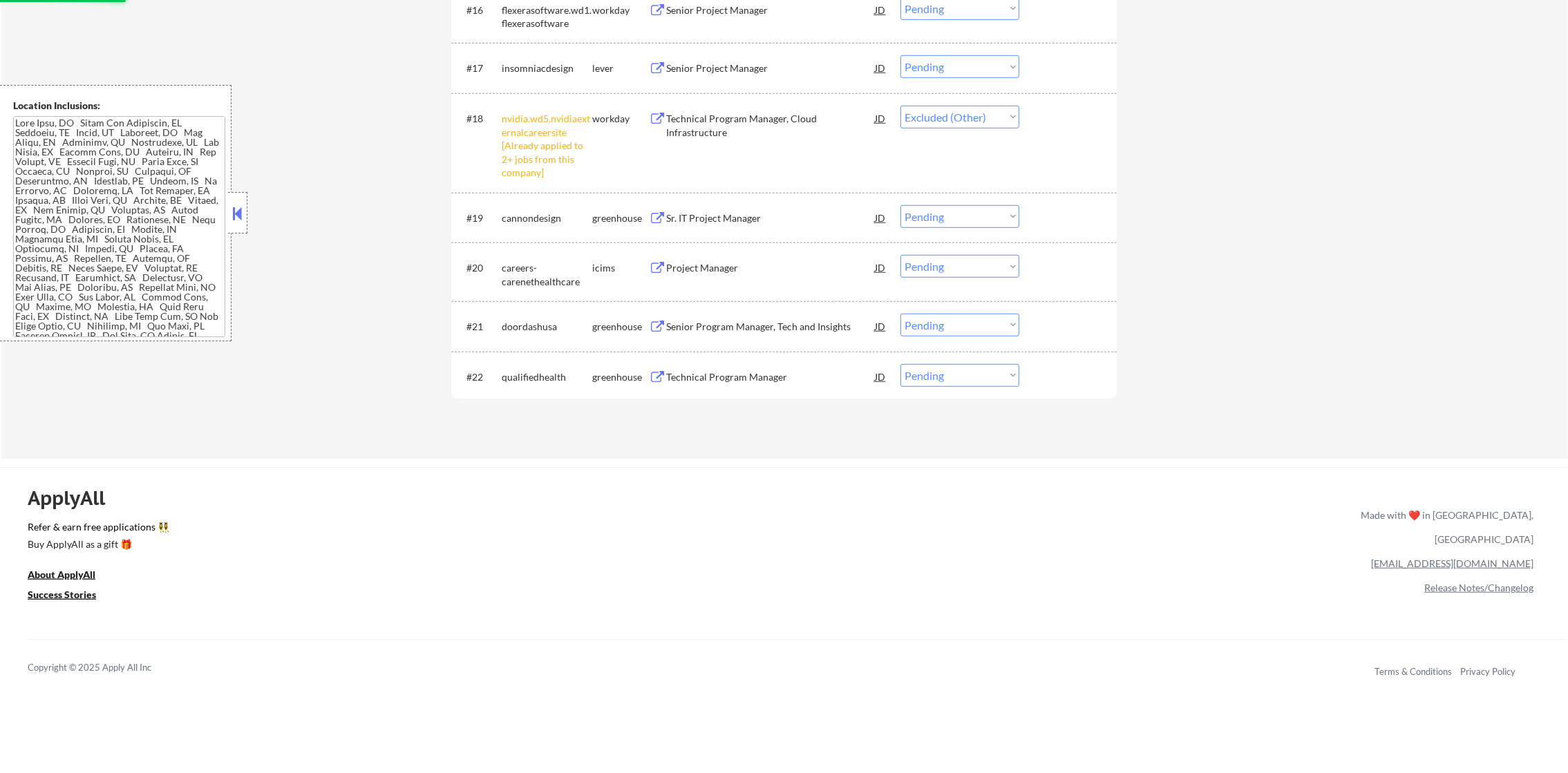
scroll to position [1374, 0]
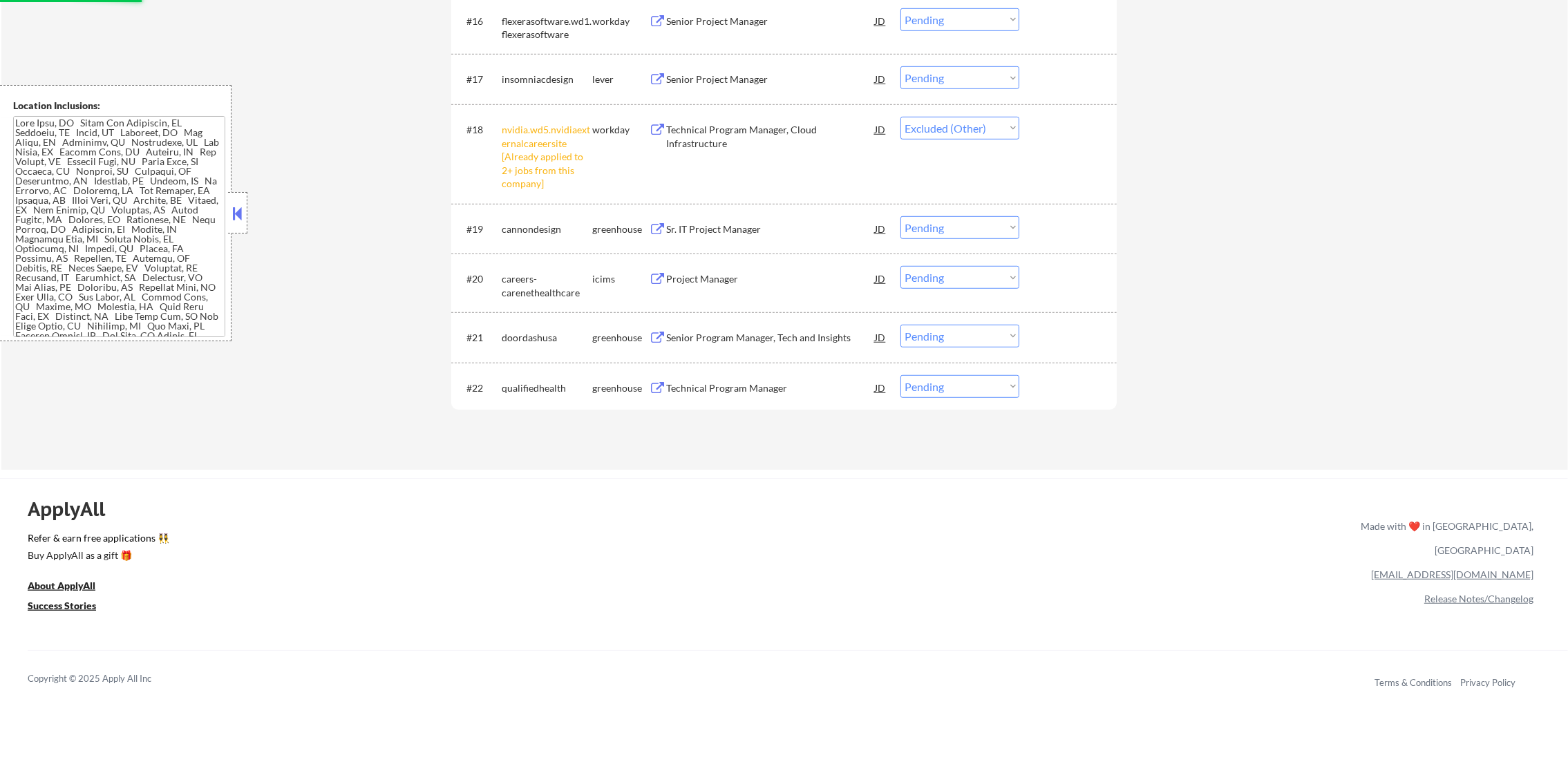
click at [747, 80] on div "Senior Project Manager" at bounding box center [770, 79] width 209 height 14
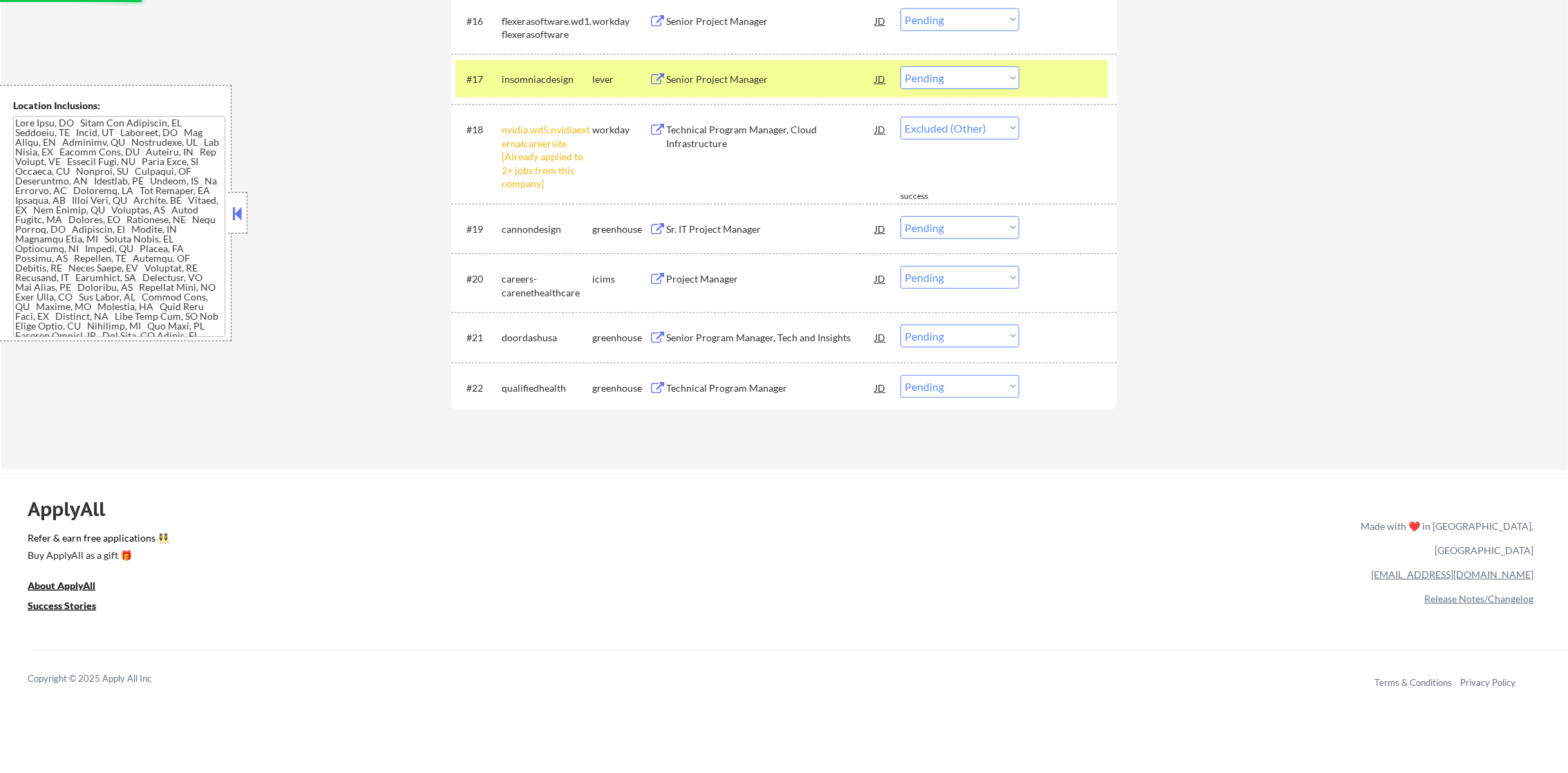
select select ""pending""
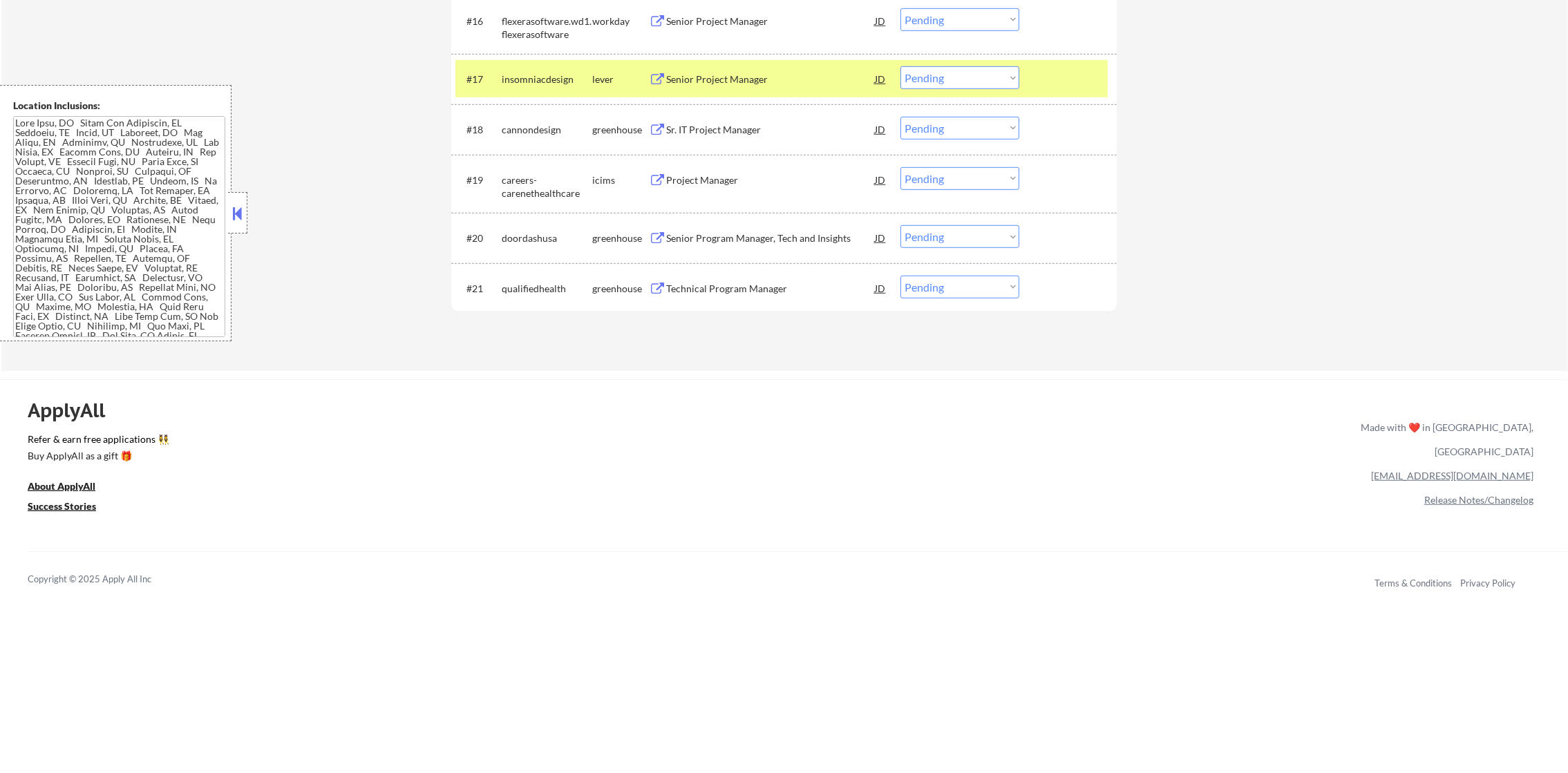
click at [927, 55] on div "#17 insomniacdesign lever Senior Project Manager JD Choose an option... Pending…" at bounding box center [783, 79] width 665 height 50
click at [926, 90] on div "#17 insomniacdesign lever Senior Project Manager JD Choose an option... Pending…" at bounding box center [782, 79] width 652 height 38
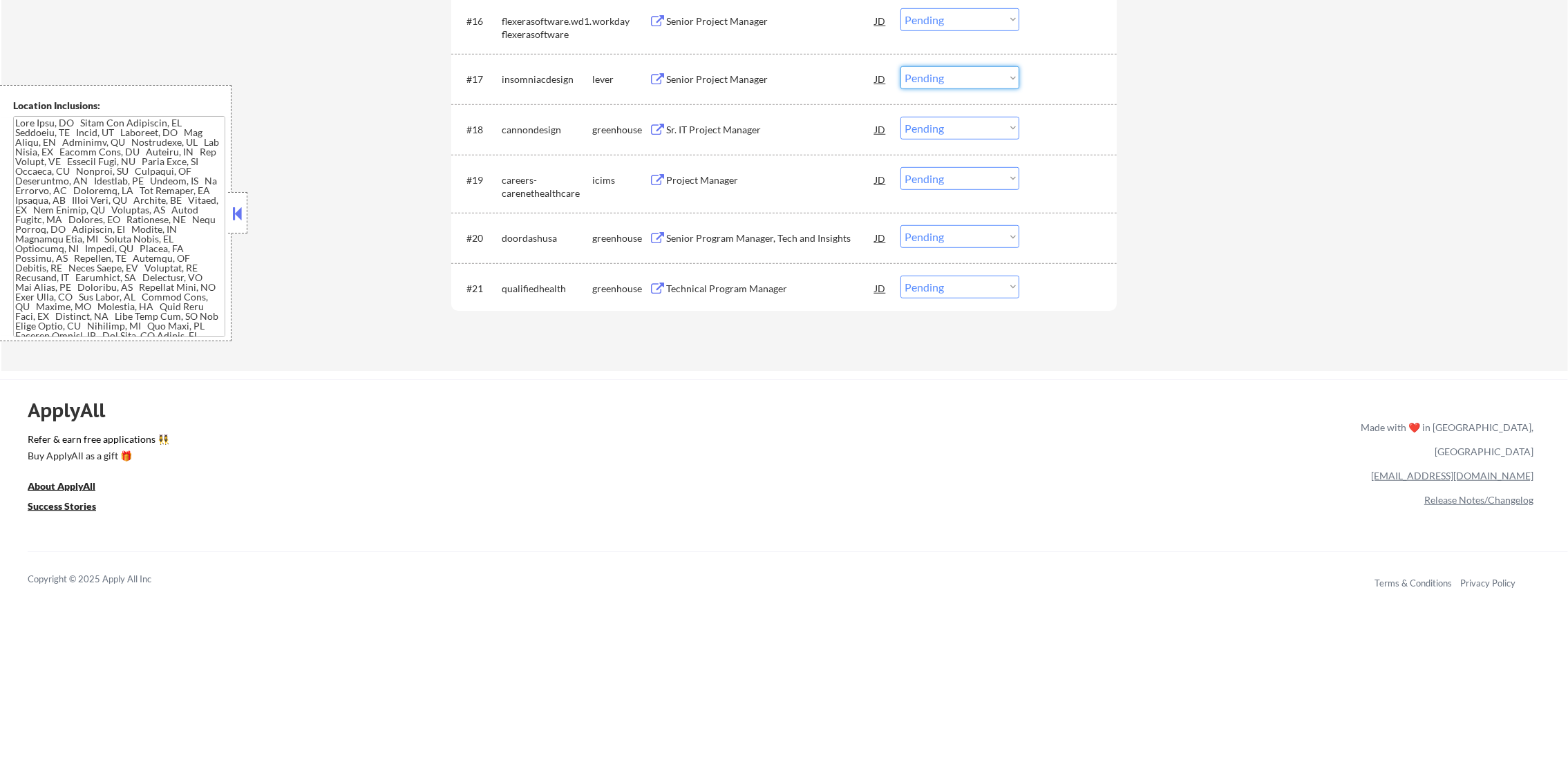
click at [947, 82] on select "Choose an option... Pending Applied Excluded (Questions) Excluded (Expired) Exc…" at bounding box center [959, 78] width 119 height 23
click at [900, 66] on select "Choose an option... Pending Applied Excluded (Questions) Excluded (Expired) Exc…" at bounding box center [959, 78] width 119 height 23
select select ""pending""
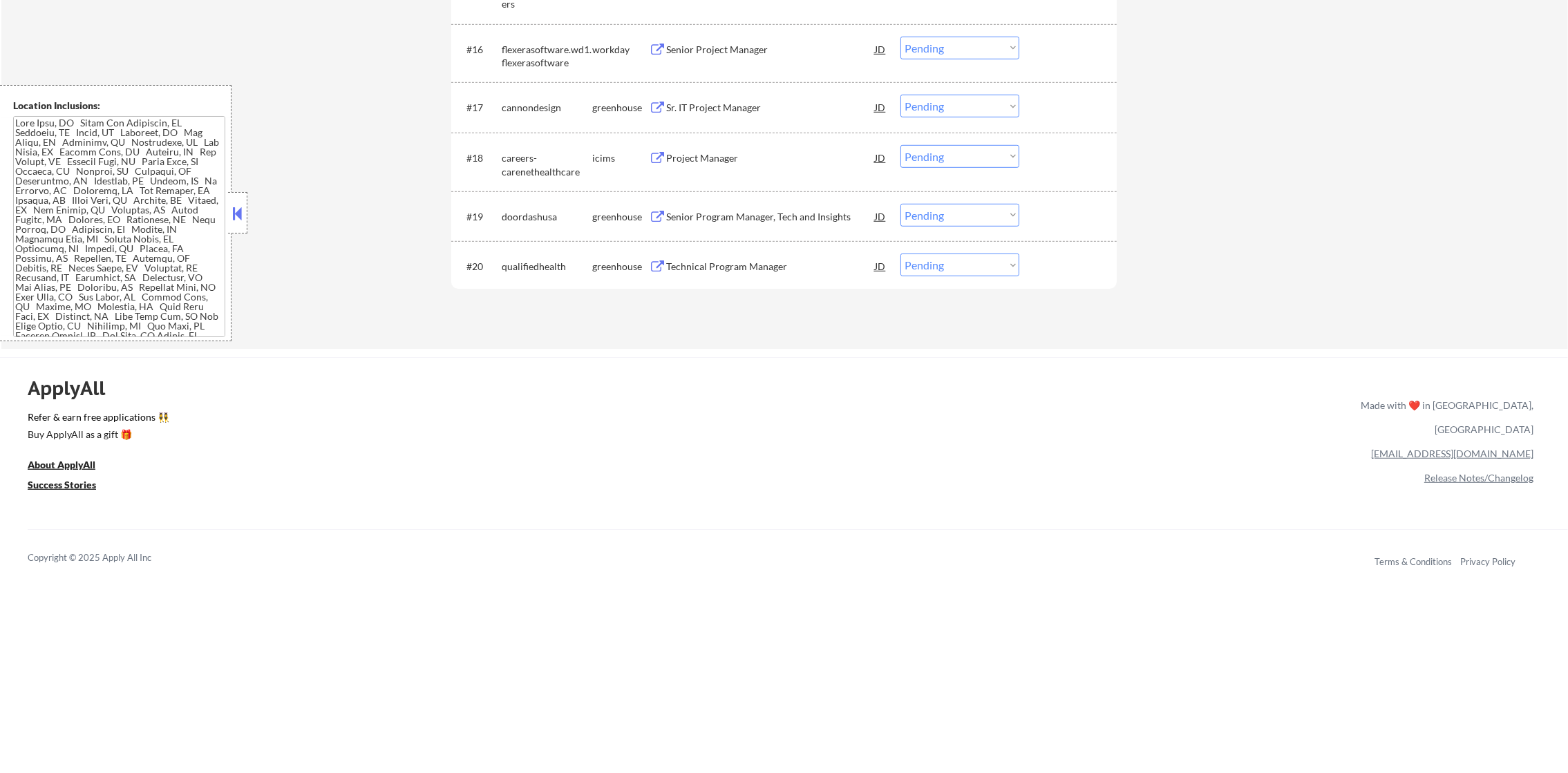
scroll to position [1341, 0]
click at [725, 49] on div "Senior Project Manager" at bounding box center [770, 55] width 209 height 14
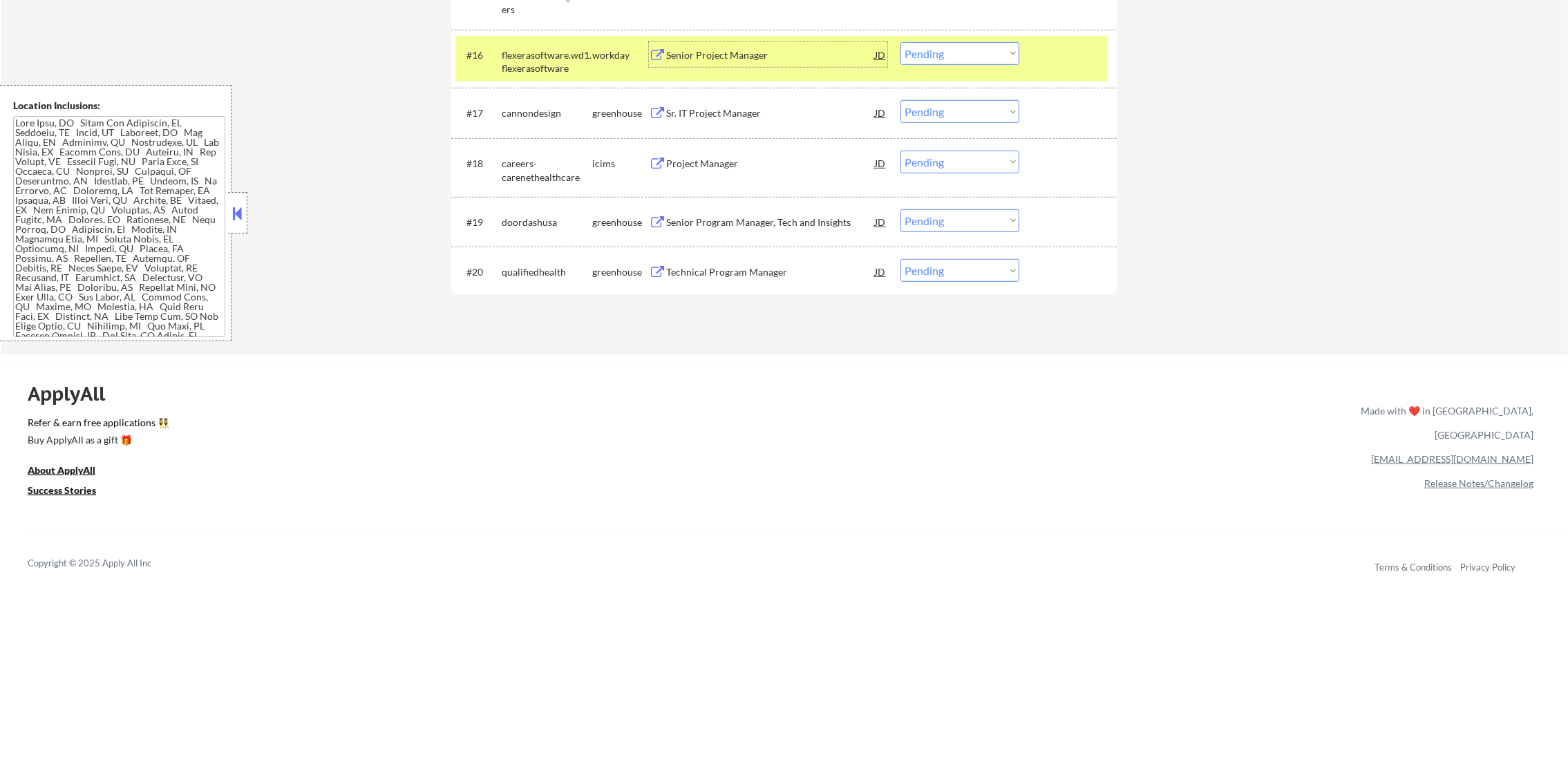
click at [761, 58] on div "Senior Project Manager" at bounding box center [770, 55] width 209 height 14
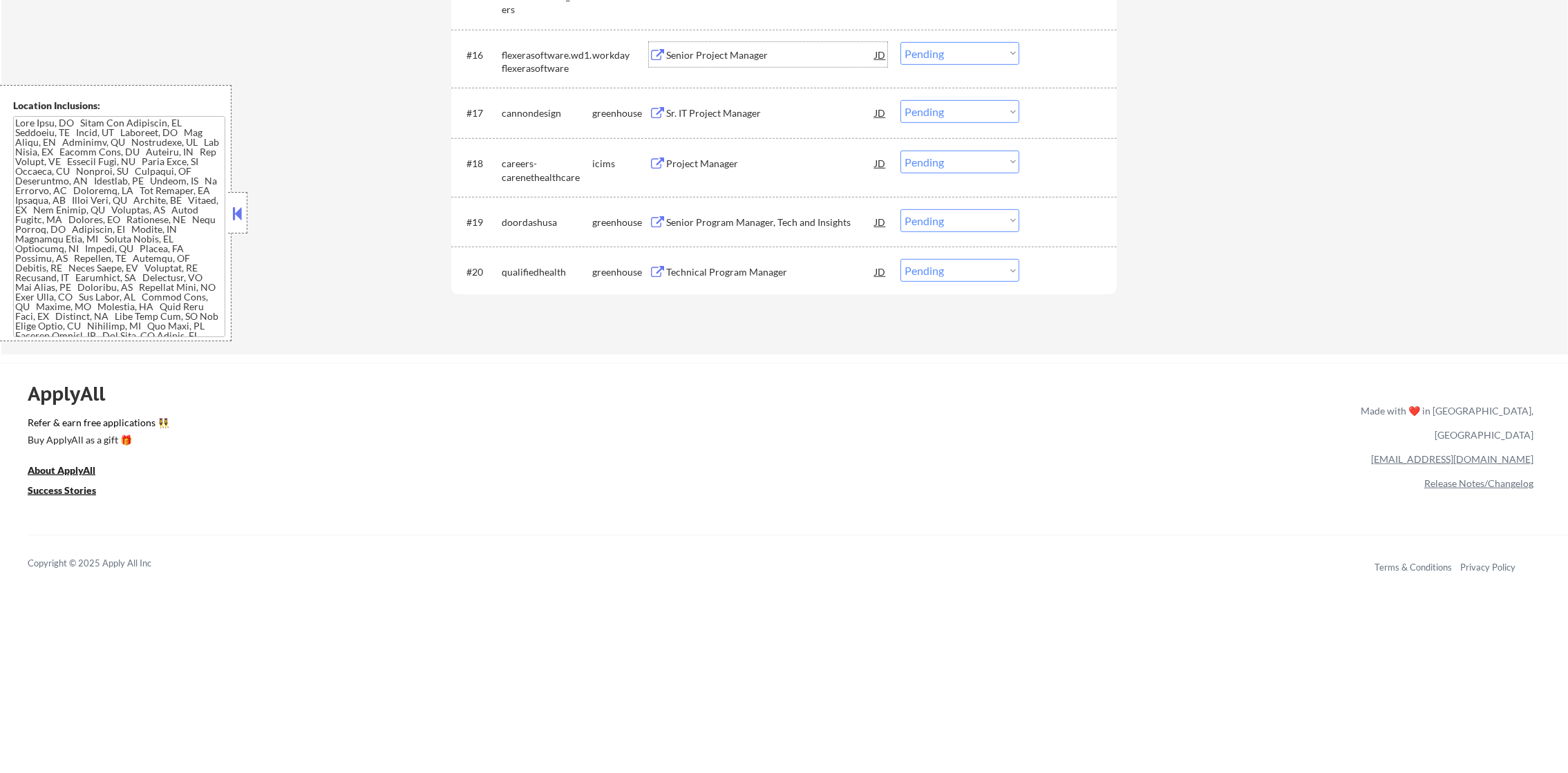
click at [965, 49] on select "Choose an option... Pending Applied Excluded (Questions) Excluded (Expired) Exc…" at bounding box center [959, 53] width 119 height 23
click at [900, 42] on select "Choose an option... Pending Applied Excluded (Questions) Excluded (Expired) Exc…" at bounding box center [959, 53] width 119 height 23
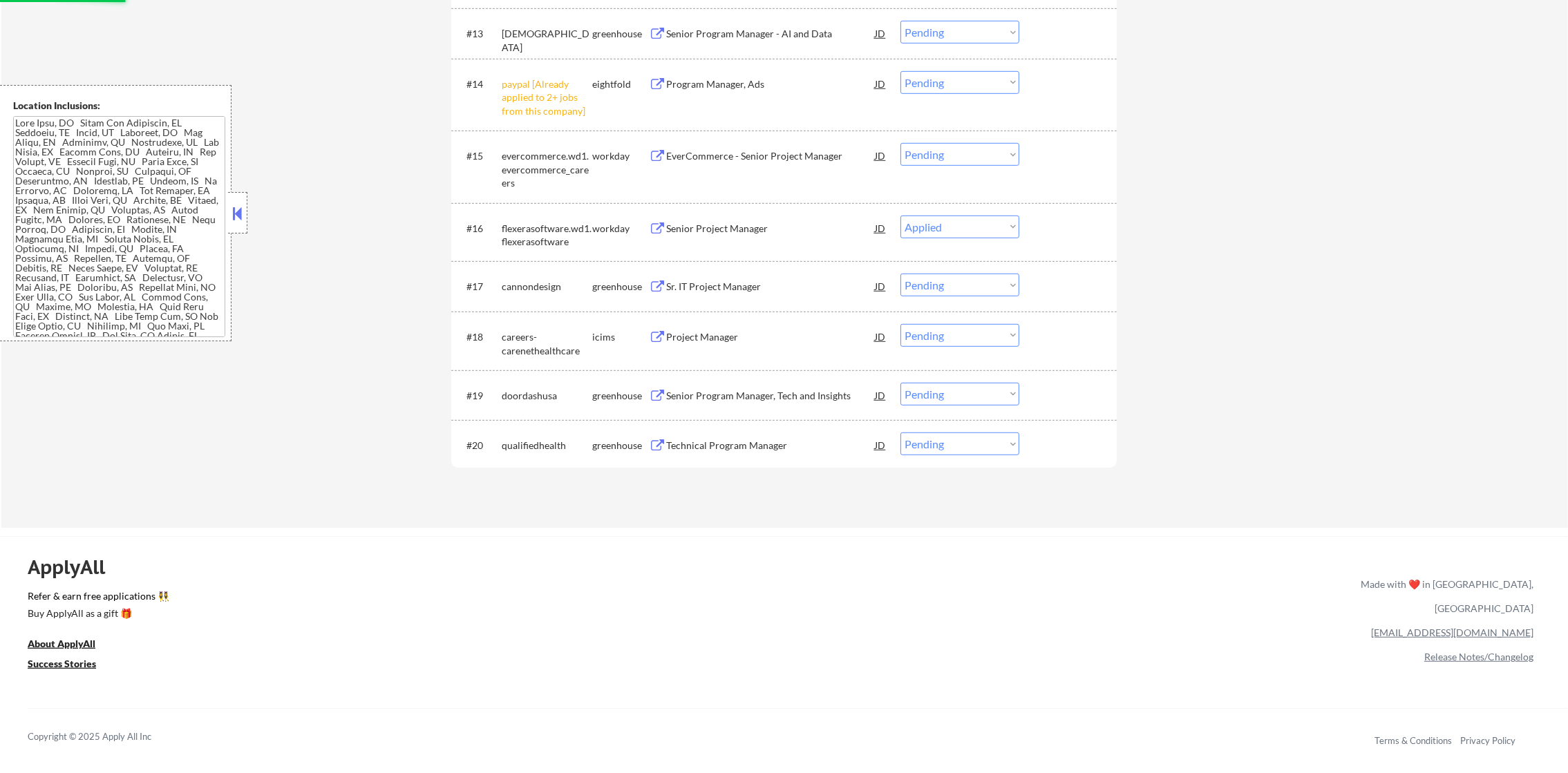
scroll to position [1134, 0]
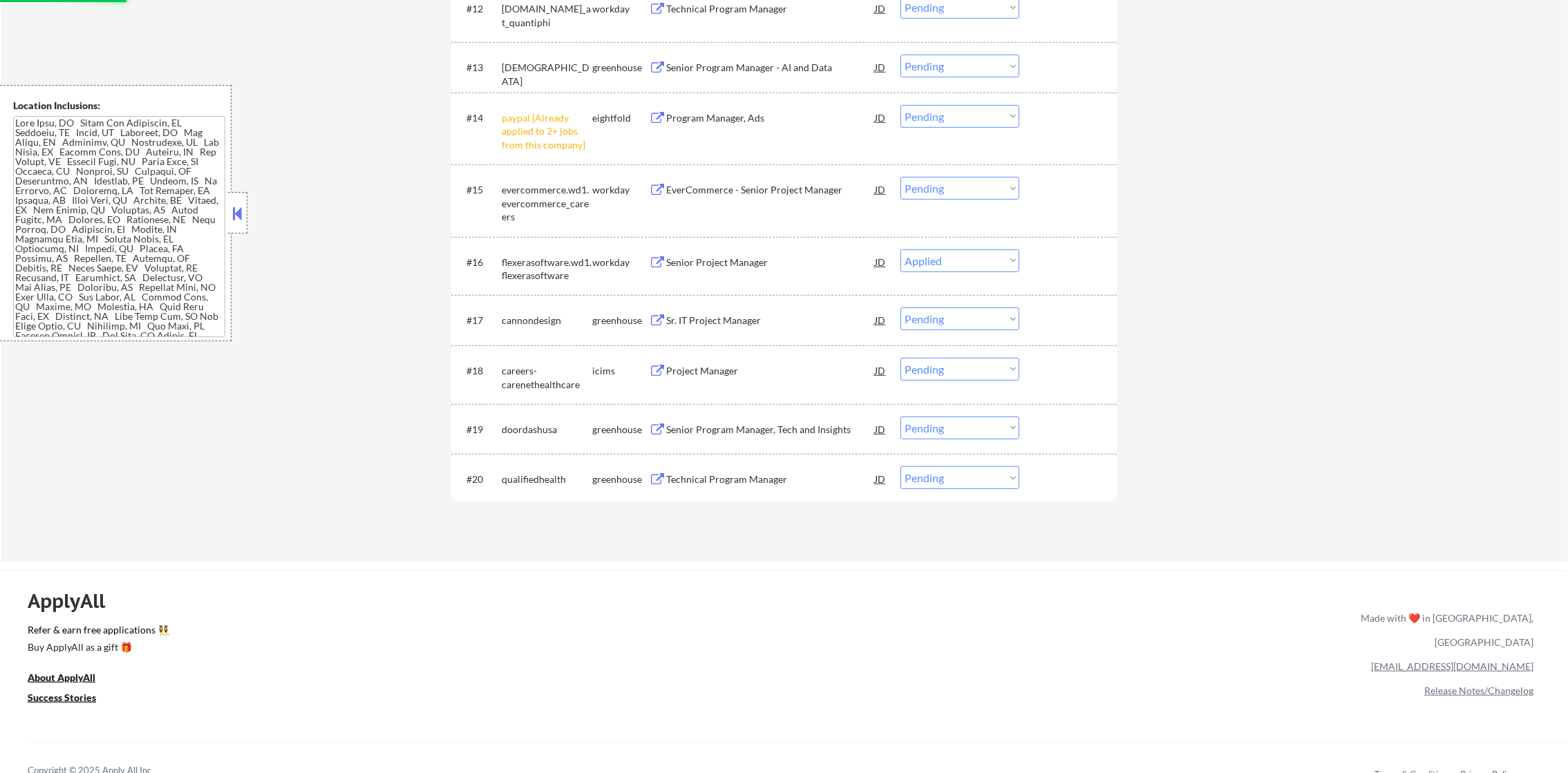
select select ""pending""
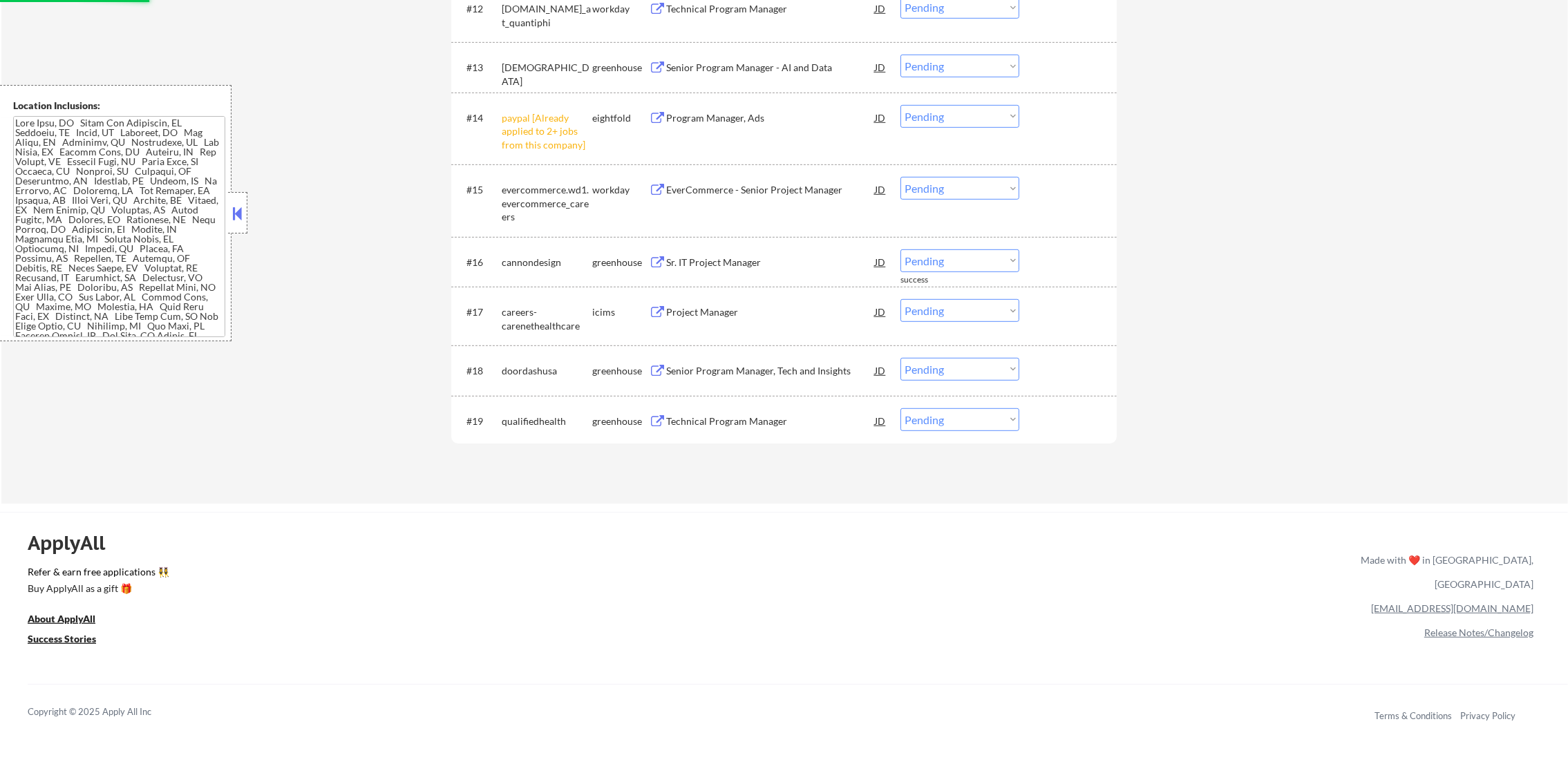
drag, startPoint x: 936, startPoint y: 109, endPoint x: 941, endPoint y: 129, distance: 20.6
click at [938, 109] on select "Choose an option... Pending Applied Excluded (Questions) Excluded (Expired) Exc…" at bounding box center [959, 116] width 119 height 23
click at [900, 105] on select "Choose an option... Pending Applied Excluded (Questions) Excluded (Expired) Exc…" at bounding box center [959, 116] width 119 height 23
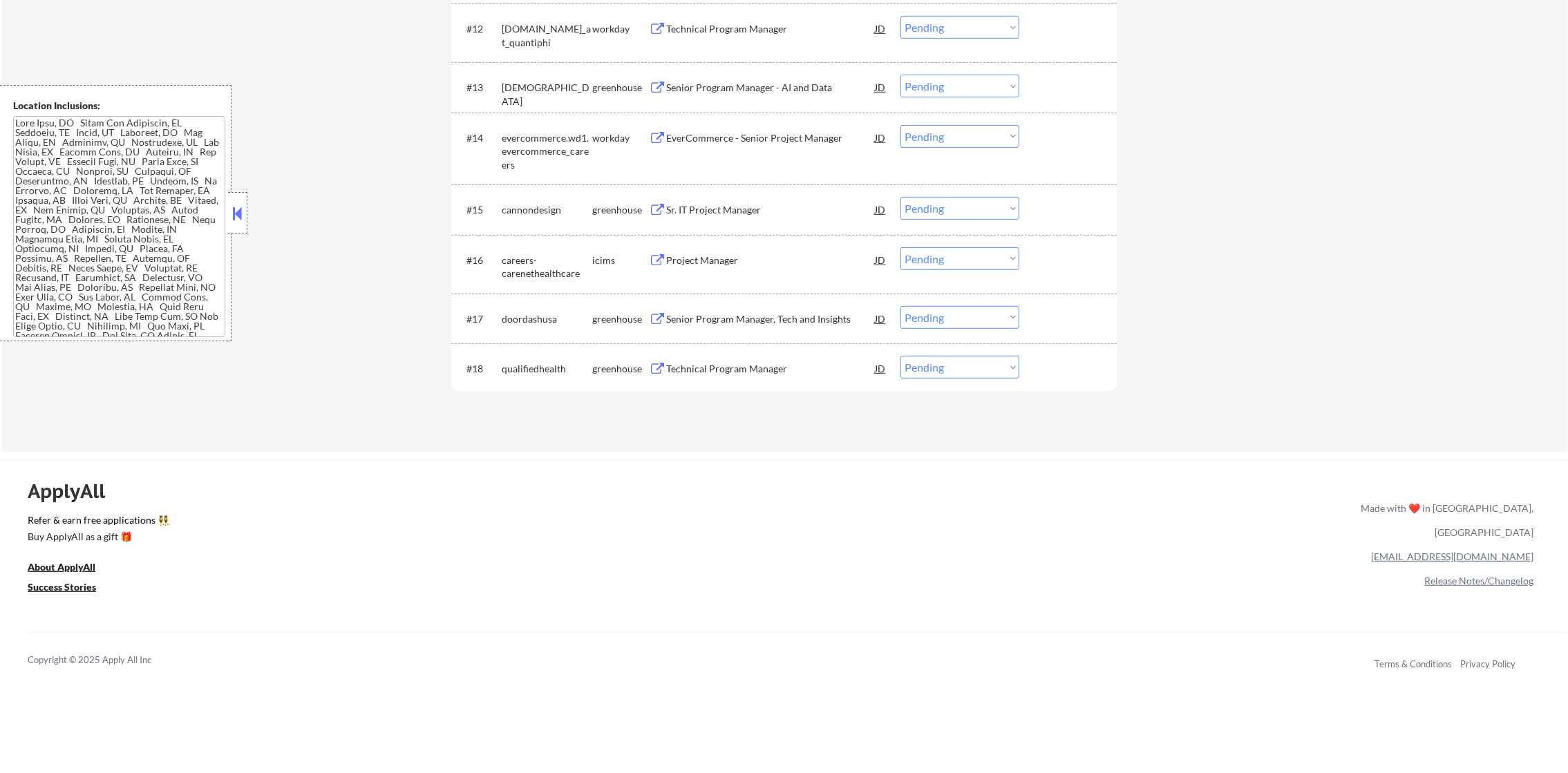
scroll to position [1099, 0]
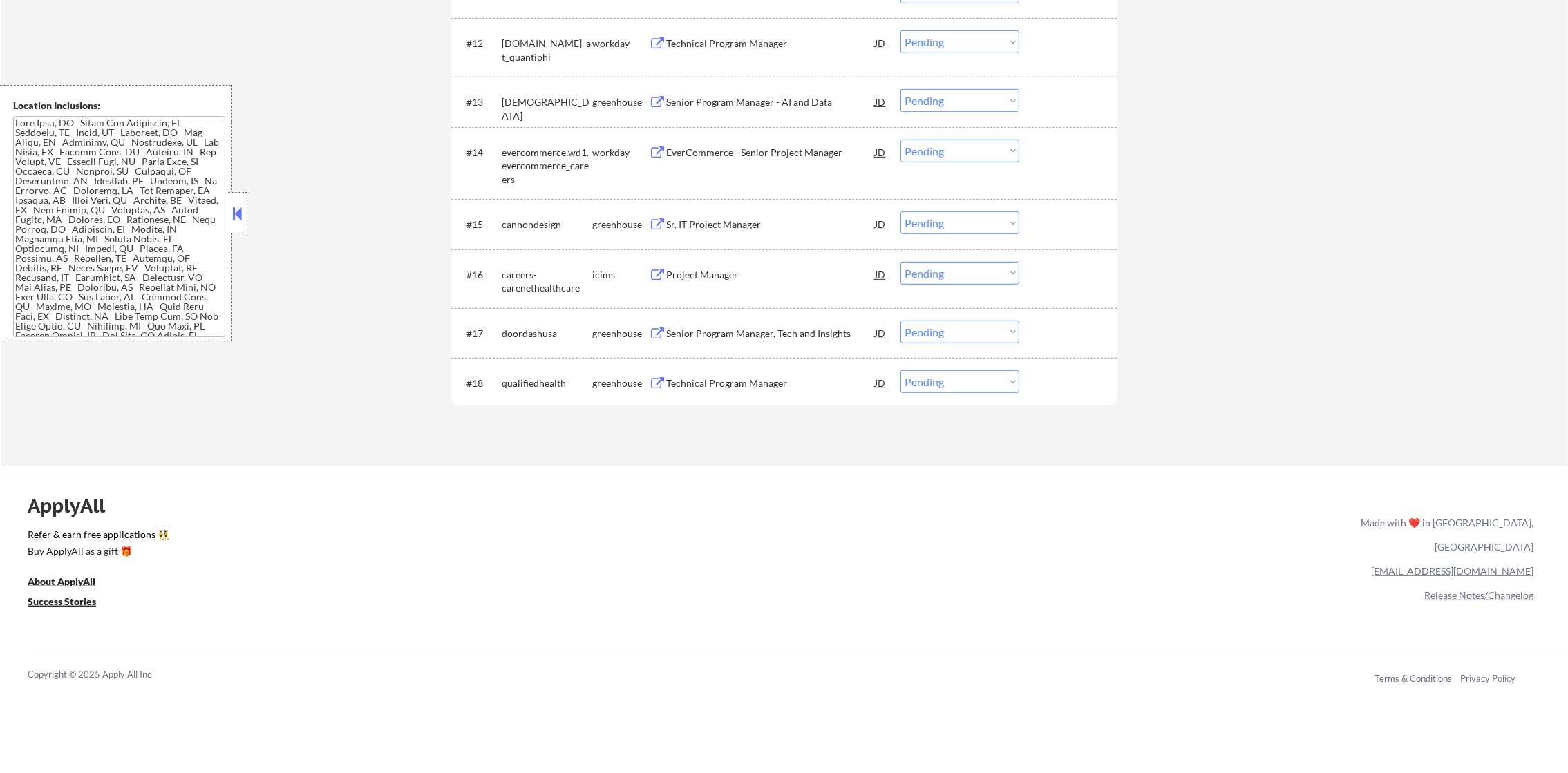
click at [726, 158] on div "EverCommerce - Senior Project Manager" at bounding box center [770, 153] width 209 height 14
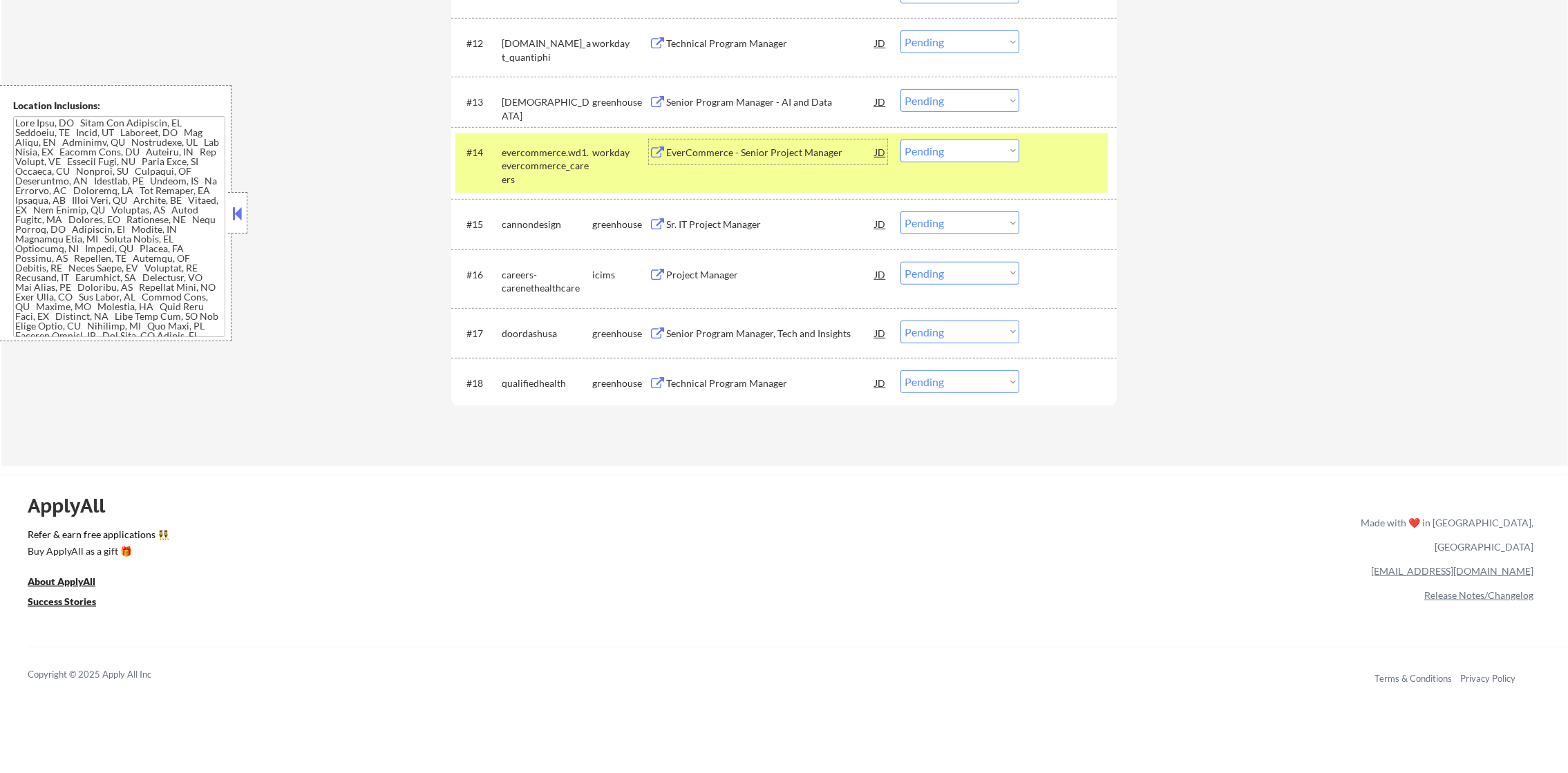
click at [935, 146] on select "Choose an option... Pending Applied Excluded (Questions) Excluded (Expired) Exc…" at bounding box center [959, 151] width 119 height 23
click at [900, 139] on select "Choose an option... Pending Applied Excluded (Questions) Excluded (Expired) Exc…" at bounding box center [959, 151] width 119 height 23
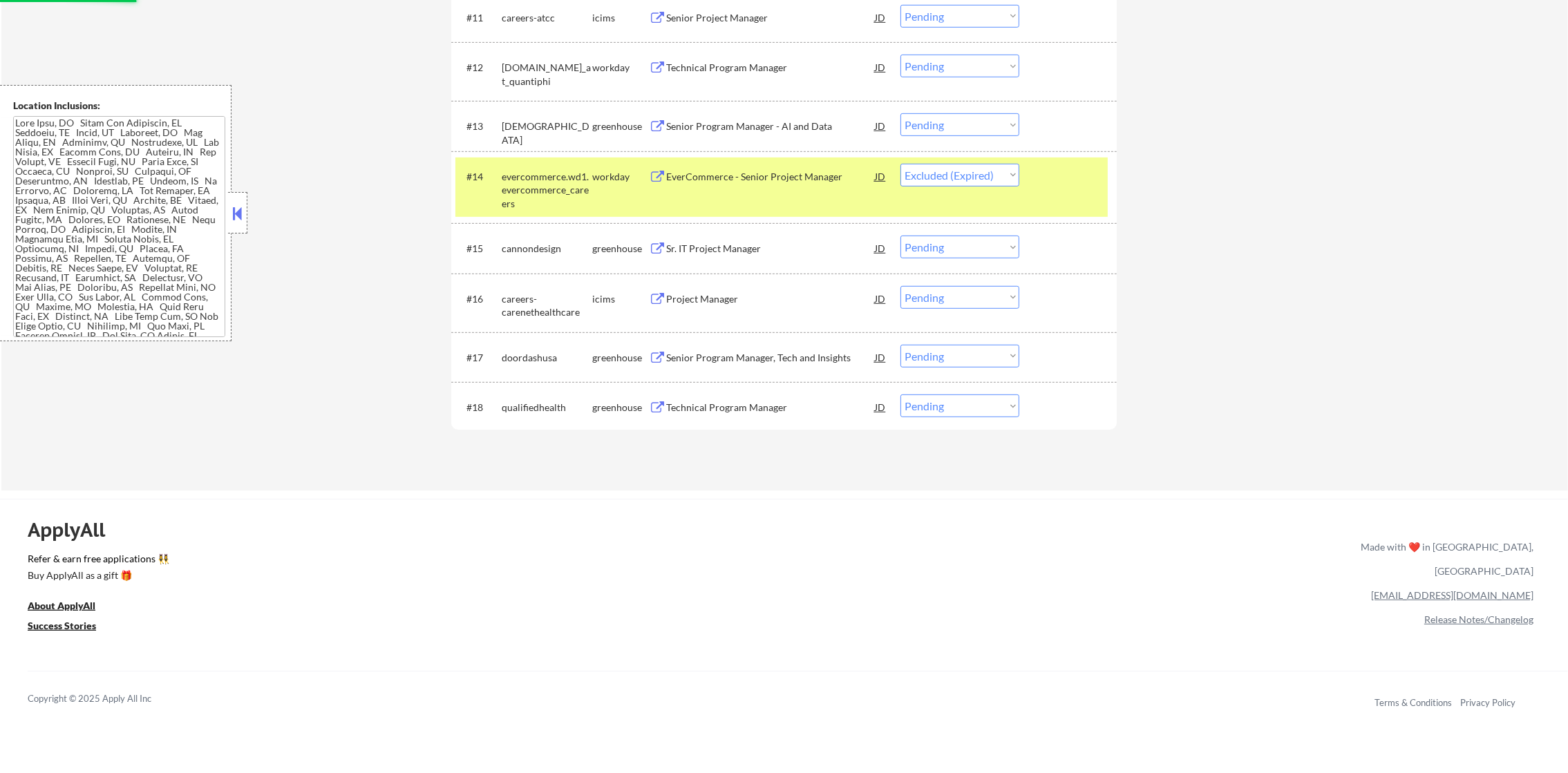
scroll to position [1064, 0]
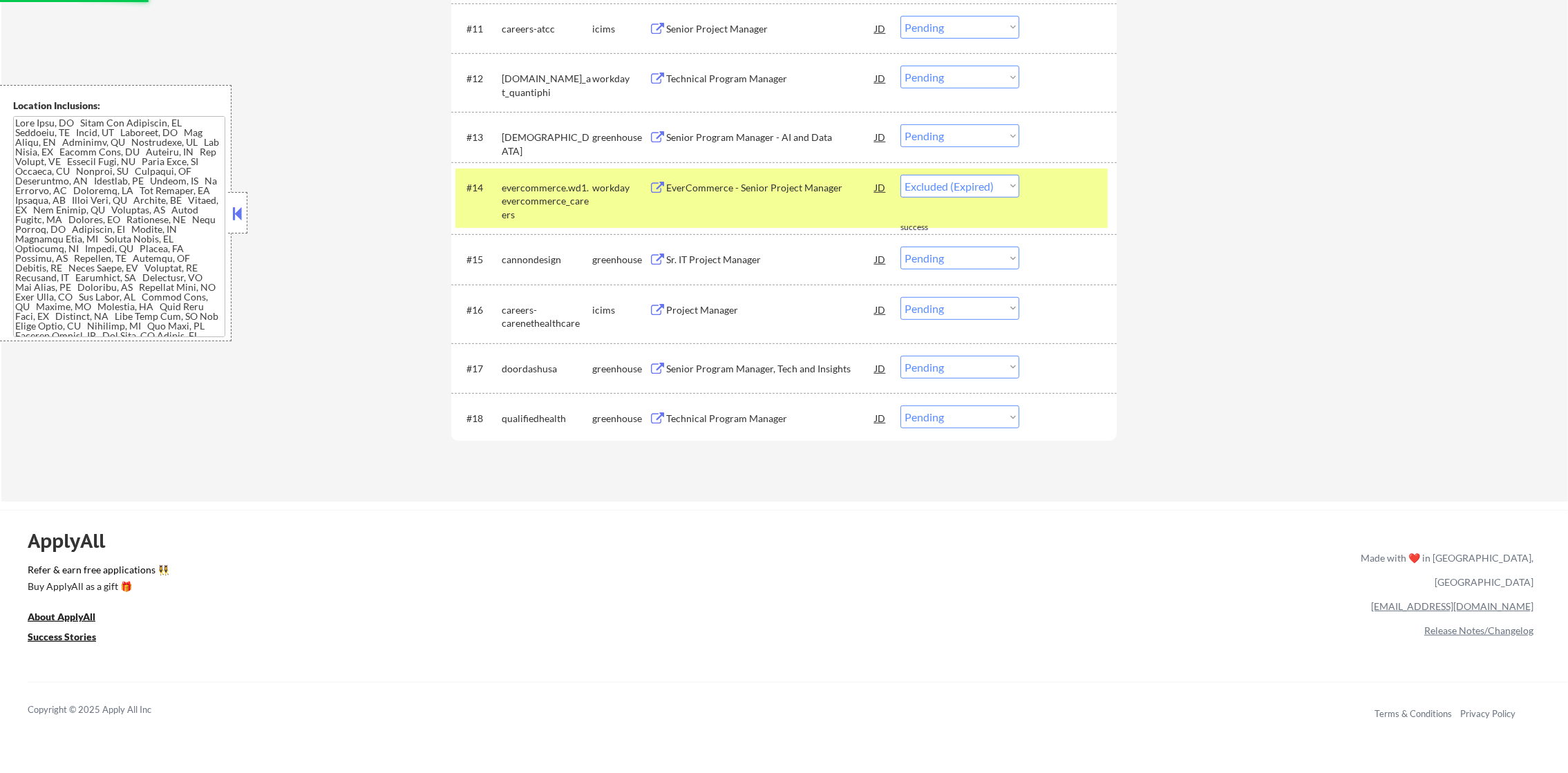
select select ""pending""
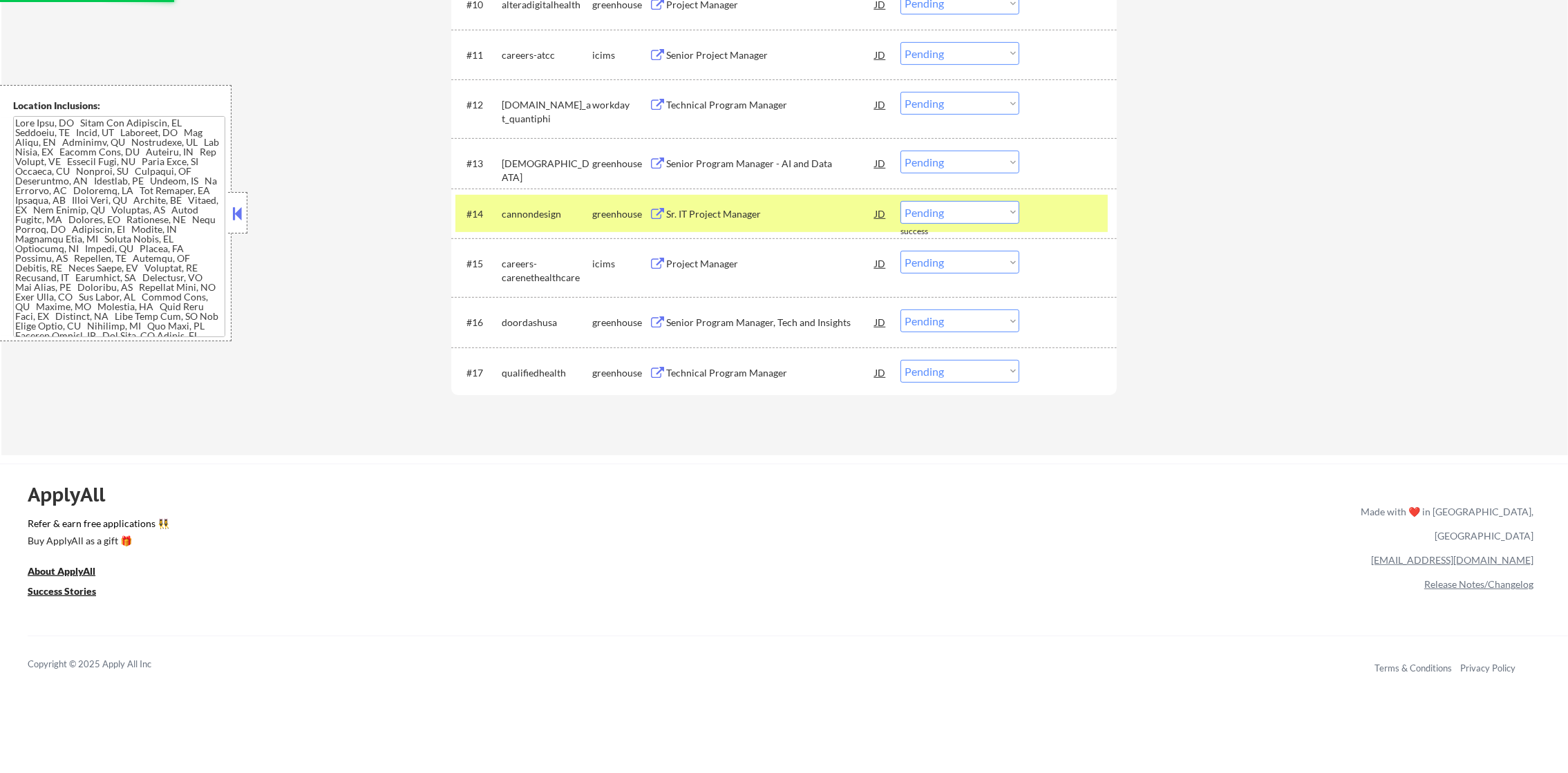
scroll to position [1030, 0]
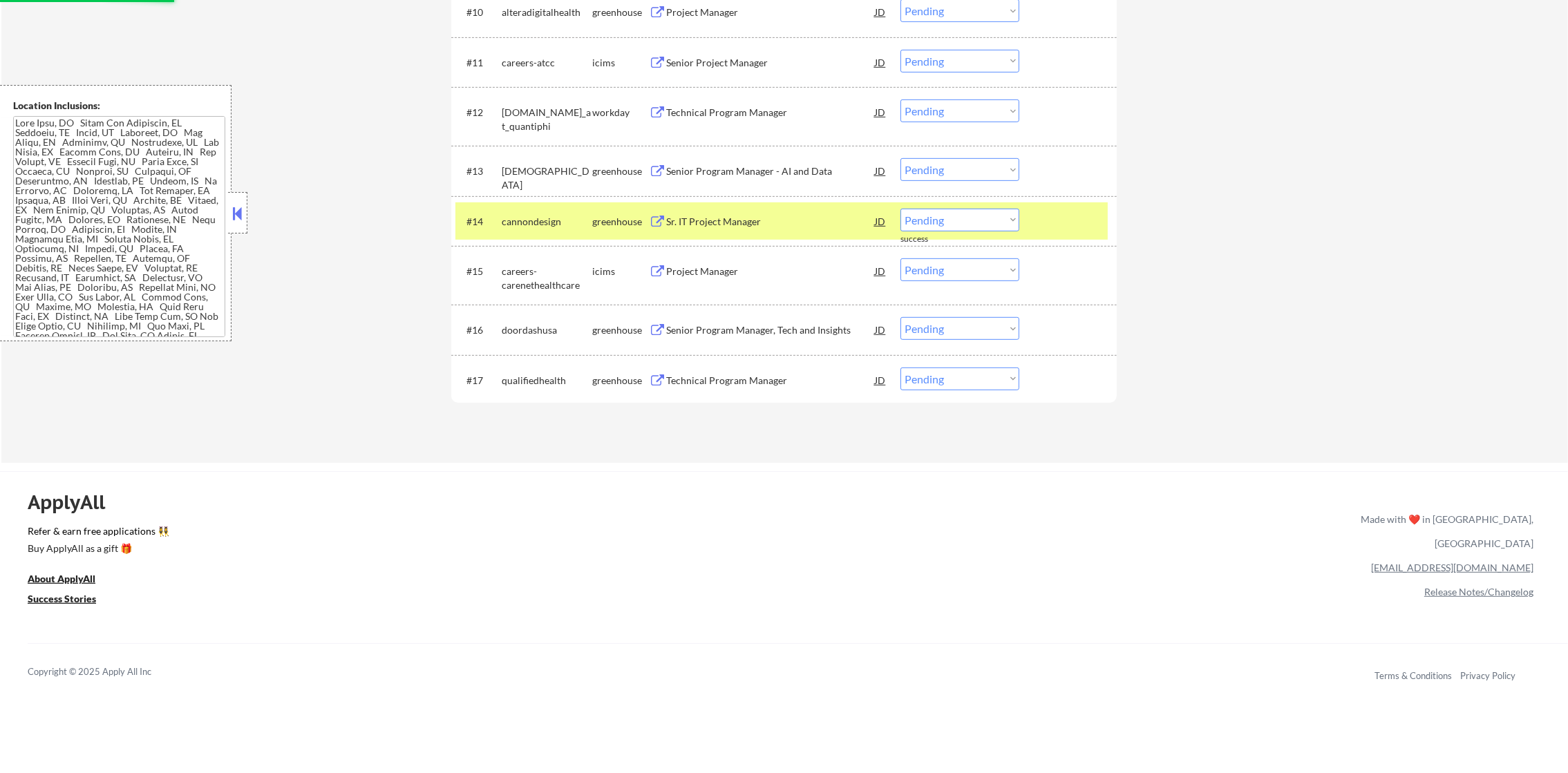
click at [557, 223] on div "cannondesign" at bounding box center [547, 221] width 90 height 14
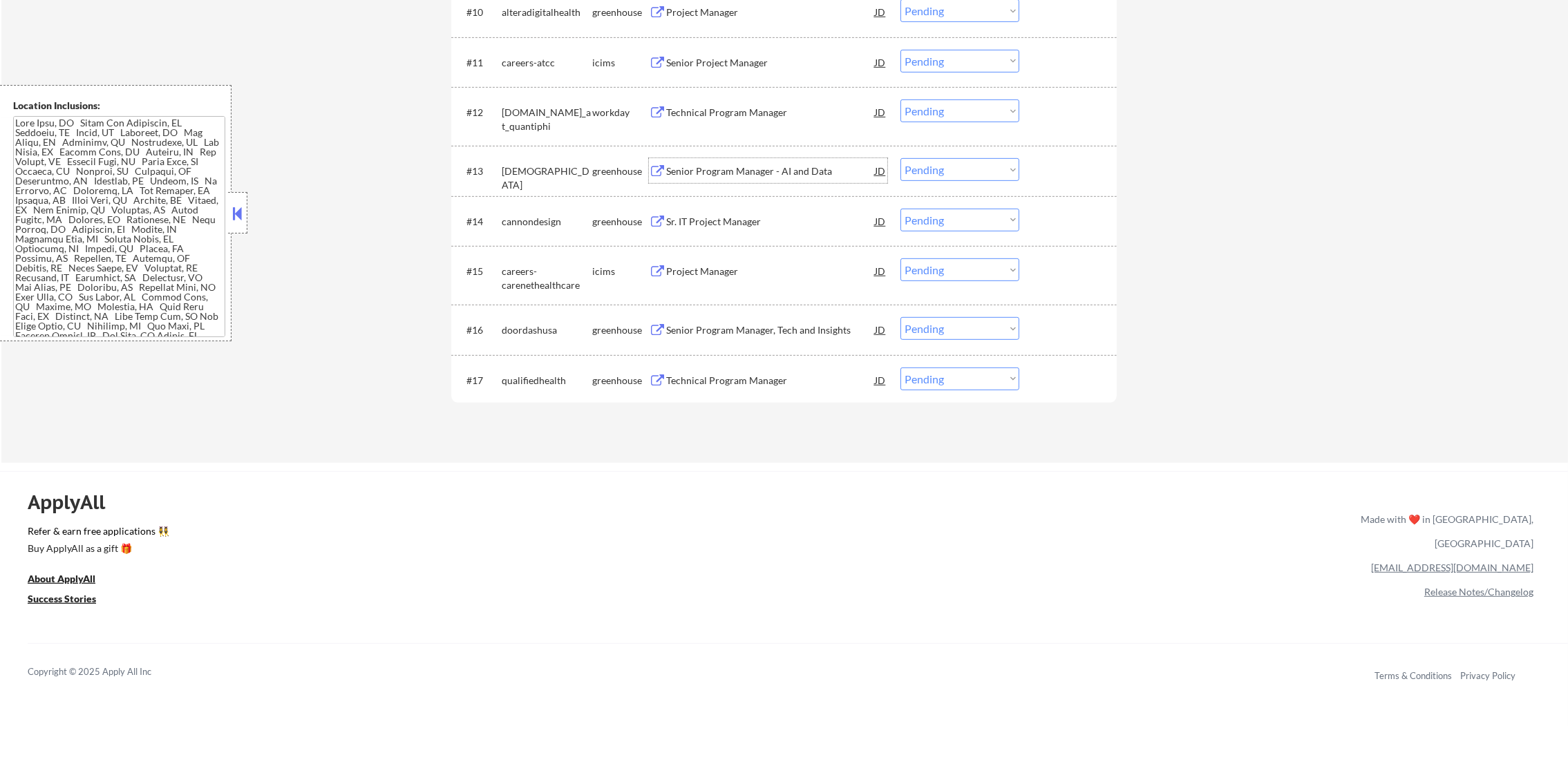
click at [774, 171] on div "Senior Program Manager - AI and Data" at bounding box center [770, 171] width 209 height 14
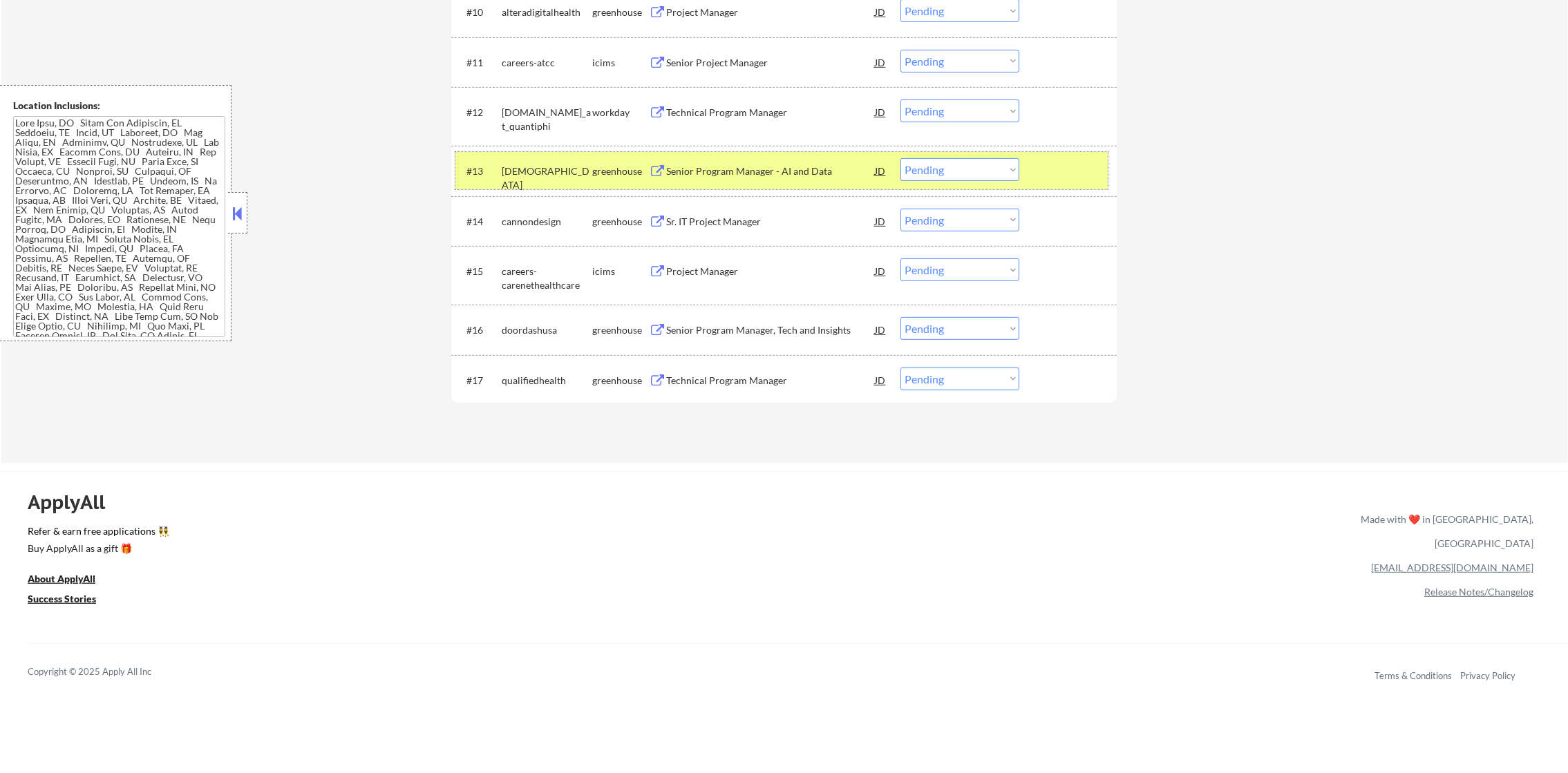
drag, startPoint x: 920, startPoint y: 155, endPoint x: 923, endPoint y: 166, distance: 11.4
click at [921, 157] on div "#13 [PERSON_NAME] Senior Program Manager - AI and Data JD Choose an option... P…" at bounding box center [782, 171] width 652 height 38
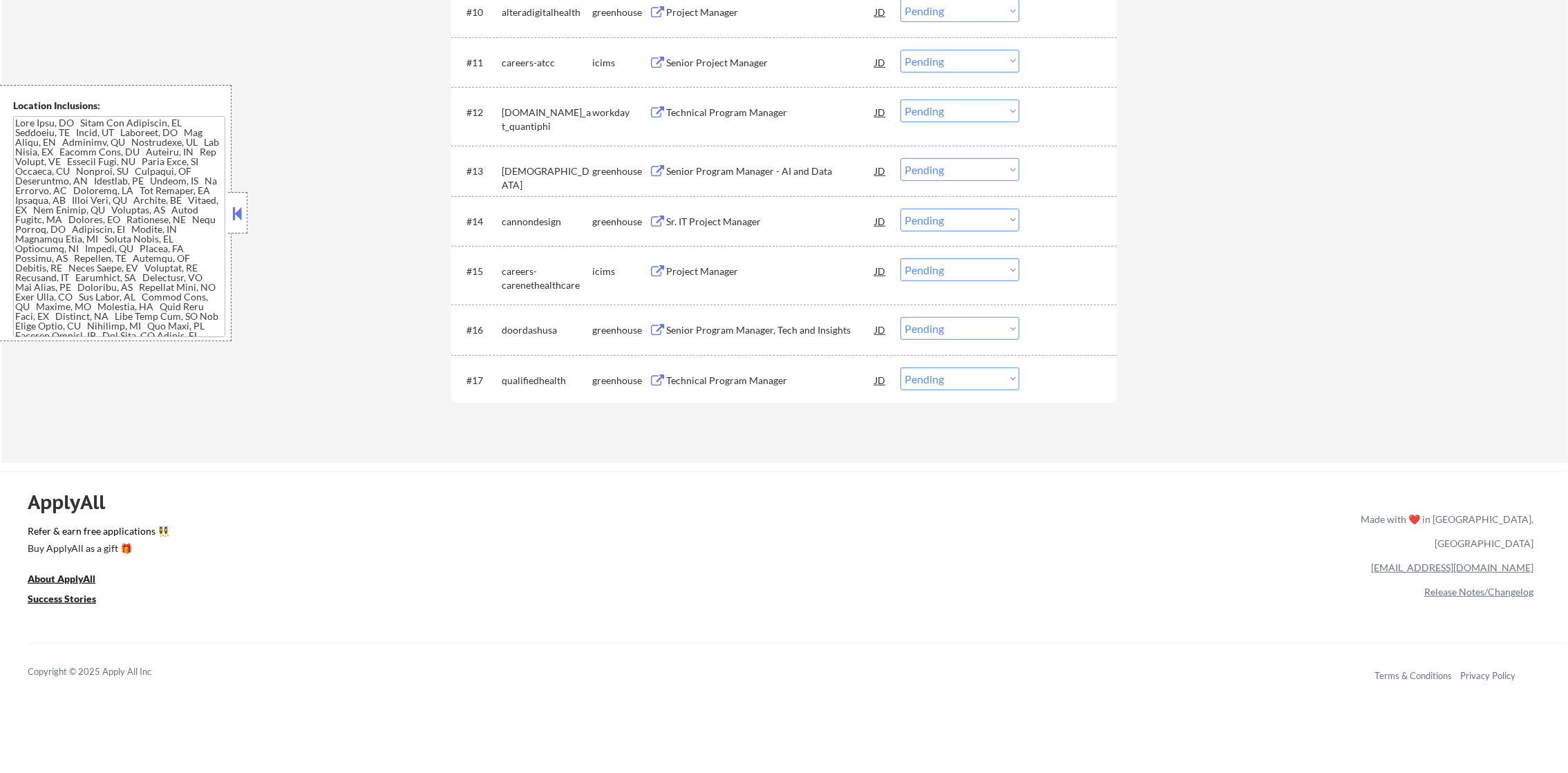
click at [923, 170] on select "Choose an option... Pending Applied Excluded (Questions) Excluded (Expired) Exc…" at bounding box center [959, 169] width 119 height 23
click at [900, 158] on select "Choose an option... Pending Applied Excluded (Questions) Excluded (Expired) Exc…" at bounding box center [959, 169] width 119 height 23
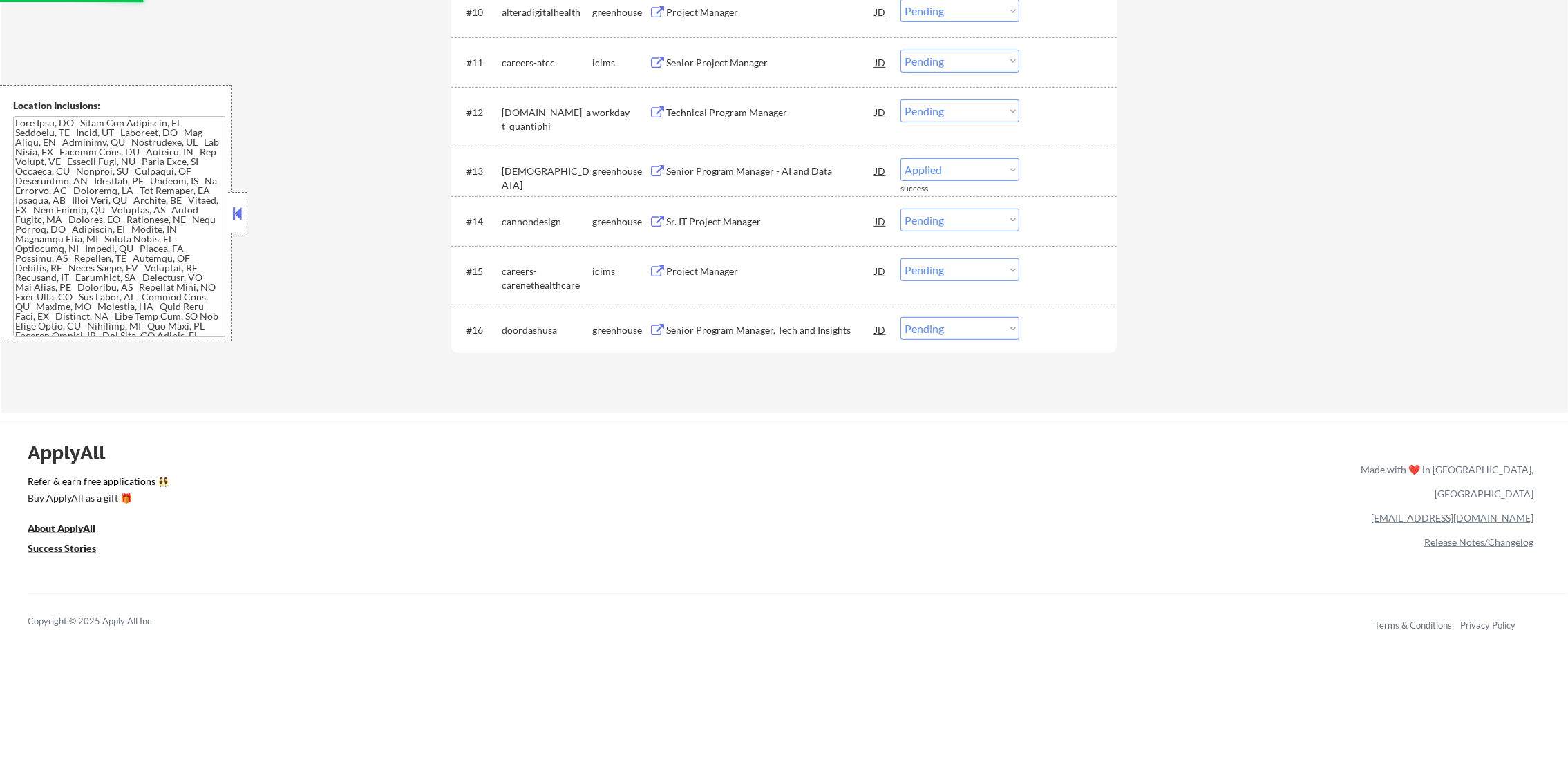
select select ""pending""
